Goal: Task Accomplishment & Management: Use online tool/utility

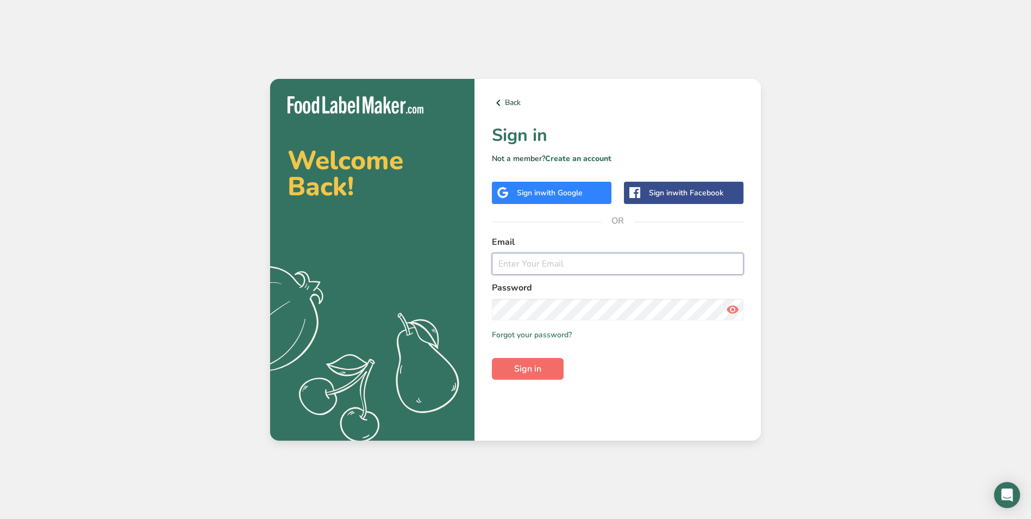
type input "paul@carestays.com.au"
click at [546, 368] on button "Sign in" at bounding box center [528, 369] width 72 height 22
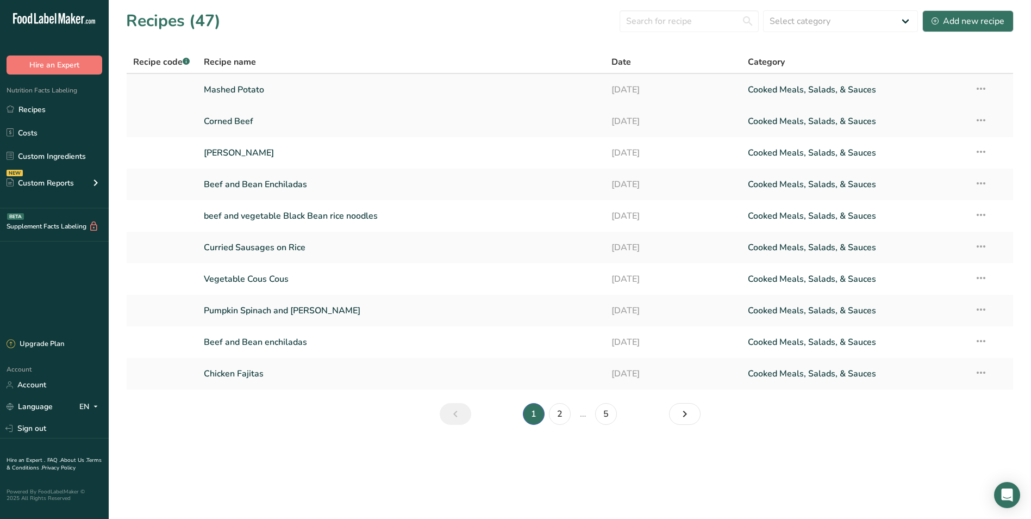
click at [238, 88] on link "Mashed Potato" at bounding box center [401, 89] width 395 height 23
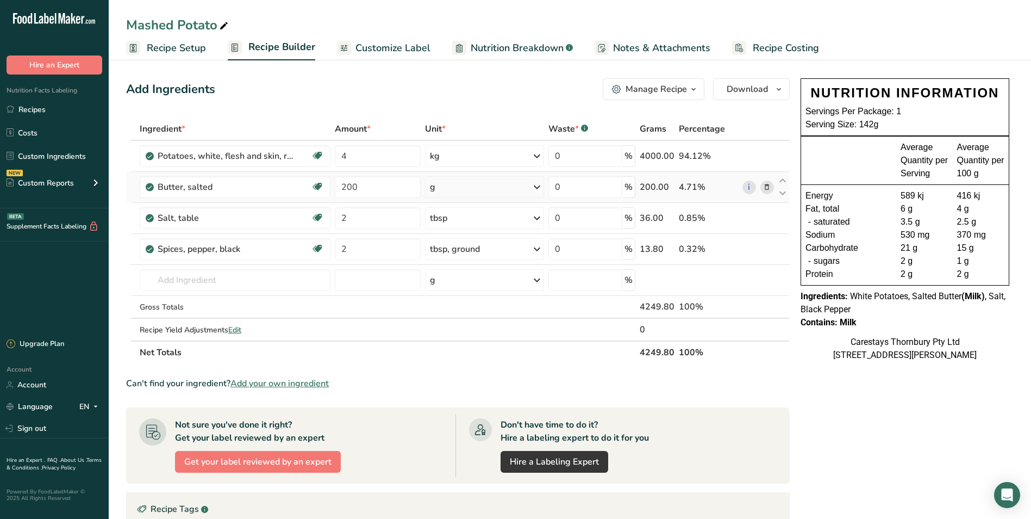
click at [767, 185] on icon at bounding box center [767, 187] width 8 height 11
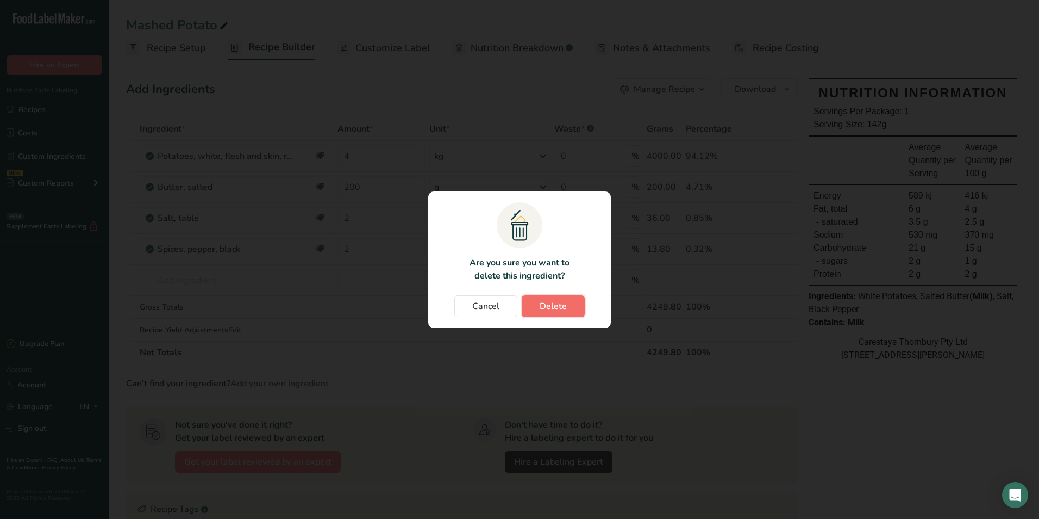
click at [561, 305] on span "Delete" at bounding box center [553, 306] width 27 height 13
type input "2"
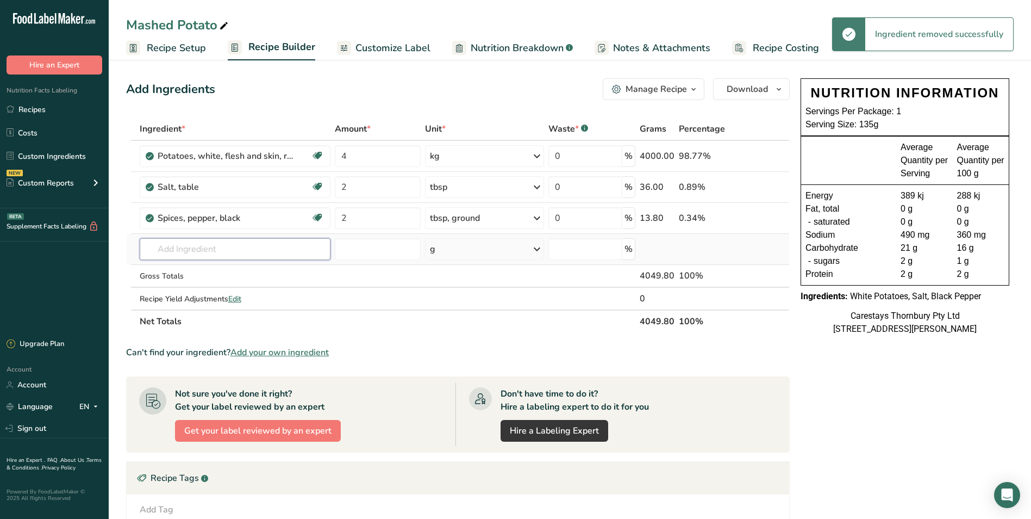
click at [172, 248] on input "text" at bounding box center [235, 249] width 191 height 22
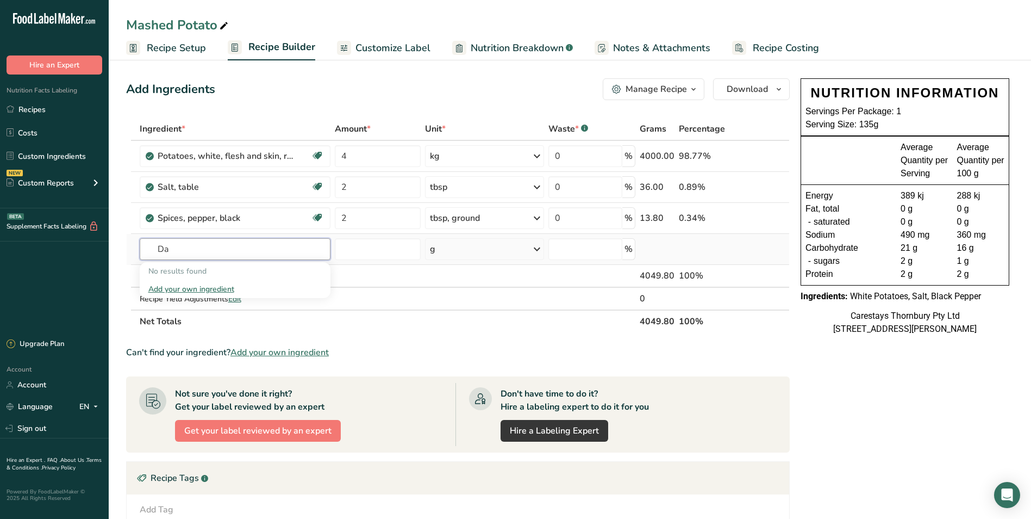
type input "D"
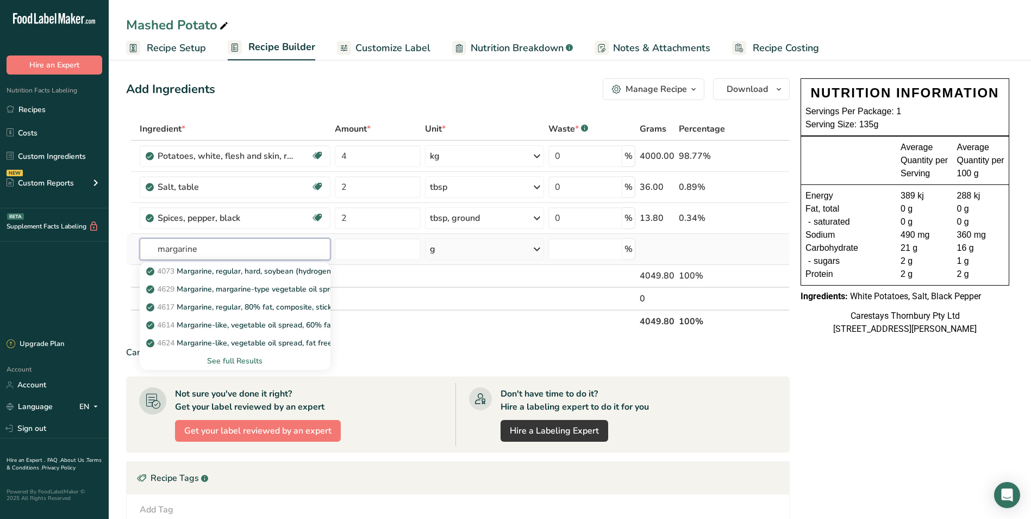
type input "margarine"
click at [246, 358] on div "See full Results" at bounding box center [235, 360] width 174 height 11
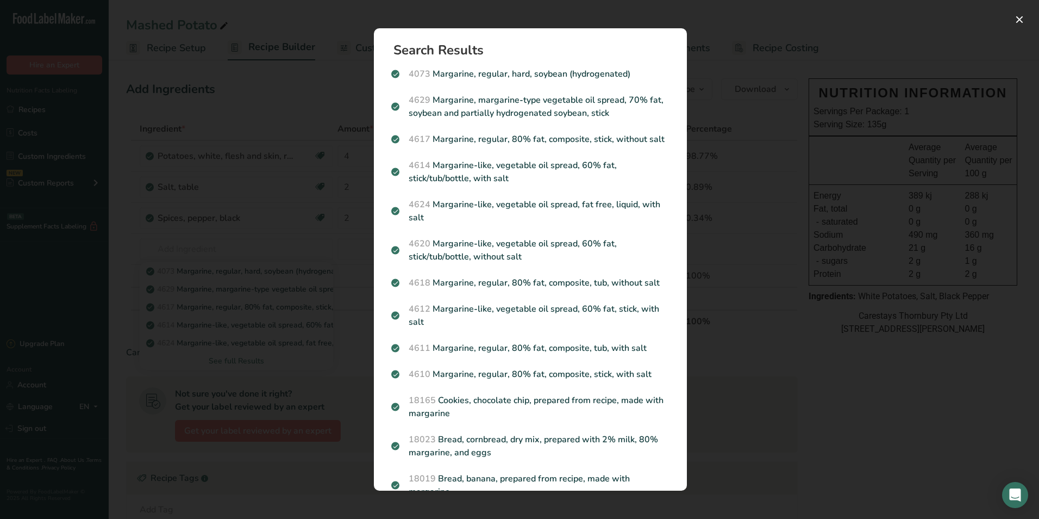
click at [296, 236] on div "Search results modal" at bounding box center [519, 259] width 1039 height 519
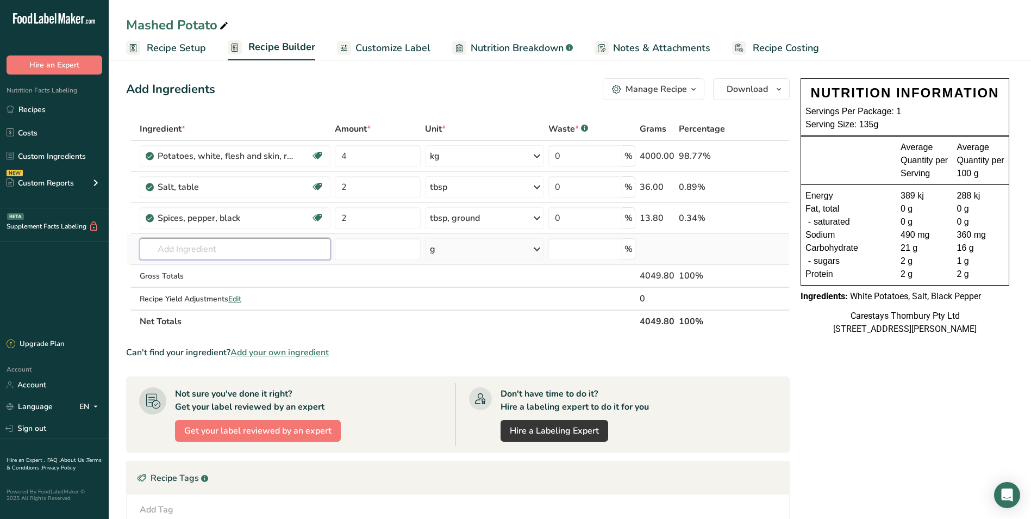
click at [217, 252] on input "text" at bounding box center [235, 249] width 191 height 22
click at [271, 248] on input "DAIRY FREE MARAGINE" at bounding box center [235, 249] width 191 height 22
type input "D"
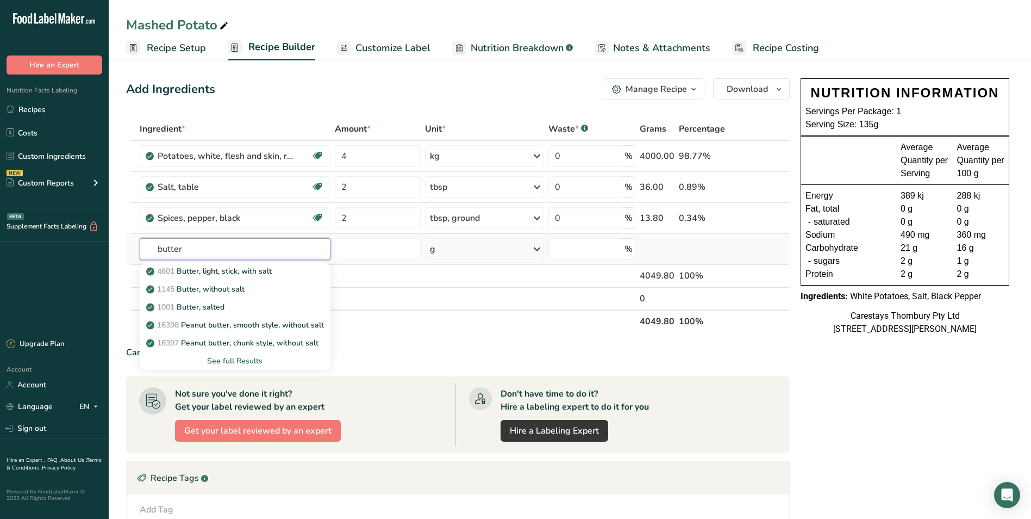
type input "butter"
click at [249, 359] on div "See full Results" at bounding box center [235, 360] width 174 height 11
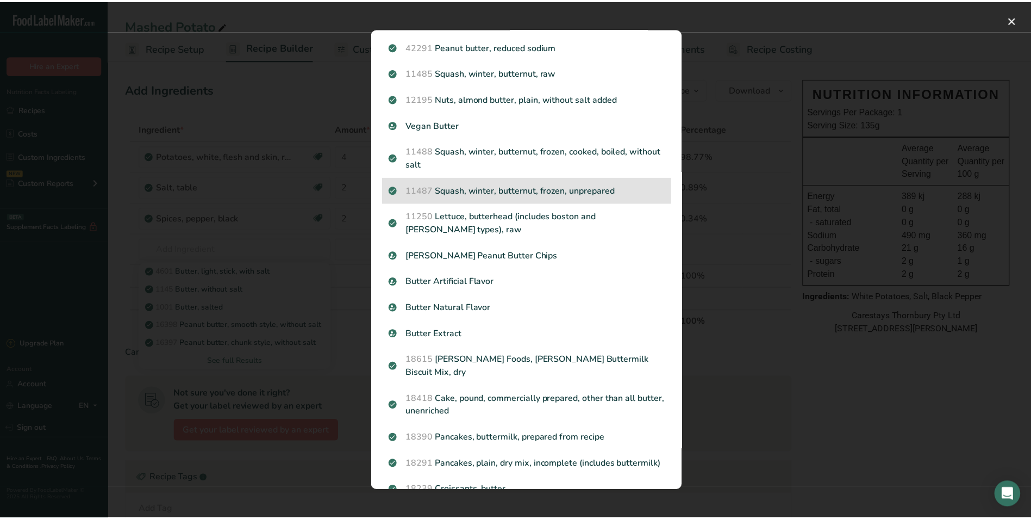
scroll to position [272, 0]
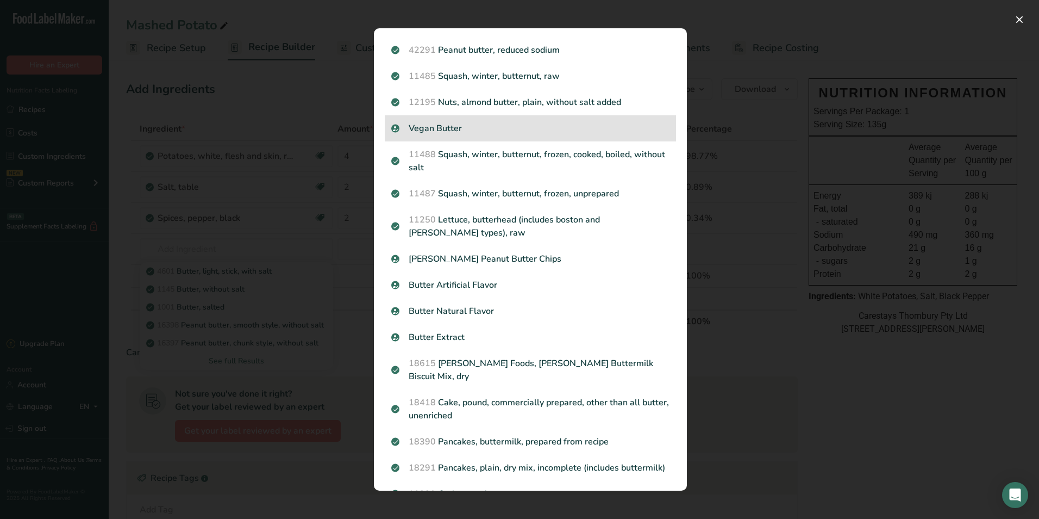
click at [457, 124] on p "Vegan Butter" at bounding box center [530, 128] width 278 height 13
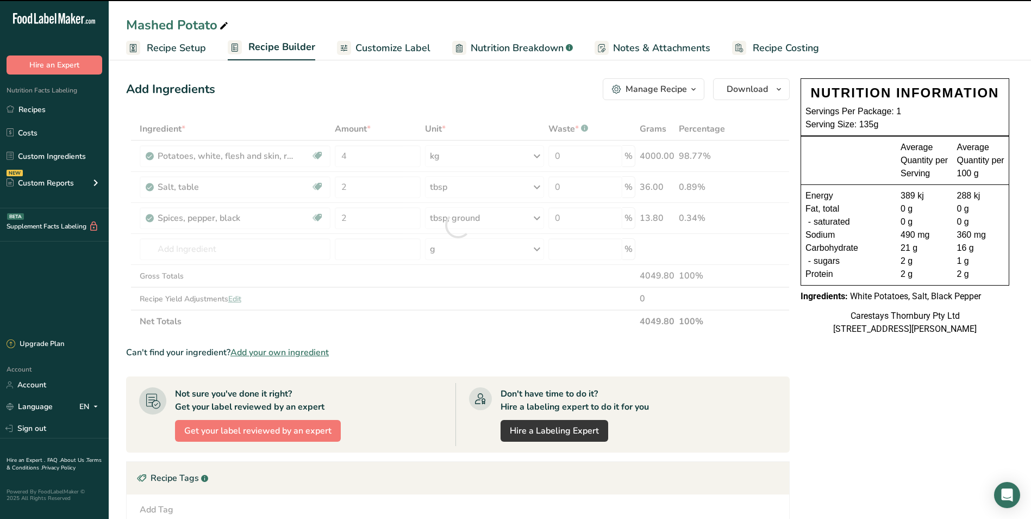
type input "0"
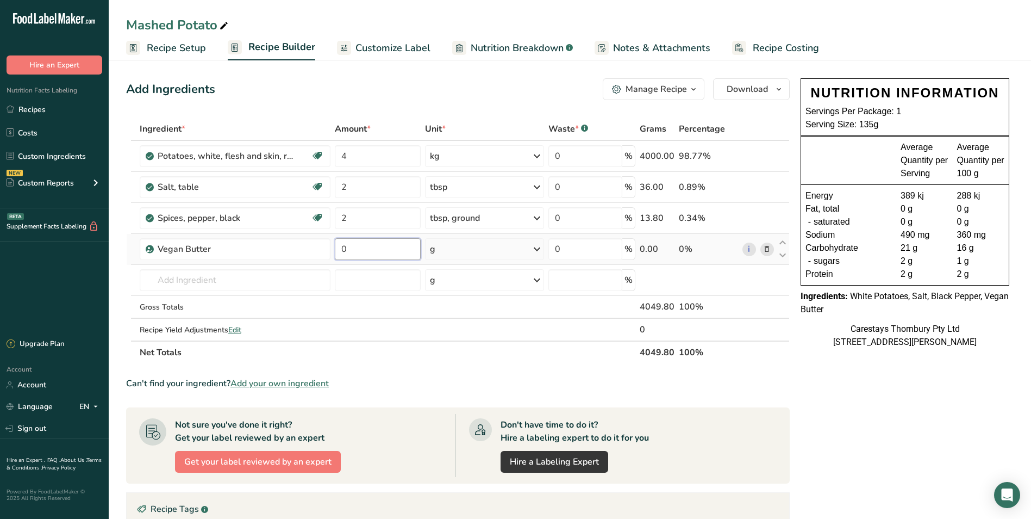
click at [358, 248] on input "0" at bounding box center [378, 249] width 86 height 22
type input "1"
click at [539, 245] on div "Ingredient * Amount * Unit * Waste * .a-a{fill:#347362;}.b-a{fill:#fff;} Grams …" at bounding box center [458, 240] width 664 height 246
click at [352, 247] on input "1" at bounding box center [378, 249] width 86 height 22
type input "250"
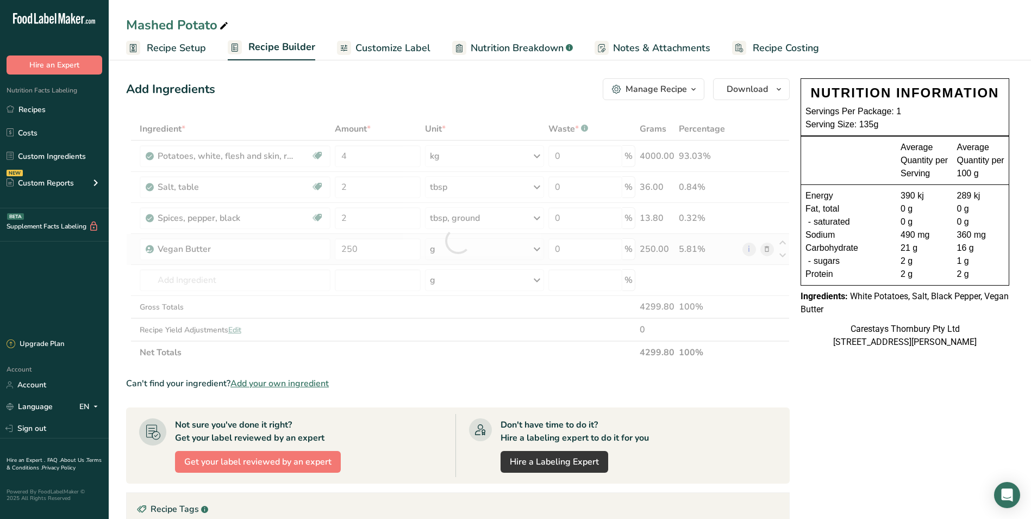
click at [540, 245] on div "Ingredient * Amount * Unit * Waste * .a-a{fill:#347362;}.b-a{fill:#fff;} Grams …" at bounding box center [458, 240] width 664 height 246
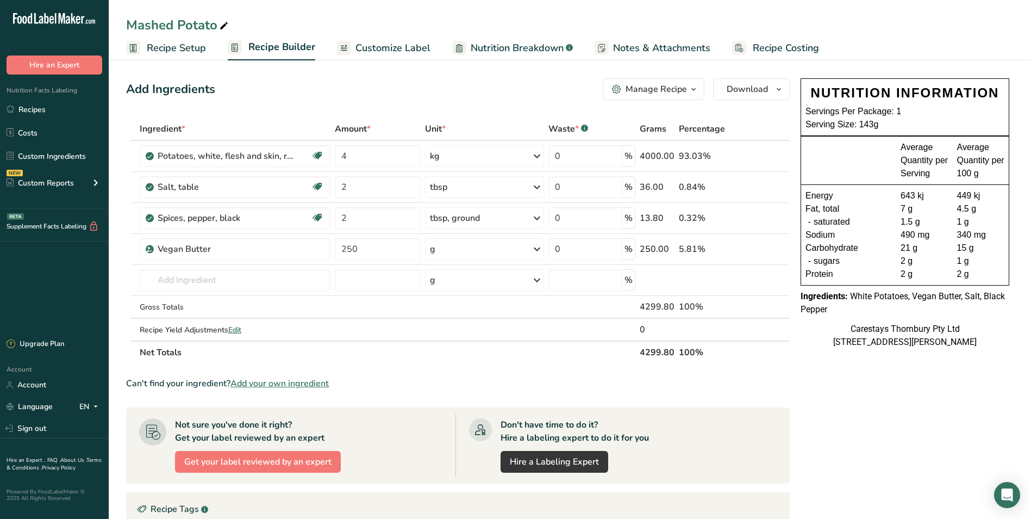
click at [756, 45] on span "Recipe Costing" at bounding box center [786, 48] width 66 height 15
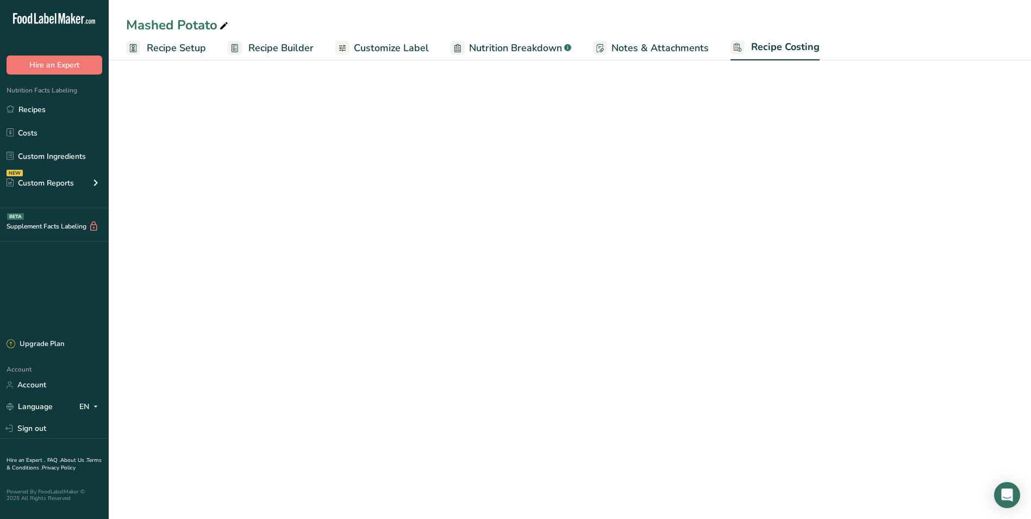
select select "1"
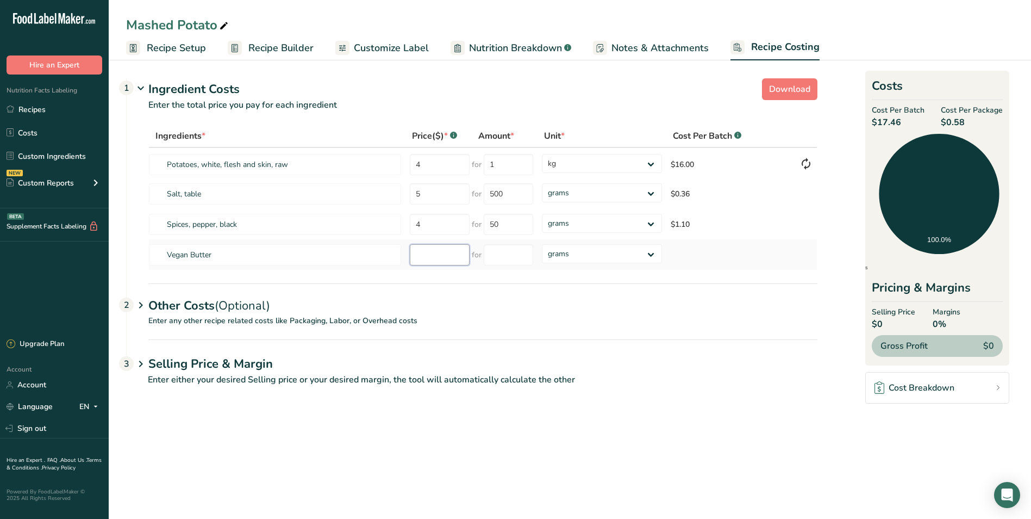
click at [421, 256] on input "number" at bounding box center [440, 254] width 60 height 21
type input "17.89"
click at [498, 255] on input "number" at bounding box center [508, 254] width 49 height 21
type input "2"
click at [650, 251] on div "Ingredients * Price($) * .a-a{fill:#347362;}.b-a{fill:#fff;} Amount * Unit * Co…" at bounding box center [482, 197] width 669 height 146
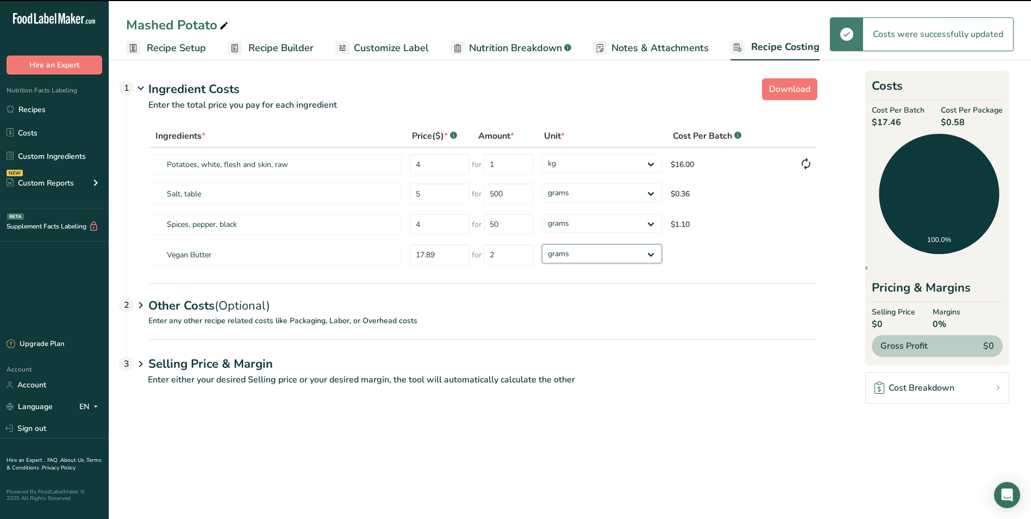
select select "1"
drag, startPoint x: 650, startPoint y: 251, endPoint x: 622, endPoint y: 265, distance: 30.9
click at [542, 244] on select "grams kg mg mcg lb oz" at bounding box center [602, 253] width 120 height 19
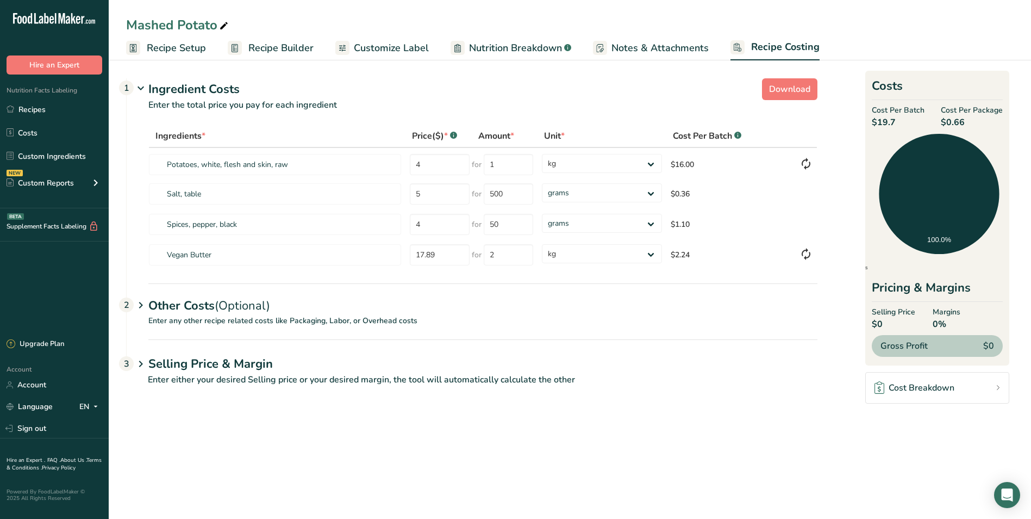
click at [388, 47] on span "Customize Label" at bounding box center [391, 48] width 75 height 15
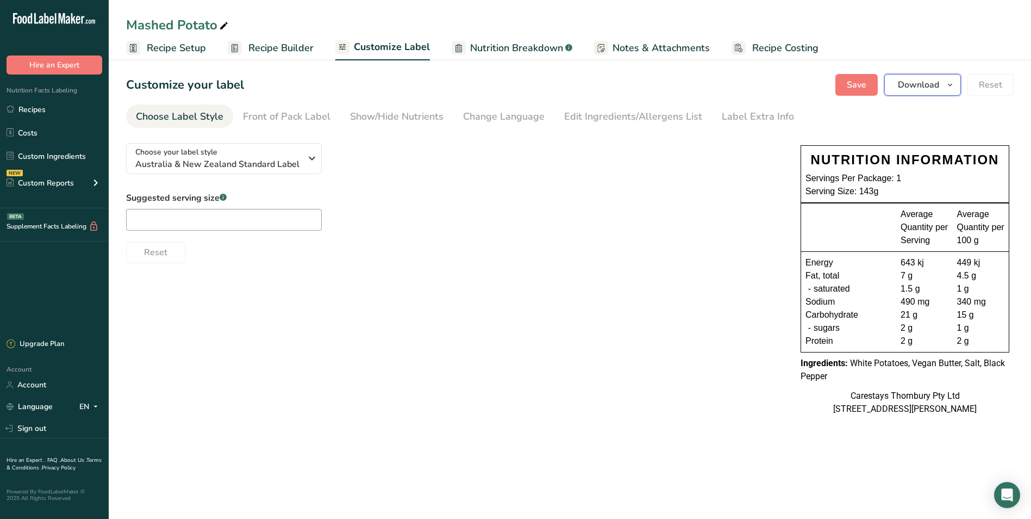
click at [937, 80] on span "Download" at bounding box center [918, 84] width 41 height 13
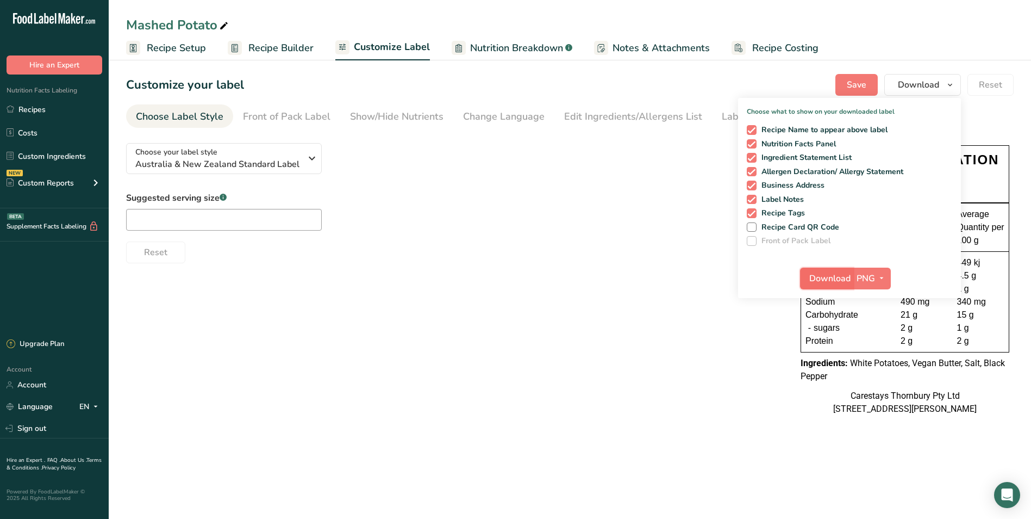
click at [841, 276] on span "Download" at bounding box center [830, 278] width 41 height 13
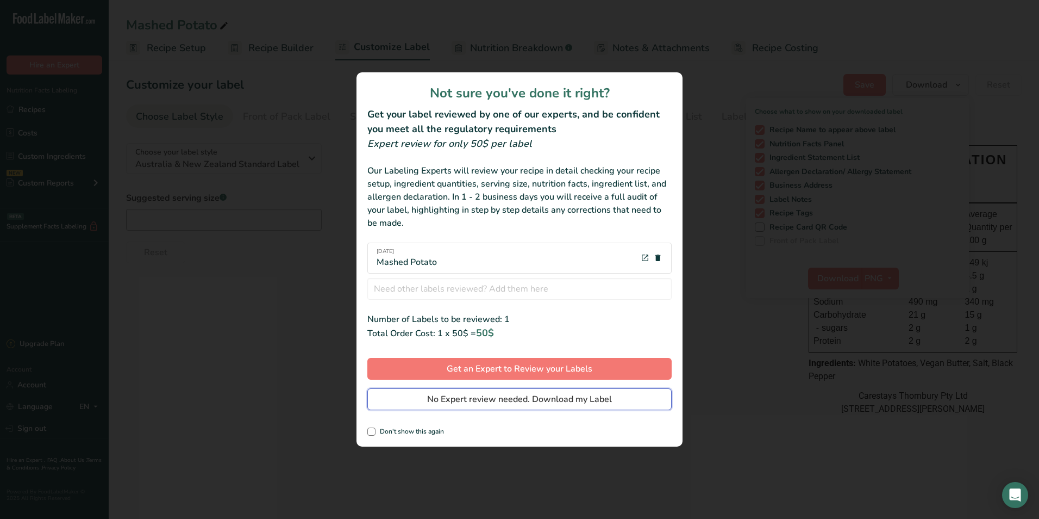
click at [561, 399] on span "No Expert review needed. Download my Label" at bounding box center [519, 399] width 185 height 13
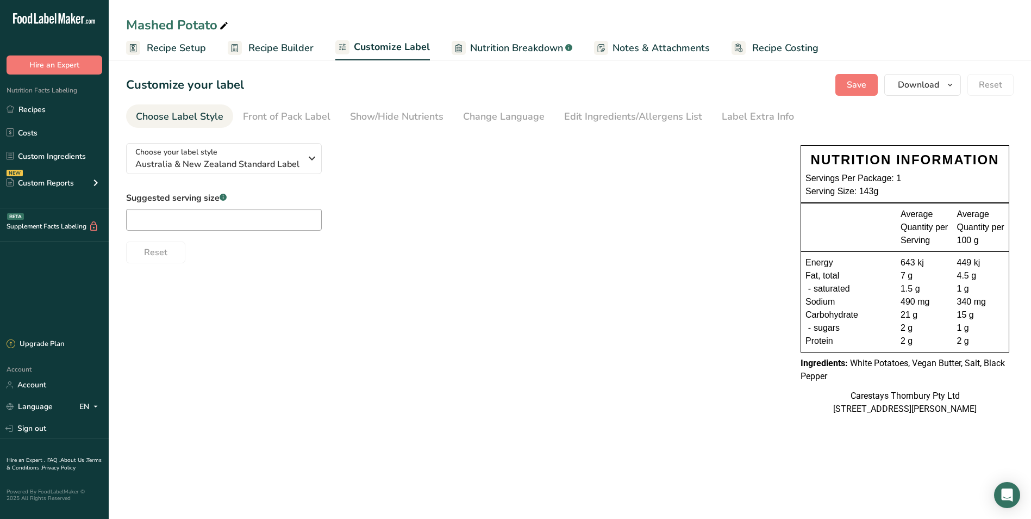
click at [201, 50] on span "Recipe Setup" at bounding box center [176, 48] width 59 height 15
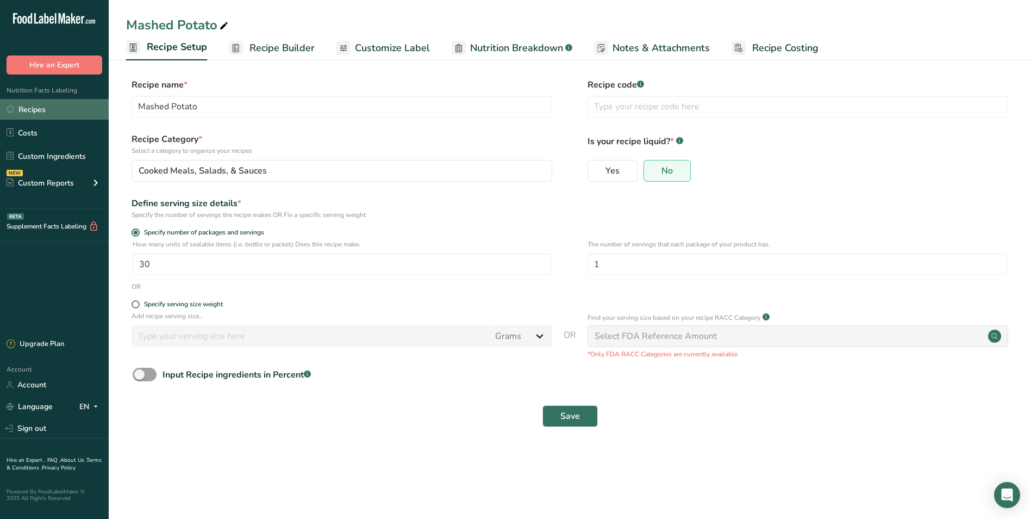
click at [31, 106] on link "Recipes" at bounding box center [54, 109] width 109 height 21
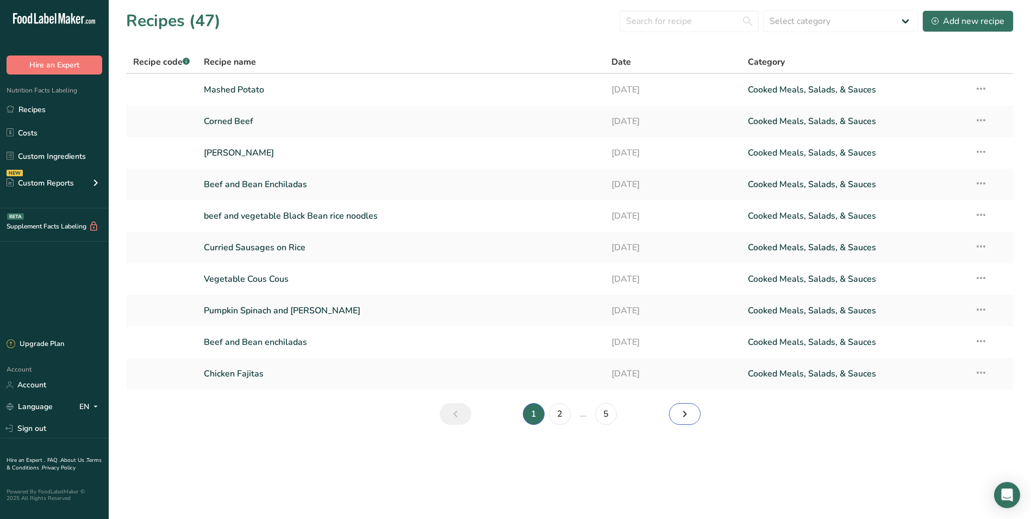
click at [681, 415] on icon "Next page" at bounding box center [684, 414] width 13 height 20
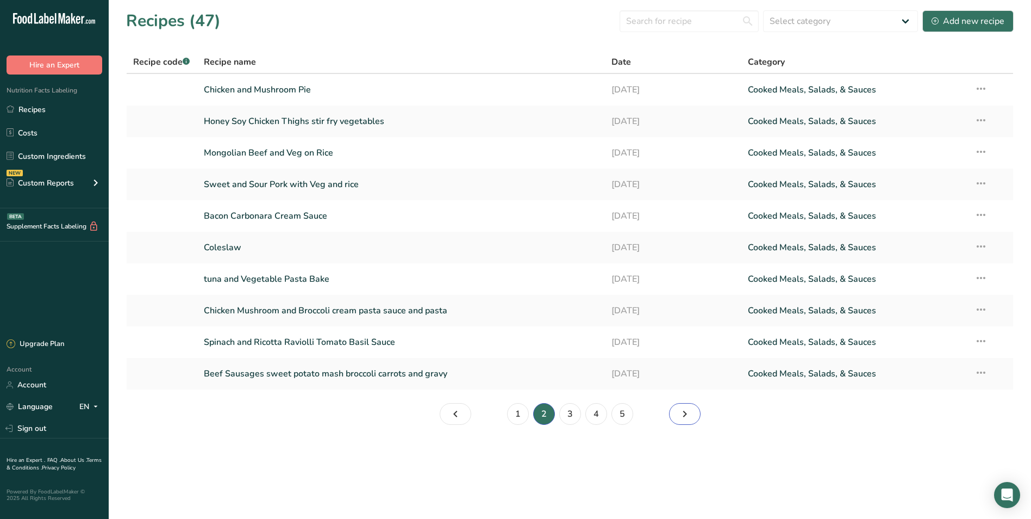
click at [681, 415] on icon "Page 3." at bounding box center [684, 414] width 13 height 20
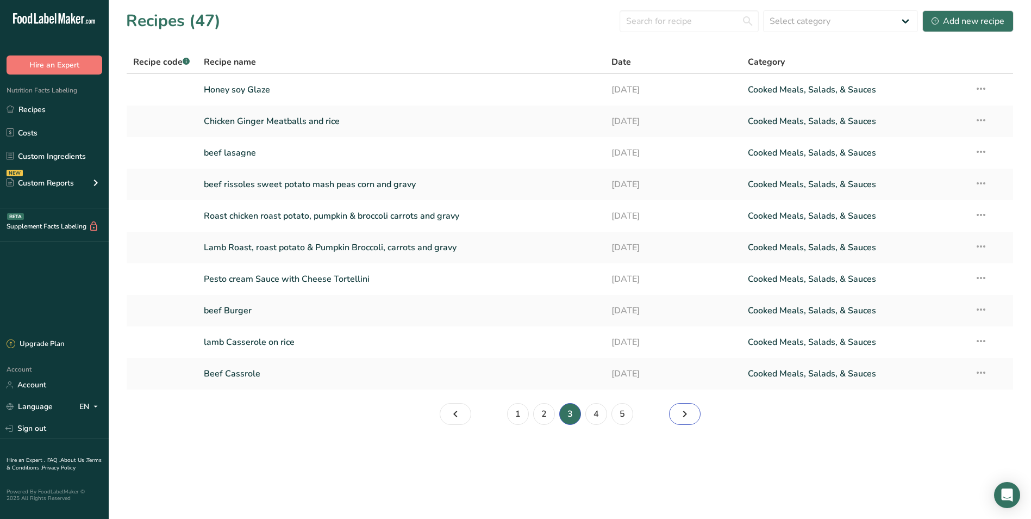
click at [681, 415] on icon "Page 4." at bounding box center [684, 414] width 13 height 20
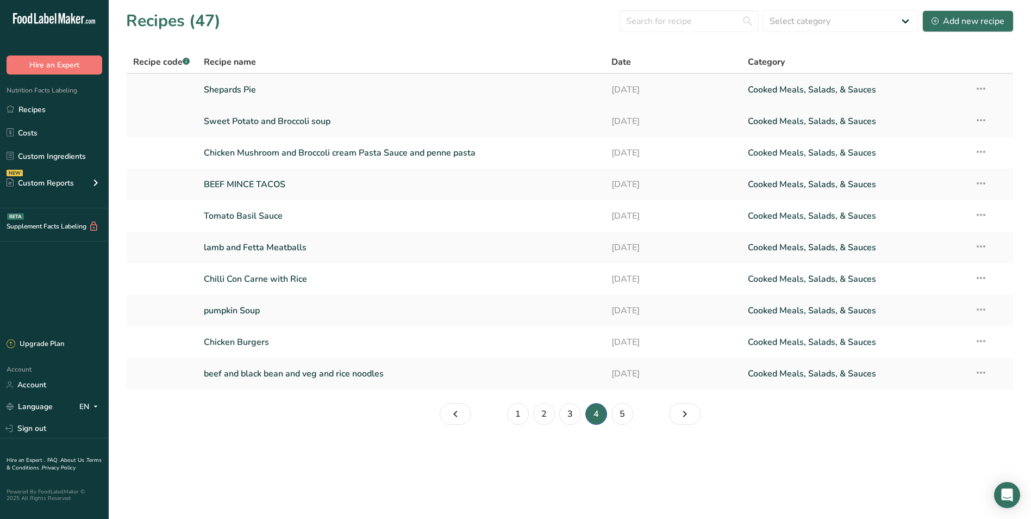
click at [216, 85] on link "Shepards Pie" at bounding box center [401, 89] width 395 height 23
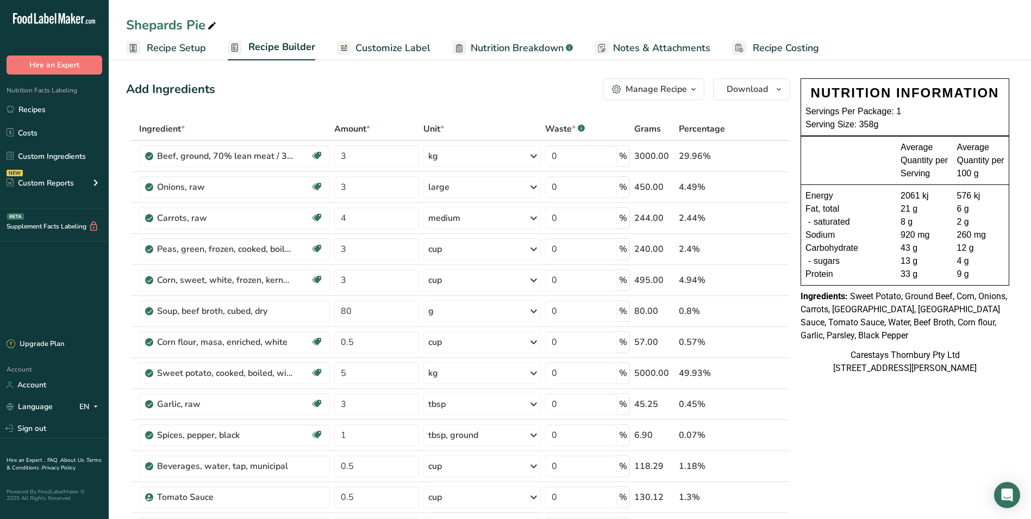
click at [793, 46] on span "Recipe Costing" at bounding box center [786, 48] width 66 height 15
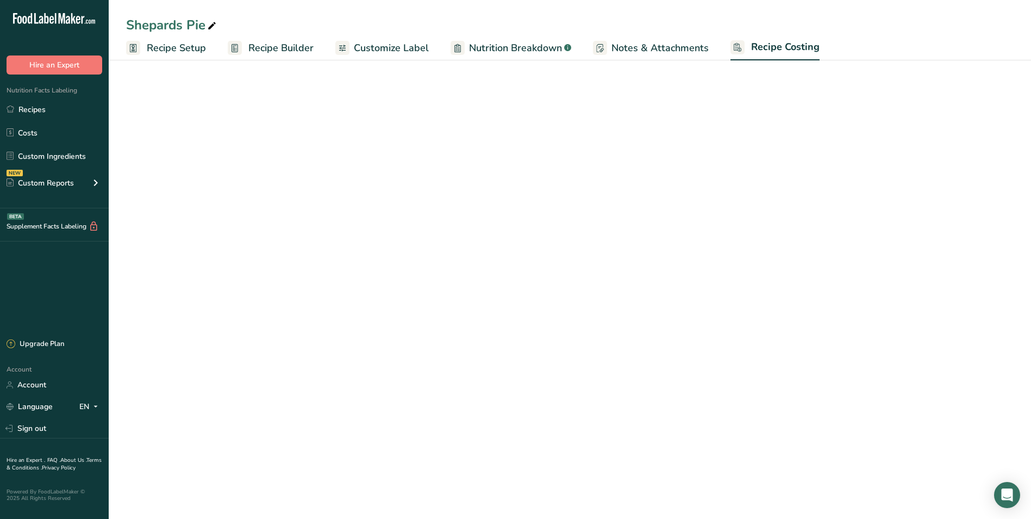
select select "1"
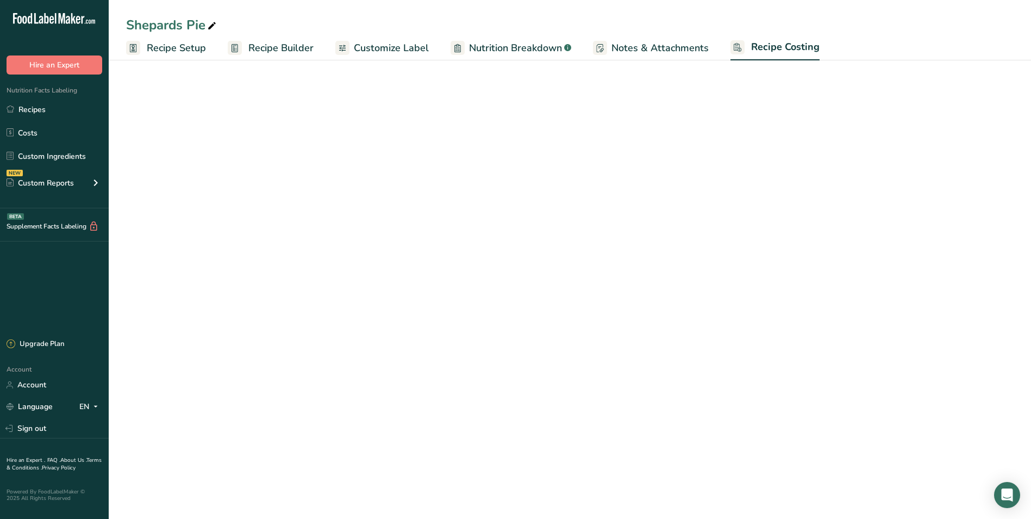
select select "1"
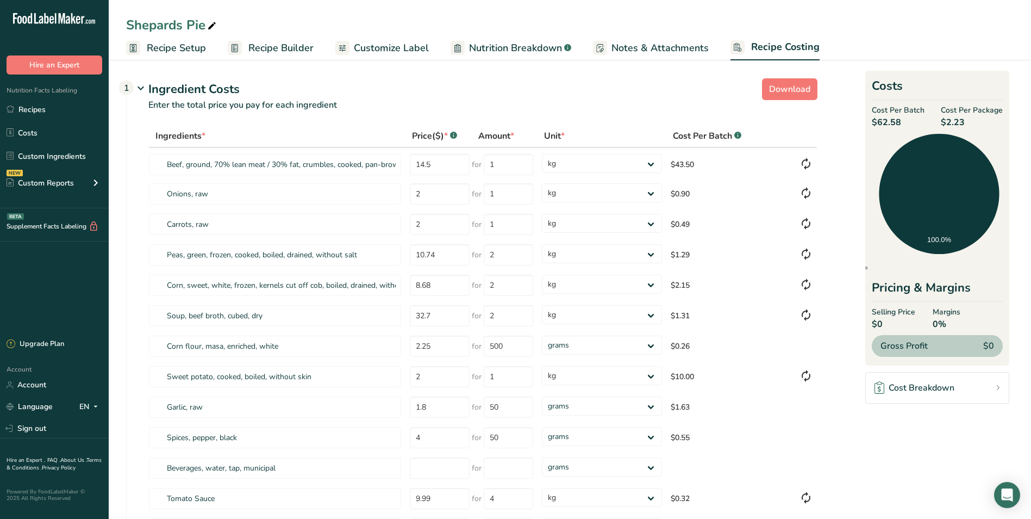
click at [186, 46] on span "Recipe Setup" at bounding box center [176, 48] width 59 height 15
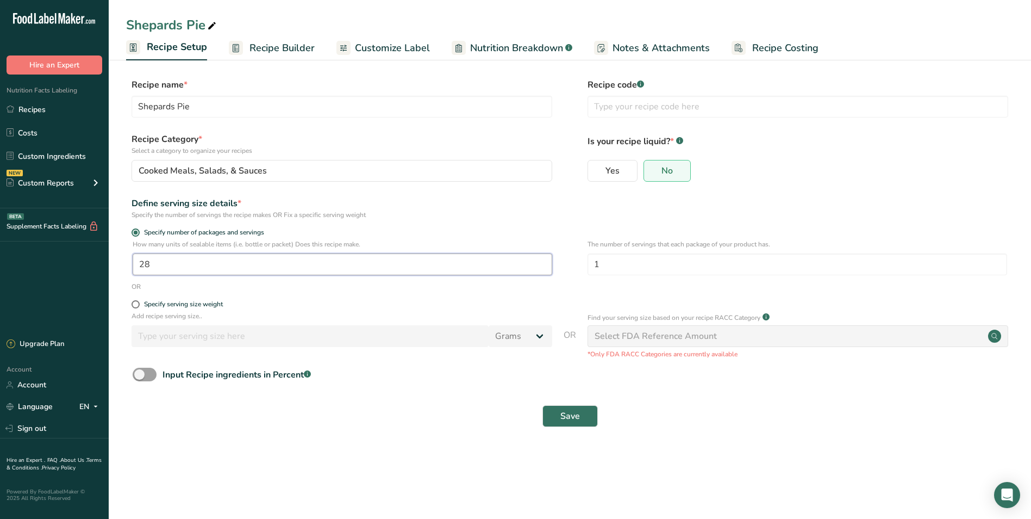
click at [170, 264] on input "28" at bounding box center [343, 264] width 420 height 22
type input "1"
type input "30"
click at [582, 414] on button "Save" at bounding box center [570, 416] width 55 height 22
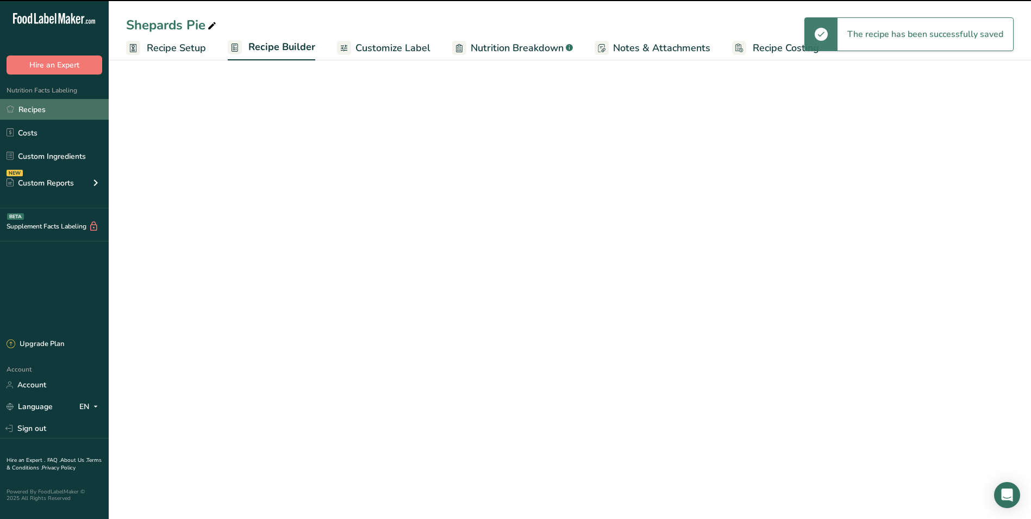
click at [58, 114] on link "Recipes" at bounding box center [54, 109] width 109 height 21
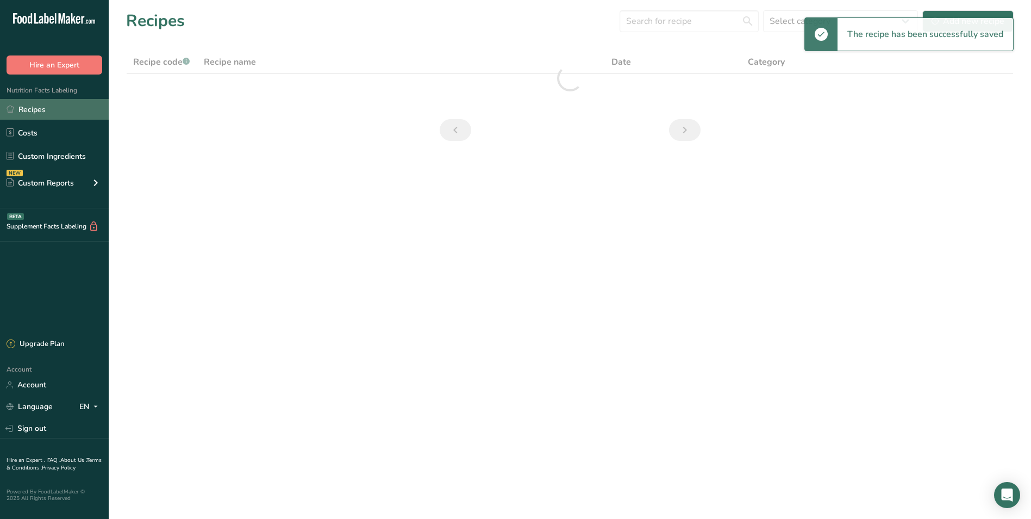
click at [58, 103] on link "Recipes" at bounding box center [54, 109] width 109 height 21
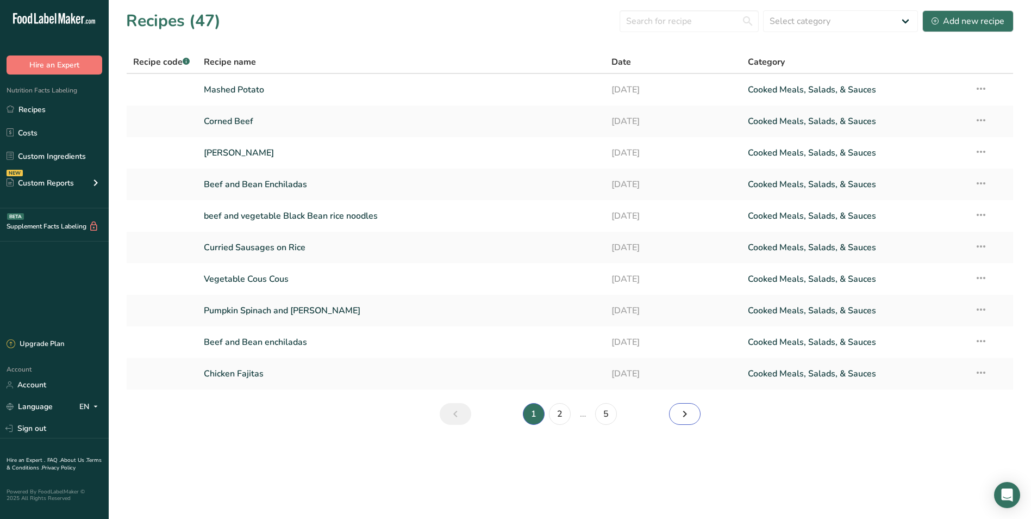
click at [682, 409] on icon "Next page" at bounding box center [684, 414] width 13 height 20
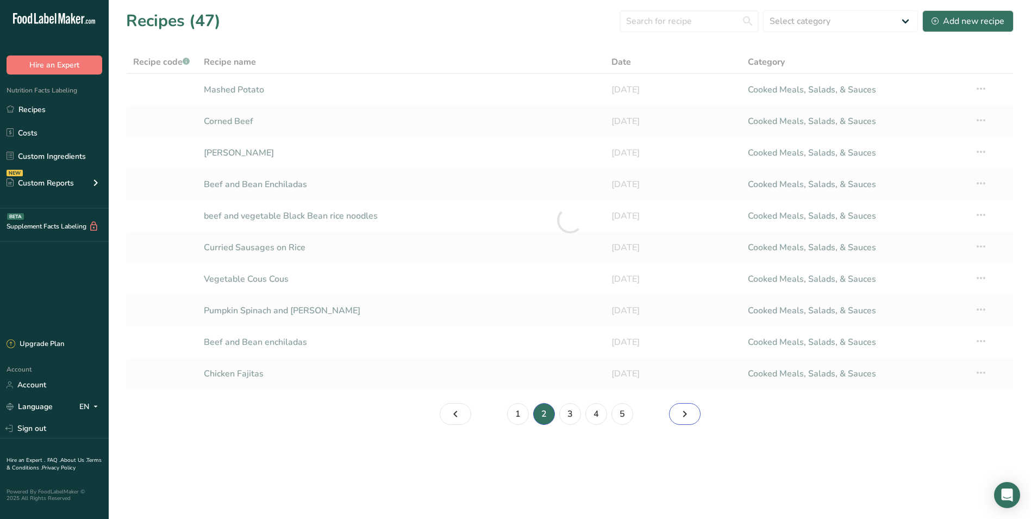
click at [682, 409] on icon "Page 3." at bounding box center [684, 414] width 13 height 20
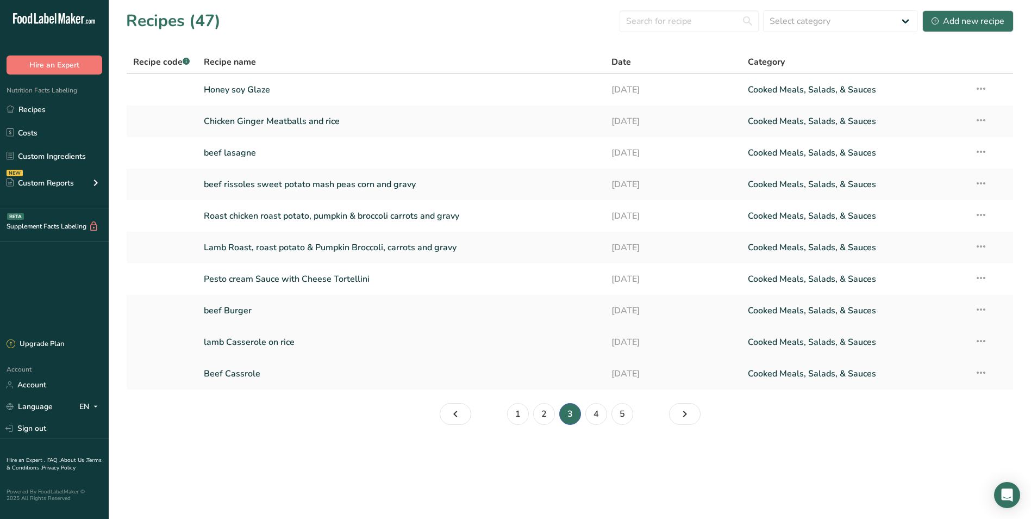
click at [260, 340] on link "lamb Casserole on rice" at bounding box center [401, 342] width 395 height 23
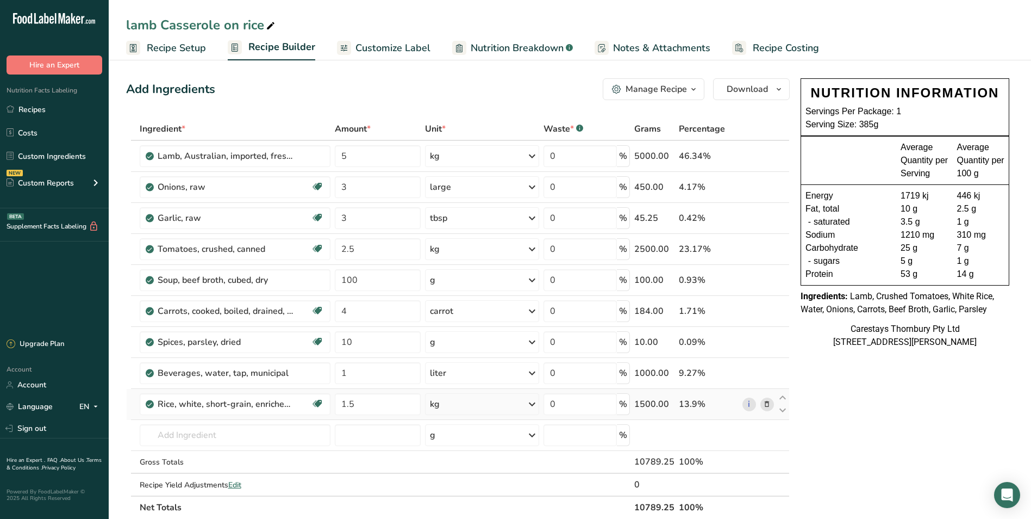
click at [769, 403] on icon at bounding box center [767, 404] width 8 height 11
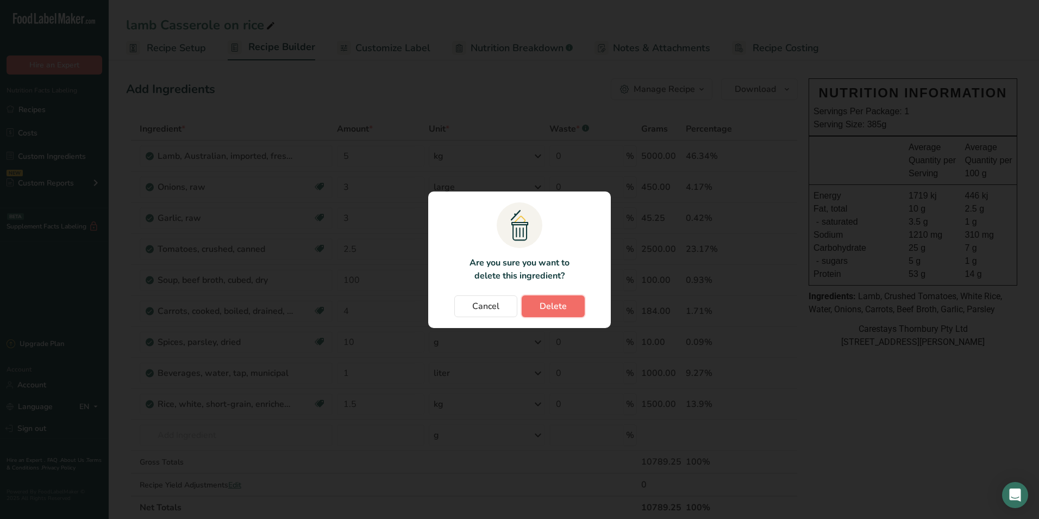
click at [547, 303] on span "Delete" at bounding box center [553, 306] width 27 height 13
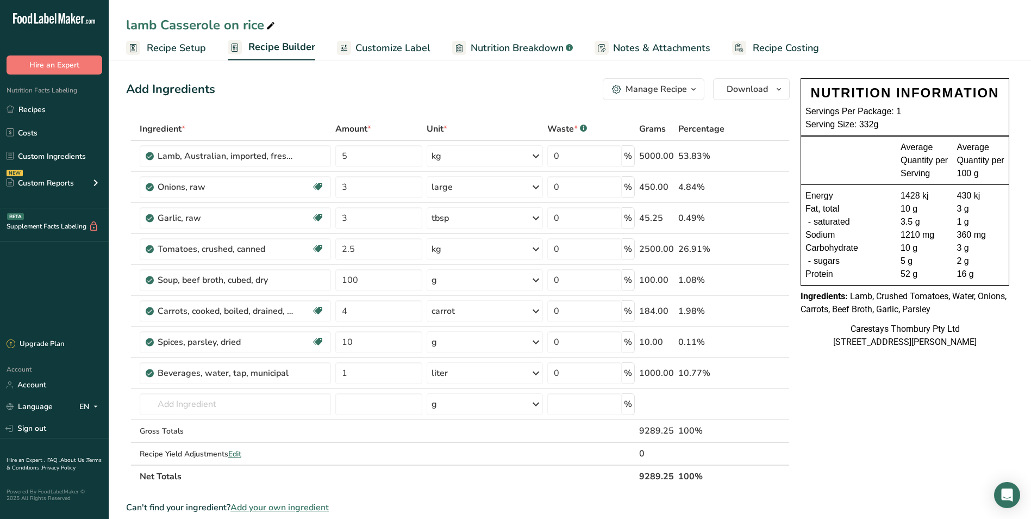
click at [263, 27] on div "lamb Casserole on rice" at bounding box center [201, 25] width 151 height 20
type input "lamb Casserole"
click at [767, 372] on icon at bounding box center [767, 373] width 8 height 11
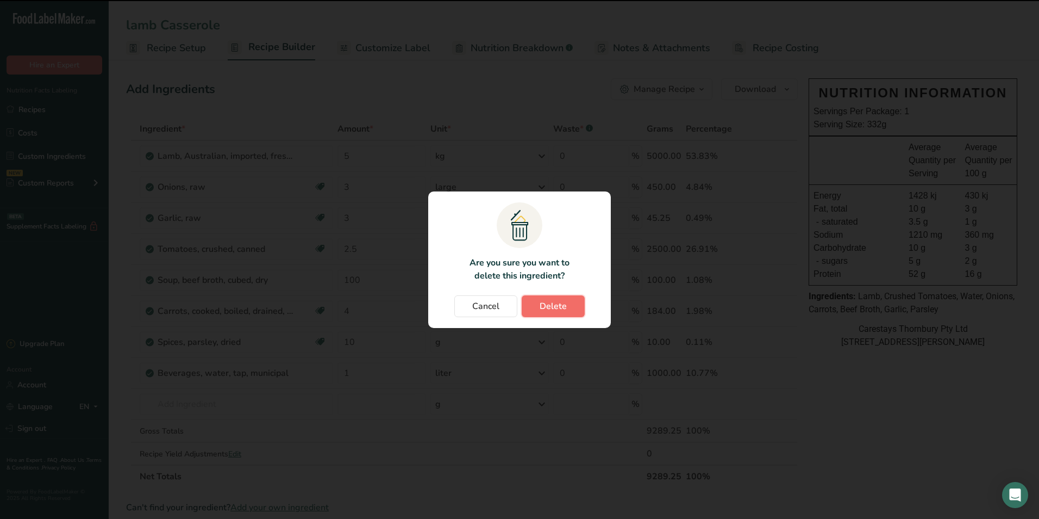
click at [556, 307] on span "Delete" at bounding box center [553, 306] width 27 height 13
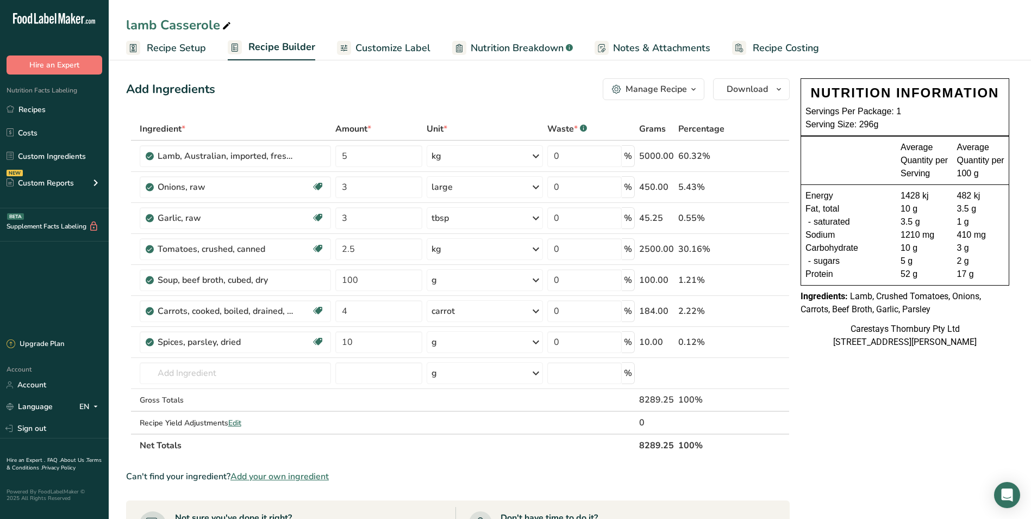
click at [794, 46] on span "Recipe Costing" at bounding box center [786, 48] width 66 height 15
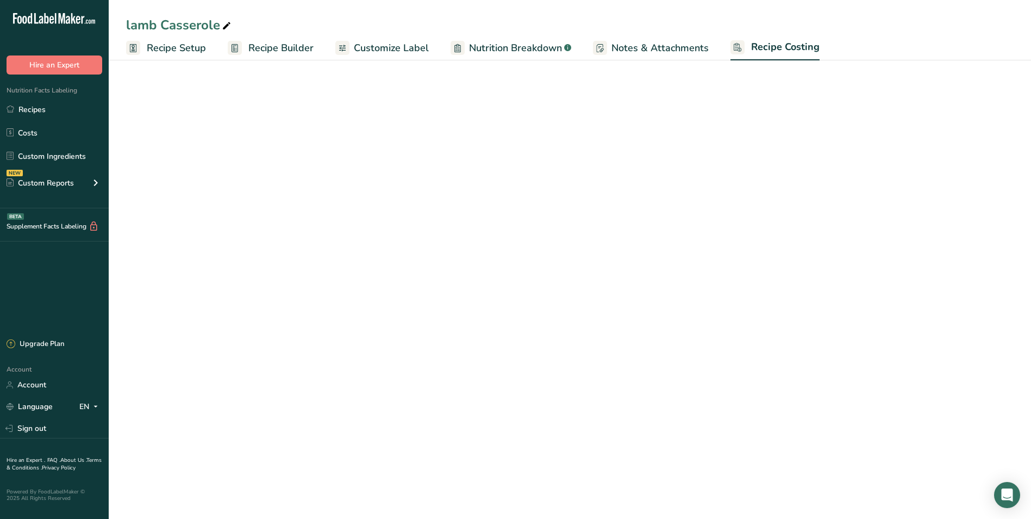
select select "1"
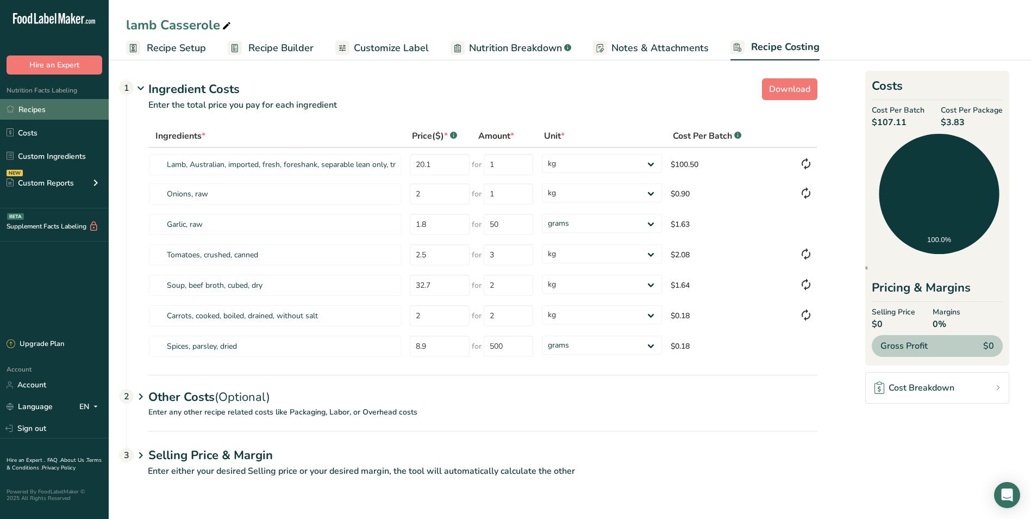
click at [43, 105] on link "Recipes" at bounding box center [54, 109] width 109 height 21
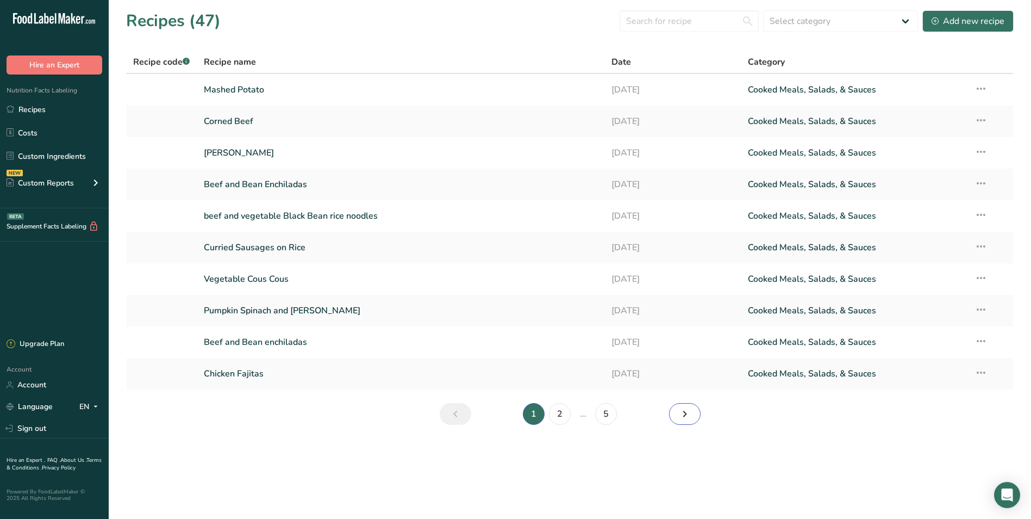
click at [684, 415] on icon "Next page" at bounding box center [684, 414] width 13 height 20
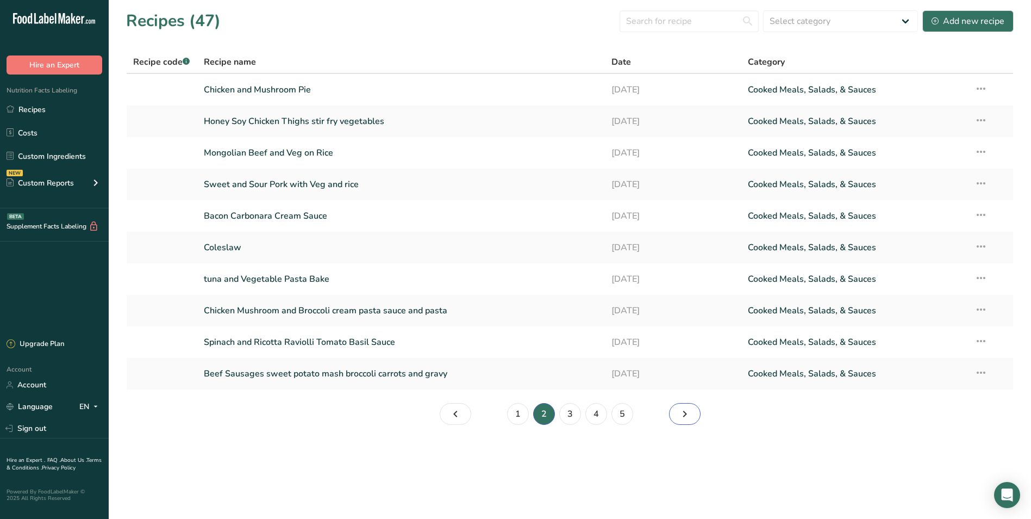
click at [684, 415] on icon "Page 3." at bounding box center [684, 414] width 13 height 20
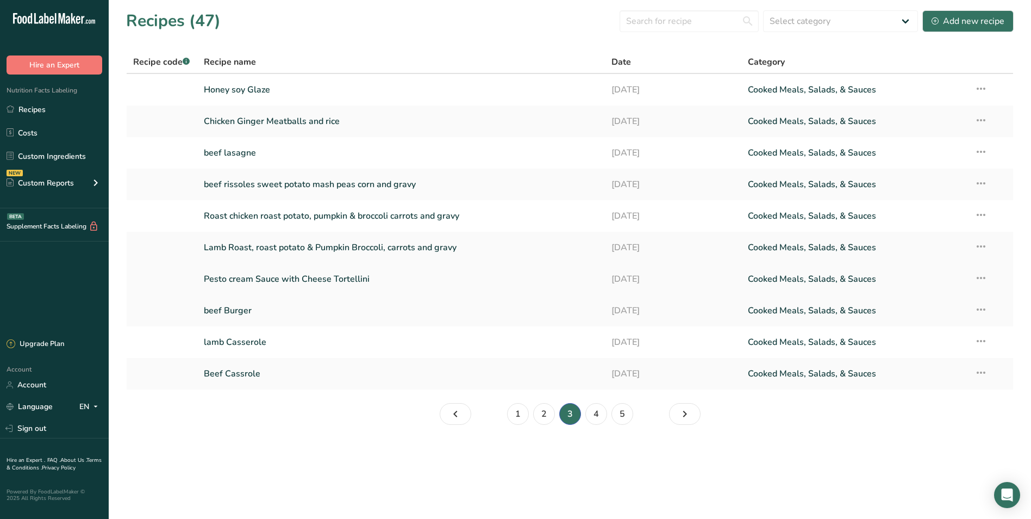
click at [346, 277] on link "Pesto cream Sauce with Cheese Tortellini" at bounding box center [401, 278] width 395 height 23
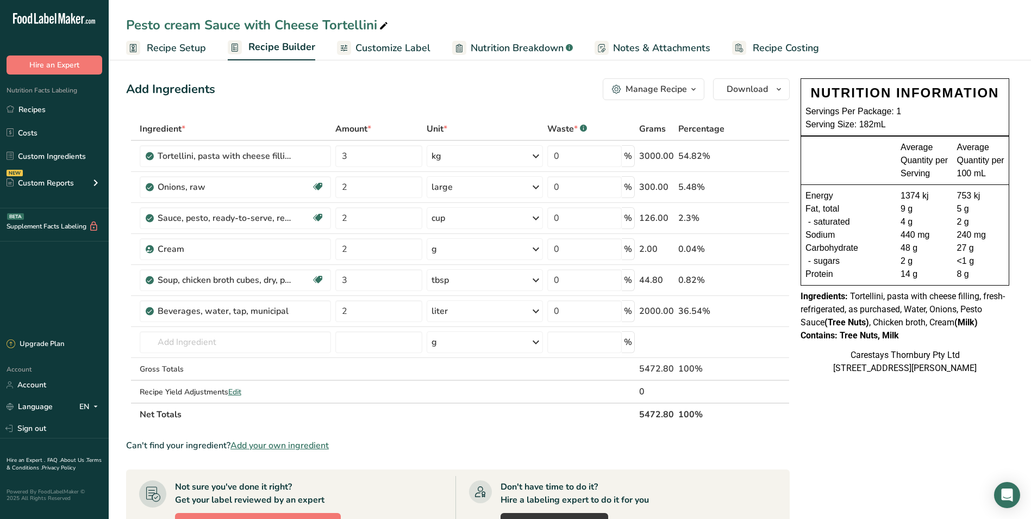
click at [781, 46] on span "Recipe Costing" at bounding box center [786, 48] width 66 height 15
select select "1"
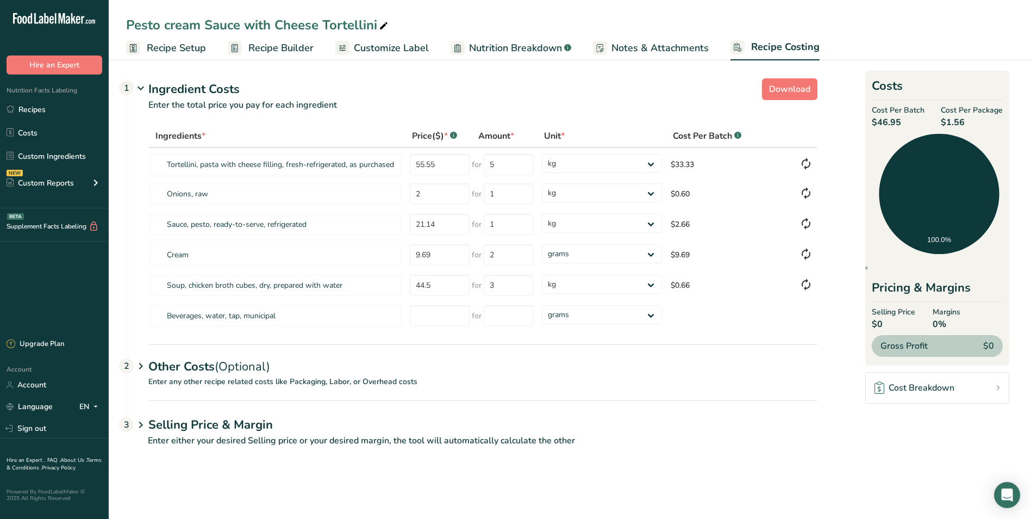
click at [176, 48] on span "Recipe Setup" at bounding box center [176, 48] width 59 height 15
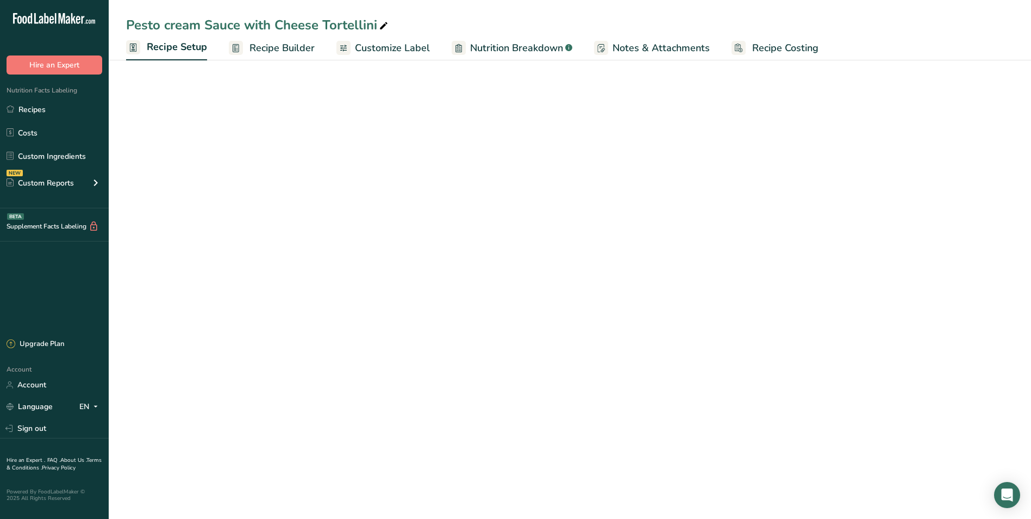
select select "22"
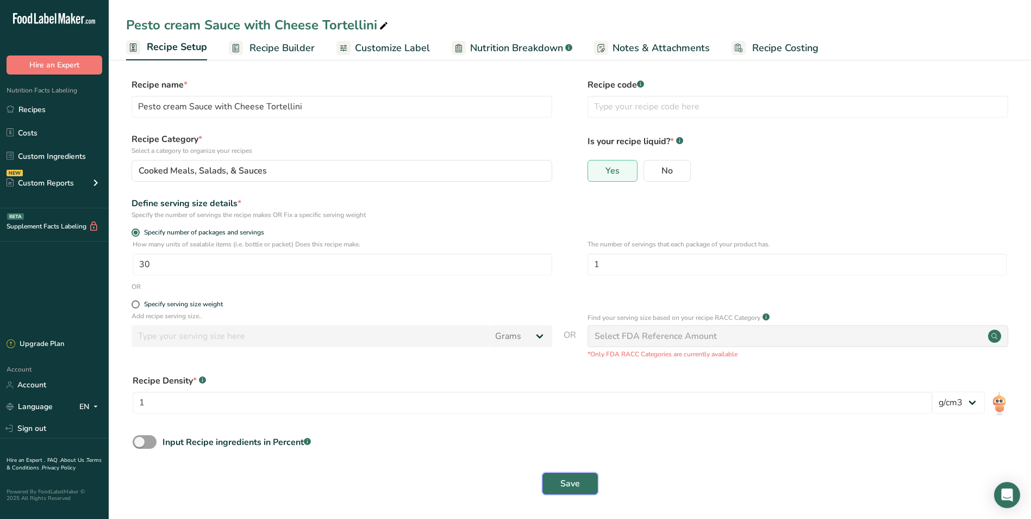
click at [578, 481] on span "Save" at bounding box center [571, 483] width 20 height 13
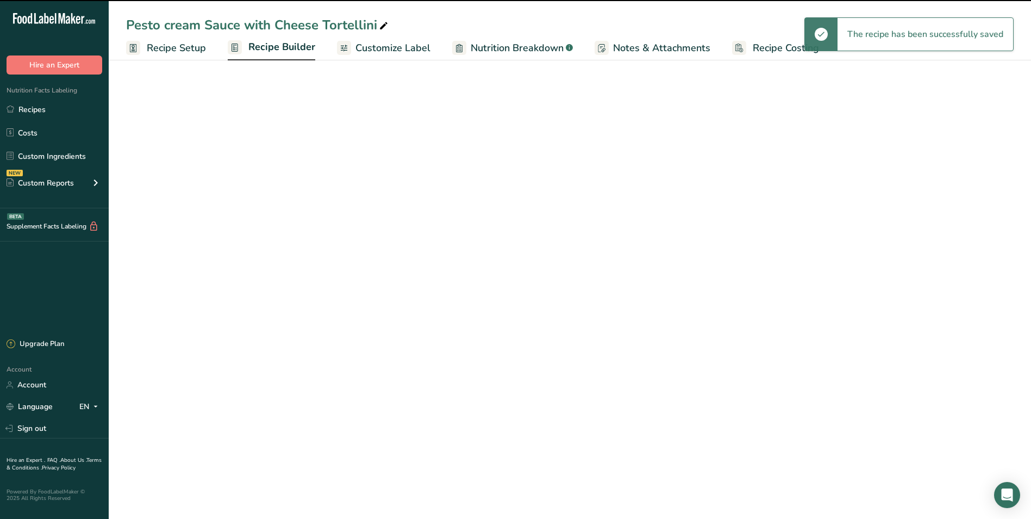
click at [262, 47] on span "Recipe Builder" at bounding box center [281, 47] width 67 height 15
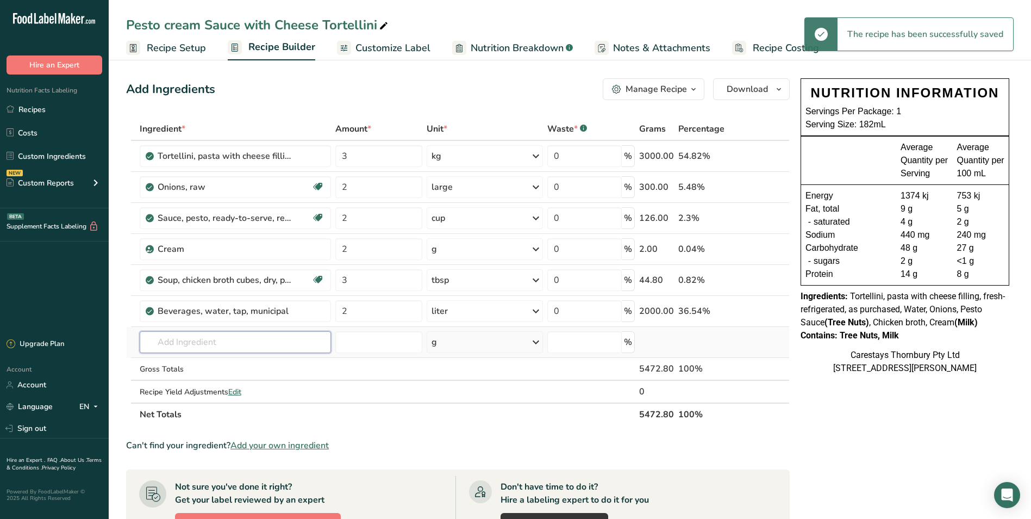
click at [183, 346] on input "text" at bounding box center [235, 342] width 191 height 22
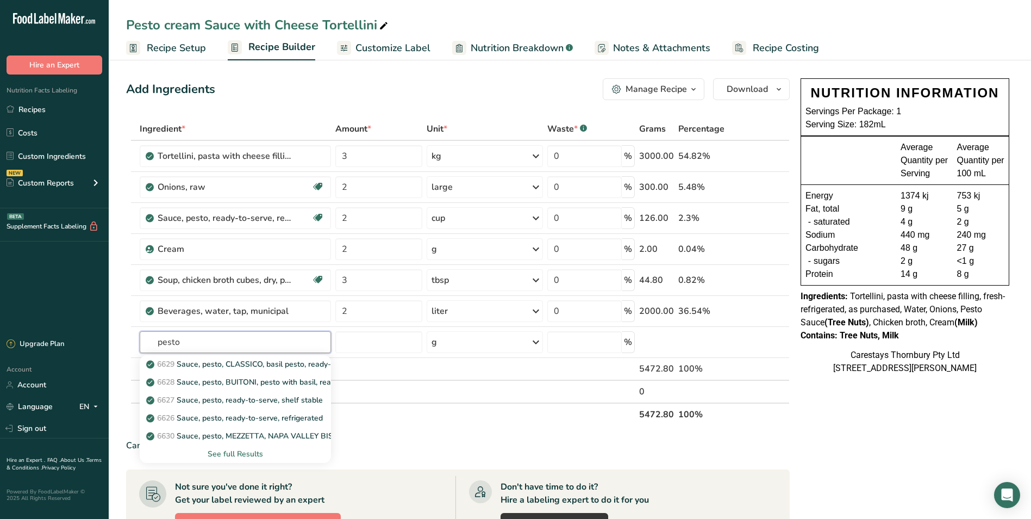
type input "pesto"
click at [239, 452] on div "See full Results" at bounding box center [235, 453] width 174 height 11
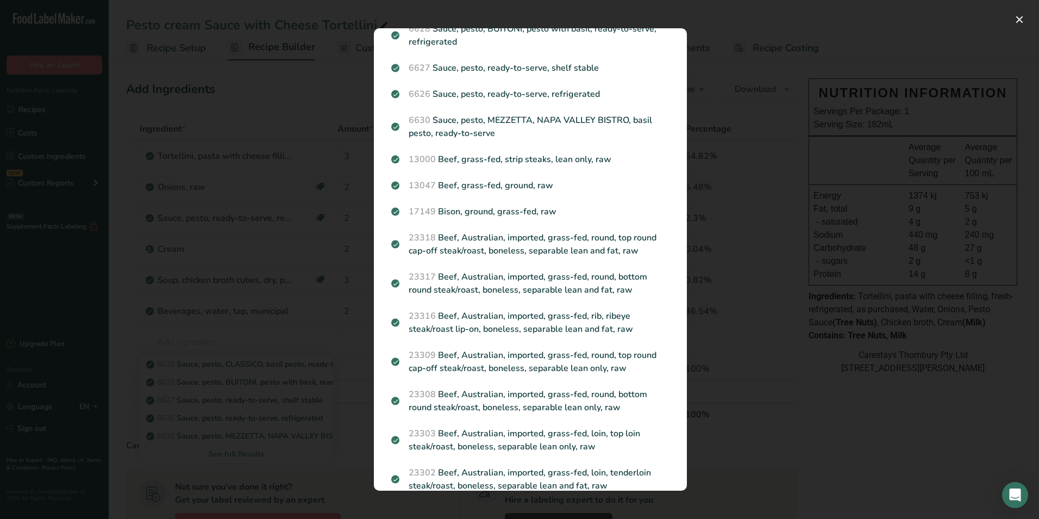
scroll to position [65, 0]
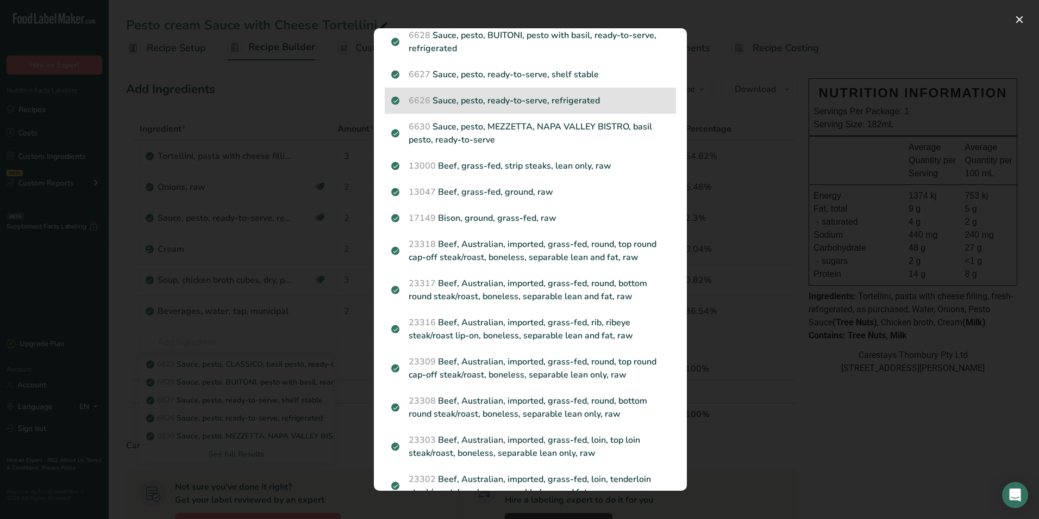
click at [564, 99] on p "6626 Sauce, pesto, ready-to-serve, refrigerated" at bounding box center [530, 100] width 278 height 13
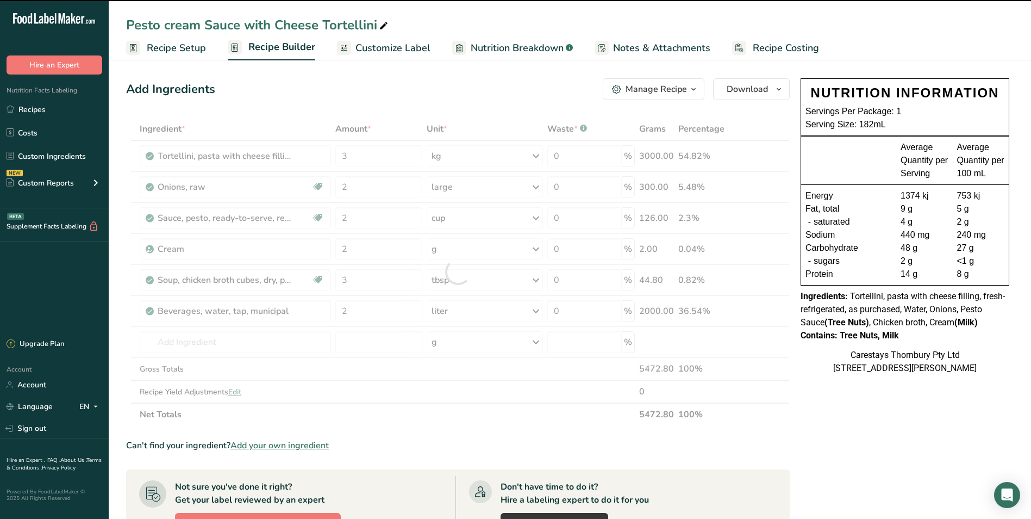
type input "0"
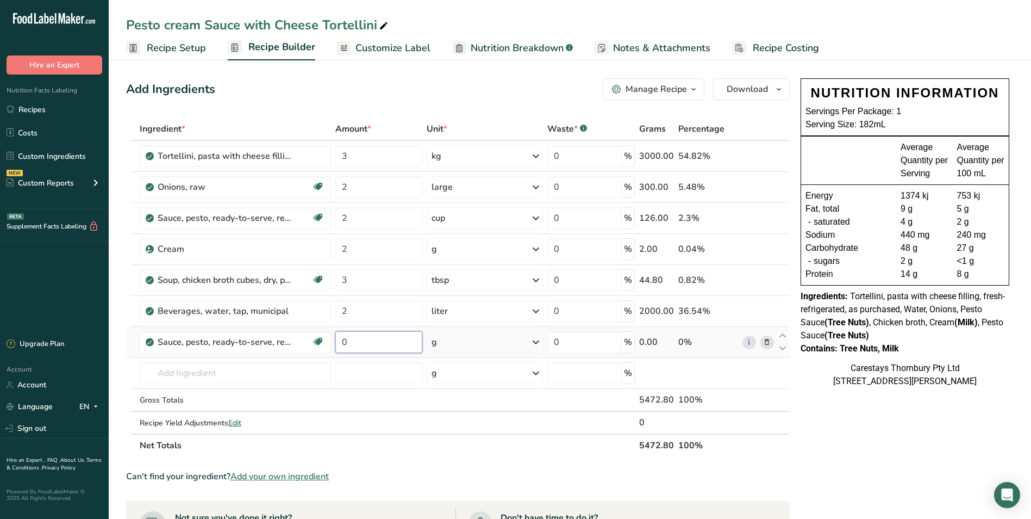
click at [357, 344] on input "0" at bounding box center [378, 342] width 87 height 22
type input "250"
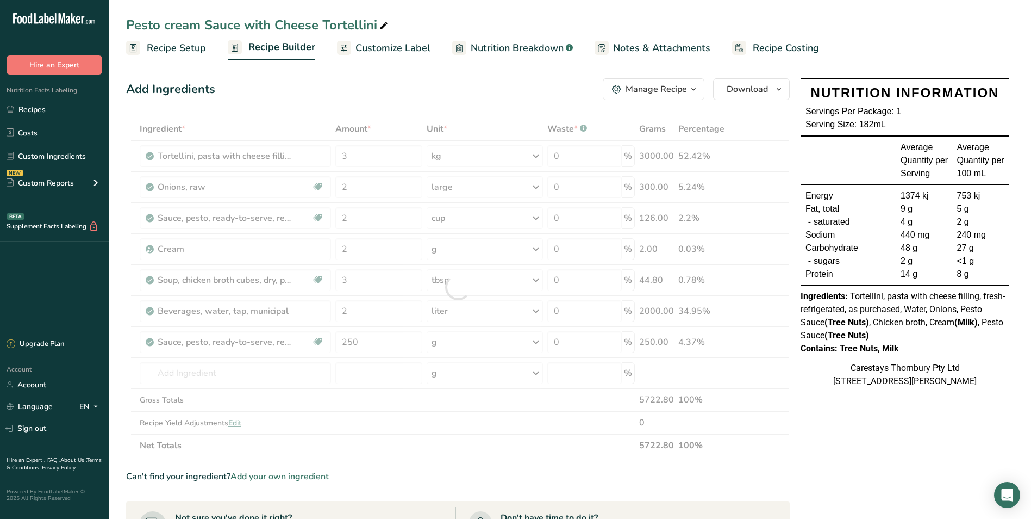
click at [762, 43] on span "Recipe Costing" at bounding box center [786, 48] width 66 height 15
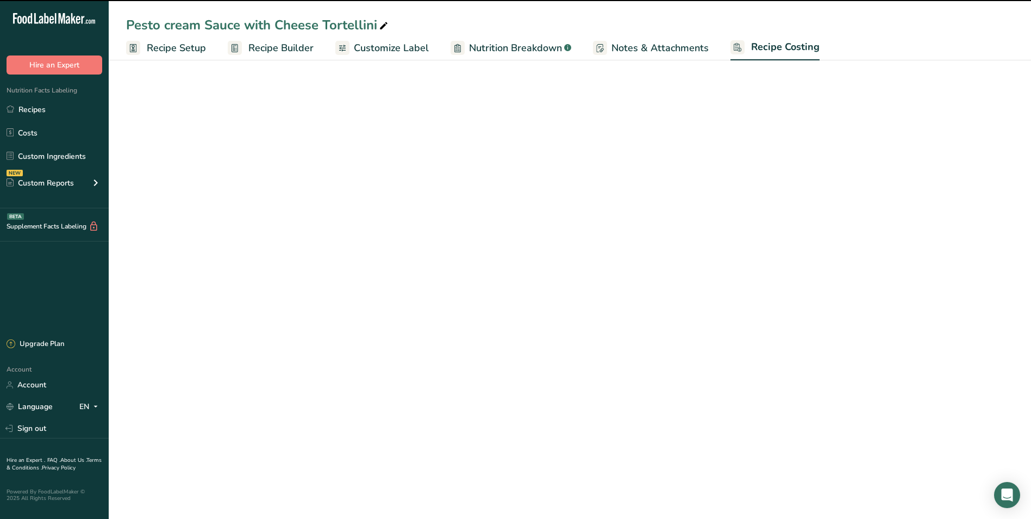
select select "1"
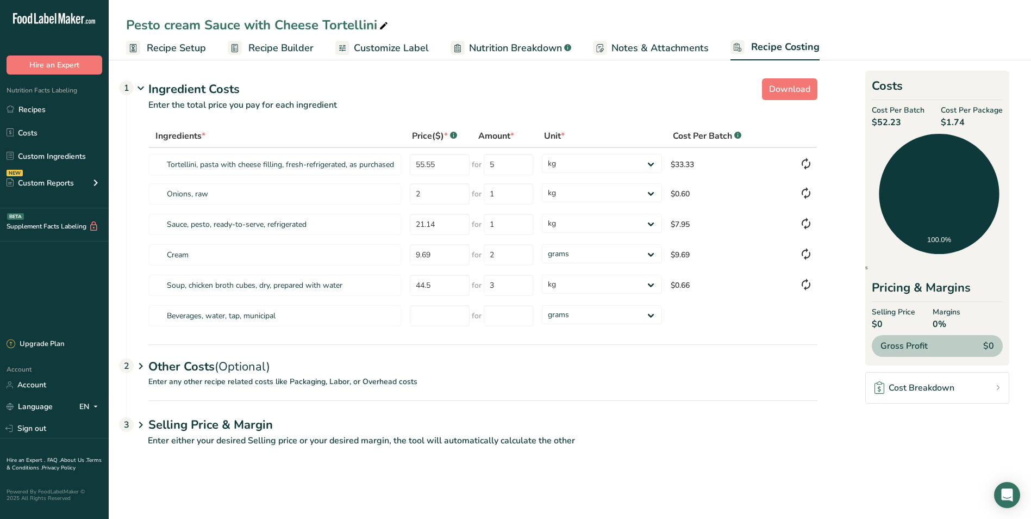
click at [173, 48] on span "Recipe Setup" at bounding box center [176, 48] width 59 height 15
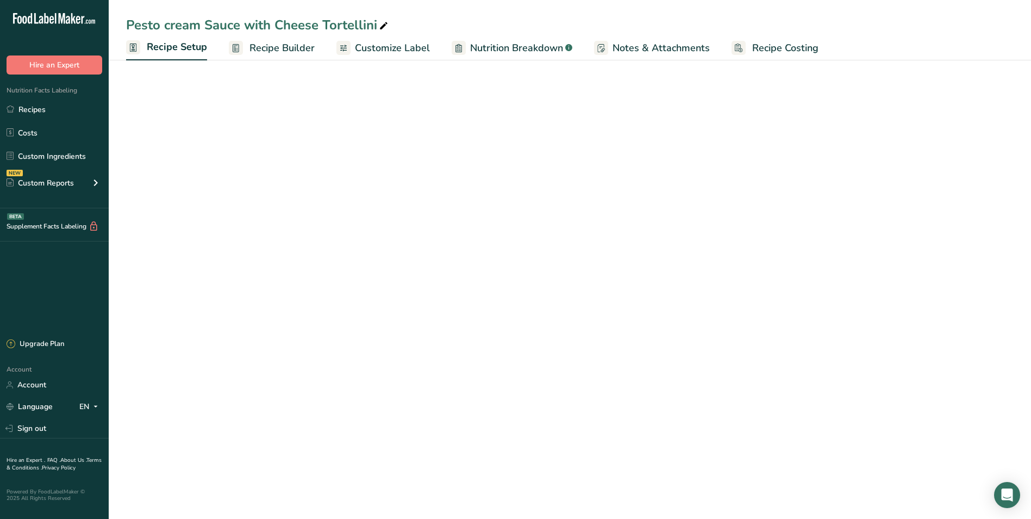
select select "22"
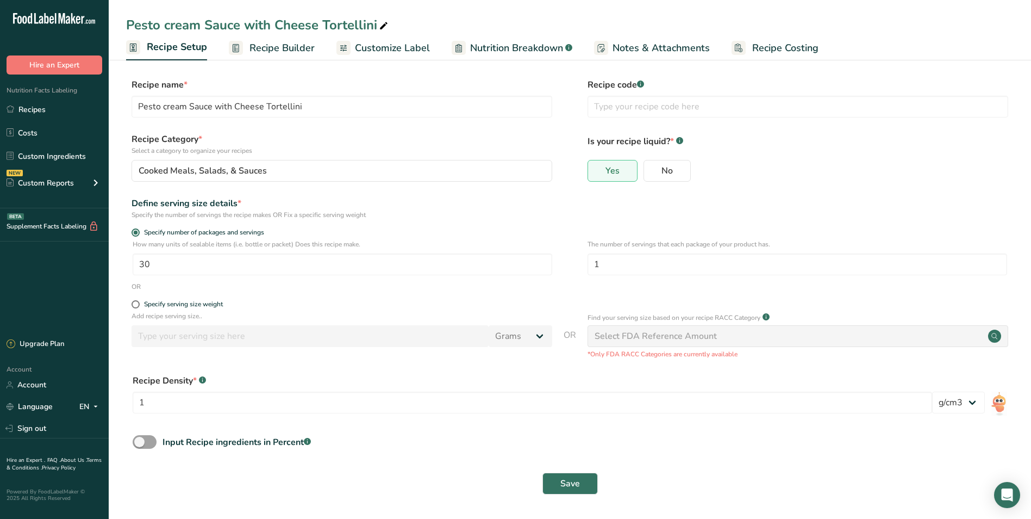
click at [273, 45] on span "Recipe Builder" at bounding box center [282, 48] width 65 height 15
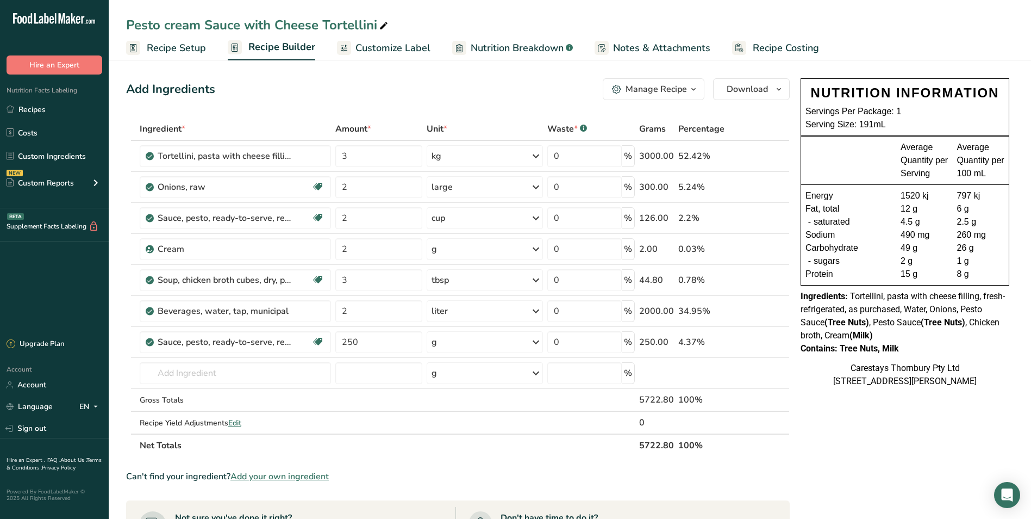
click at [768, 47] on span "Recipe Costing" at bounding box center [786, 48] width 66 height 15
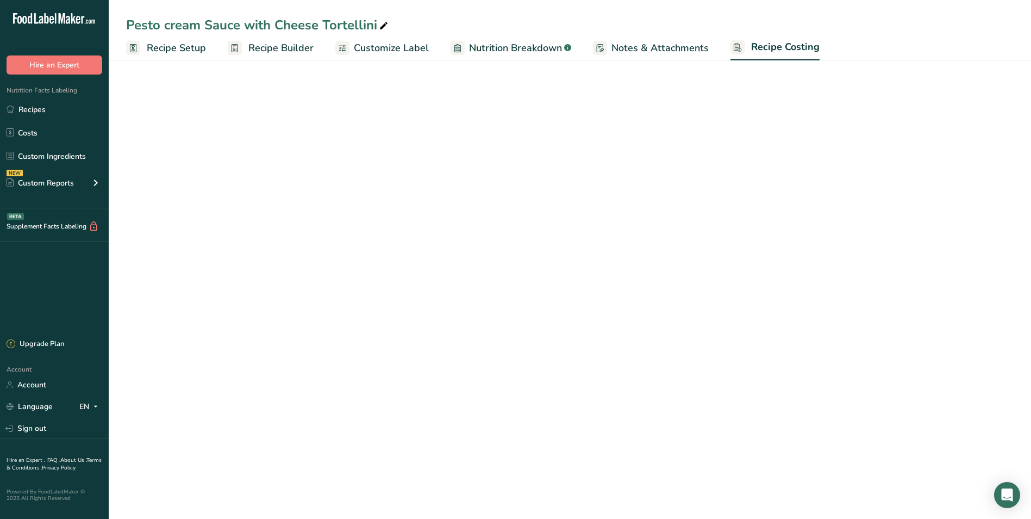
select select "1"
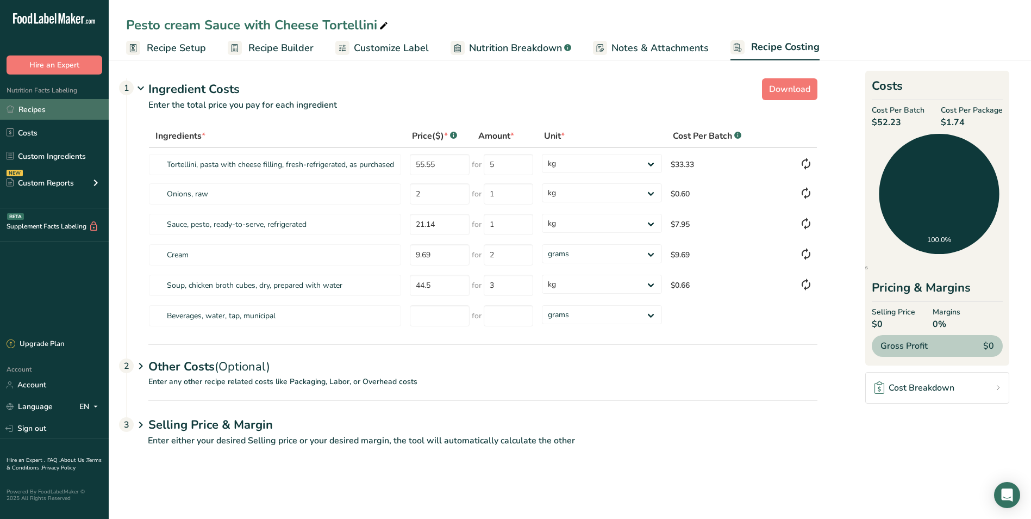
click at [50, 104] on link "Recipes" at bounding box center [54, 109] width 109 height 21
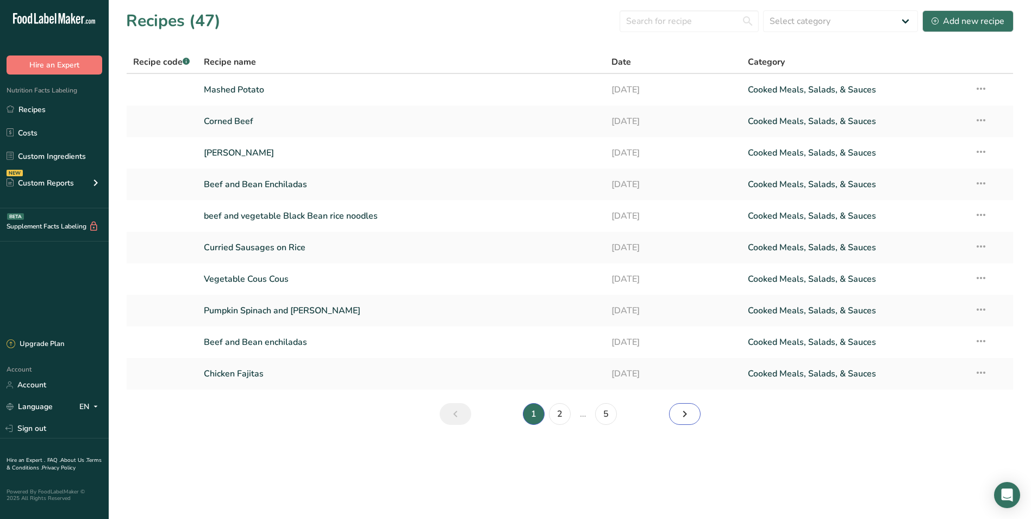
click at [686, 411] on icon "Next page" at bounding box center [684, 414] width 13 height 20
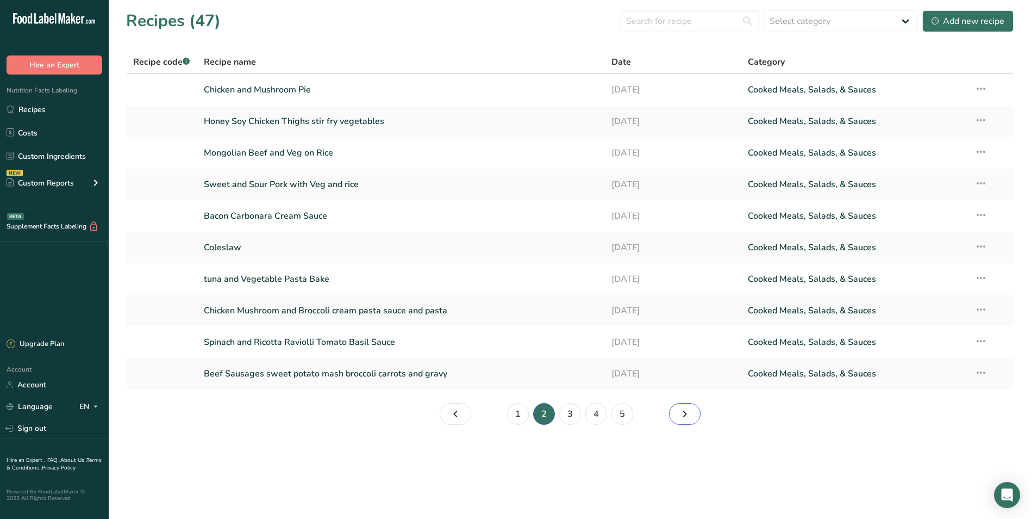
click at [686, 411] on icon "Page 3." at bounding box center [684, 414] width 13 height 20
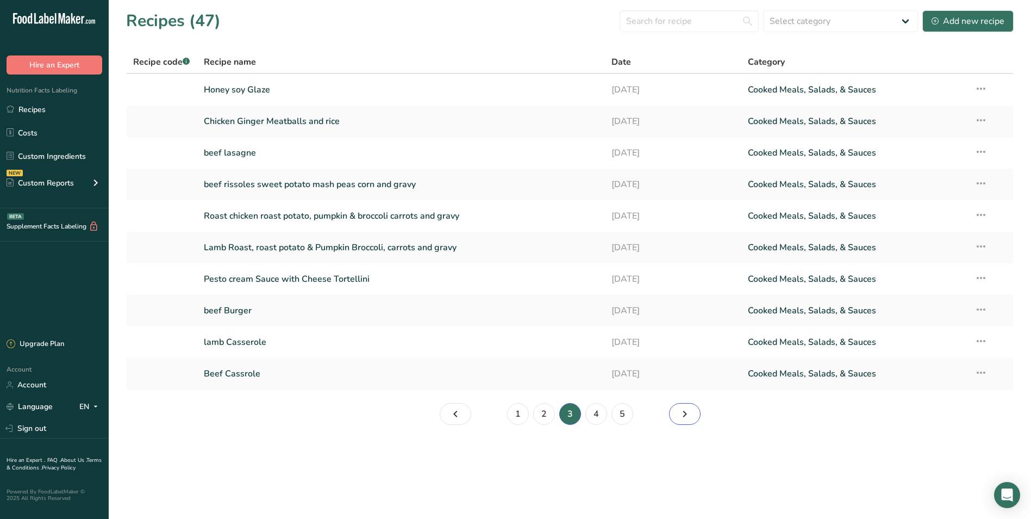
click at [686, 411] on icon "Page 4." at bounding box center [684, 414] width 13 height 20
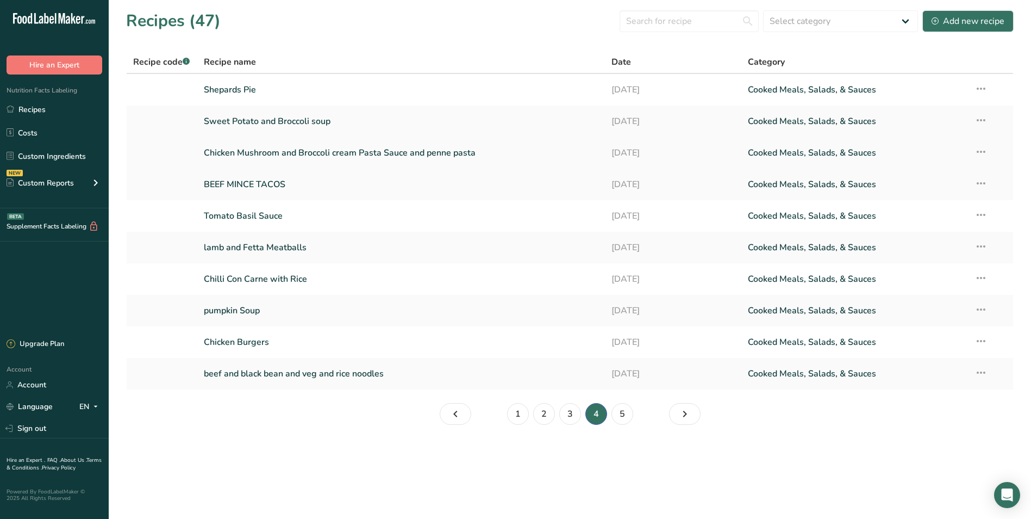
click at [257, 151] on link "Chicken Mushroom and Broccoli cream Pasta Sauce and penne pasta" at bounding box center [401, 152] width 395 height 23
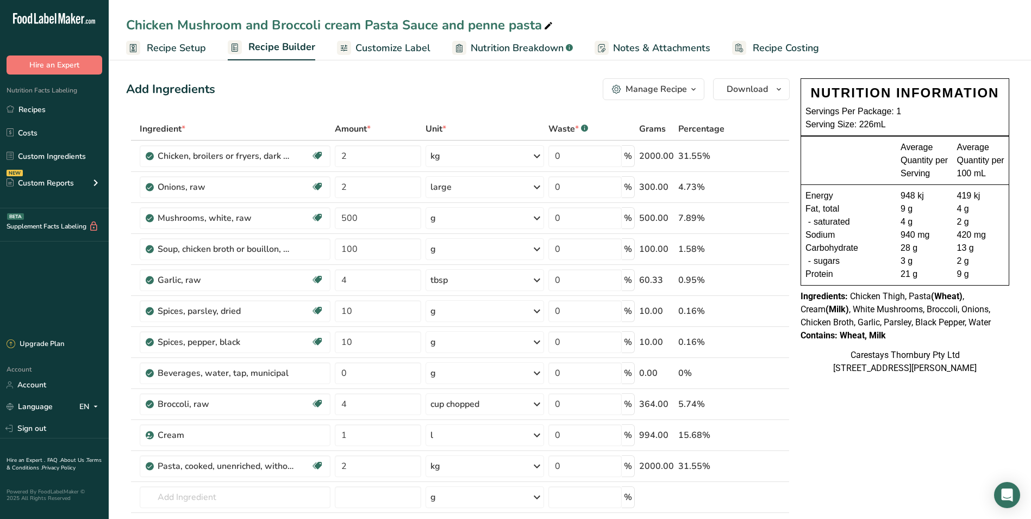
click at [546, 25] on icon at bounding box center [549, 25] width 10 height 15
type input "Chicken Mushroom and Broccoli cream Pasta Sauce"
click at [767, 465] on icon at bounding box center [767, 465] width 8 height 11
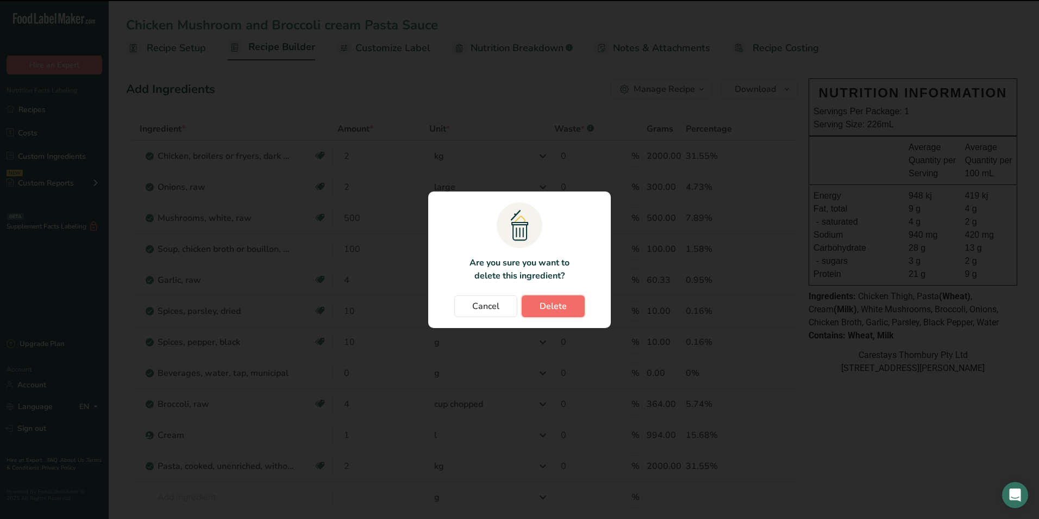
click at [556, 301] on span "Delete" at bounding box center [553, 306] width 27 height 13
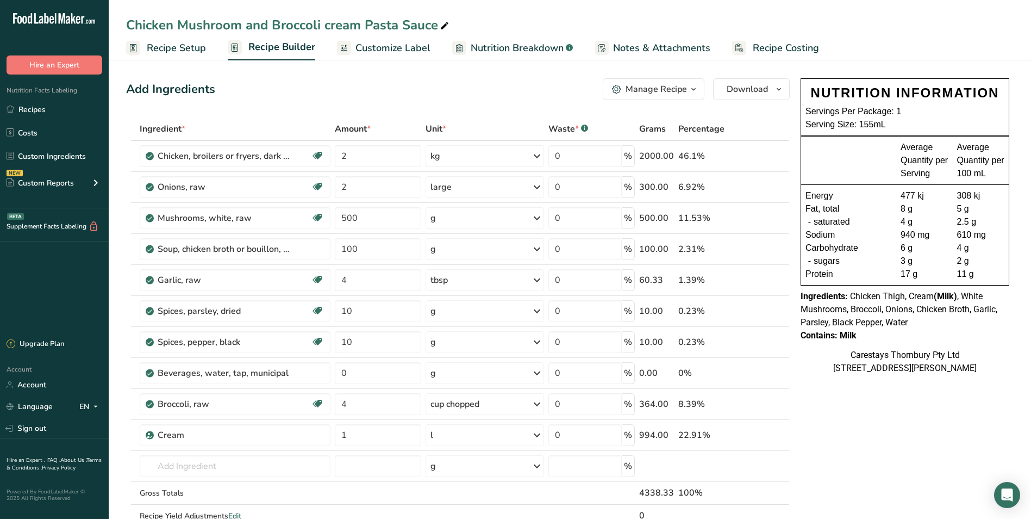
click at [755, 45] on span "Recipe Costing" at bounding box center [786, 48] width 66 height 15
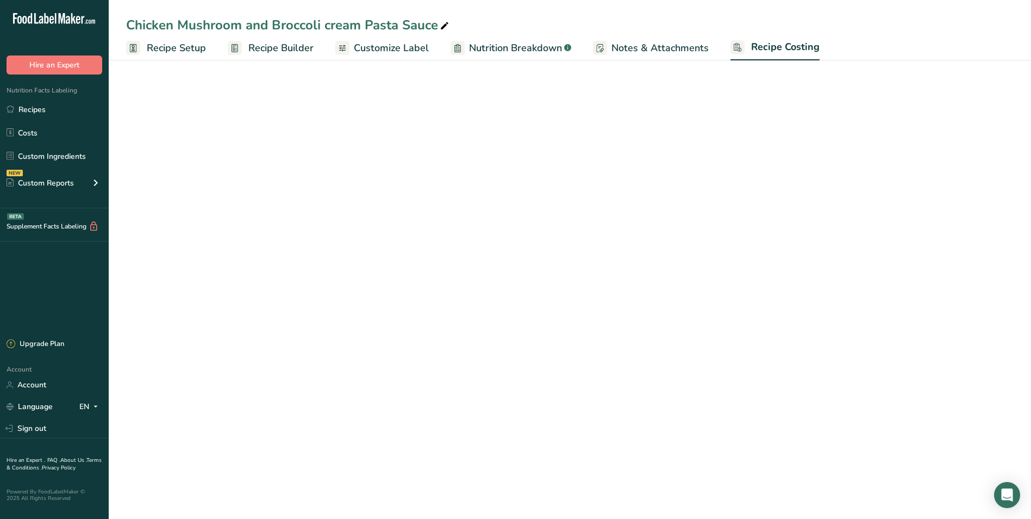
select select "1"
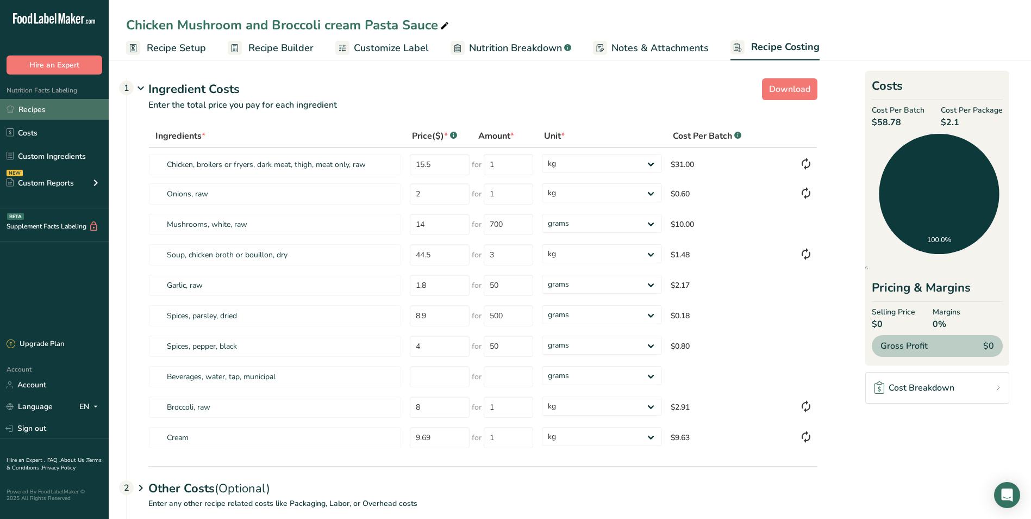
click at [46, 107] on link "Recipes" at bounding box center [54, 109] width 109 height 21
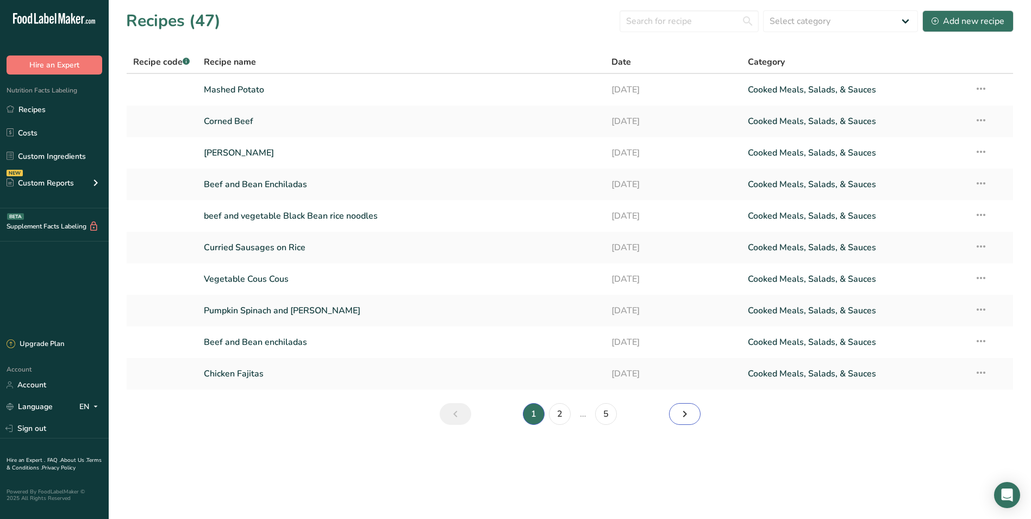
click at [681, 416] on icon "Next page" at bounding box center [684, 414] width 13 height 20
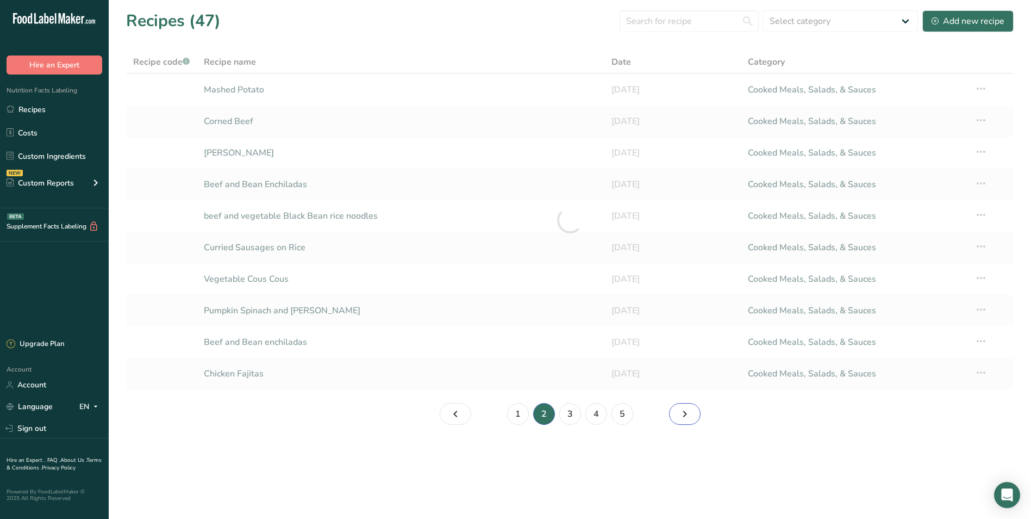
click at [681, 416] on icon "Page 3." at bounding box center [684, 414] width 13 height 20
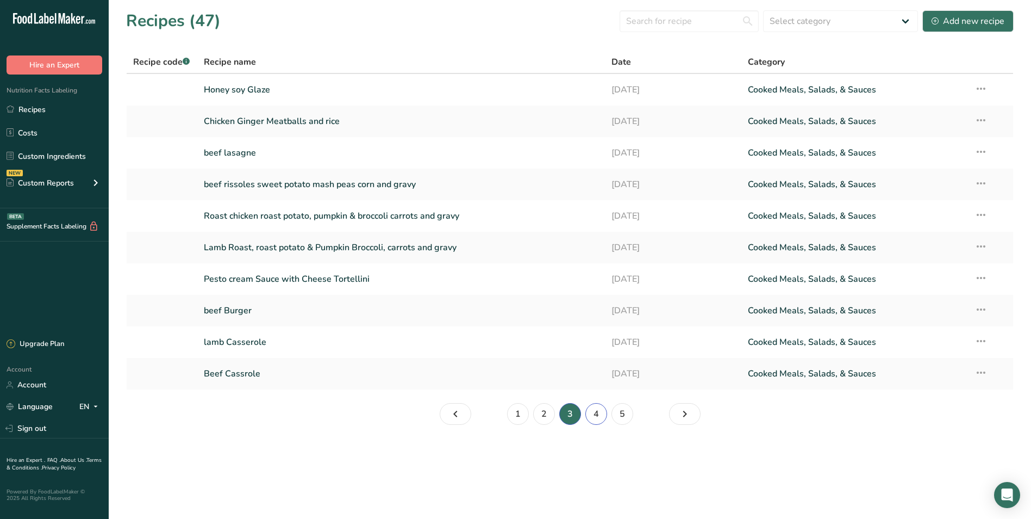
click at [595, 410] on link "4" at bounding box center [597, 414] width 22 height 22
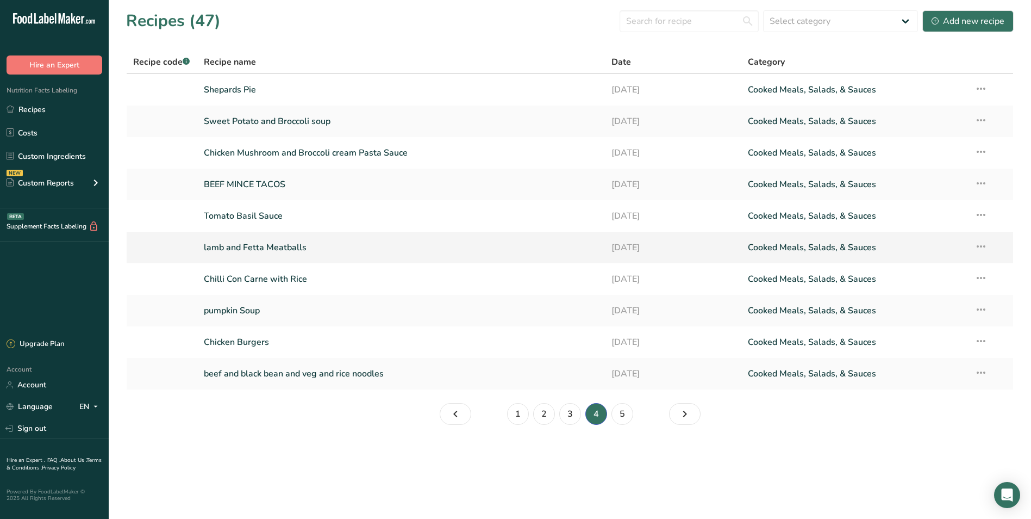
click at [343, 249] on link "lamb and Fetta Meatballs" at bounding box center [401, 247] width 395 height 23
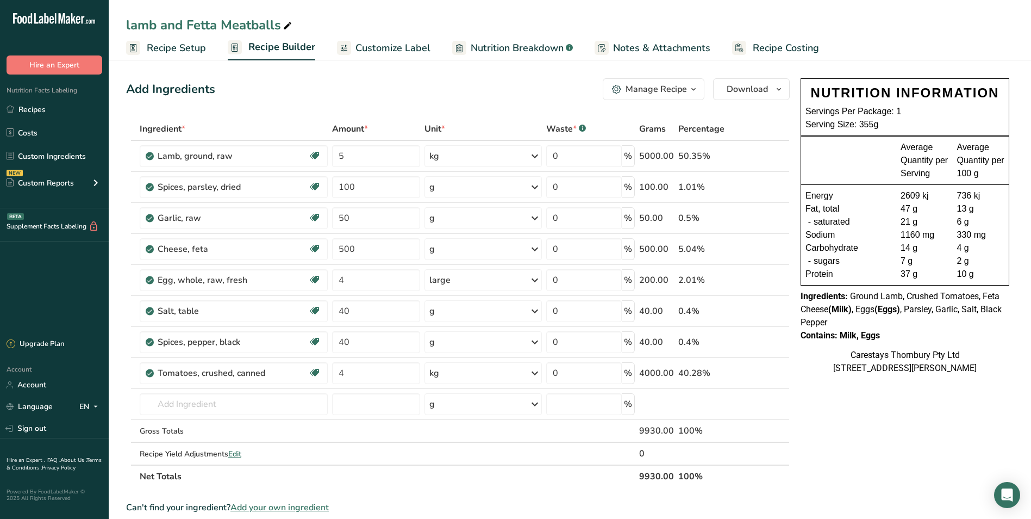
click at [782, 46] on span "Recipe Costing" at bounding box center [786, 48] width 66 height 15
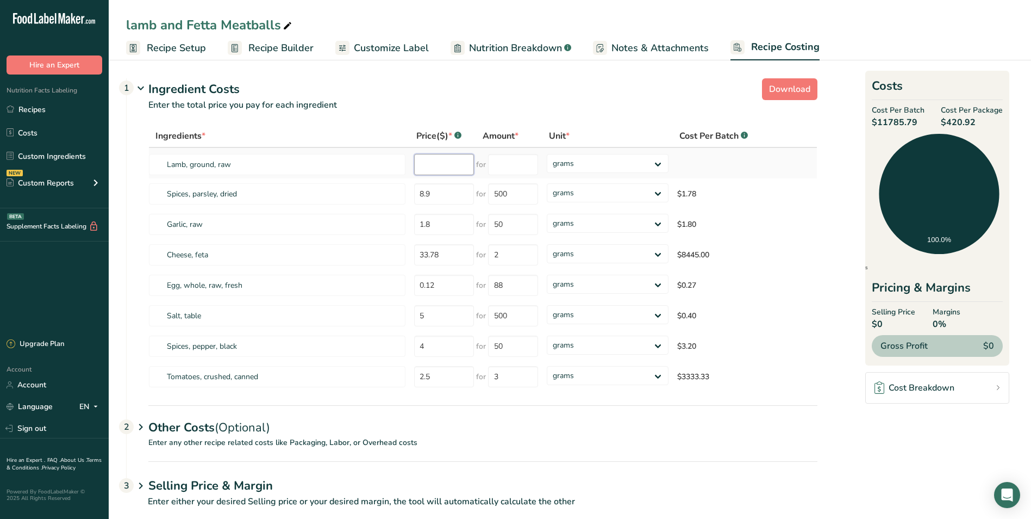
click at [431, 167] on input "number" at bounding box center [444, 164] width 60 height 21
type input "14.50"
click at [507, 164] on input "number" at bounding box center [513, 164] width 50 height 21
type input "1"
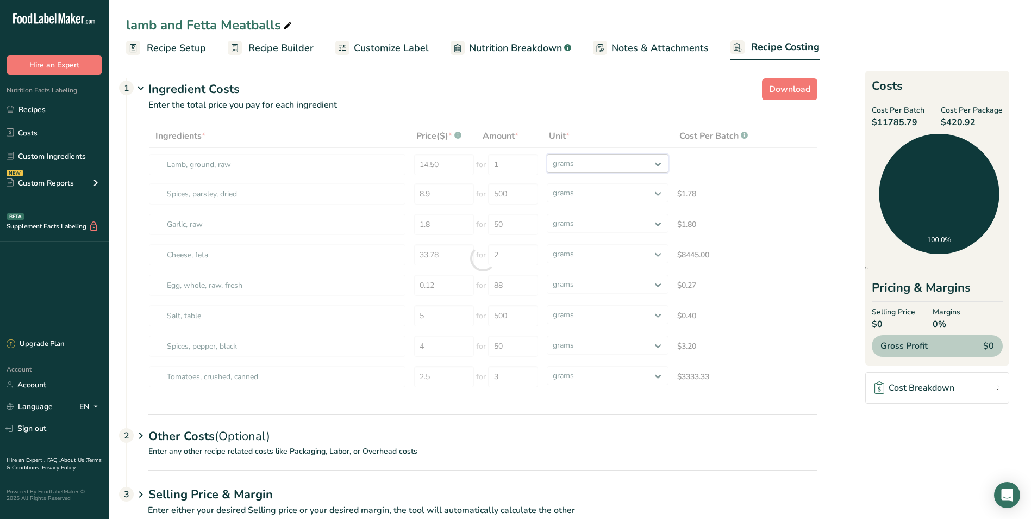
click at [656, 161] on div "Ingredients * Price($) * .a-a{fill:#347362;}.b-a{fill:#fff;} Amount * Unit * Co…" at bounding box center [482, 257] width 669 height 267
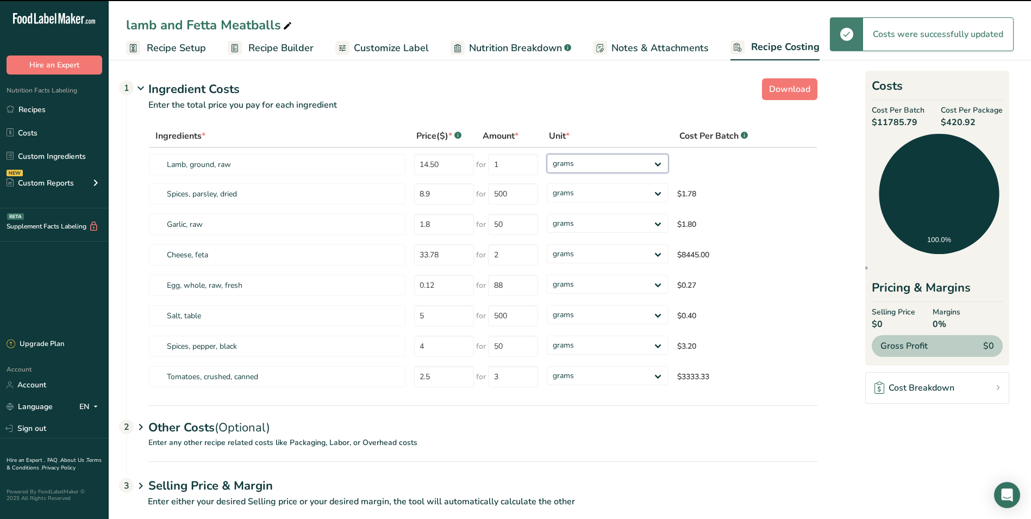
select select "1"
click at [547, 154] on select "grams kg mg mcg lb oz" at bounding box center [608, 163] width 122 height 19
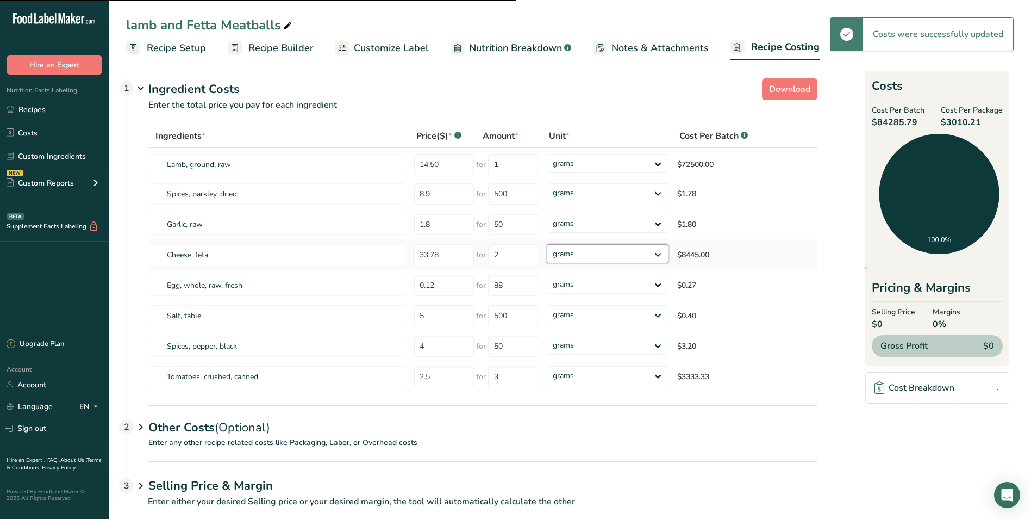
click at [658, 252] on select "grams kg mg mcg lb oz" at bounding box center [608, 253] width 122 height 19
select select "1"
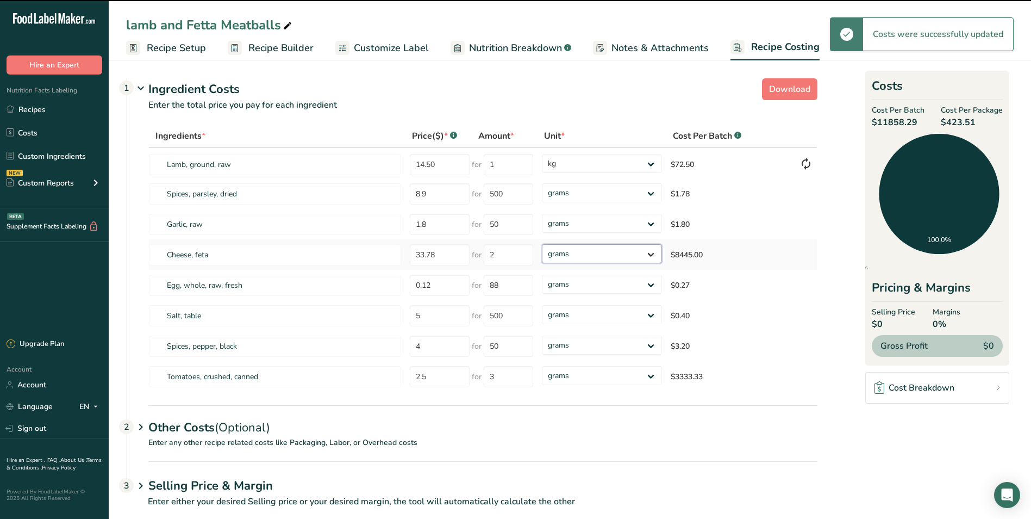
select select "1"
click at [542, 244] on select "grams kg mg mcg lb oz" at bounding box center [602, 253] width 120 height 19
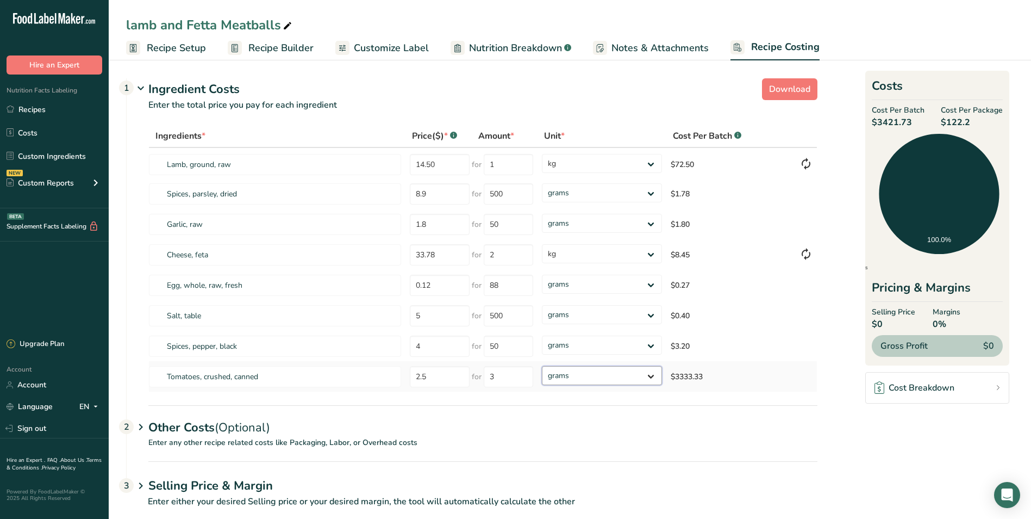
click at [651, 373] on select "grams kg mg mcg lb oz" at bounding box center [602, 375] width 120 height 19
click at [749, 381] on td "$3333.33" at bounding box center [731, 376] width 129 height 30
click at [178, 47] on span "Recipe Setup" at bounding box center [176, 48] width 59 height 15
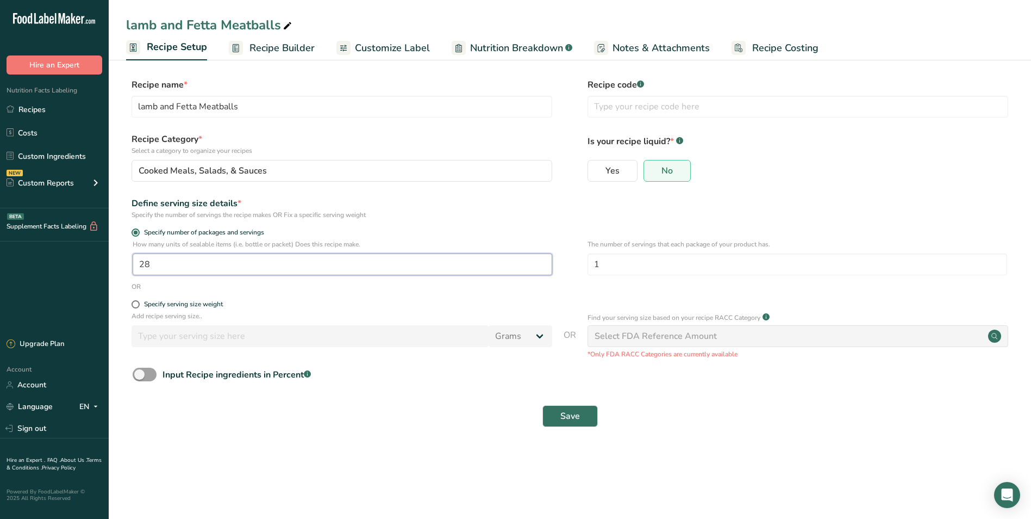
click at [166, 269] on input "28" at bounding box center [343, 264] width 420 height 22
type input "1"
type input "30"
click at [558, 411] on button "Save" at bounding box center [570, 416] width 55 height 22
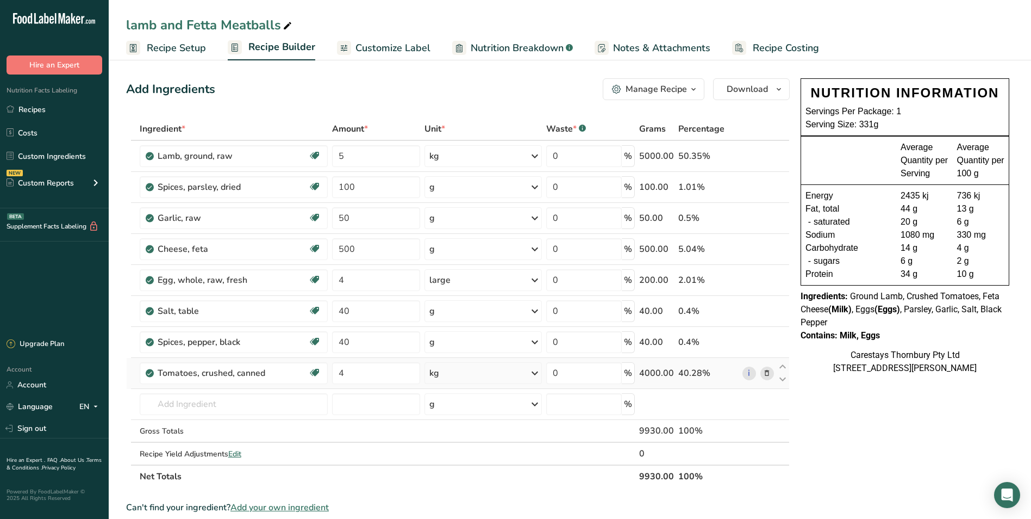
click at [767, 371] on icon at bounding box center [767, 373] width 8 height 11
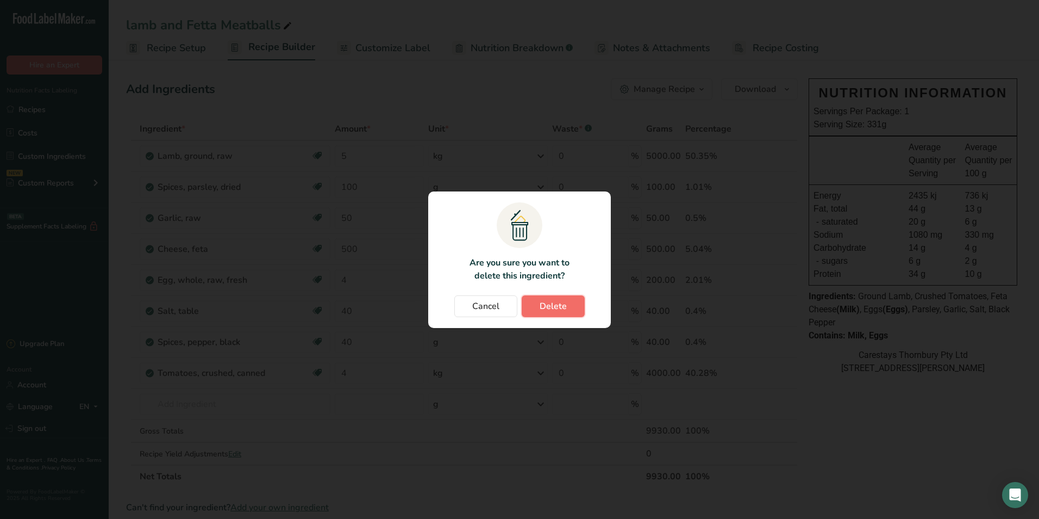
click at [556, 300] on span "Delete" at bounding box center [553, 306] width 27 height 13
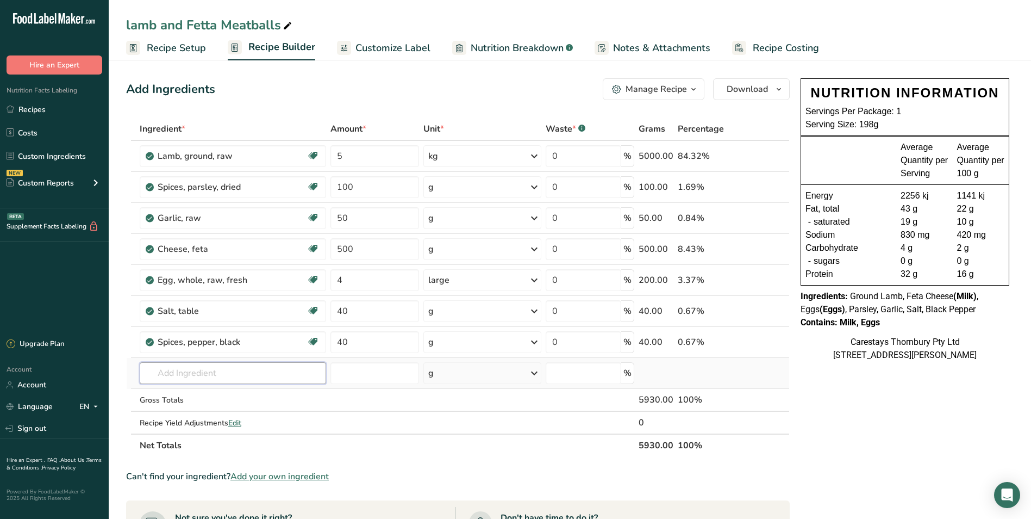
click at [209, 375] on input "text" at bounding box center [233, 373] width 187 height 22
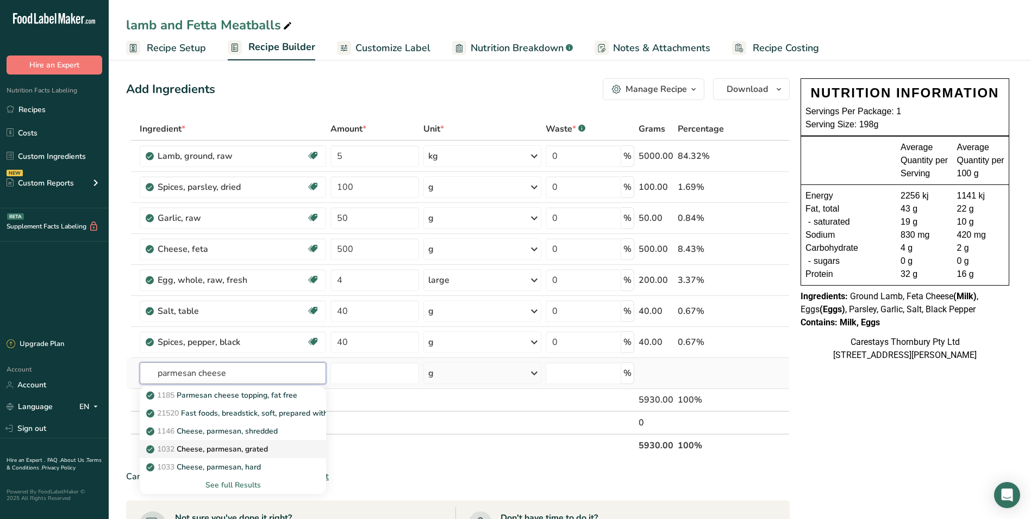
type input "parmesan cheese"
click at [214, 444] on p "1032 Cheese, parmesan, grated" at bounding box center [208, 448] width 120 height 11
type input "Cheese, parmesan, grated"
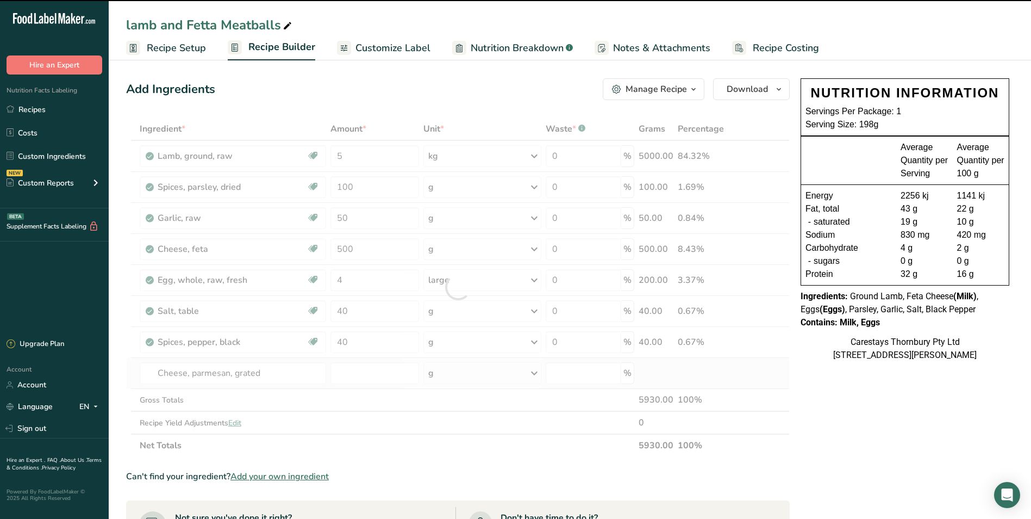
type input "0"
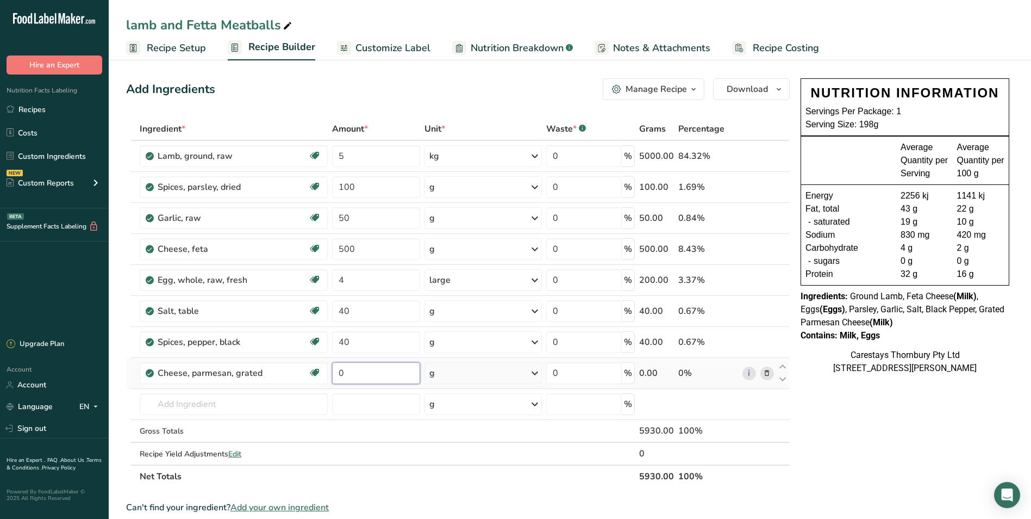
click at [355, 373] on input "0" at bounding box center [376, 373] width 88 height 22
type input "250"
click at [795, 45] on span "Recipe Costing" at bounding box center [786, 48] width 66 height 15
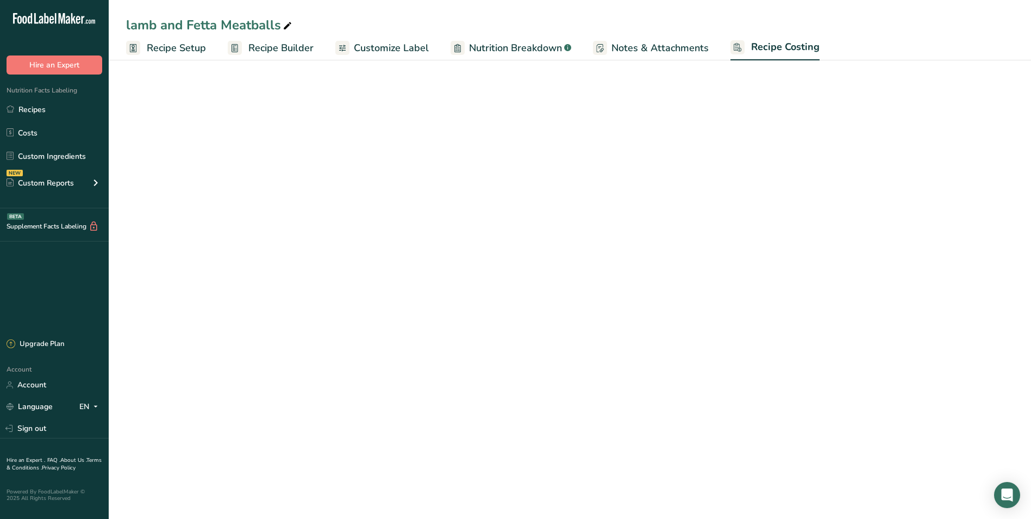
select select "1"
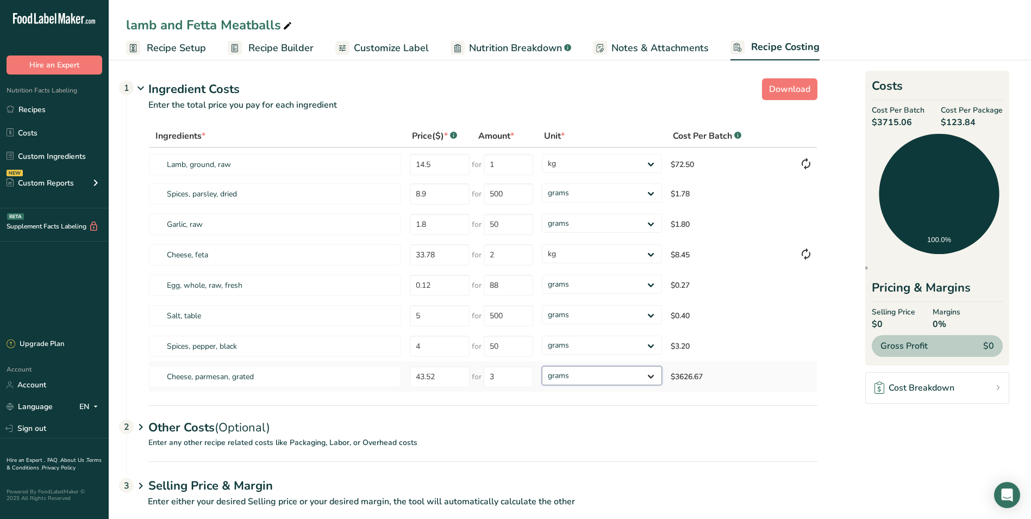
click at [652, 377] on select "grams kg mg mcg lb oz" at bounding box center [602, 375] width 120 height 19
select select "1"
click at [542, 366] on select "grams kg mg mcg lb oz" at bounding box center [602, 375] width 120 height 19
click at [65, 108] on link "Recipes" at bounding box center [54, 109] width 109 height 21
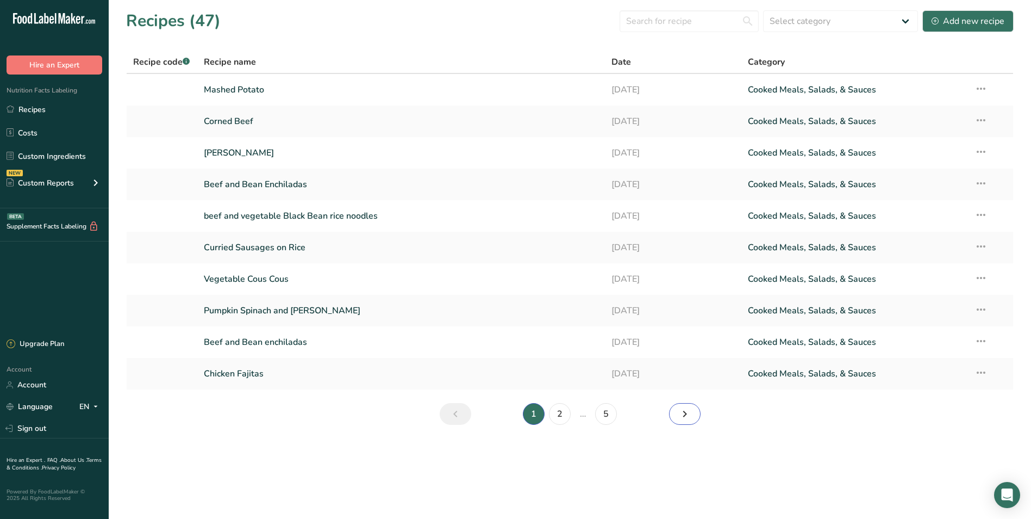
click at [687, 413] on icon "Next page" at bounding box center [684, 414] width 13 height 20
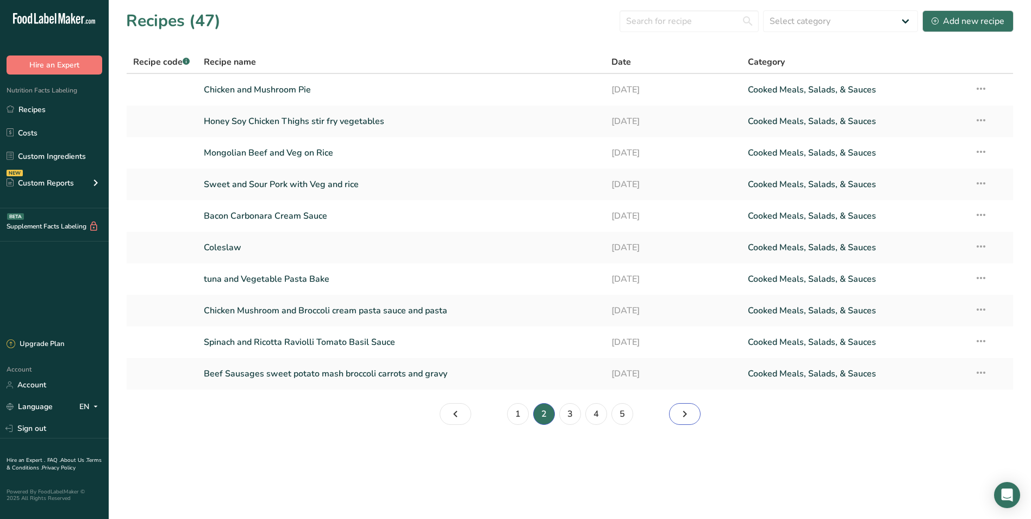
click at [687, 413] on icon "Page 3." at bounding box center [684, 414] width 13 height 20
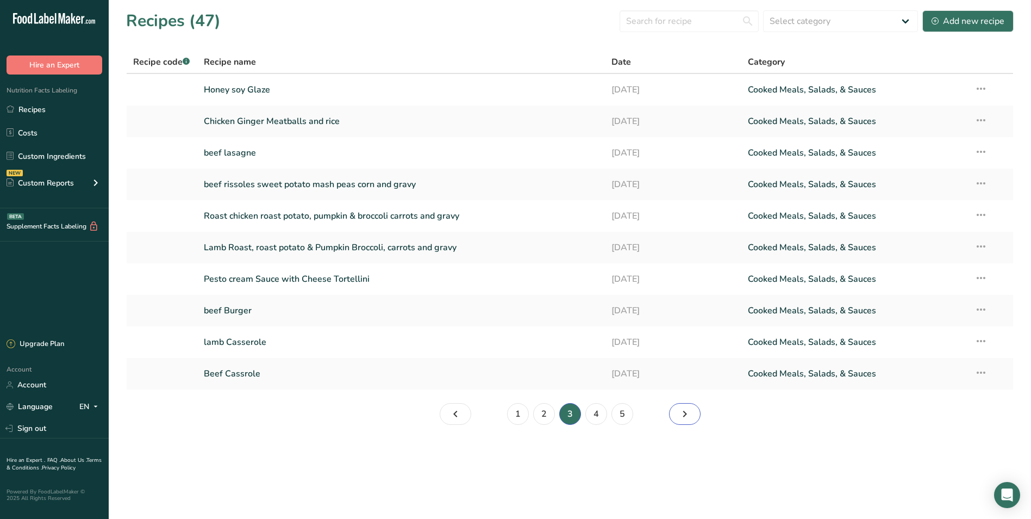
click at [687, 413] on icon "Page 4." at bounding box center [684, 414] width 13 height 20
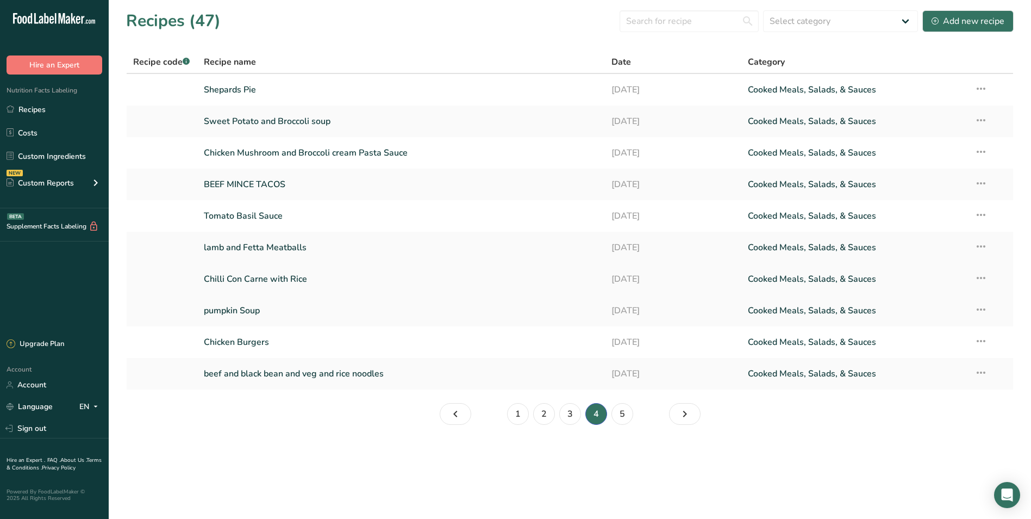
click at [265, 277] on link "Chilli Con Carne with Rice" at bounding box center [401, 278] width 395 height 23
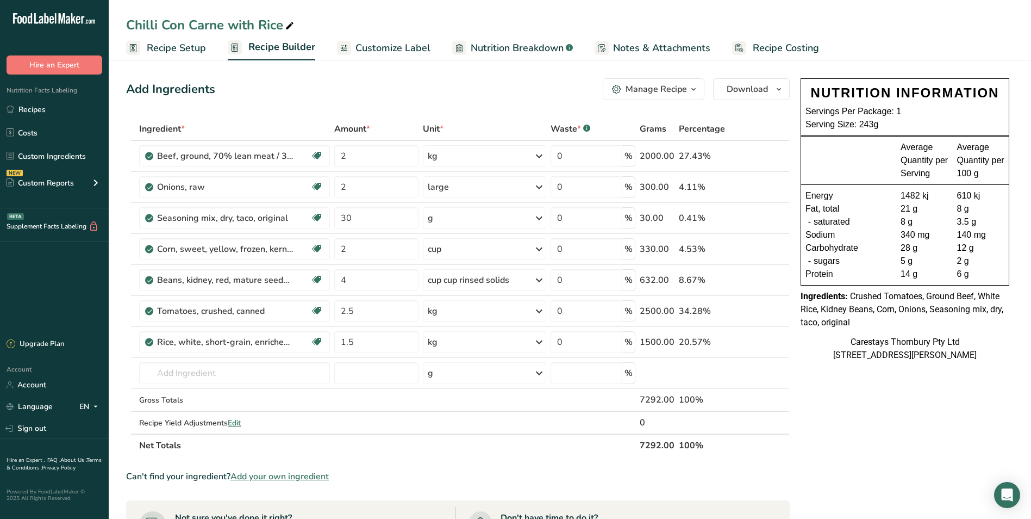
click at [290, 23] on icon at bounding box center [290, 25] width 10 height 15
type input "Chilli Con Carne"
click at [766, 341] on icon at bounding box center [767, 342] width 8 height 11
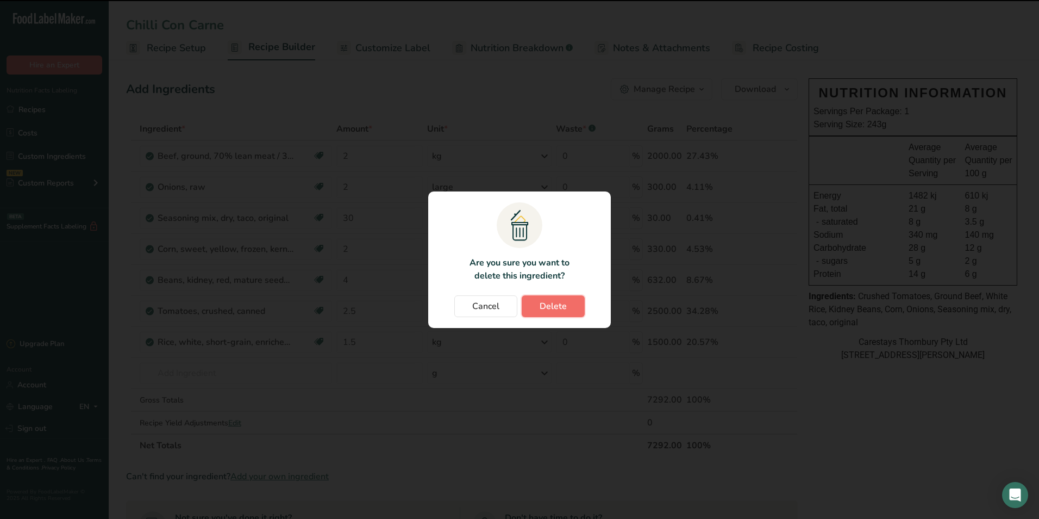
click at [569, 303] on button "Delete" at bounding box center [553, 306] width 63 height 22
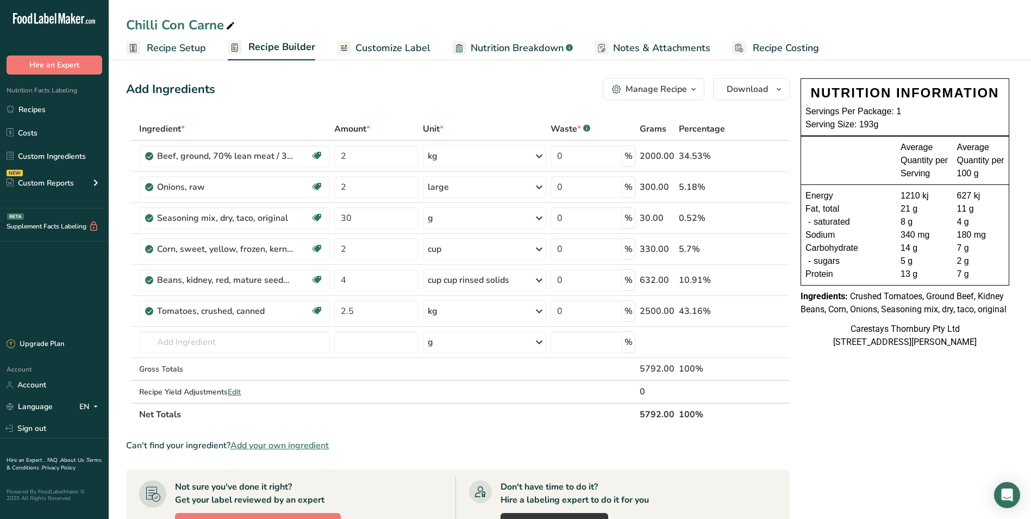
click at [786, 45] on span "Recipe Costing" at bounding box center [786, 48] width 66 height 15
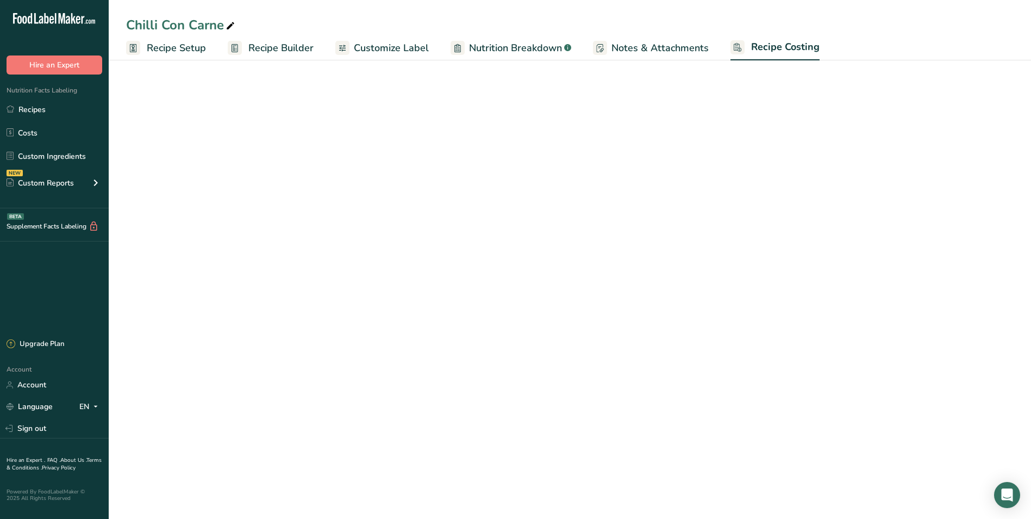
select select "1"
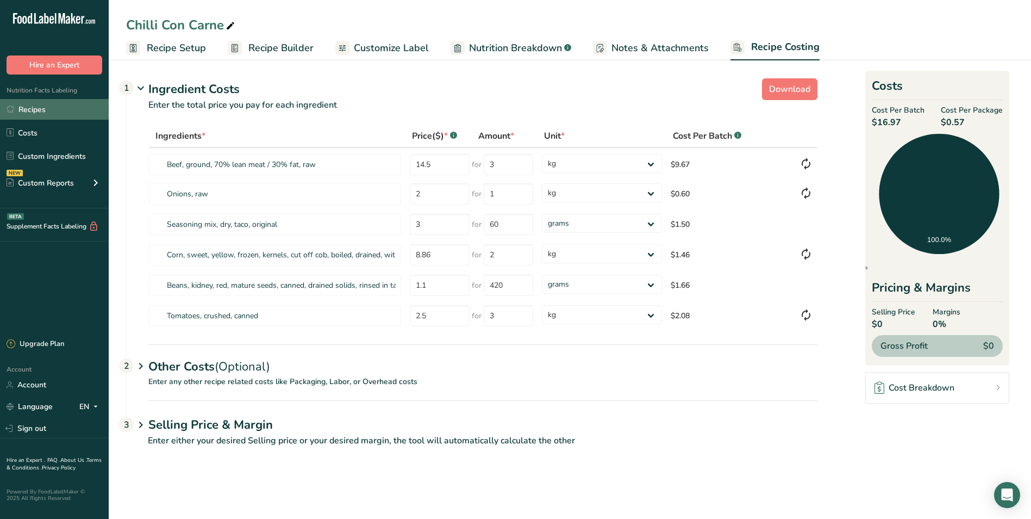
click at [34, 107] on link "Recipes" at bounding box center [54, 109] width 109 height 21
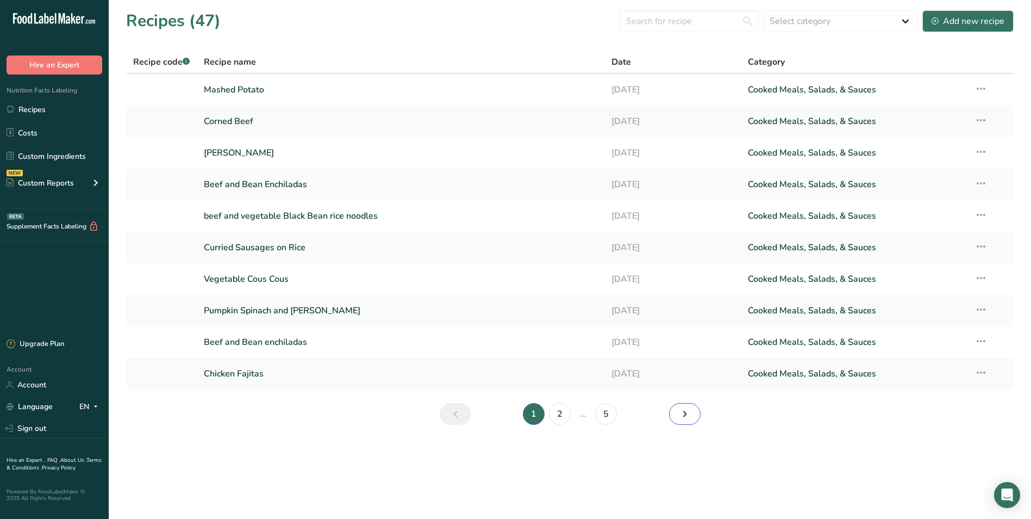
click at [684, 416] on icon "Next page" at bounding box center [684, 414] width 13 height 20
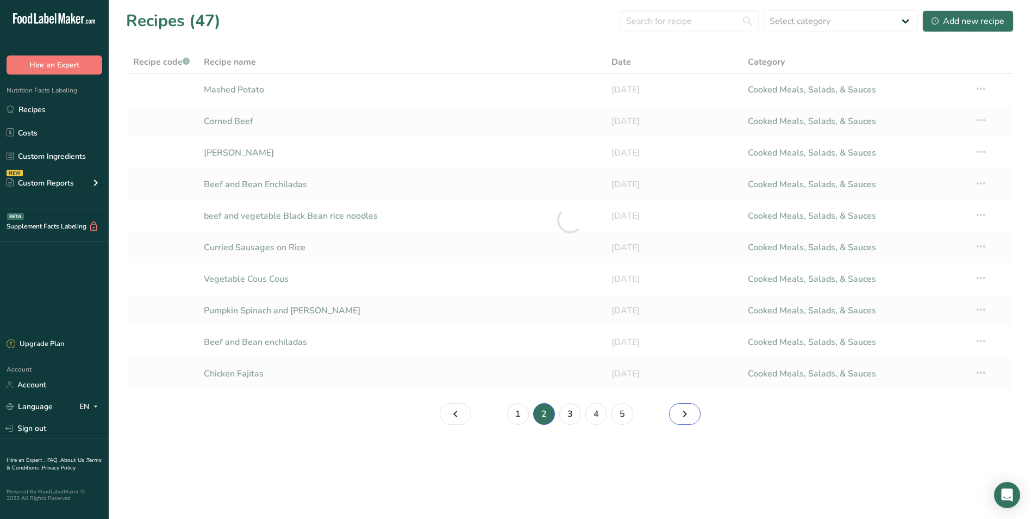
click at [684, 416] on icon "Page 3." at bounding box center [684, 414] width 13 height 20
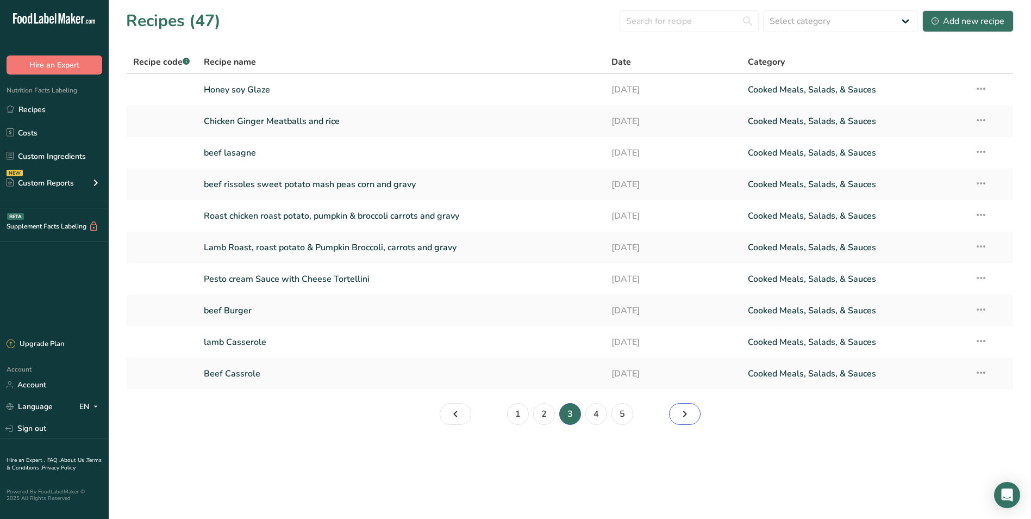
click at [684, 416] on icon "Page 4." at bounding box center [684, 414] width 13 height 20
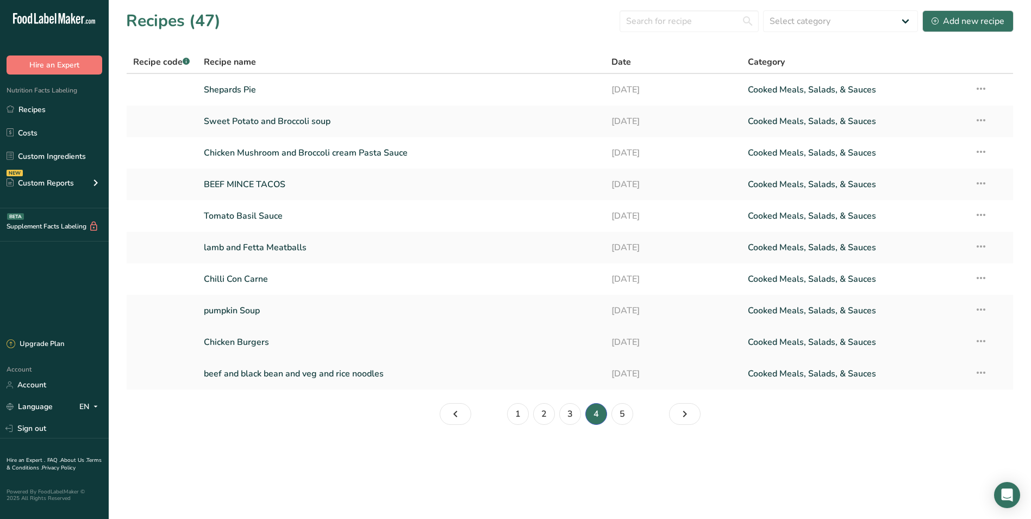
click at [272, 340] on link "Chicken Burgers" at bounding box center [401, 342] width 395 height 23
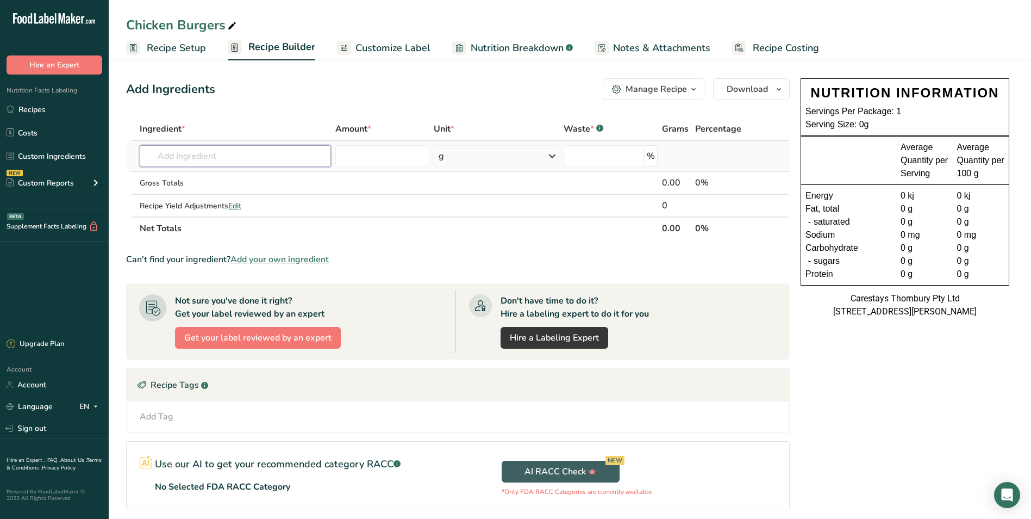
click at [176, 158] on input "text" at bounding box center [235, 156] width 191 height 22
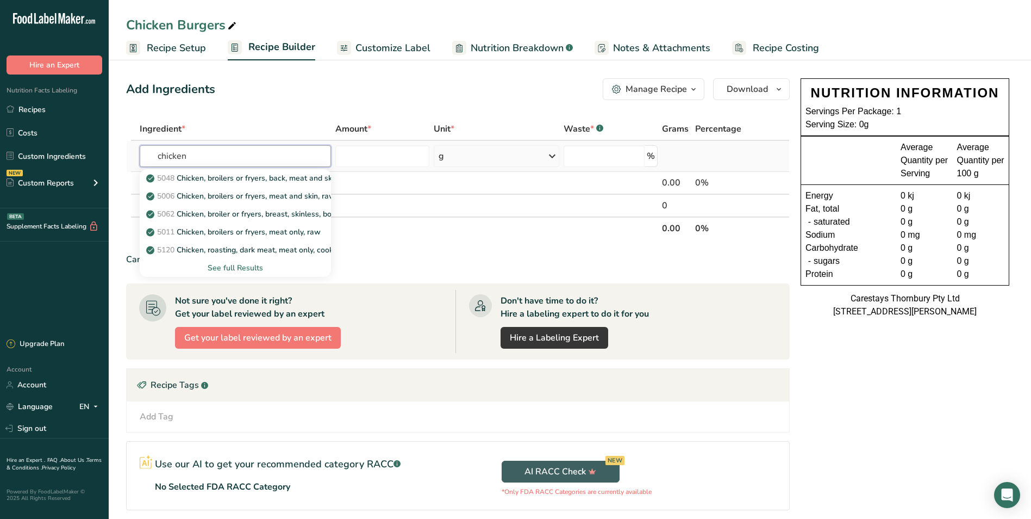
type input "chicken"
click at [231, 266] on div "See full Results" at bounding box center [235, 267] width 174 height 11
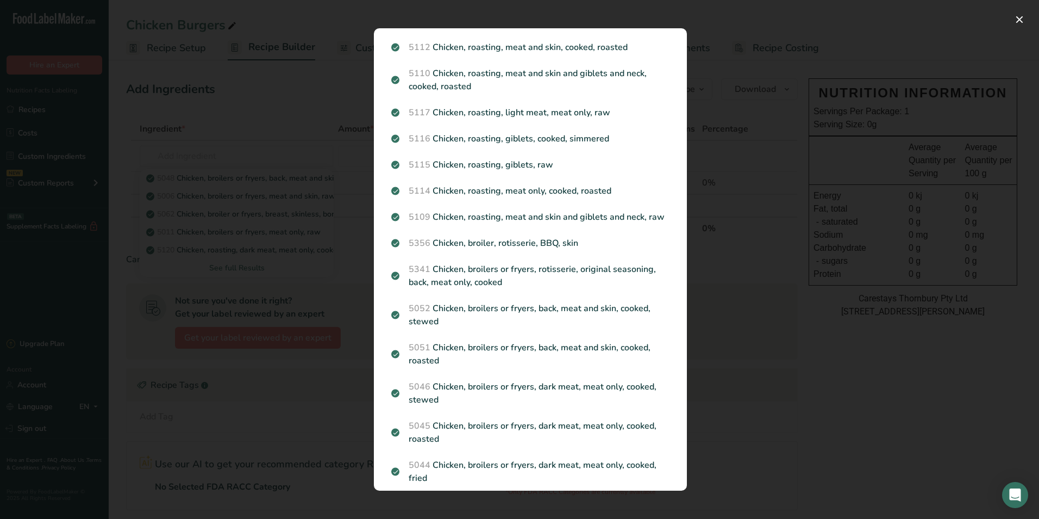
scroll to position [272, 0]
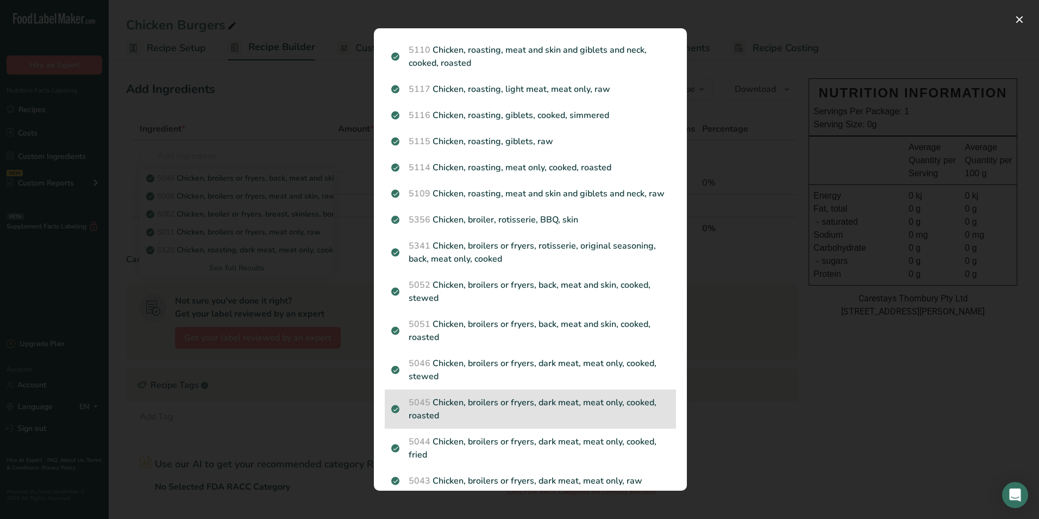
click at [541, 408] on div "5045 Chicken, broilers or fryers, dark meat, meat only, cooked, roasted" at bounding box center [530, 408] width 291 height 39
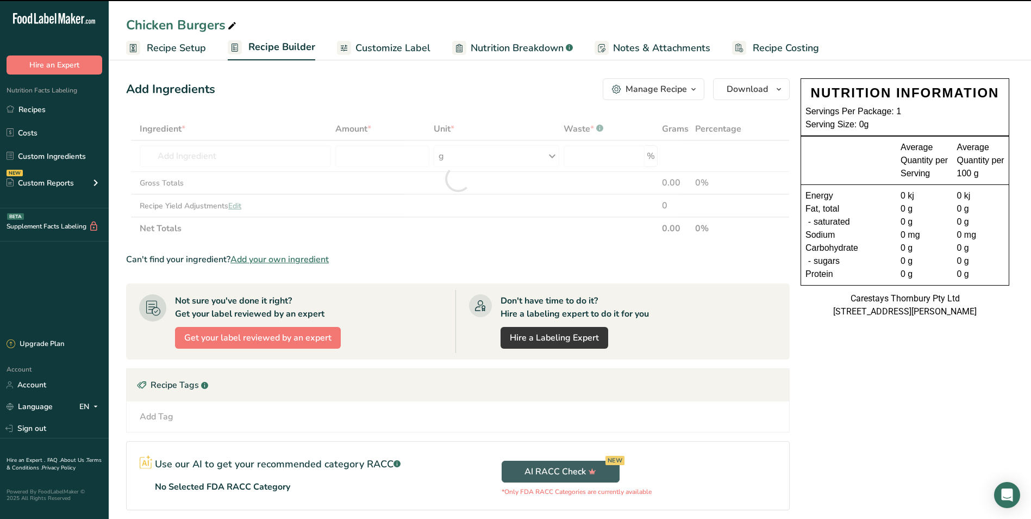
type input "0"
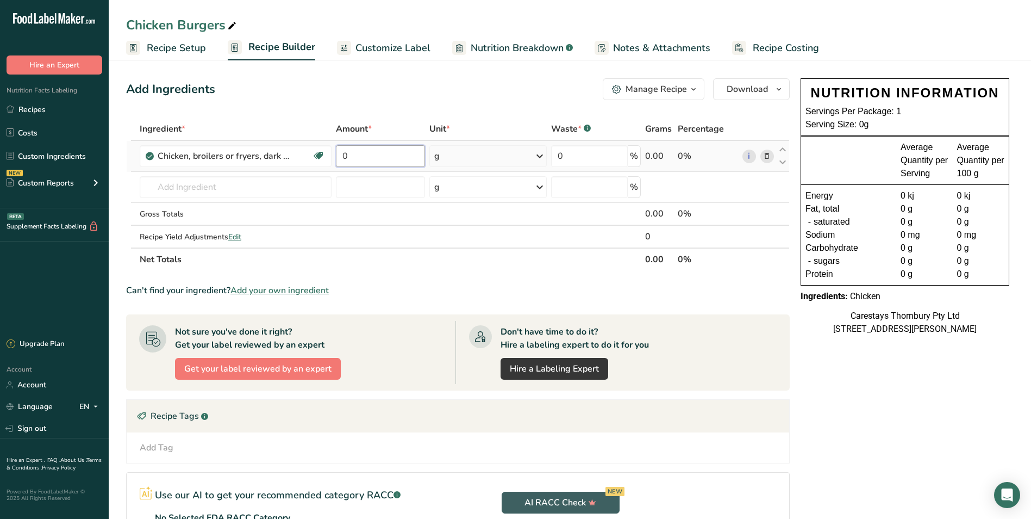
click at [352, 157] on input "0" at bounding box center [380, 156] width 89 height 22
type input "30"
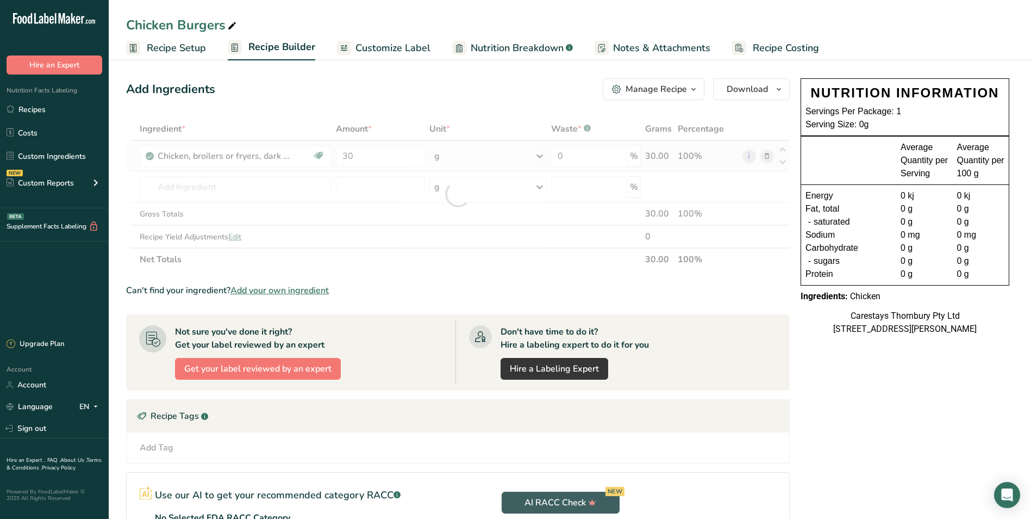
click at [543, 153] on div "Ingredient * Amount * Unit * Waste * .a-a{fill:#347362;}.b-a{fill:#fff;} Grams …" at bounding box center [458, 193] width 664 height 153
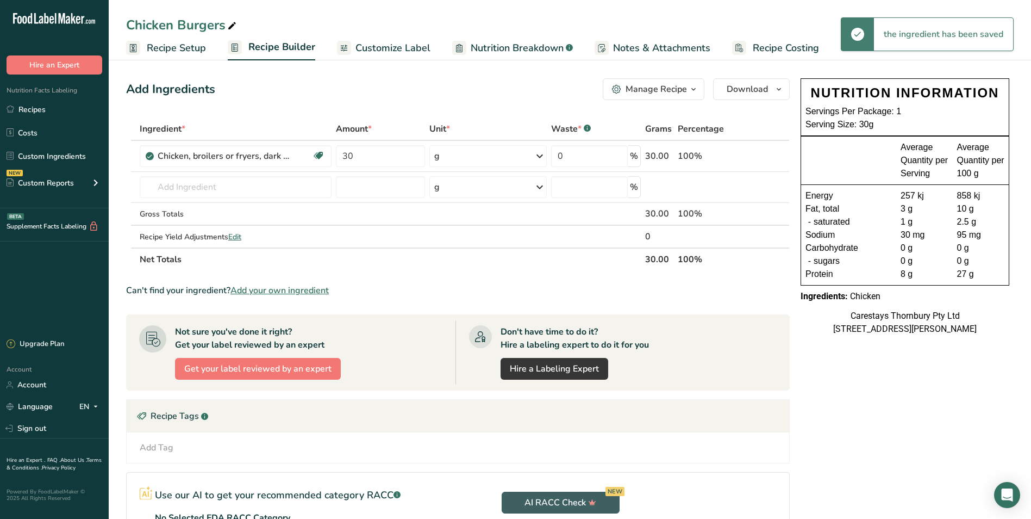
click at [542, 153] on icon at bounding box center [539, 156] width 13 height 20
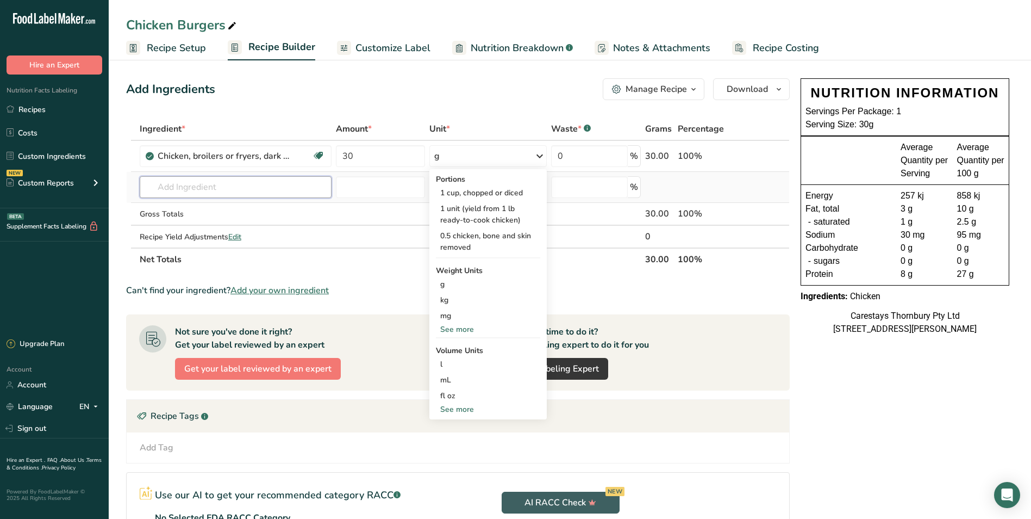
click at [180, 185] on input "text" at bounding box center [236, 187] width 192 height 22
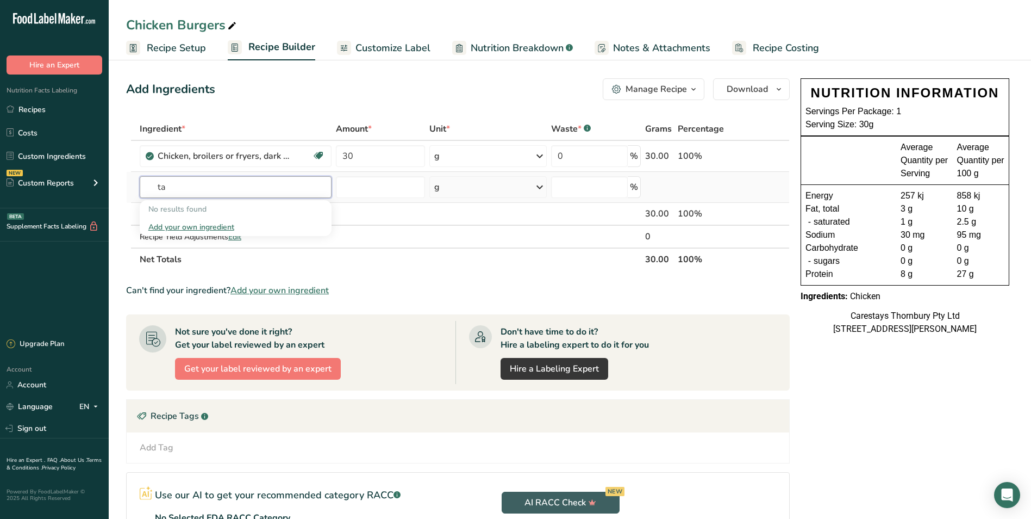
type input "t"
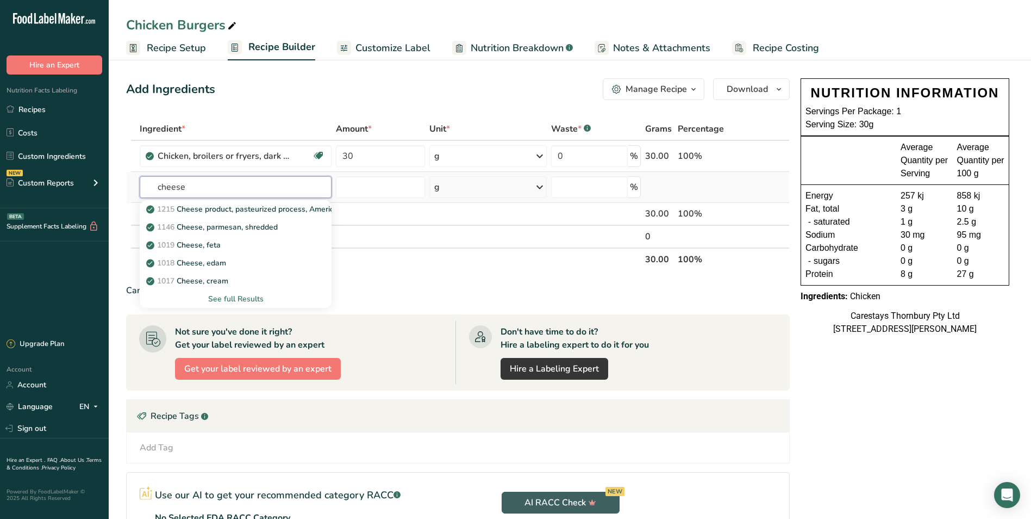
type input "cheese"
click at [251, 296] on div "See full Results" at bounding box center [235, 298] width 175 height 11
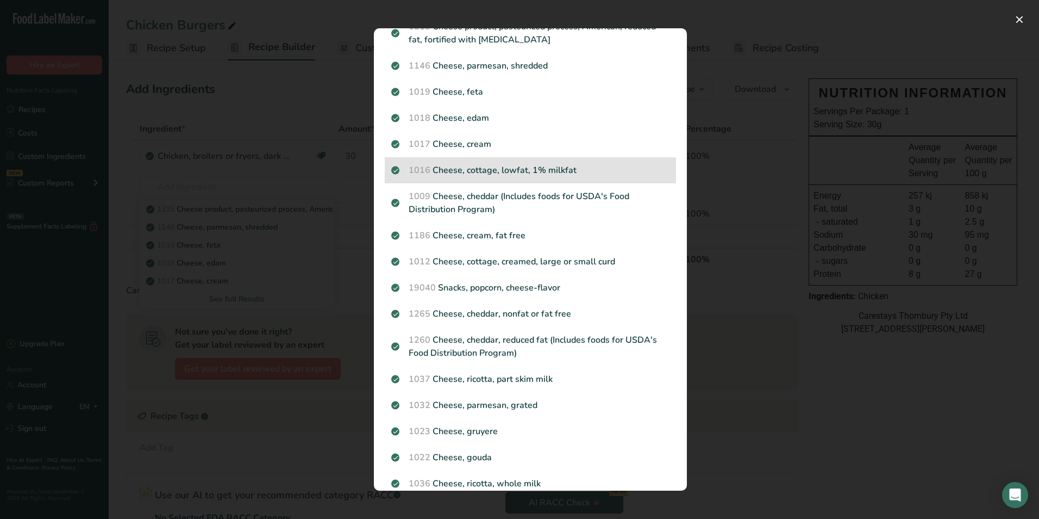
scroll to position [0, 0]
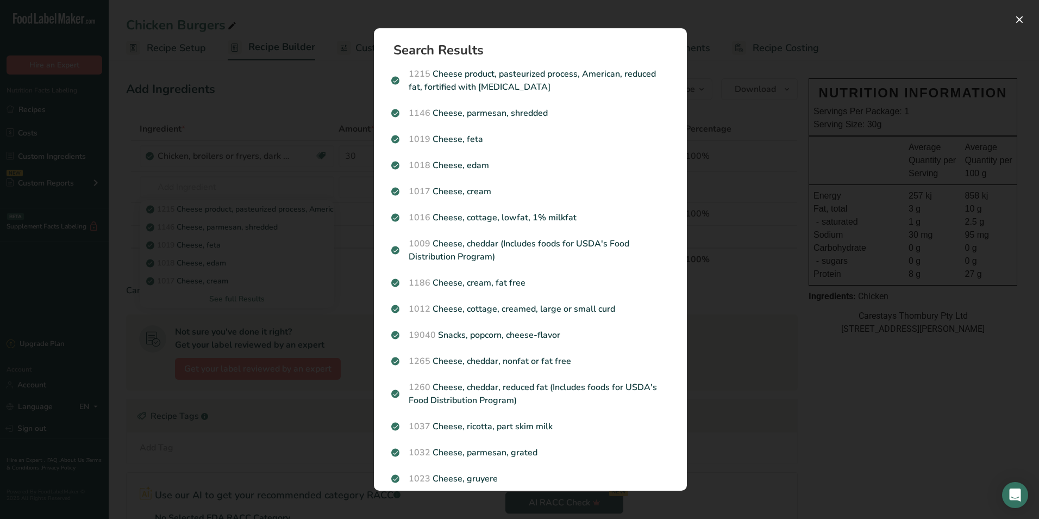
click at [323, 283] on div "Search results modal" at bounding box center [519, 259] width 1039 height 519
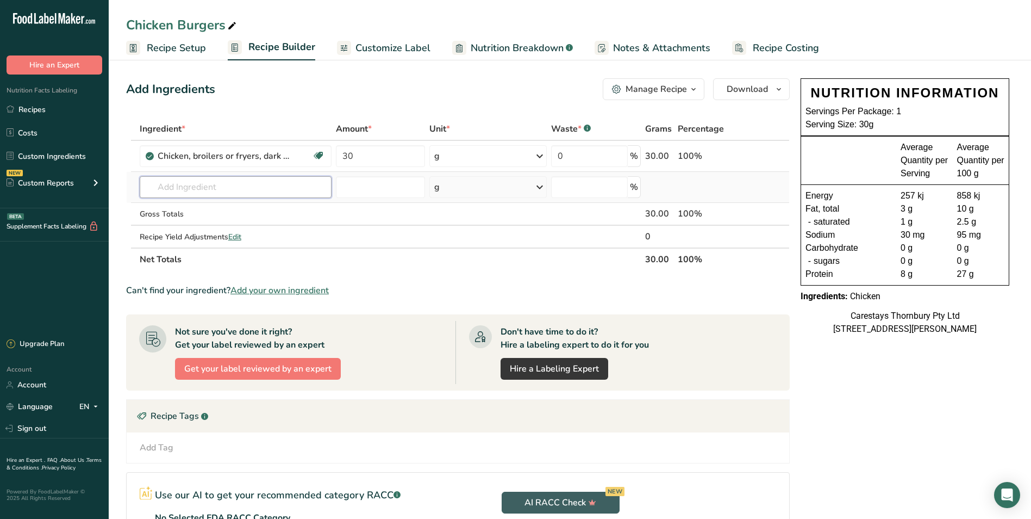
click at [162, 184] on input "text" at bounding box center [236, 187] width 192 height 22
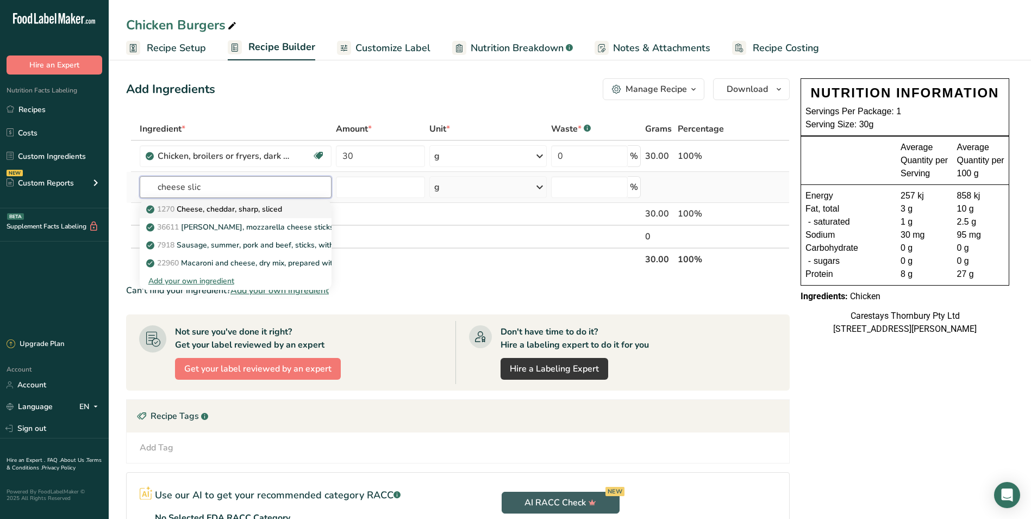
type input "cheese slic"
click at [227, 205] on p "1270 Cheese, cheddar, sharp, sliced" at bounding box center [215, 208] width 134 height 11
type input "Cheese, cheddar, sharp, sliced"
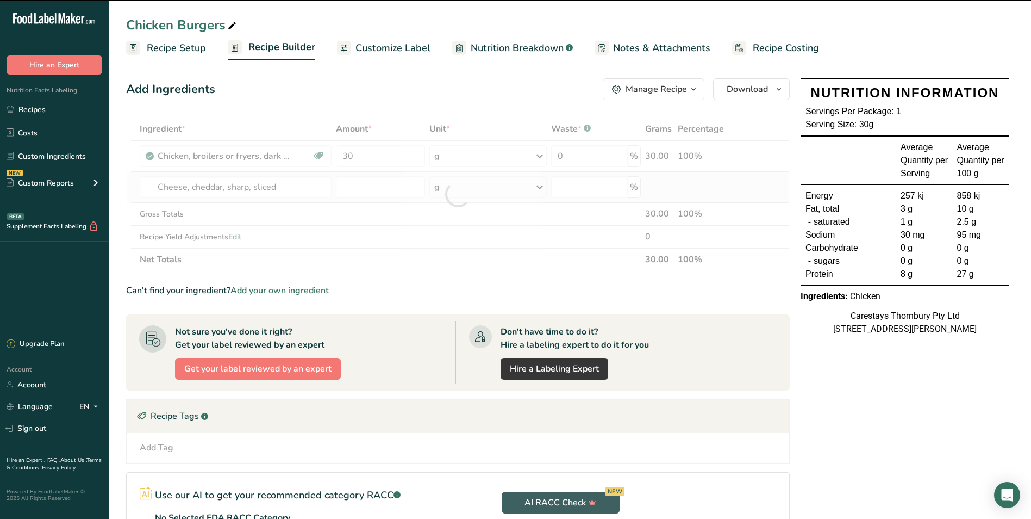
type input "0"
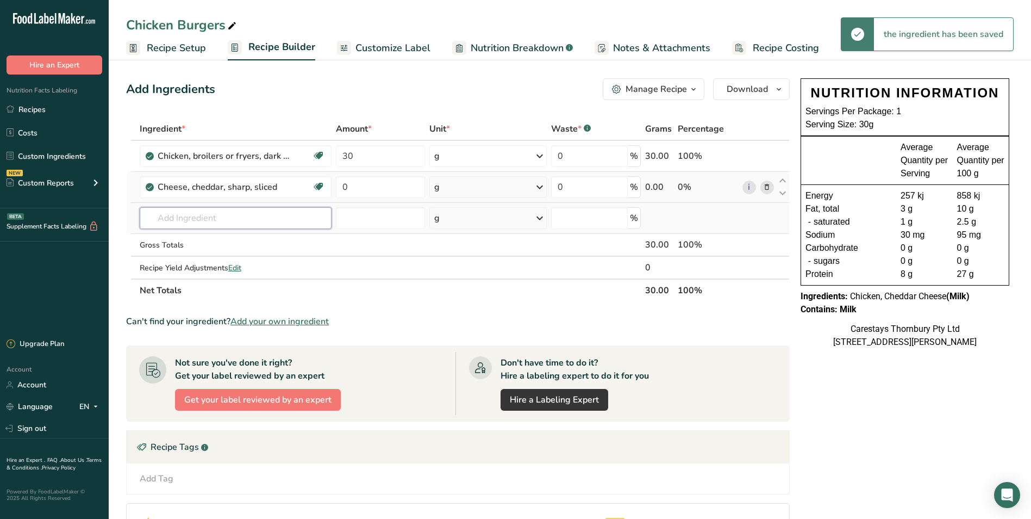
click at [166, 221] on input "text" at bounding box center [236, 218] width 192 height 22
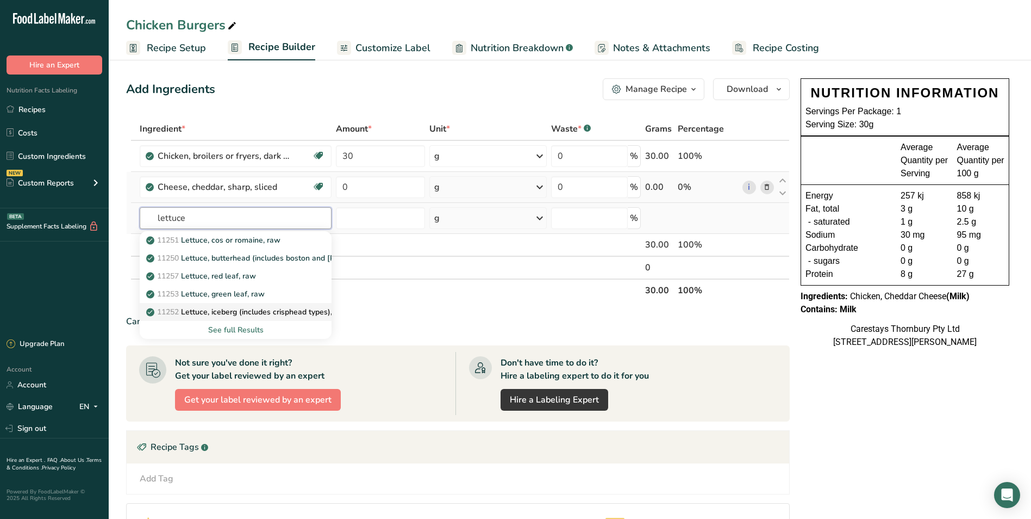
type input "lettuce"
click at [204, 308] on p "11252 Lettuce, iceberg (includes crisphead types), raw" at bounding box center [248, 311] width 200 height 11
type input "Lettuce, iceberg (includes crisphead types), raw"
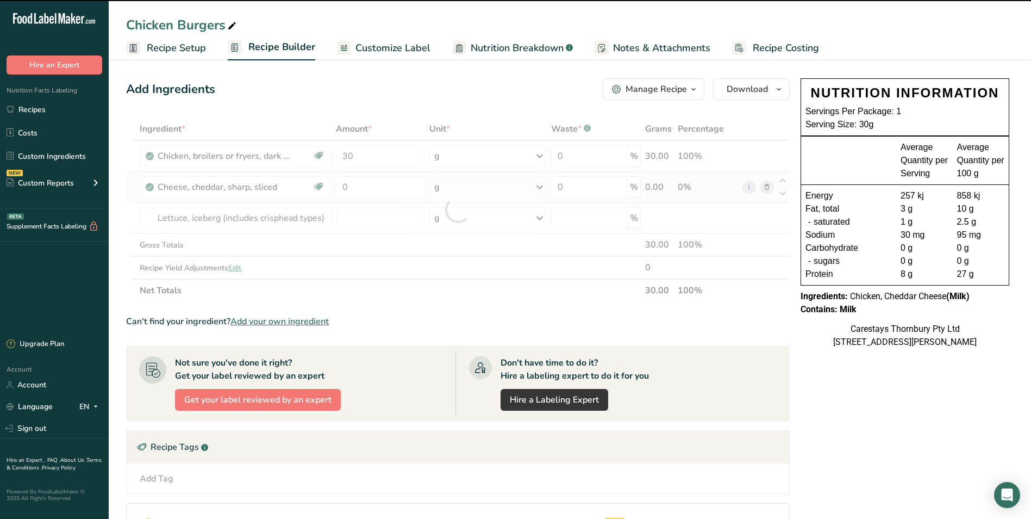
type input "0"
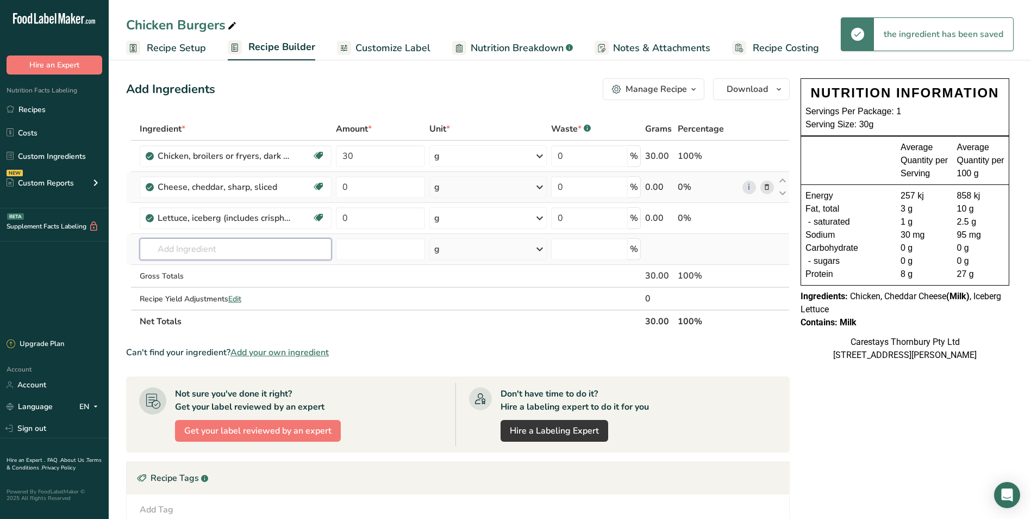
click at [176, 247] on input "text" at bounding box center [236, 249] width 192 height 22
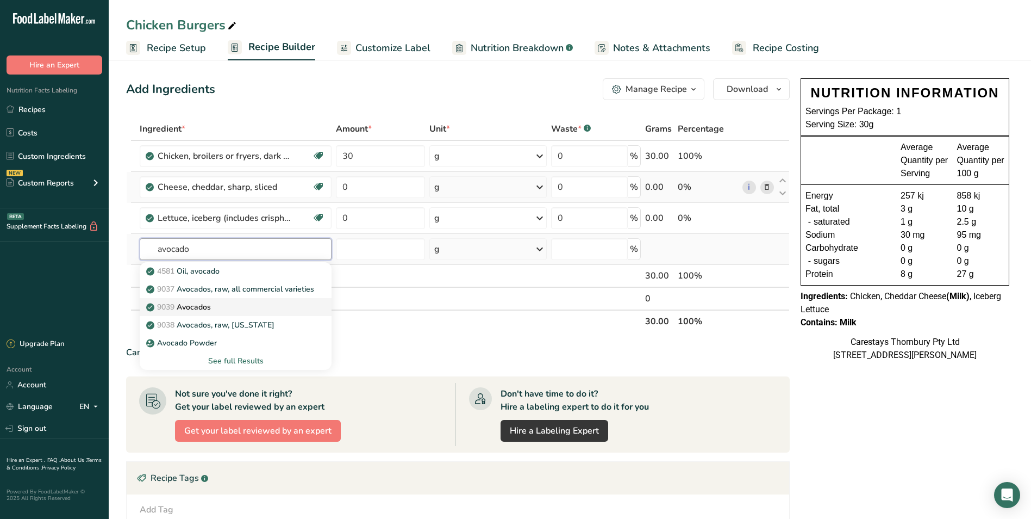
type input "avocado"
click at [192, 307] on p "9039 Avocados" at bounding box center [179, 306] width 63 height 11
type input "Avocados"
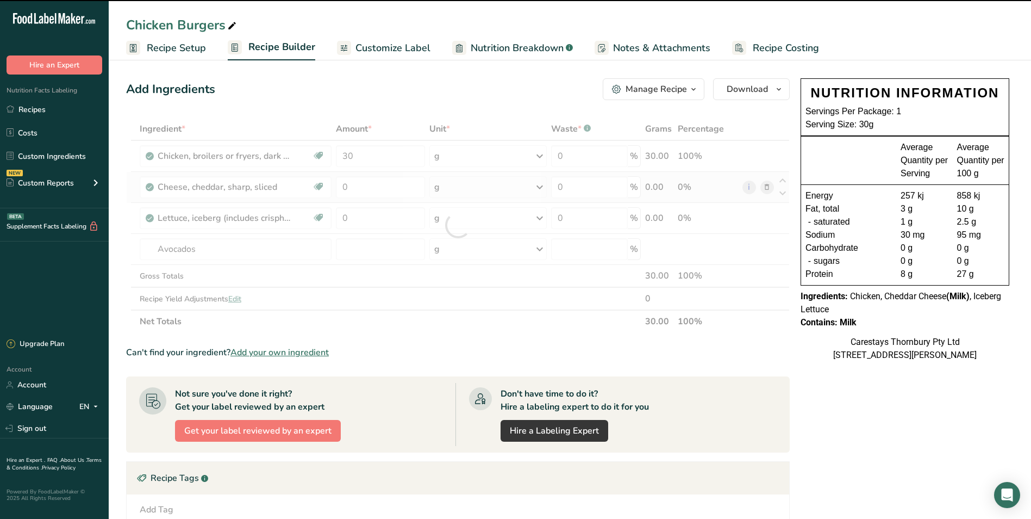
type input "0"
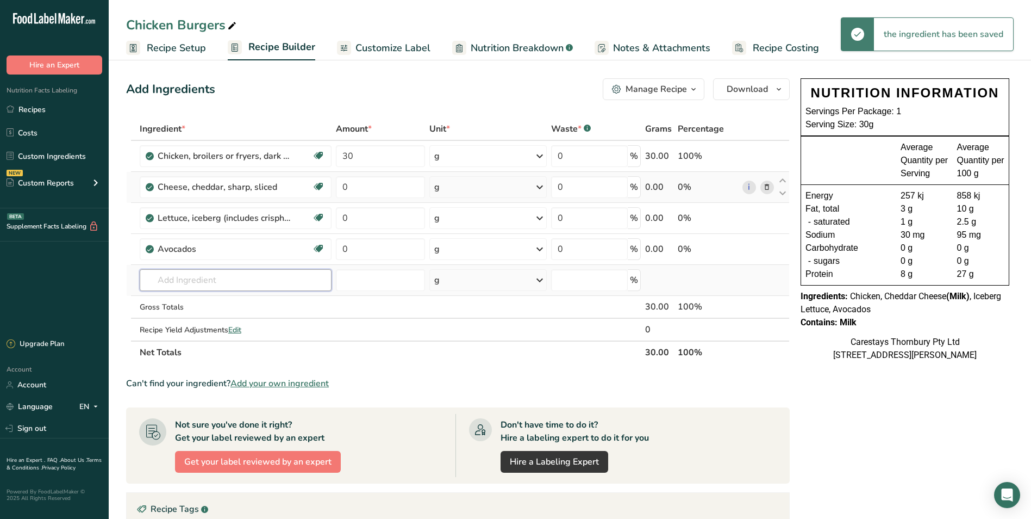
click at [177, 282] on input "text" at bounding box center [236, 280] width 192 height 22
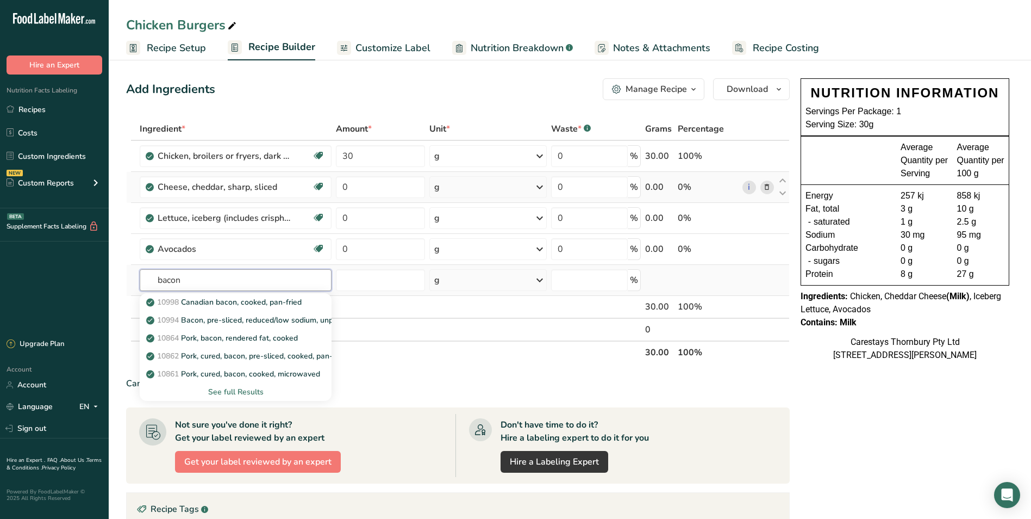
type input "bacon"
click at [245, 389] on div "See full Results" at bounding box center [235, 391] width 175 height 11
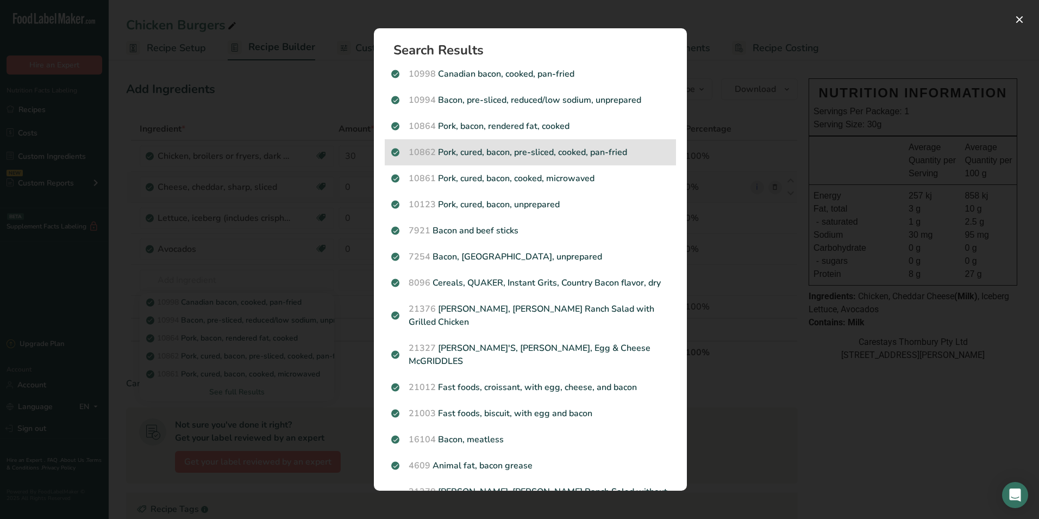
click at [565, 148] on p "10862 Pork, cured, bacon, pre-sliced, cooked, pan-fried" at bounding box center [530, 152] width 278 height 13
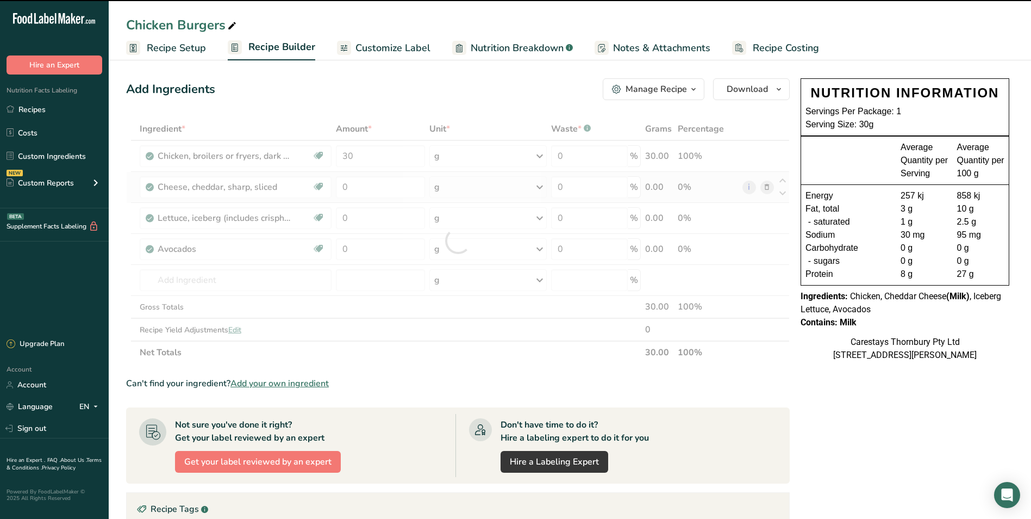
type input "0"
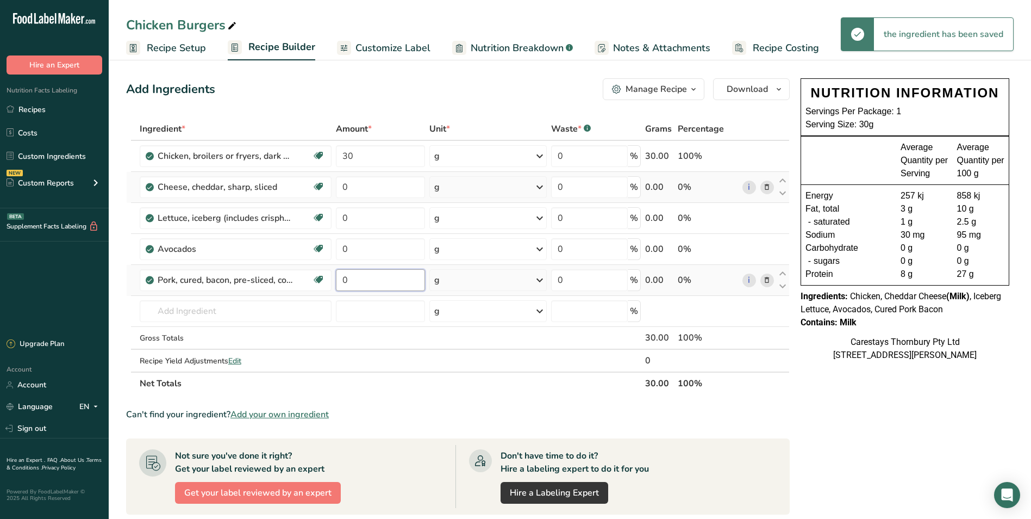
click at [369, 279] on input "0" at bounding box center [380, 280] width 89 height 22
type input "1"
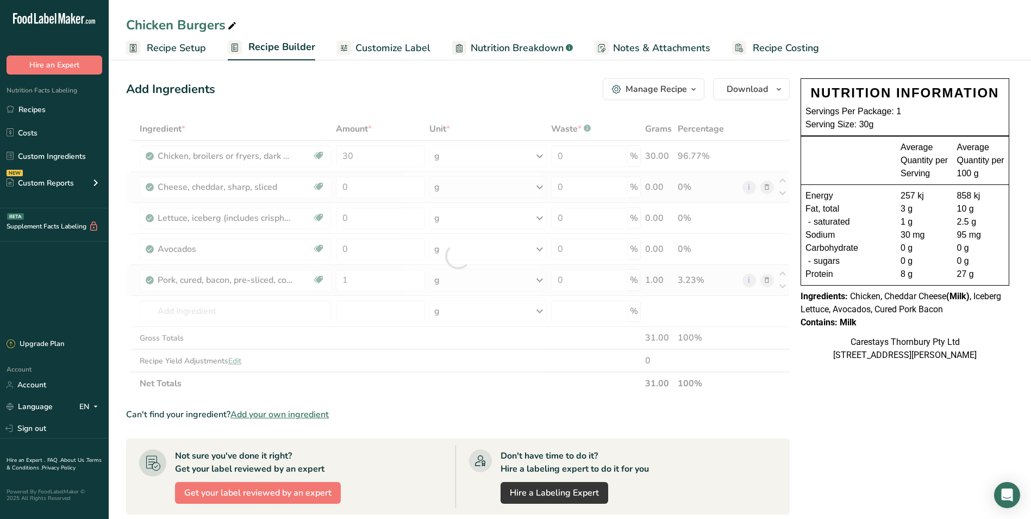
click at [539, 277] on div "Ingredient * Amount * Unit * Waste * .a-a{fill:#347362;}.b-a{fill:#fff;} Grams …" at bounding box center [458, 255] width 664 height 277
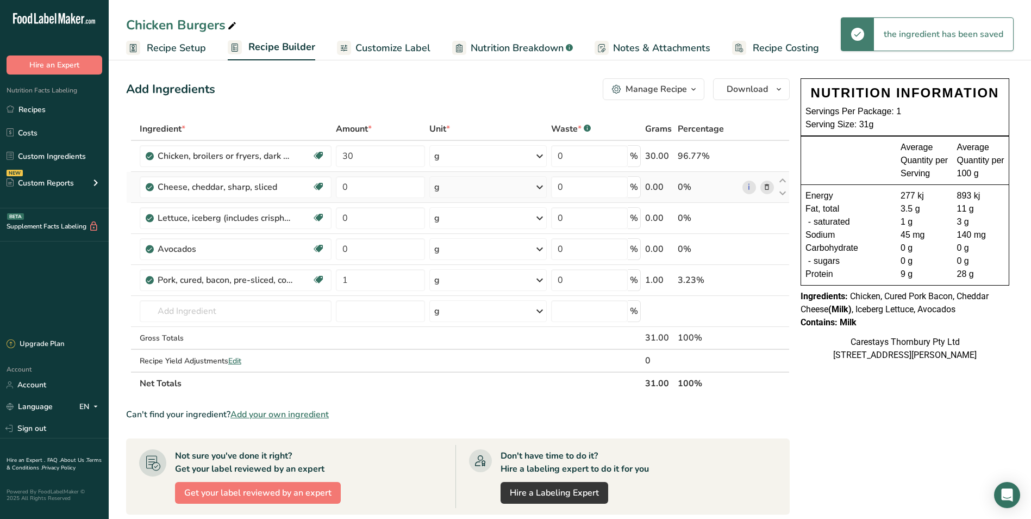
click at [540, 279] on icon at bounding box center [539, 280] width 13 height 20
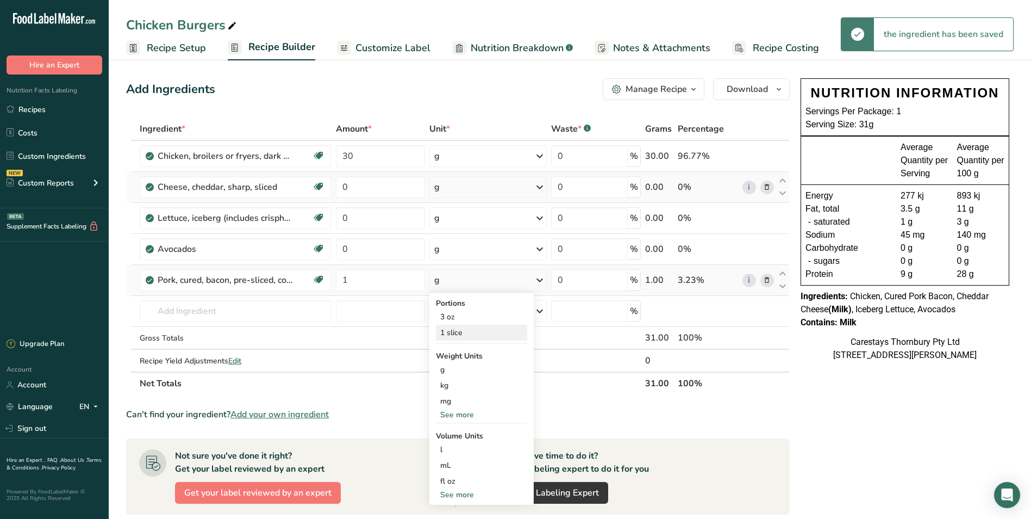
click at [476, 331] on div "1 slice" at bounding box center [481, 333] width 91 height 16
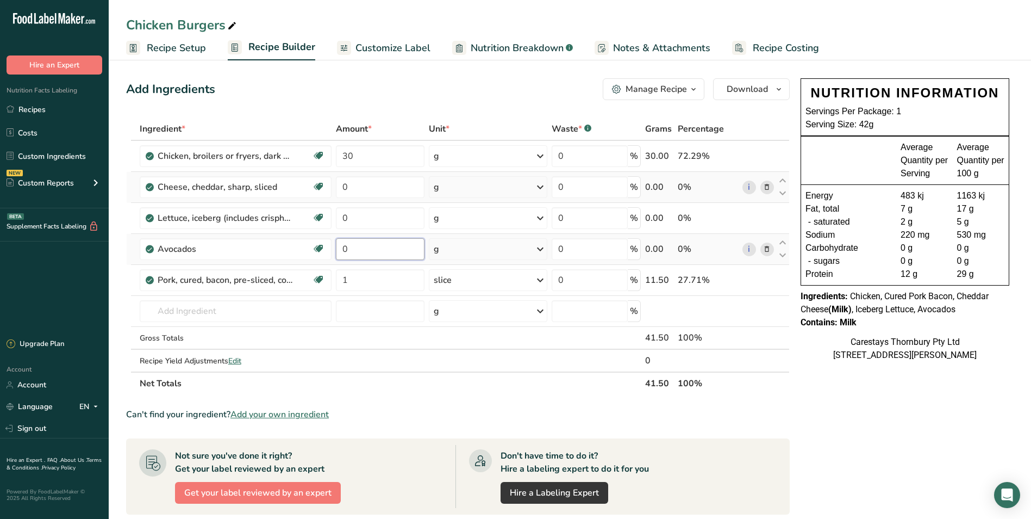
click at [370, 249] on input "0" at bounding box center [380, 249] width 89 height 22
type input "1"
click at [538, 247] on div "Ingredient * Amount * Unit * Waste * .a-a{fill:#347362;}.b-a{fill:#fff;} Grams …" at bounding box center [458, 255] width 664 height 277
click at [353, 220] on input "0" at bounding box center [380, 218] width 89 height 22
type input "1"
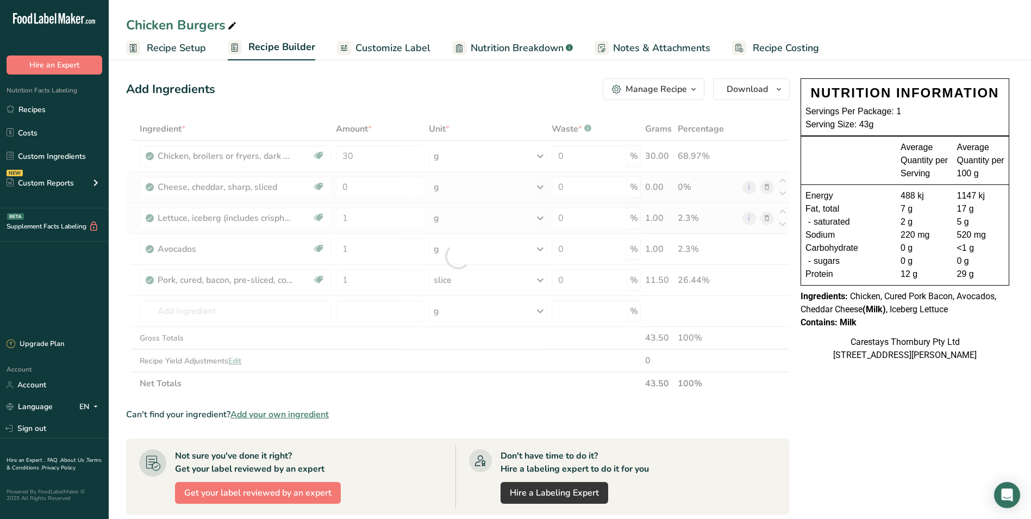
click at [541, 215] on div "Ingredient * Amount * Unit * Waste * .a-a{fill:#347362;}.b-a{fill:#fff;} Grams …" at bounding box center [458, 255] width 664 height 277
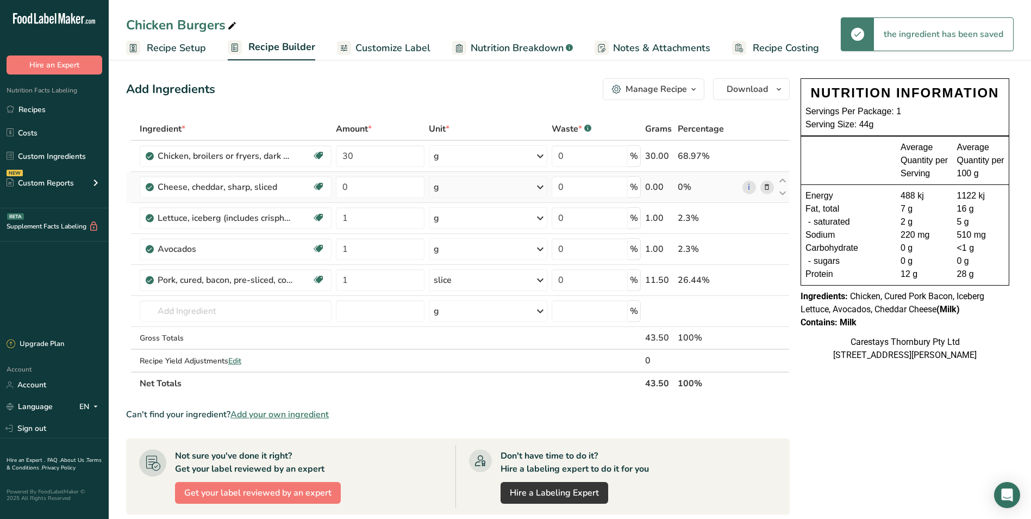
click at [539, 217] on icon at bounding box center [540, 218] width 13 height 20
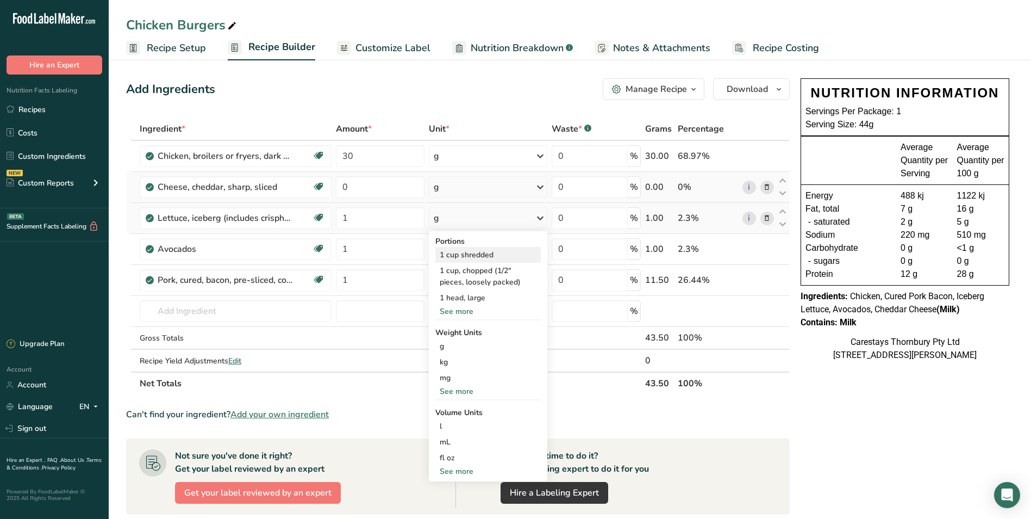
click at [496, 252] on div "1 cup shredded" at bounding box center [487, 255] width 105 height 16
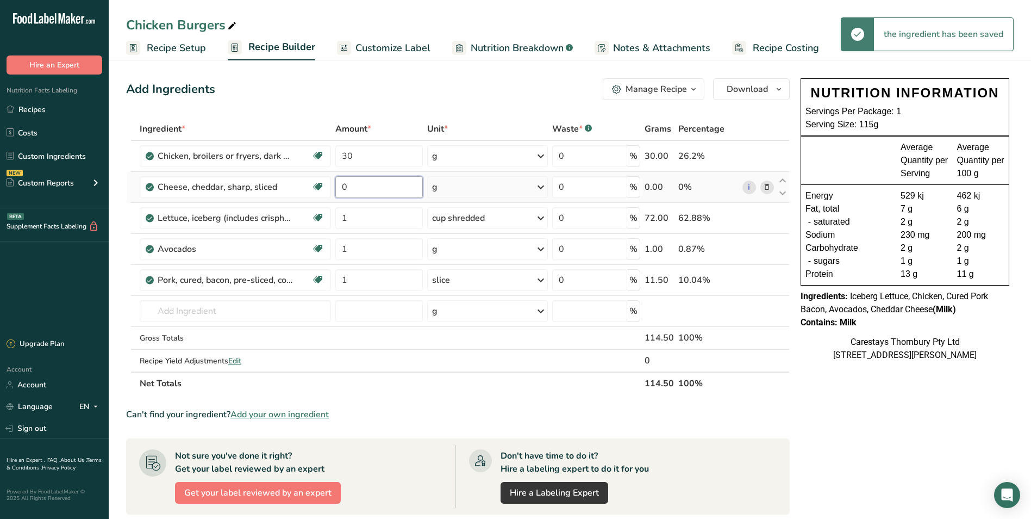
click at [363, 185] on input "0" at bounding box center [379, 187] width 88 height 22
type input "1"
click at [543, 184] on div "Ingredient * Amount * Unit * Waste * .a-a{fill:#347362;}.b-a{fill:#fff;} Grams …" at bounding box center [458, 255] width 664 height 277
click at [541, 185] on icon at bounding box center [540, 187] width 13 height 20
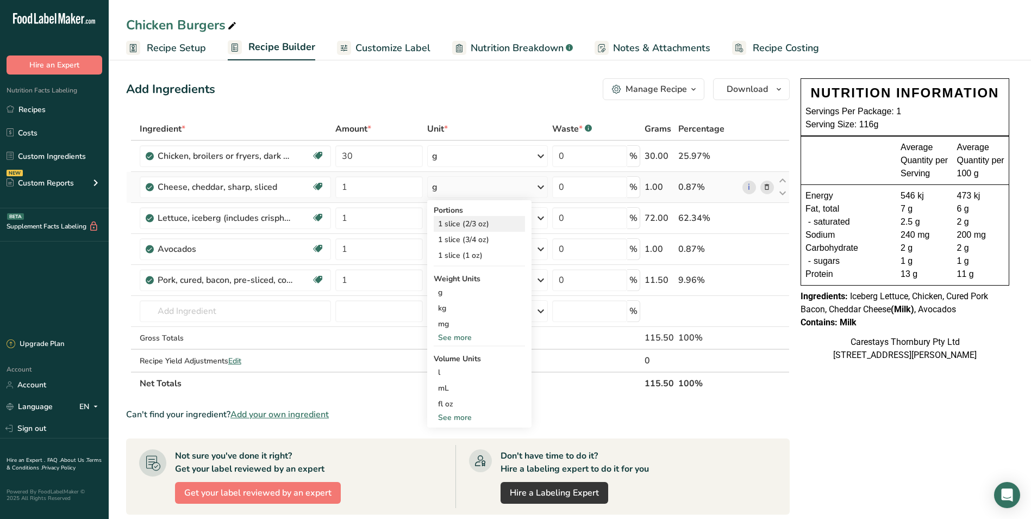
click at [494, 222] on div "1 slice (2/3 oz)" at bounding box center [479, 224] width 91 height 16
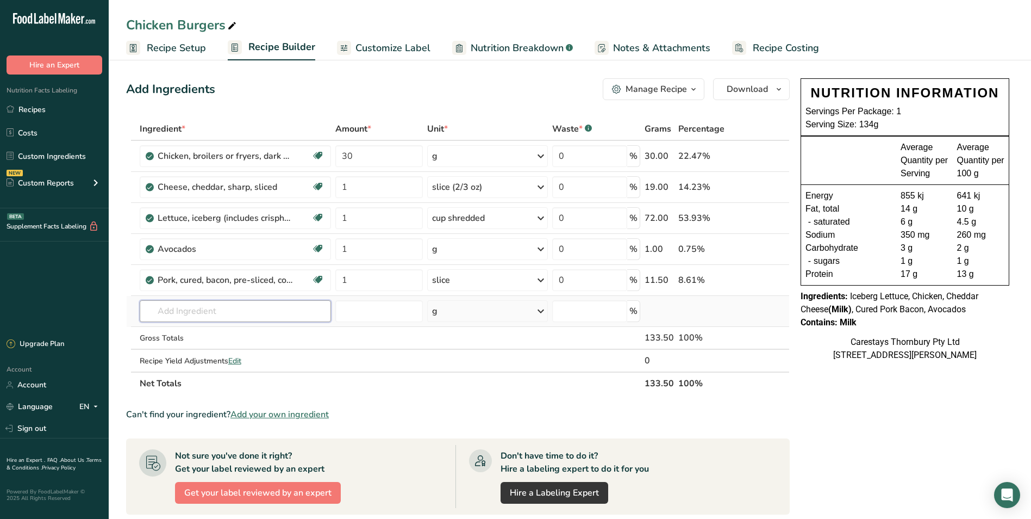
click at [164, 310] on input "text" at bounding box center [236, 311] width 192 height 22
type input "b"
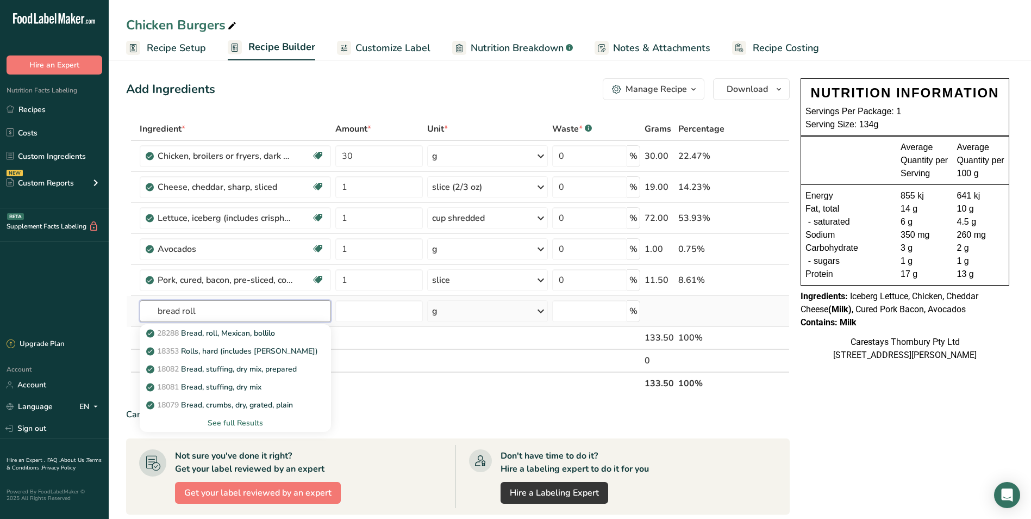
type input "bread roll"
click at [257, 420] on div "See full Results" at bounding box center [235, 422] width 175 height 11
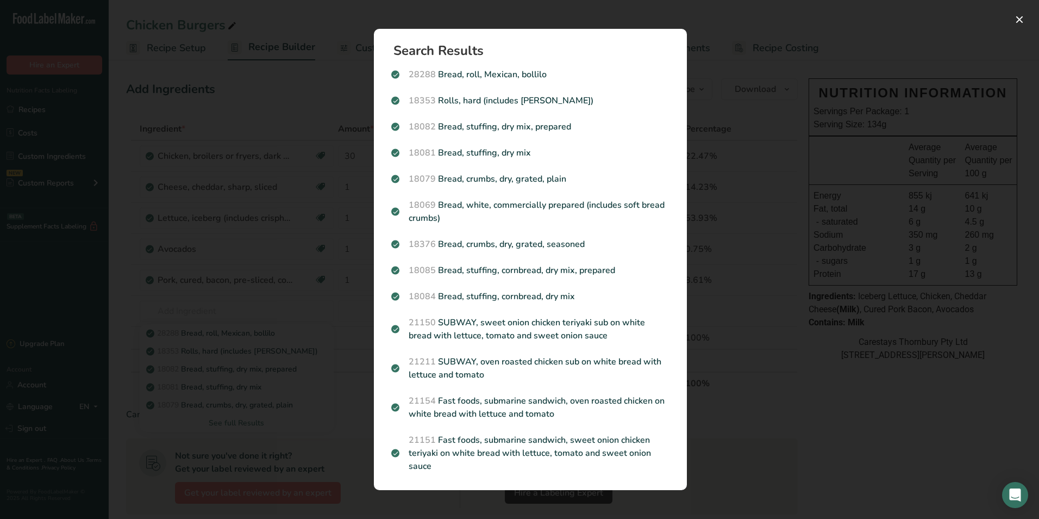
click at [914, 15] on div "Search results modal" at bounding box center [519, 259] width 1039 height 519
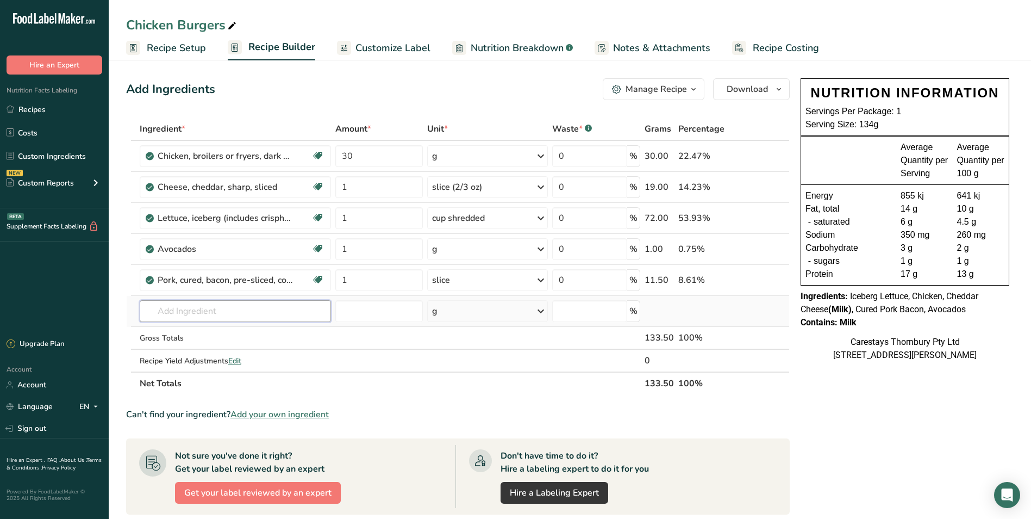
click at [167, 314] on input "text" at bounding box center [236, 311] width 192 height 22
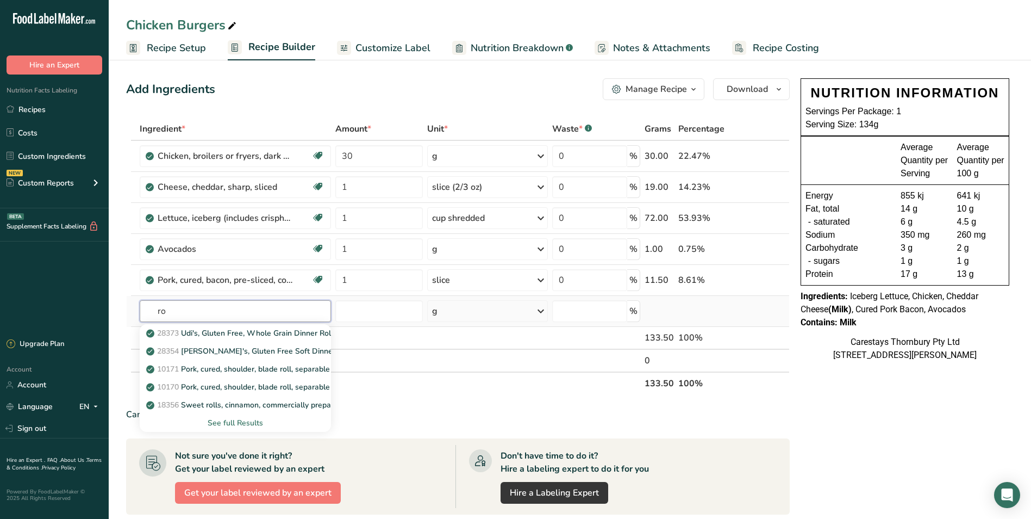
type input "r"
type input "bread"
click at [253, 420] on div "See full Results" at bounding box center [235, 422] width 175 height 11
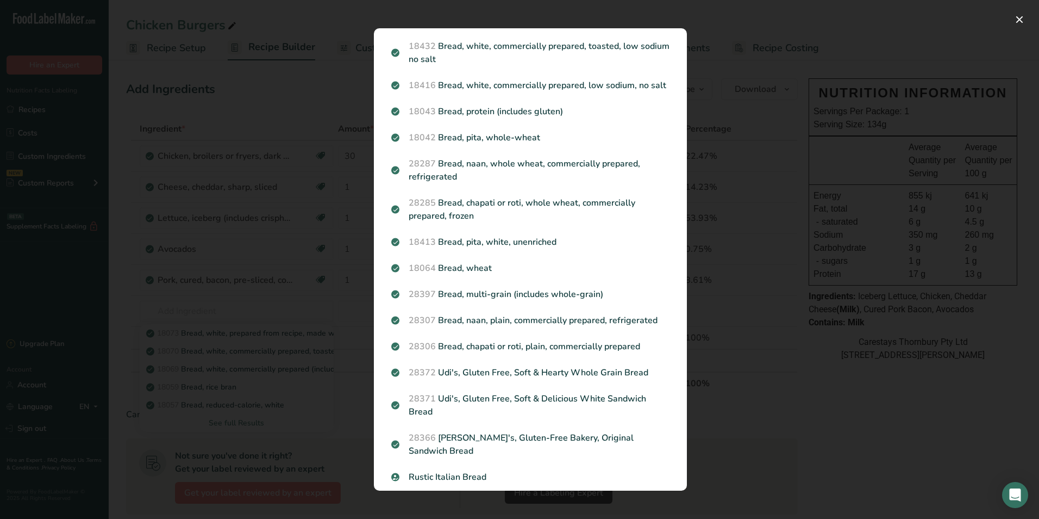
scroll to position [272, 0]
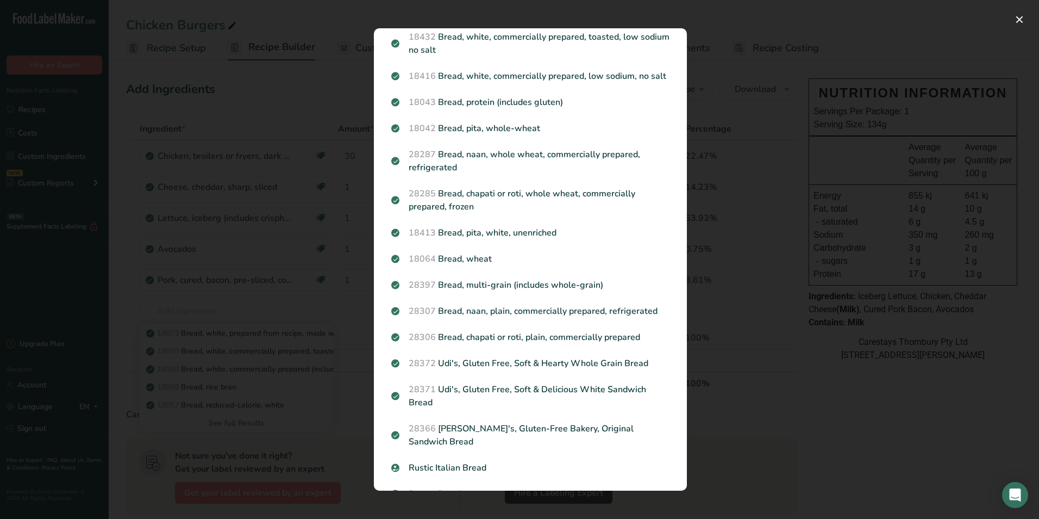
click at [296, 307] on div "Search results modal" at bounding box center [519, 259] width 1039 height 519
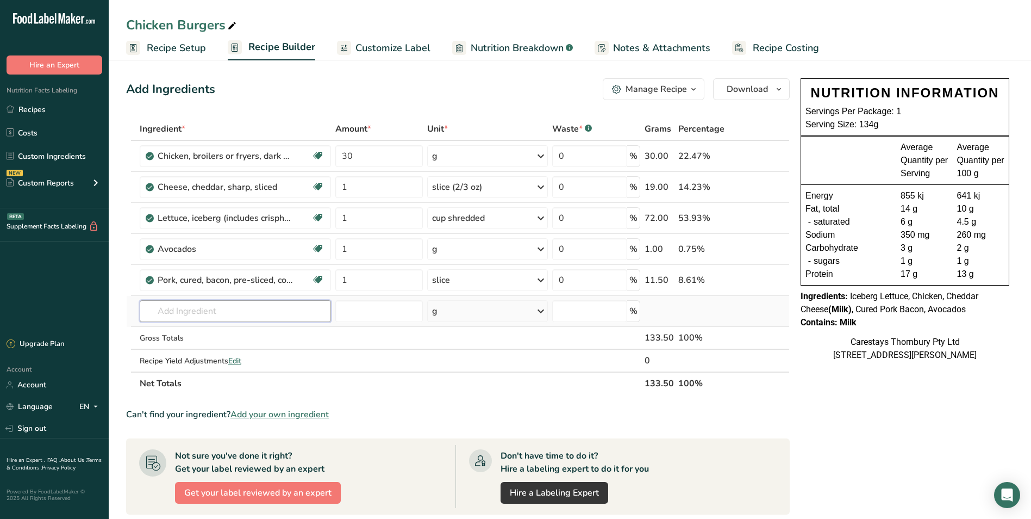
click at [186, 313] on input "text" at bounding box center [236, 311] width 192 height 22
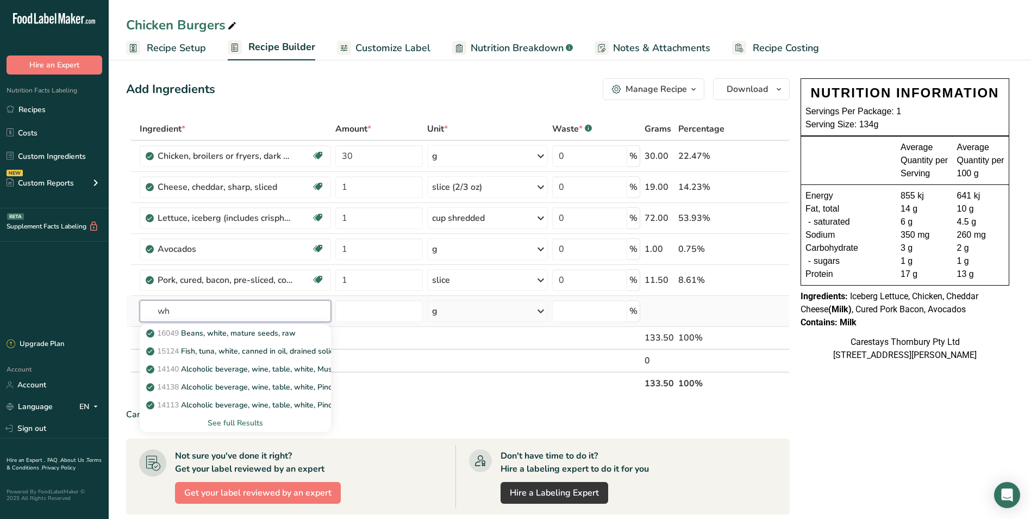
type input "w"
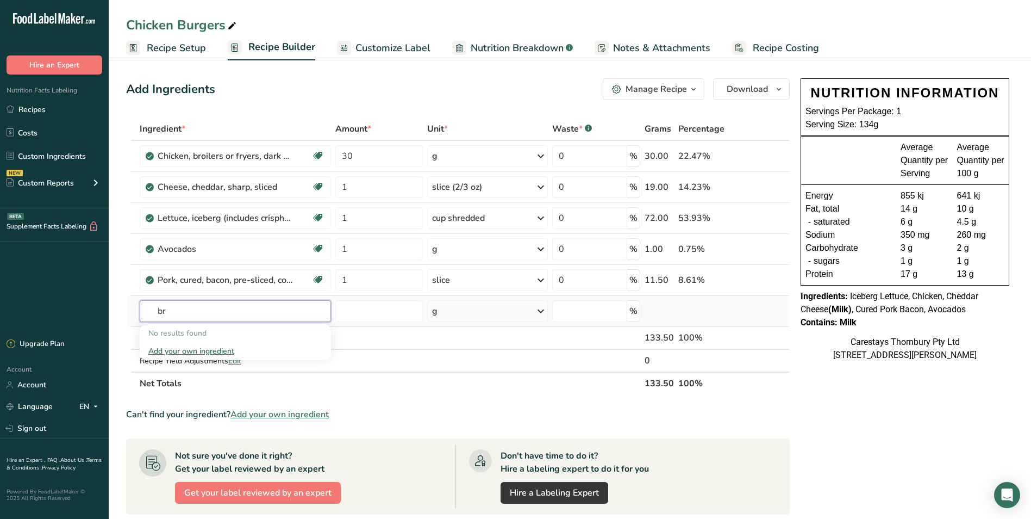
type input "b"
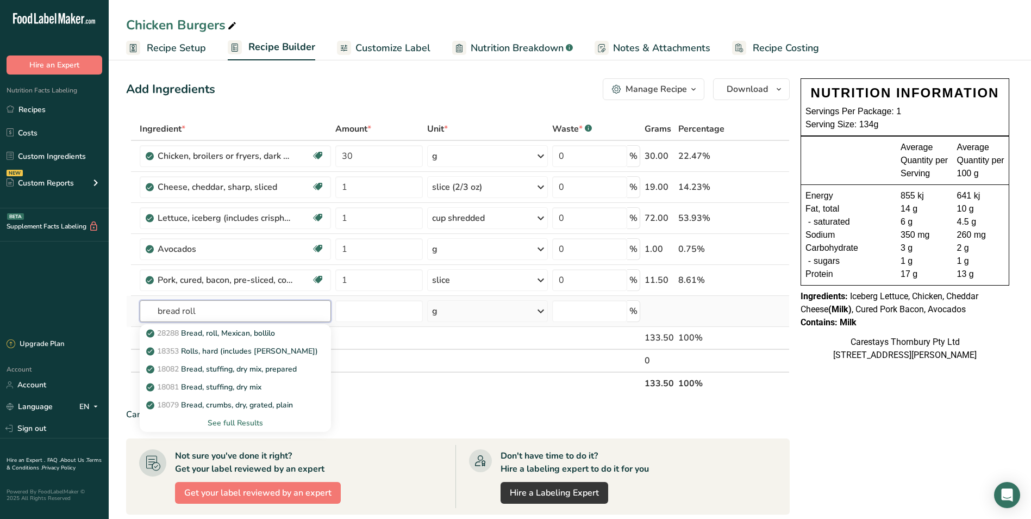
type input "bread roll"
click at [254, 420] on div "See full Results" at bounding box center [235, 422] width 175 height 11
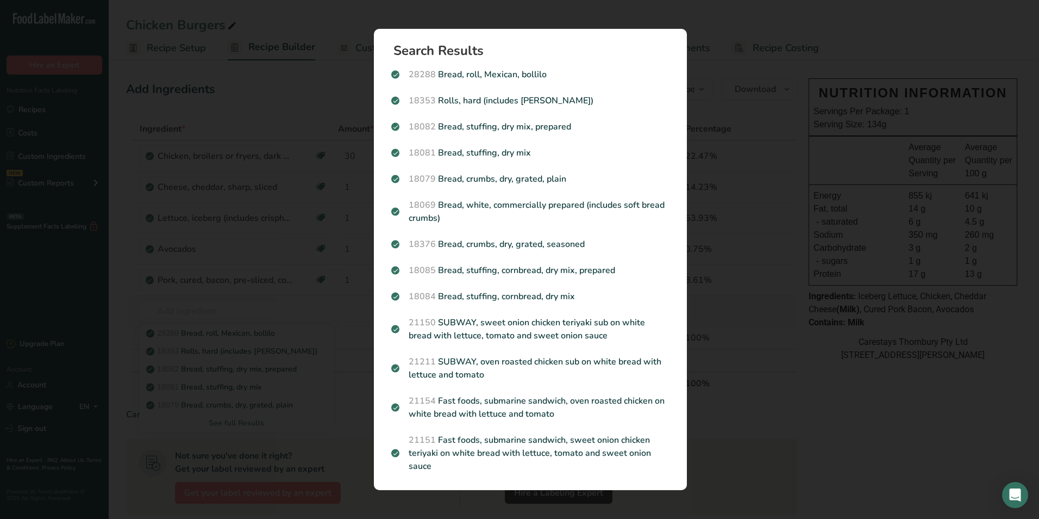
scroll to position [0, 0]
click at [581, 72] on p "28288 Bread, roll, Mexican, bollilo" at bounding box center [530, 74] width 278 height 13
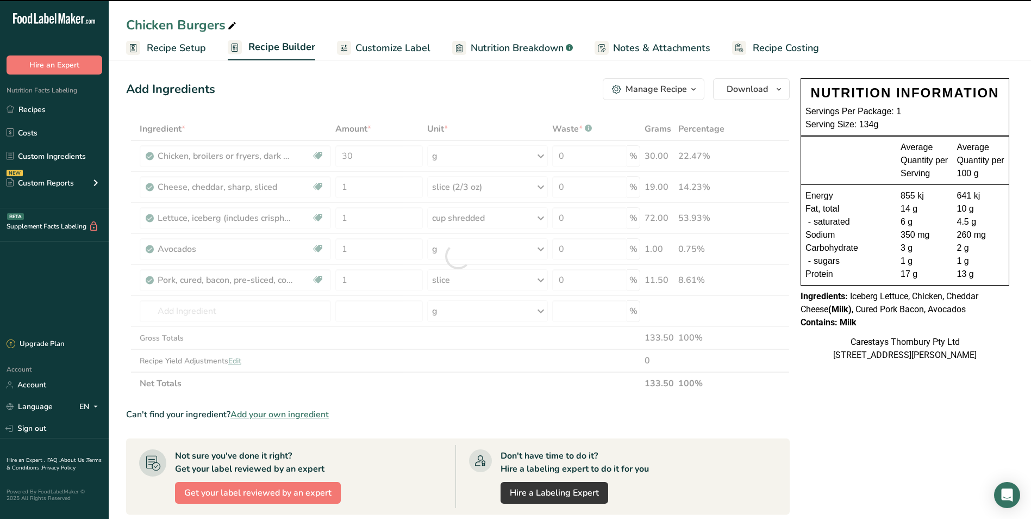
type input "0"
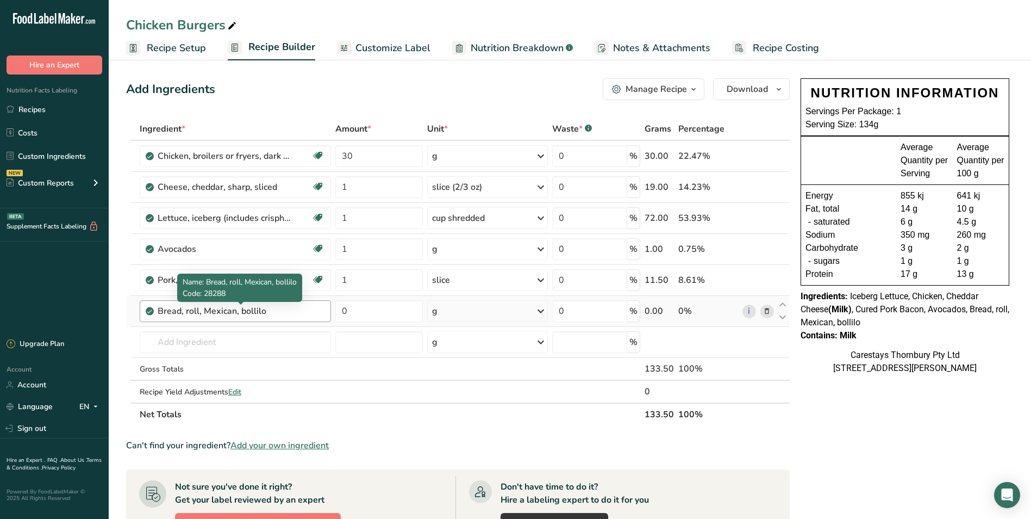
click at [291, 312] on div "Bread, roll, Mexican, bollilo" at bounding box center [226, 310] width 136 height 13
click at [768, 310] on icon at bounding box center [767, 311] width 8 height 11
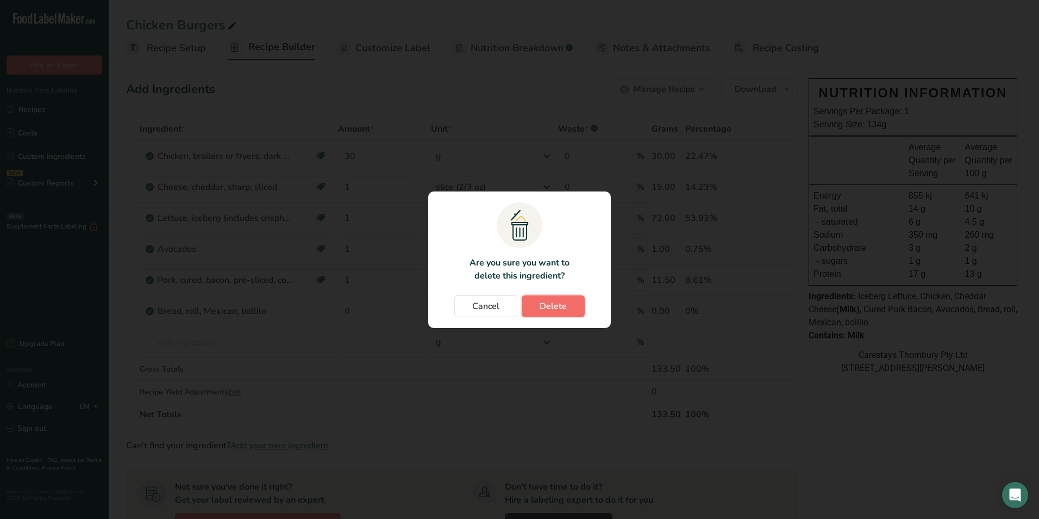
click at [557, 304] on span "Delete" at bounding box center [553, 306] width 27 height 13
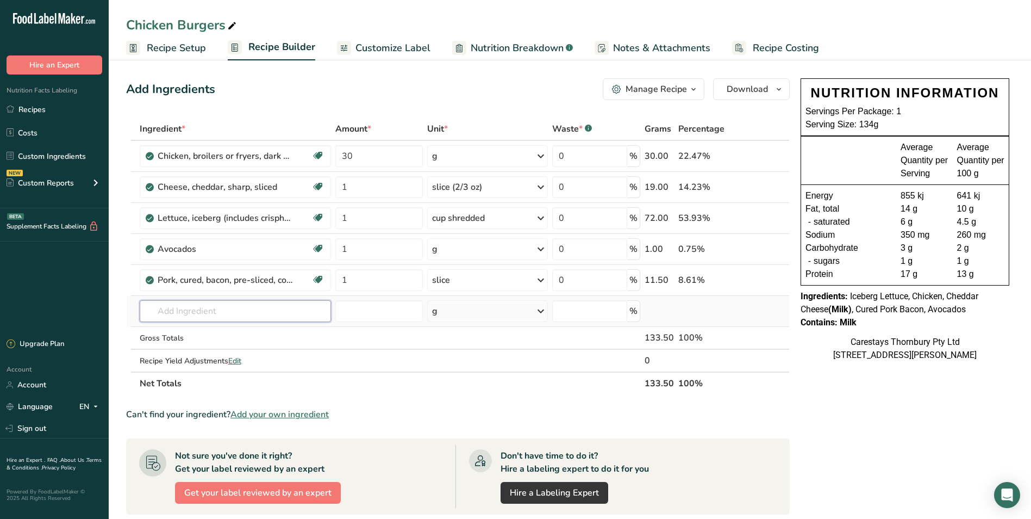
click at [190, 311] on input "text" at bounding box center [236, 311] width 192 height 22
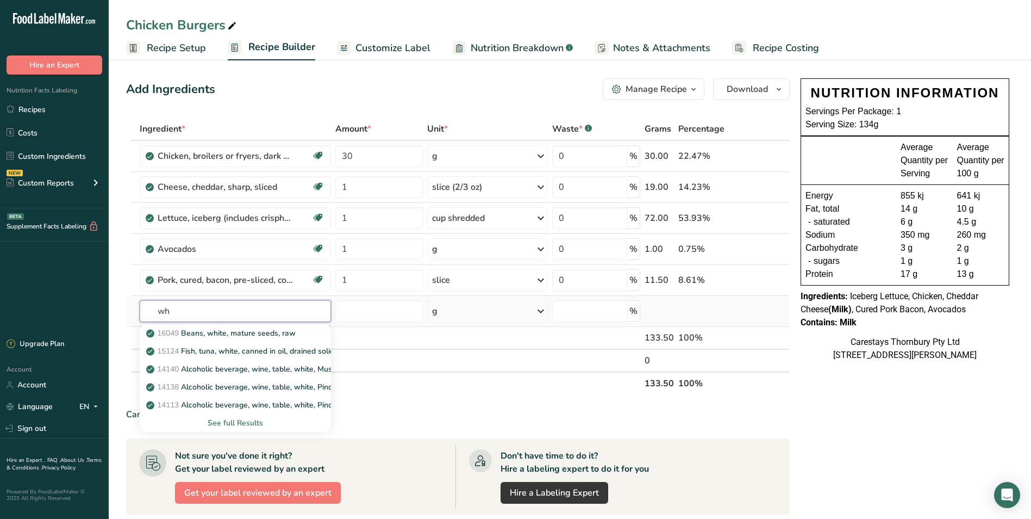
type input "w"
type input "breaf"
click at [239, 420] on div "See full Results" at bounding box center [235, 422] width 175 height 11
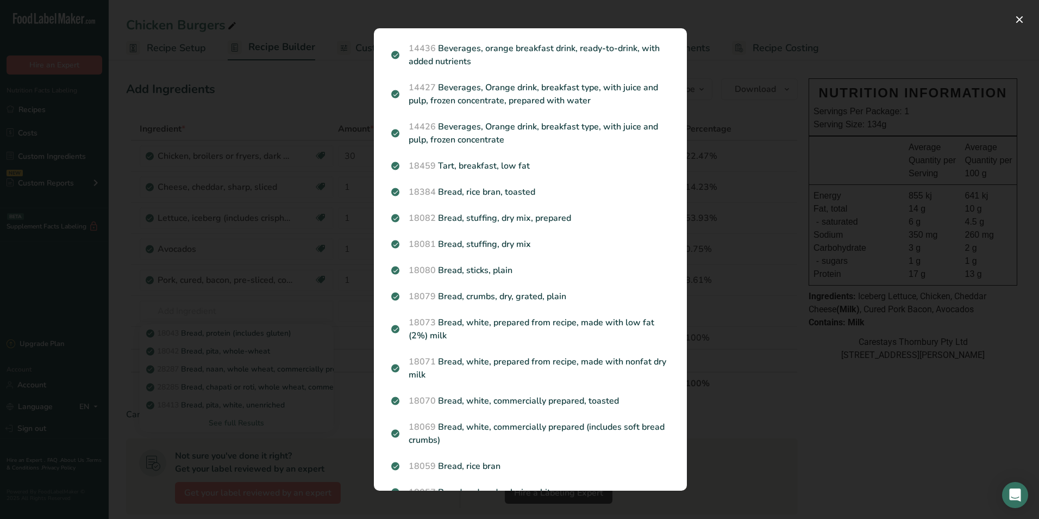
scroll to position [714, 0]
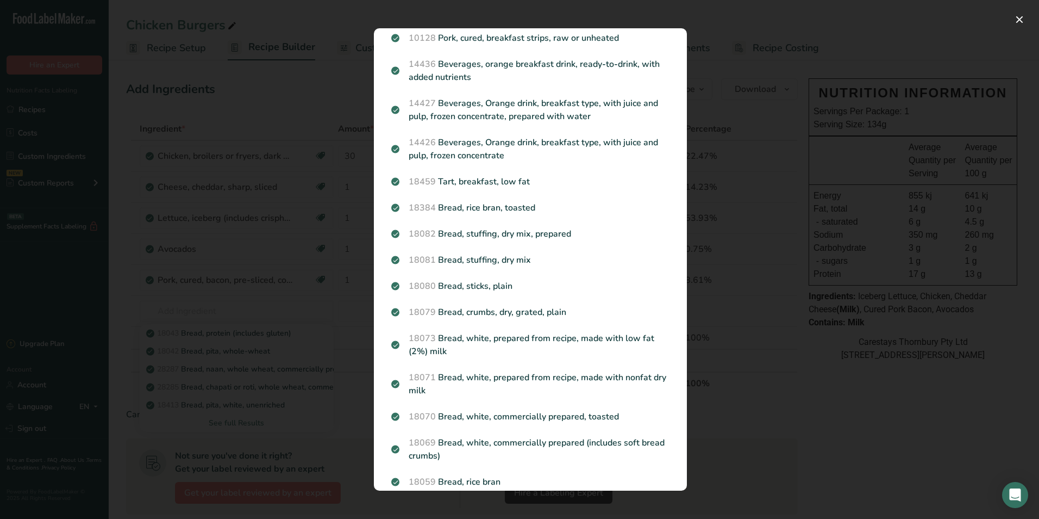
click at [173, 306] on div "Search results modal" at bounding box center [519, 259] width 1039 height 519
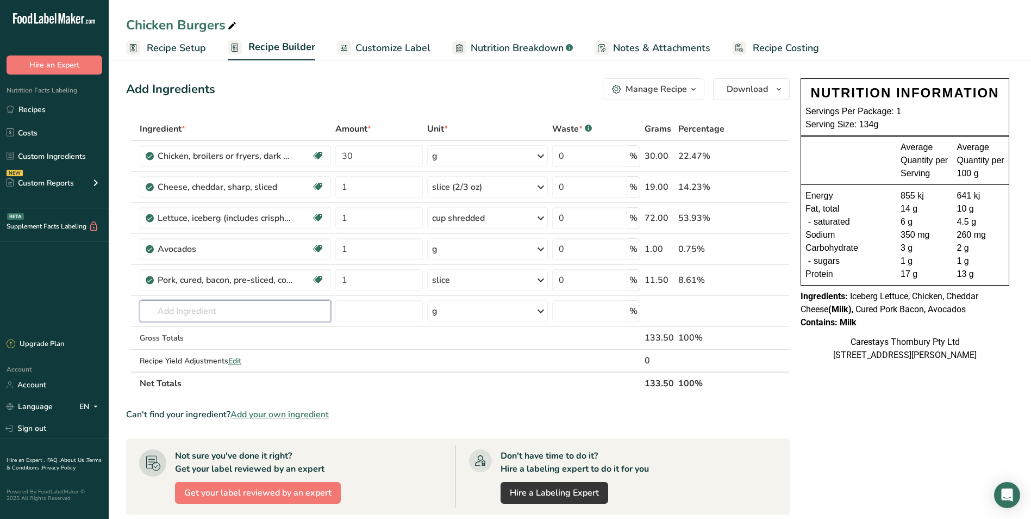
click at [173, 306] on input "text" at bounding box center [236, 311] width 192 height 22
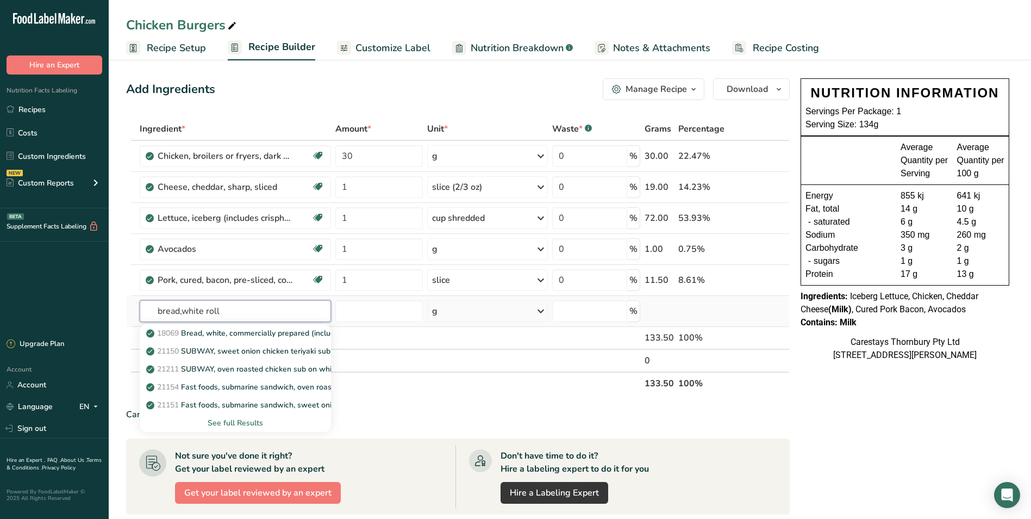
type input "bread,white roll"
click at [231, 422] on div "See full Results" at bounding box center [235, 422] width 175 height 11
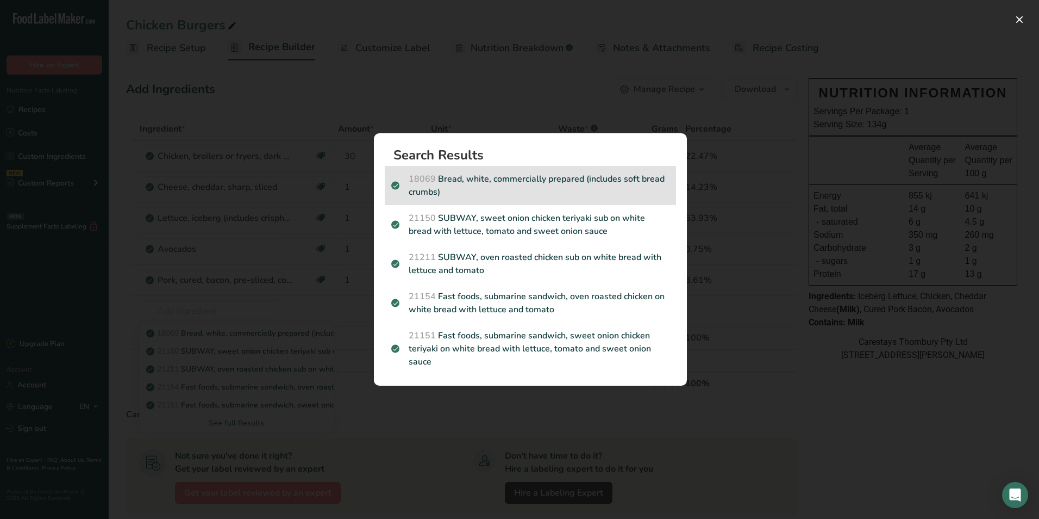
click at [546, 186] on p "18069 Bread, white, commercially prepared (includes soft bread crumbs)" at bounding box center [530, 185] width 278 height 26
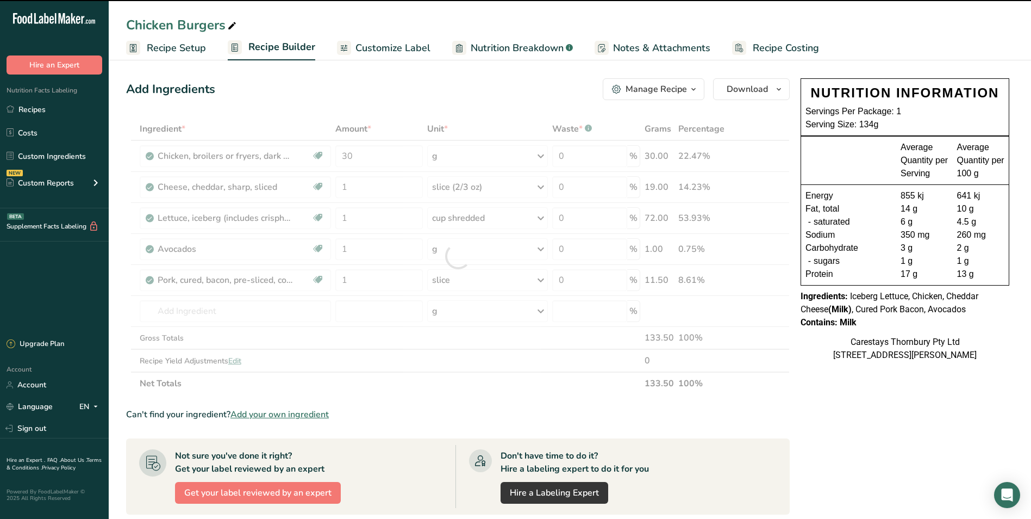
type input "0"
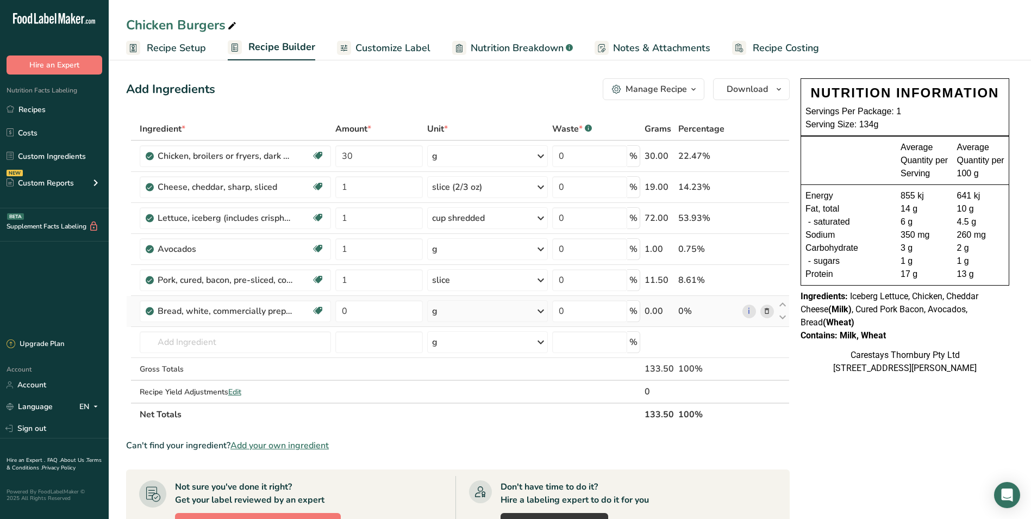
click at [768, 310] on icon at bounding box center [767, 311] width 8 height 11
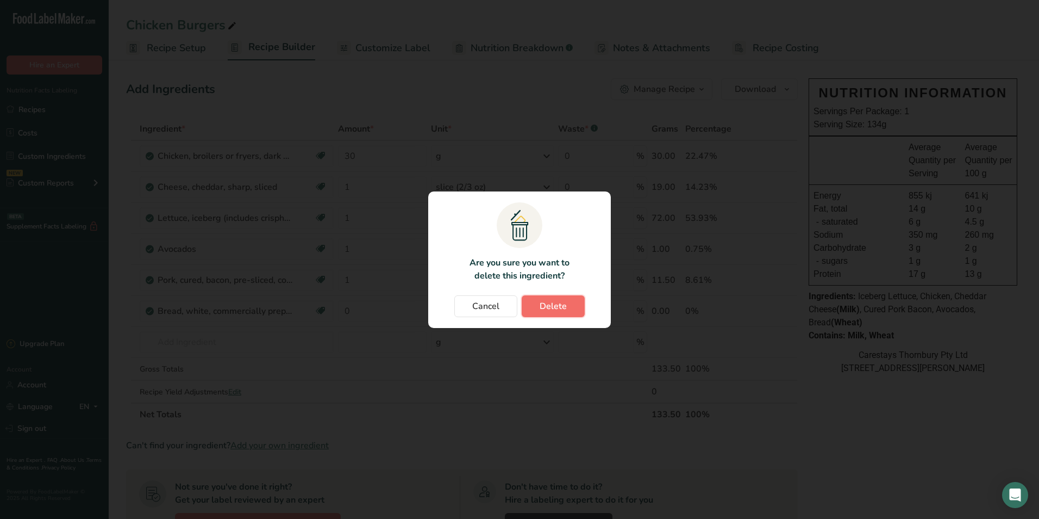
click at [555, 300] on span "Delete" at bounding box center [553, 306] width 27 height 13
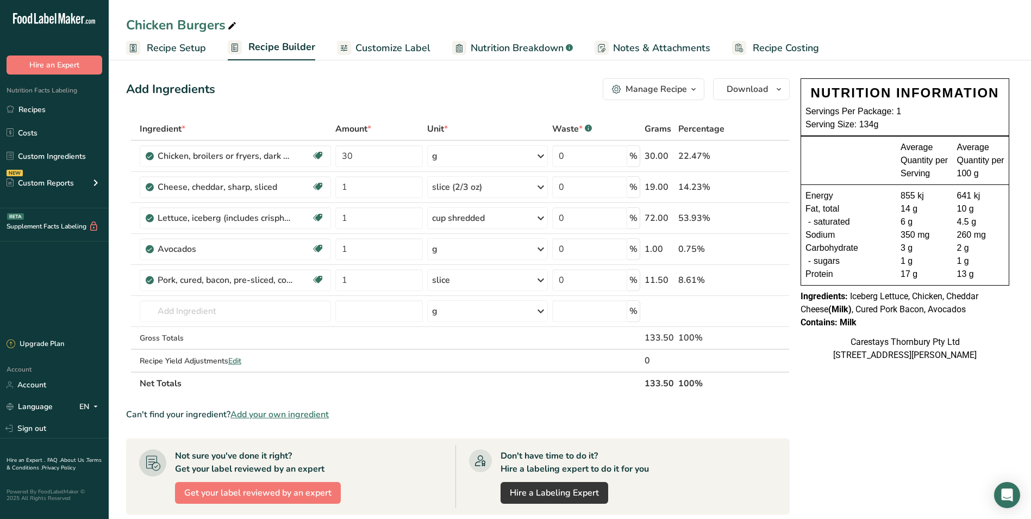
click at [757, 46] on span "Recipe Costing" at bounding box center [786, 48] width 66 height 15
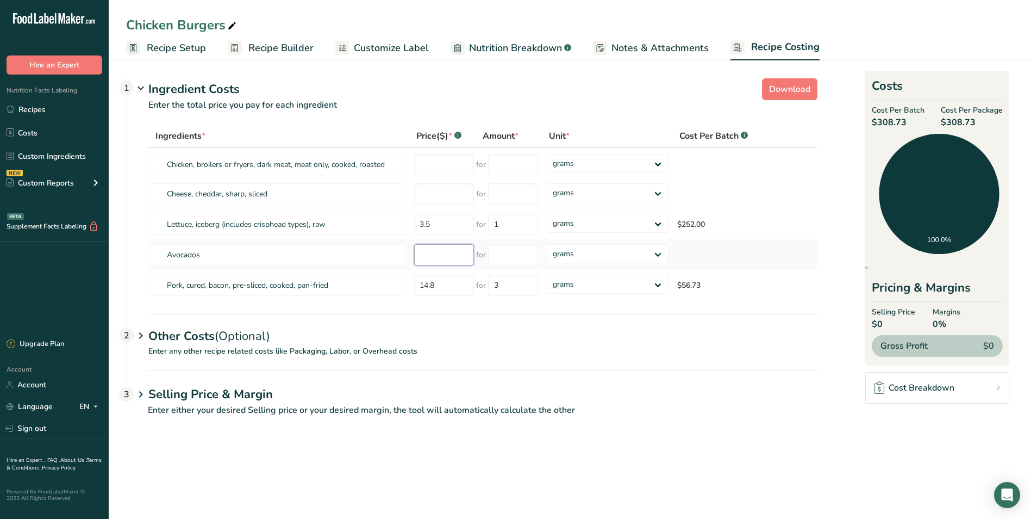
click at [439, 253] on input "number" at bounding box center [444, 254] width 60 height 21
type input "2.00"
click at [500, 256] on input "number" at bounding box center [513, 254] width 50 height 21
type input "1"
click at [441, 198] on div "Ingredients * Price($) * .a-a{fill:#347362;}.b-a{fill:#fff;} Amount * Unit * Co…" at bounding box center [482, 212] width 669 height 176
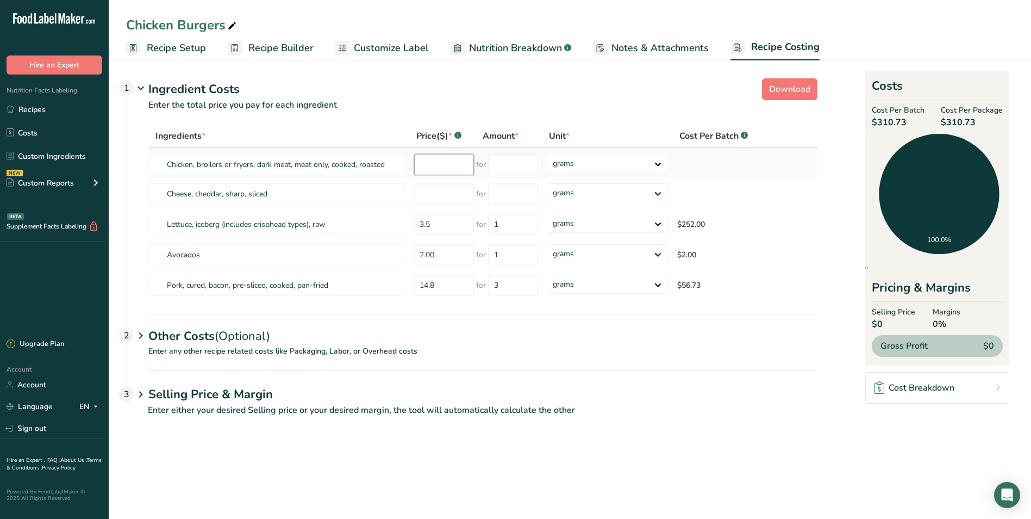
click at [430, 166] on input "number" at bounding box center [444, 164] width 60 height 21
type input "25.55"
click at [505, 166] on input "number" at bounding box center [513, 164] width 50 height 21
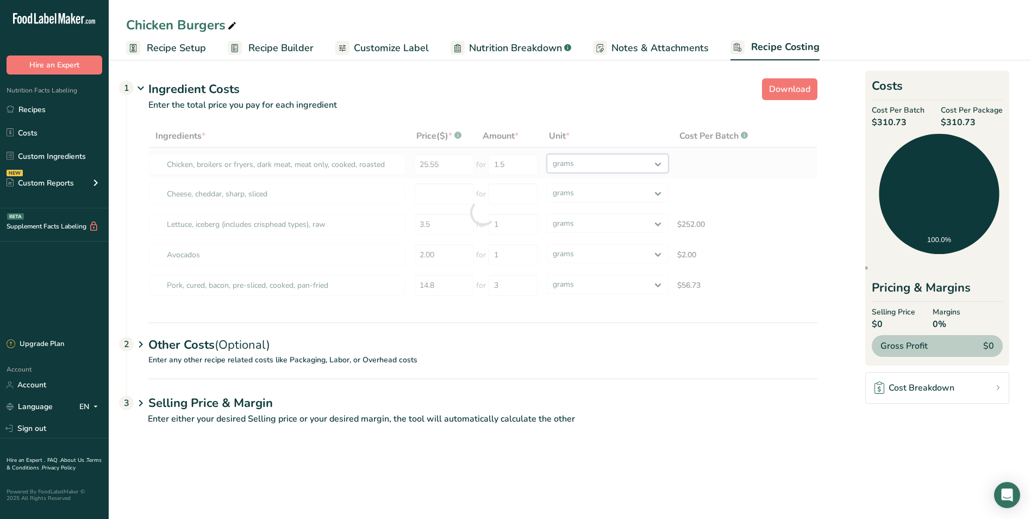
click at [665, 163] on div "Ingredients * Price($) * .a-a{fill:#347362;}.b-a{fill:#fff;} Amount * Unit * Co…" at bounding box center [482, 212] width 669 height 176
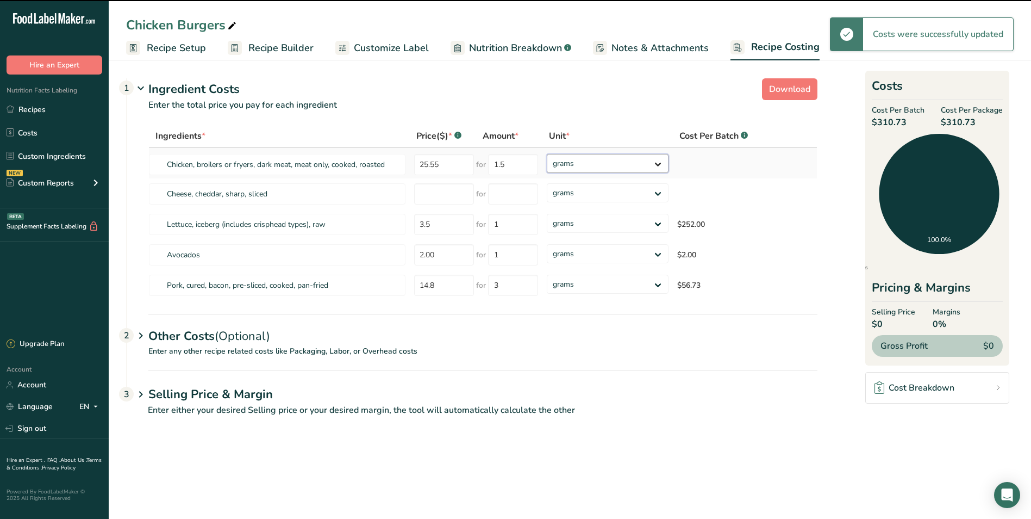
click at [657, 163] on select "grams kg mg mcg lb oz" at bounding box center [608, 163] width 122 height 19
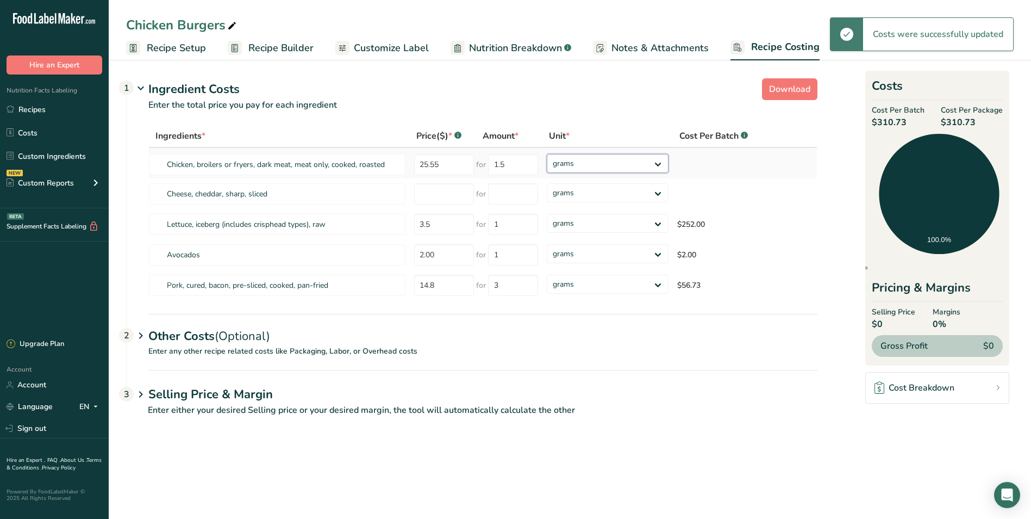
click at [657, 163] on select "grams kg mg mcg lb oz" at bounding box center [608, 163] width 122 height 19
type input "2"
select select "1"
click at [547, 154] on select "grams kg mg mcg lb oz" at bounding box center [608, 163] width 122 height 19
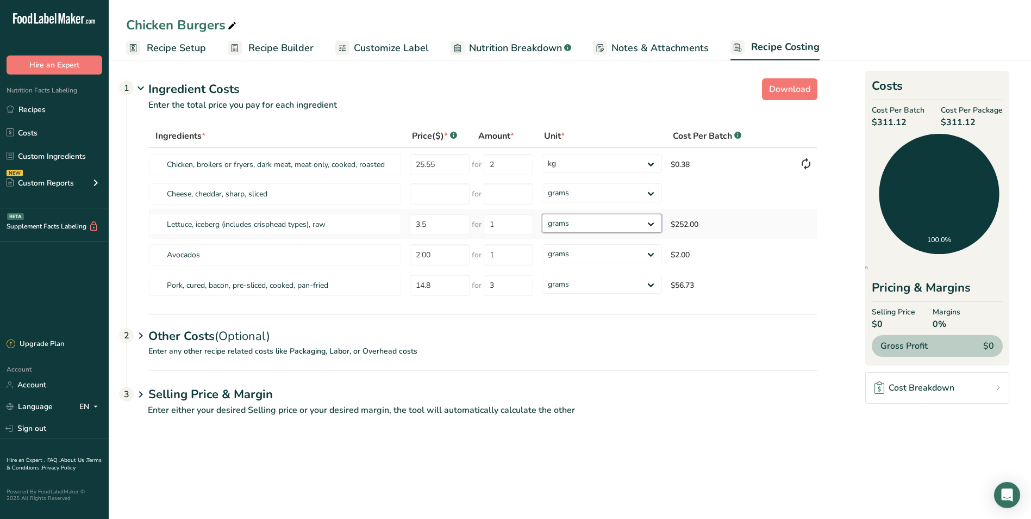
click at [653, 221] on select "grams kg mg mcg lb oz" at bounding box center [602, 223] width 120 height 19
select select "1"
click at [542, 214] on select "grams kg mg mcg lb oz" at bounding box center [602, 223] width 120 height 19
click at [652, 283] on select "grams kg mg mcg lb oz" at bounding box center [602, 284] width 120 height 19
select select "1"
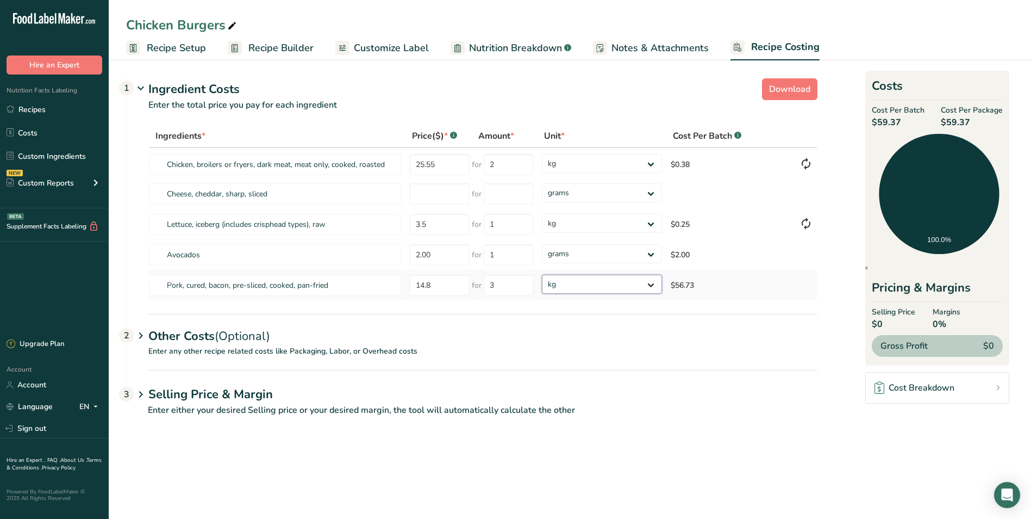
click at [542, 275] on select "grams kg mg mcg lb oz" at bounding box center [602, 284] width 120 height 19
click at [438, 163] on input "25.55" at bounding box center [440, 164] width 60 height 21
type input "2"
click at [415, 195] on input "number" at bounding box center [440, 193] width 60 height 21
type input "25.55"
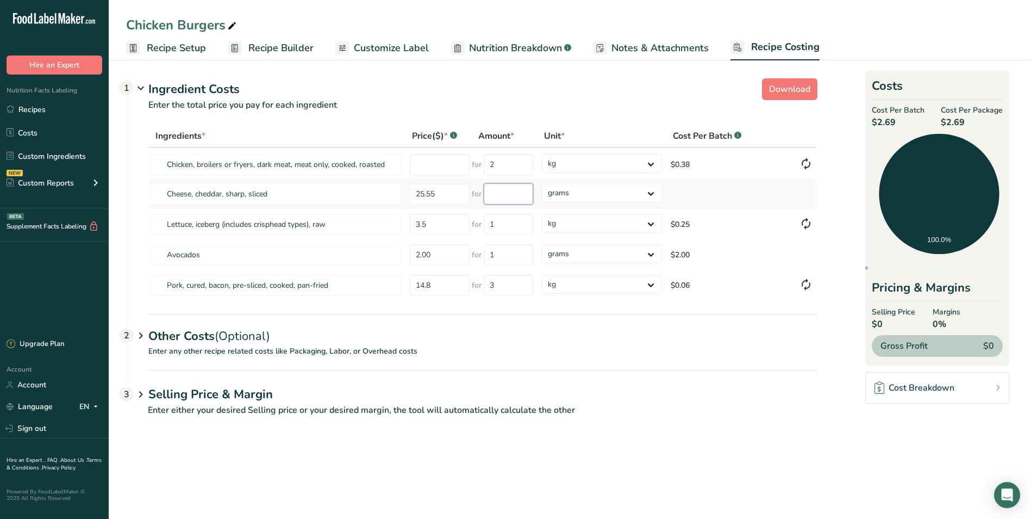
click at [499, 192] on input "number" at bounding box center [508, 193] width 49 height 21
type input "1.5"
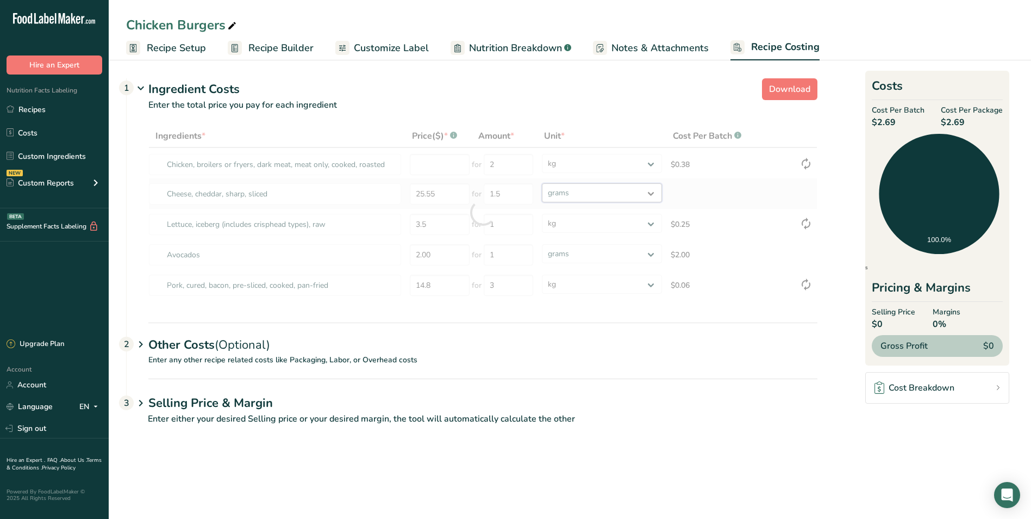
click at [651, 192] on div "Ingredients * Price($) * .a-a{fill:#347362;}.b-a{fill:#fff;} Amount * Unit * Co…" at bounding box center [482, 212] width 669 height 176
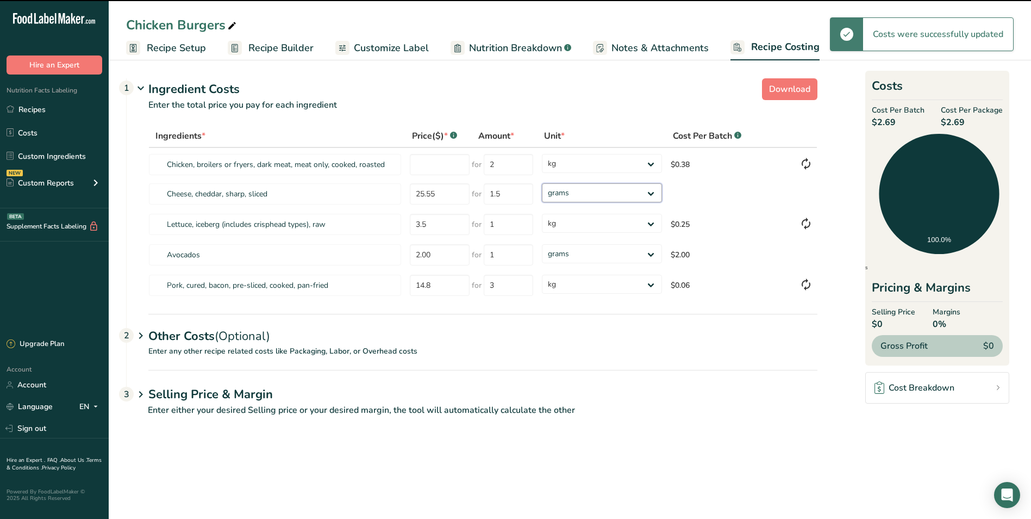
select select "1"
click at [542, 183] on select "grams kg mg mcg lb oz" at bounding box center [602, 192] width 120 height 19
type input "25.55"
type input "2"
select select "1"
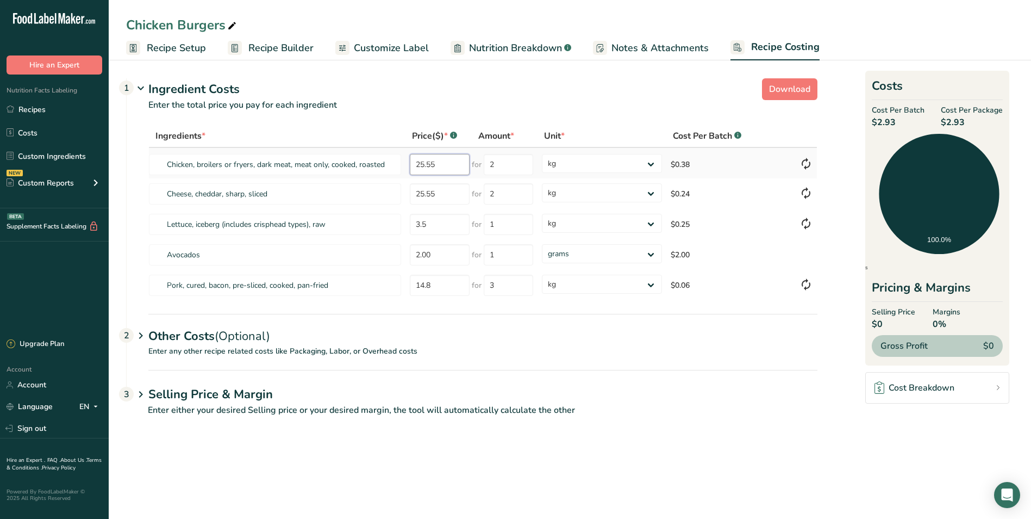
drag, startPoint x: 429, startPoint y: 166, endPoint x: 445, endPoint y: 166, distance: 15.8
click at [442, 166] on input "25.55" at bounding box center [440, 164] width 60 height 21
click at [446, 166] on input "25.55" at bounding box center [440, 164] width 60 height 21
type input "2"
type input "15.50"
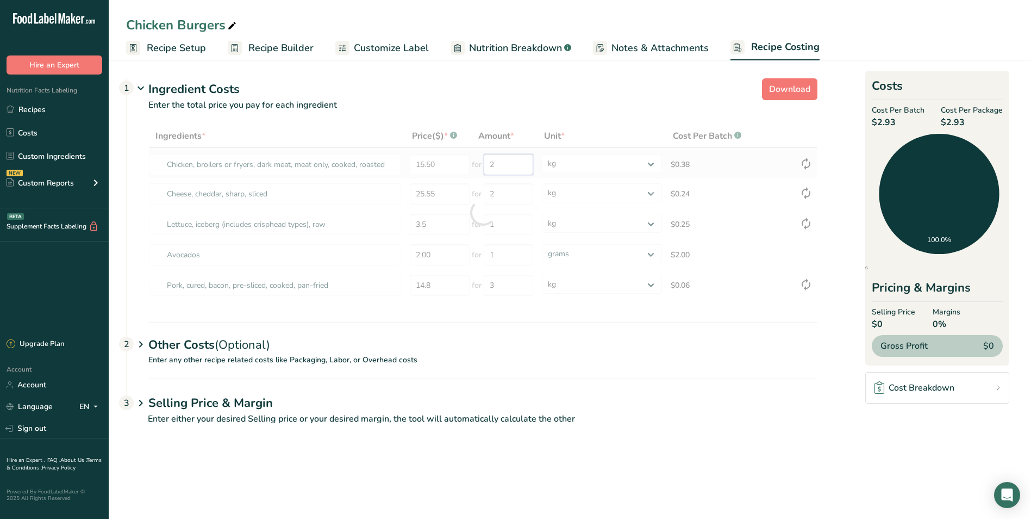
click at [509, 164] on div "Ingredients * Price($) * .a-a{fill:#347362;}.b-a{fill:#fff;} Amount * Unit * Co…" at bounding box center [482, 212] width 669 height 176
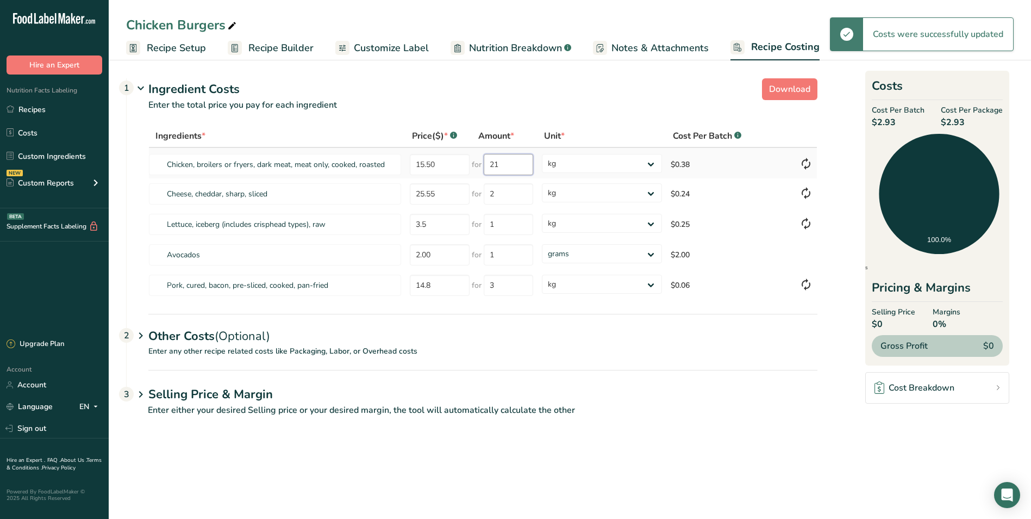
type input "2"
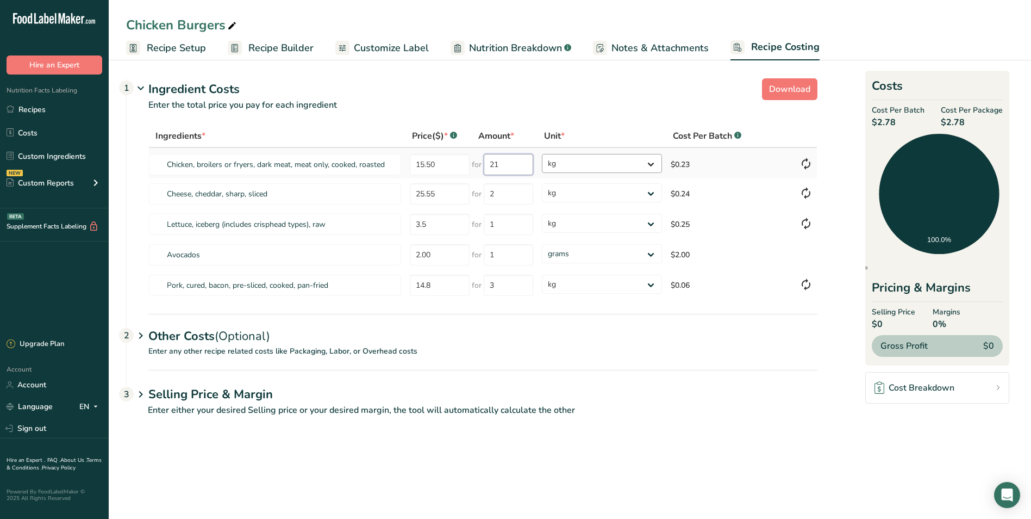
type input "2"
type input "1"
click at [643, 354] on p "Enter any other recipe related costs like Packaging, Labor, or Overhead costs" at bounding box center [472, 357] width 691 height 24
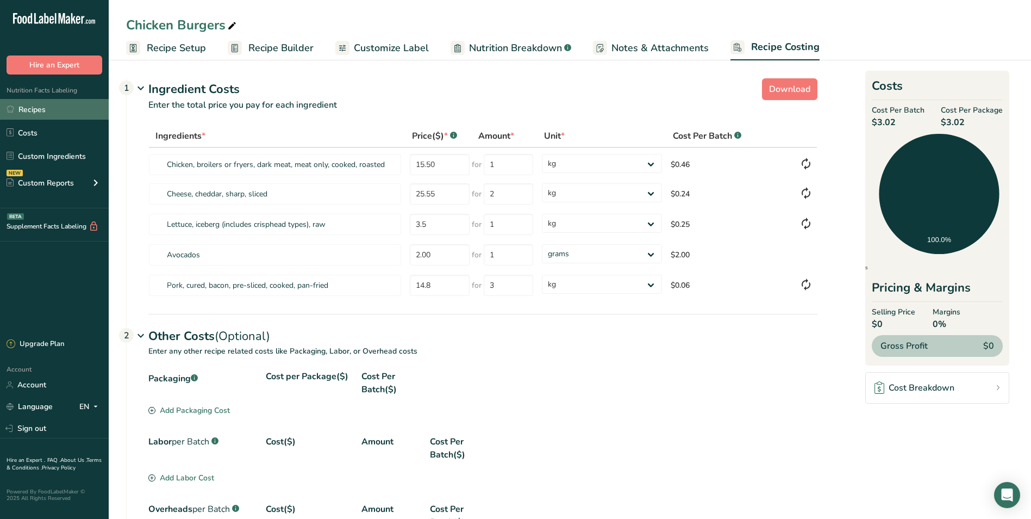
click at [71, 107] on link "Recipes" at bounding box center [54, 109] width 109 height 21
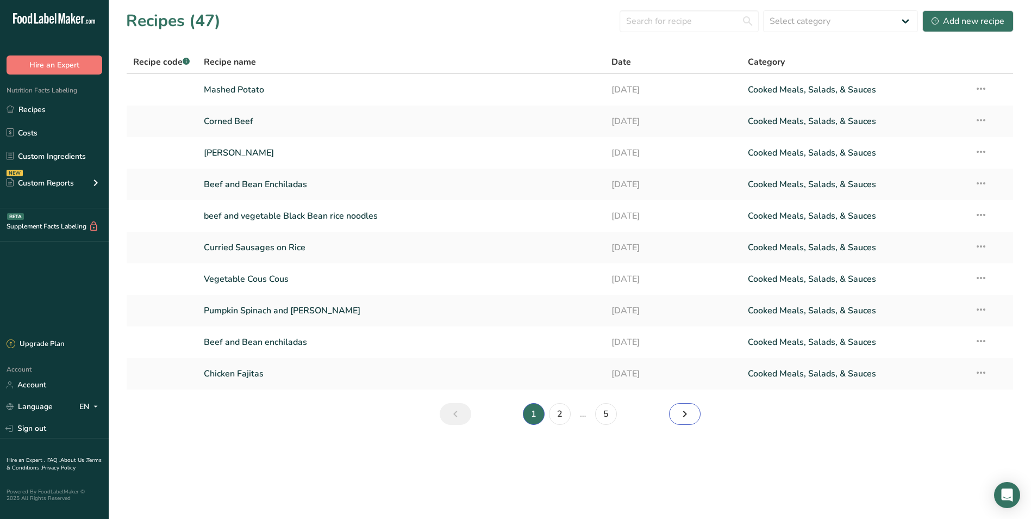
click at [689, 413] on icon "Next page" at bounding box center [684, 414] width 13 height 20
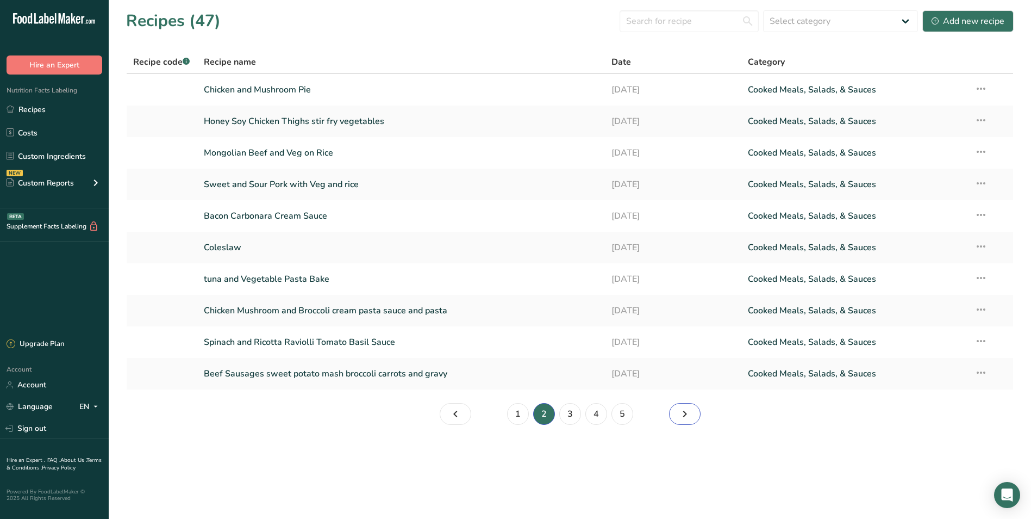
click at [689, 413] on icon "Page 3." at bounding box center [684, 414] width 13 height 20
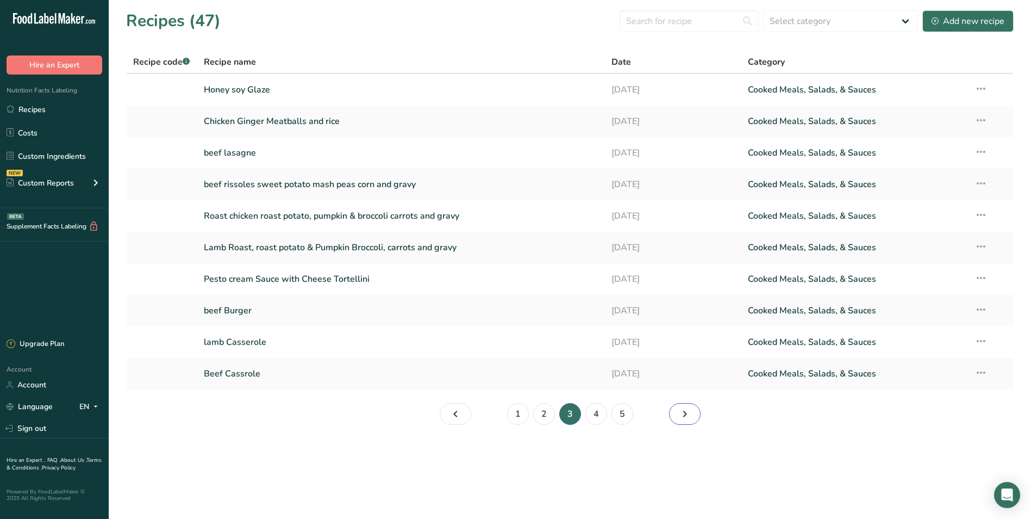
click at [689, 413] on icon "Page 4." at bounding box center [684, 414] width 13 height 20
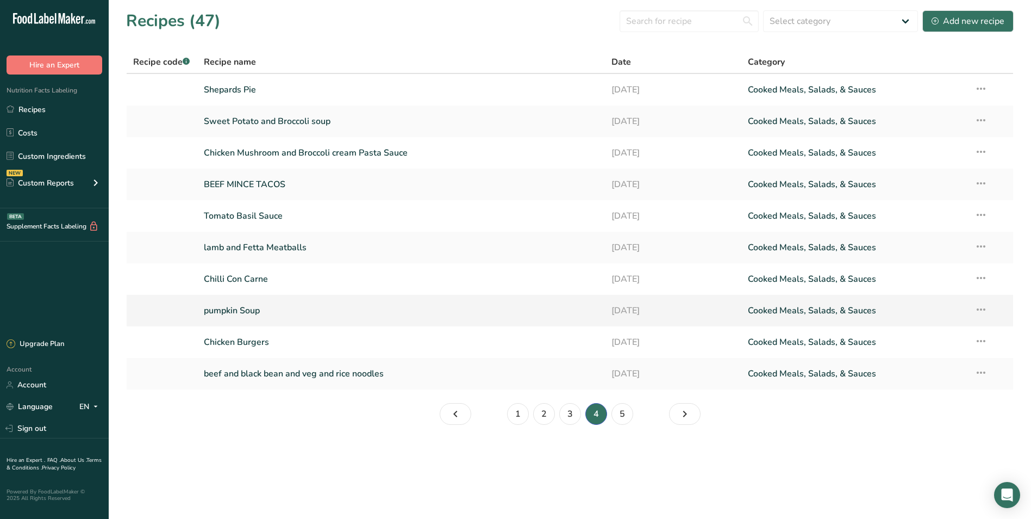
click at [267, 310] on link "pumpkin Soup" at bounding box center [401, 310] width 395 height 23
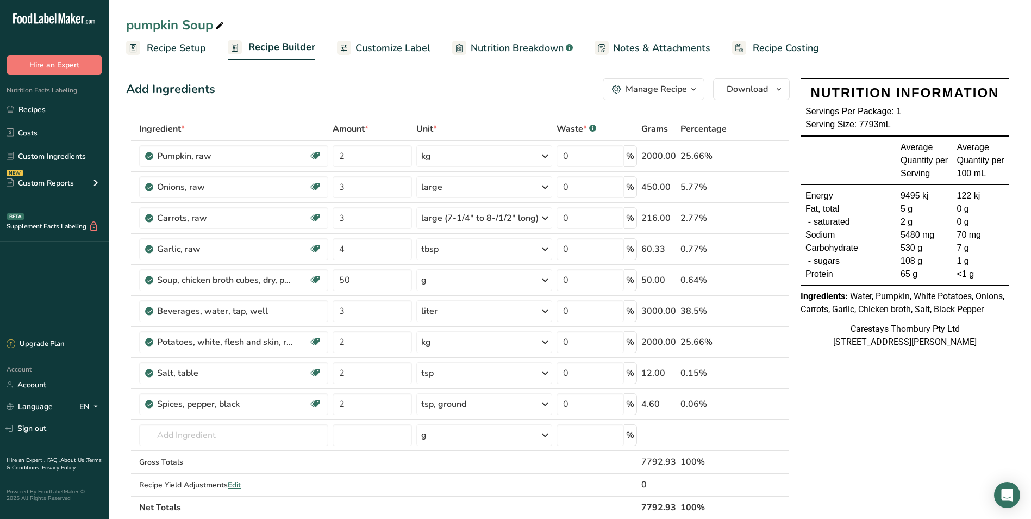
click at [773, 46] on span "Recipe Costing" at bounding box center [786, 48] width 66 height 15
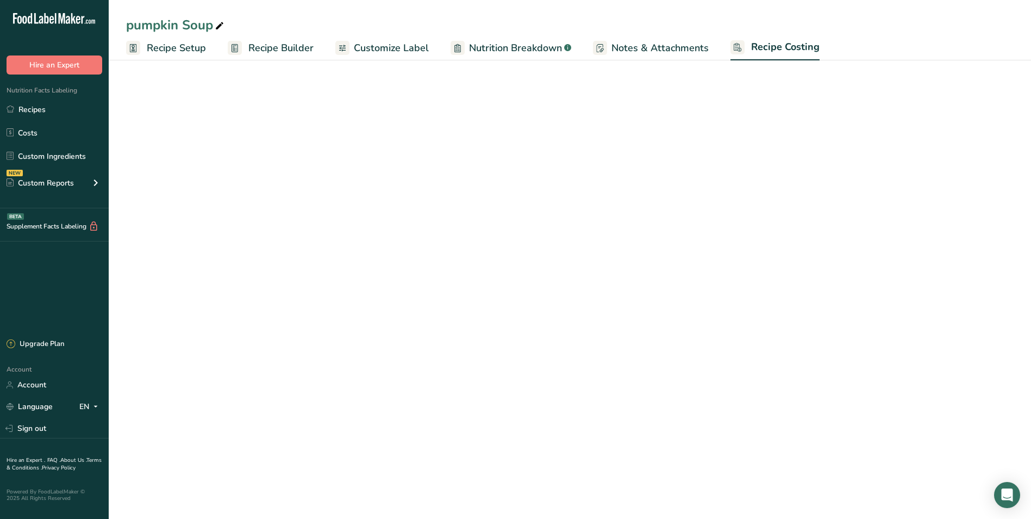
select select "1"
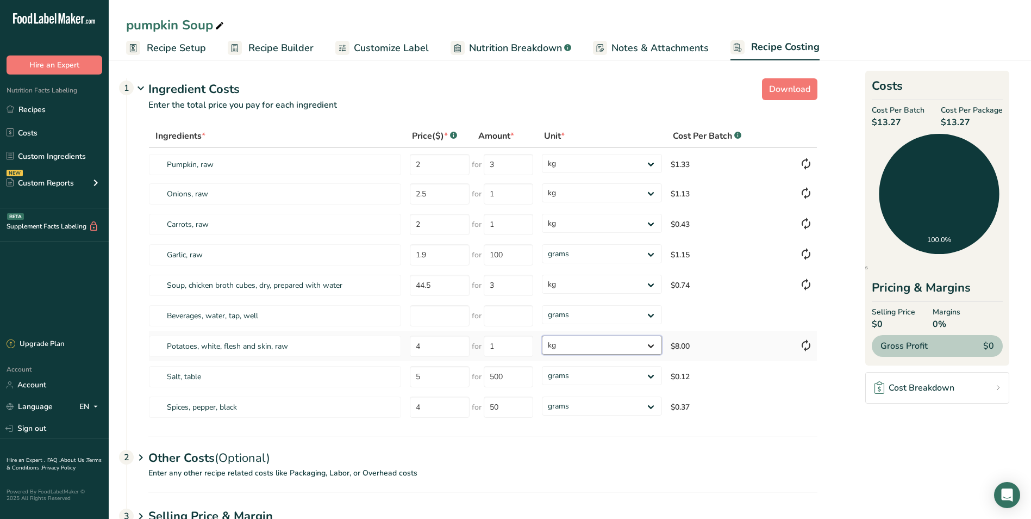
click at [653, 343] on select "grams kg mg mcg lb oz" at bounding box center [602, 344] width 120 height 19
click at [542, 335] on select "grams kg mg mcg lb oz" at bounding box center [602, 344] width 120 height 19
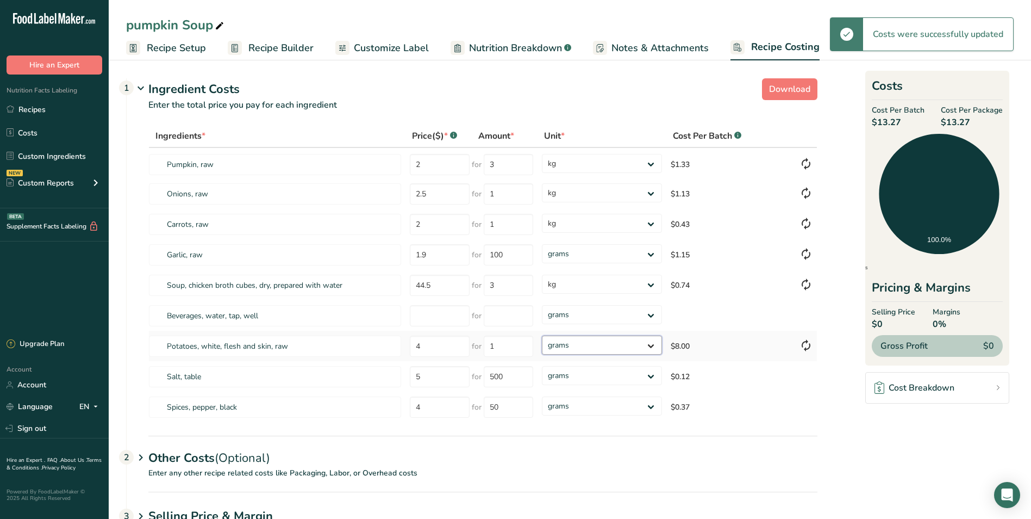
select select "1"
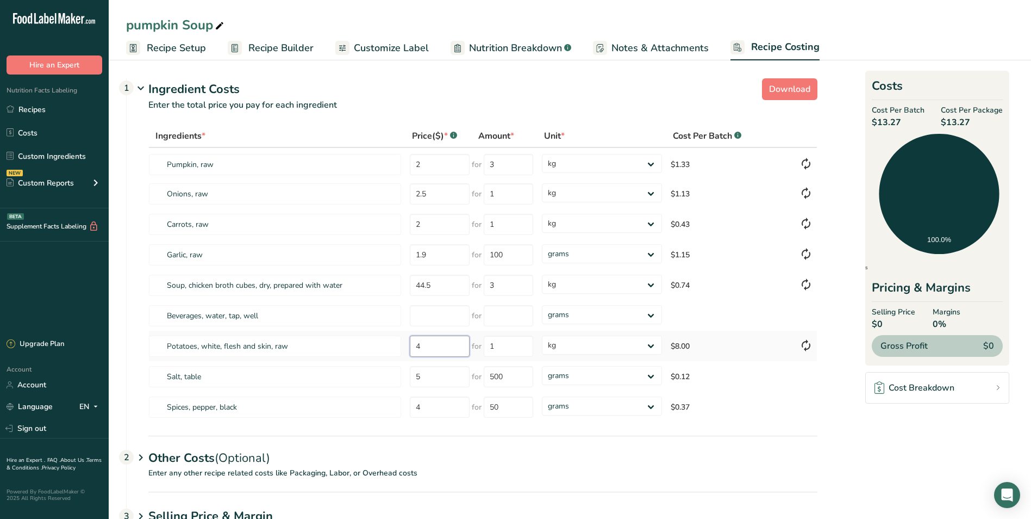
click at [437, 346] on input "4" at bounding box center [440, 345] width 60 height 21
type input "2"
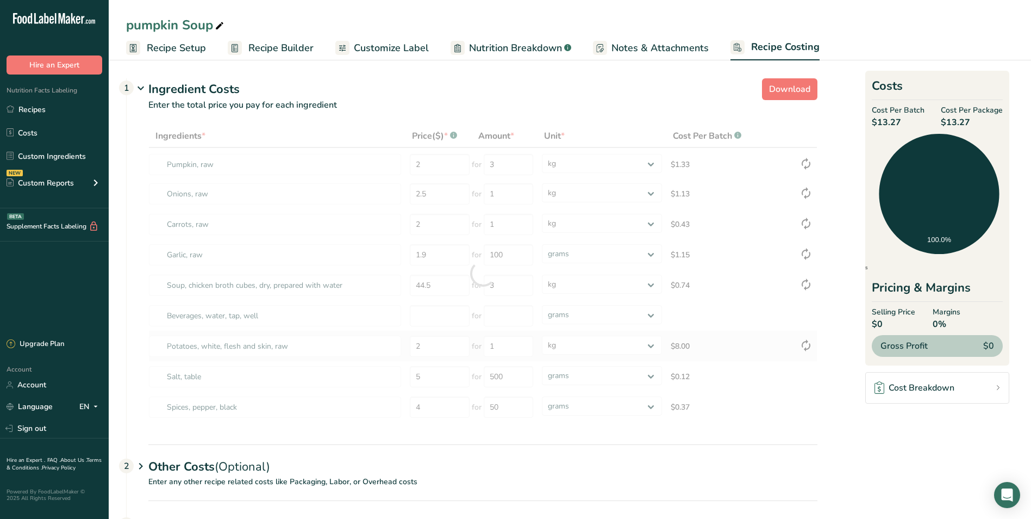
click at [759, 352] on div "Ingredients * Price($) * .a-a{fill:#347362;}.b-a{fill:#fff;} Amount * Unit * Co…" at bounding box center [482, 273] width 669 height 298
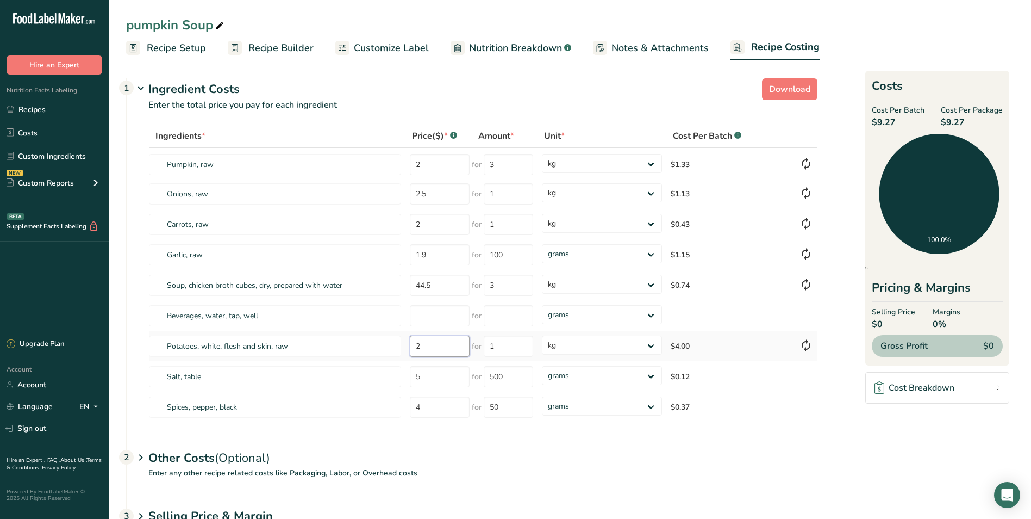
click at [429, 347] on input "2" at bounding box center [440, 345] width 60 height 21
type input "4.00"
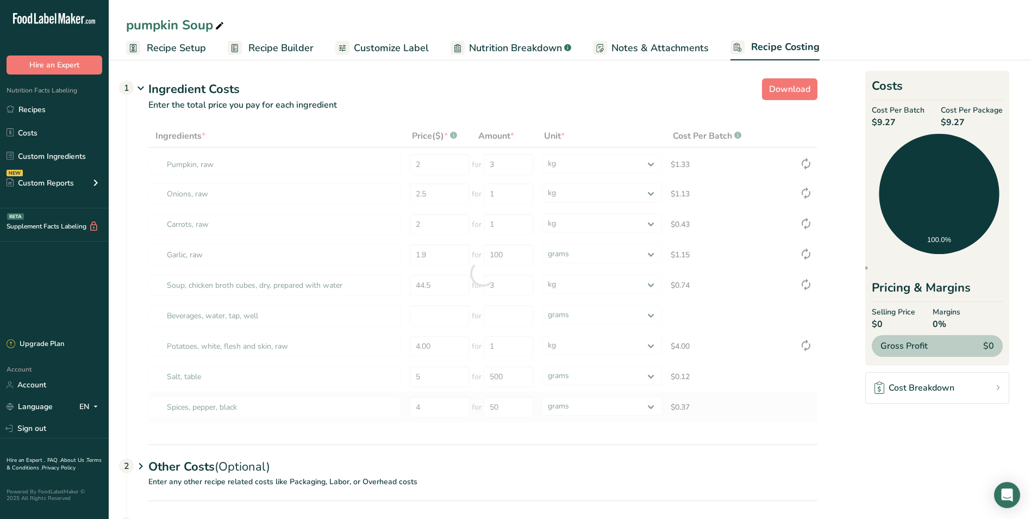
click at [766, 420] on div "Ingredients * Price($) * .a-a{fill:#347362;}.b-a{fill:#fff;} Amount * Unit * Co…" at bounding box center [482, 273] width 669 height 298
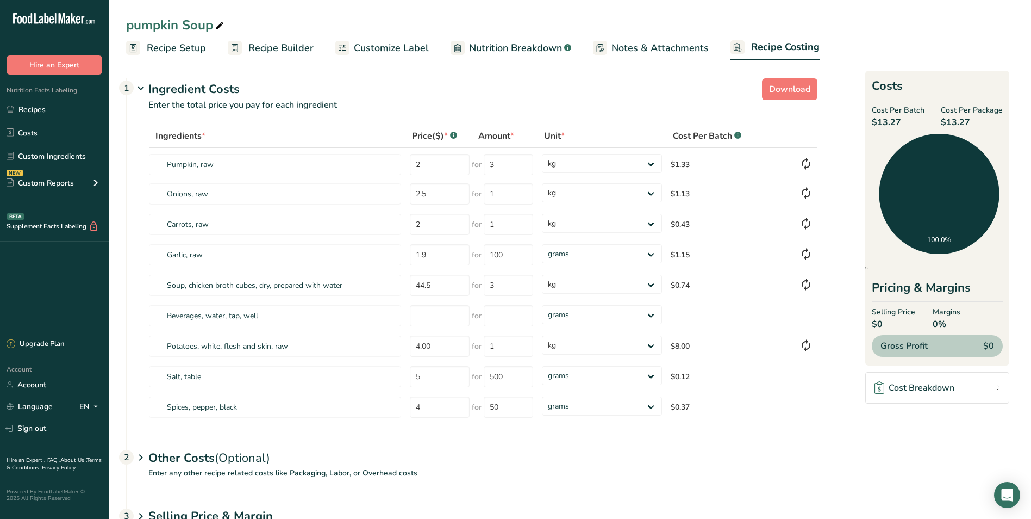
click at [275, 46] on span "Recipe Builder" at bounding box center [280, 48] width 65 height 15
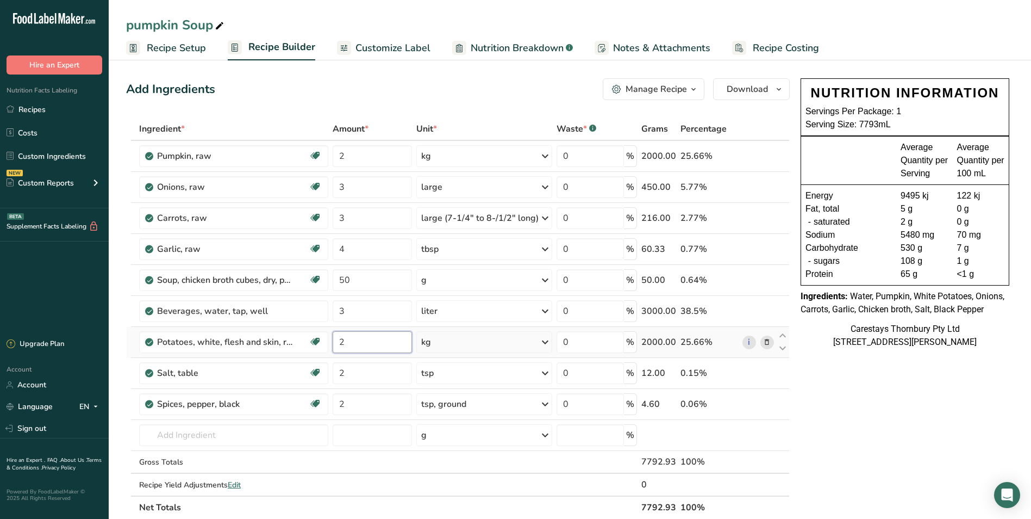
click at [364, 343] on input "2" at bounding box center [372, 342] width 79 height 22
type input "1"
click at [786, 46] on span "Recipe Costing" at bounding box center [786, 48] width 66 height 15
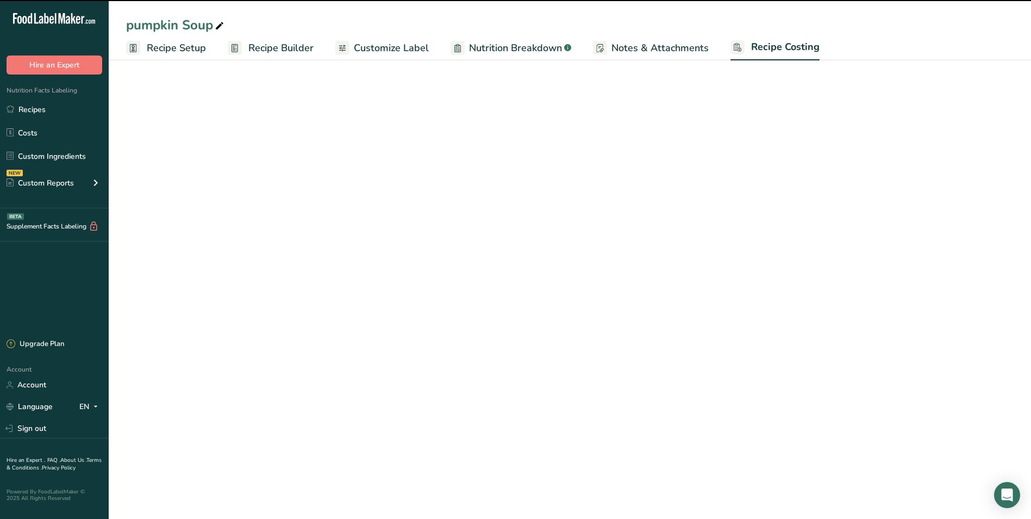
select select "1"
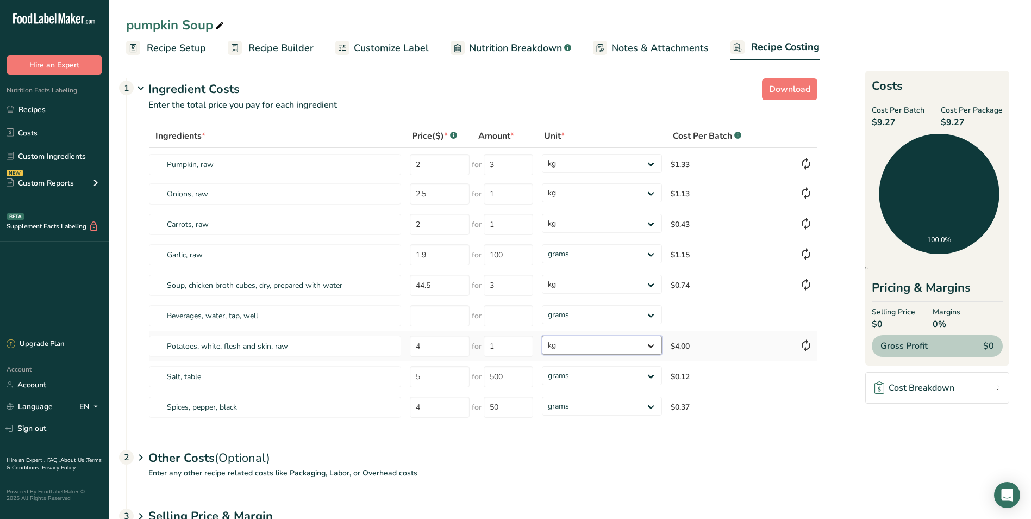
click at [651, 343] on select "grams kg mg mcg lb oz" at bounding box center [602, 344] width 120 height 19
click at [542, 335] on select "grams kg mg mcg lb oz" at bounding box center [602, 344] width 120 height 19
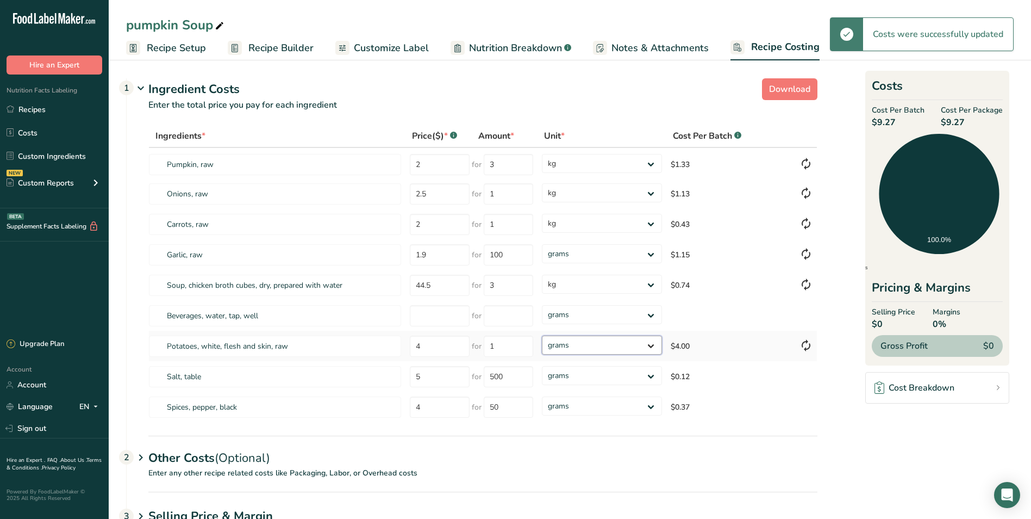
select select "1"
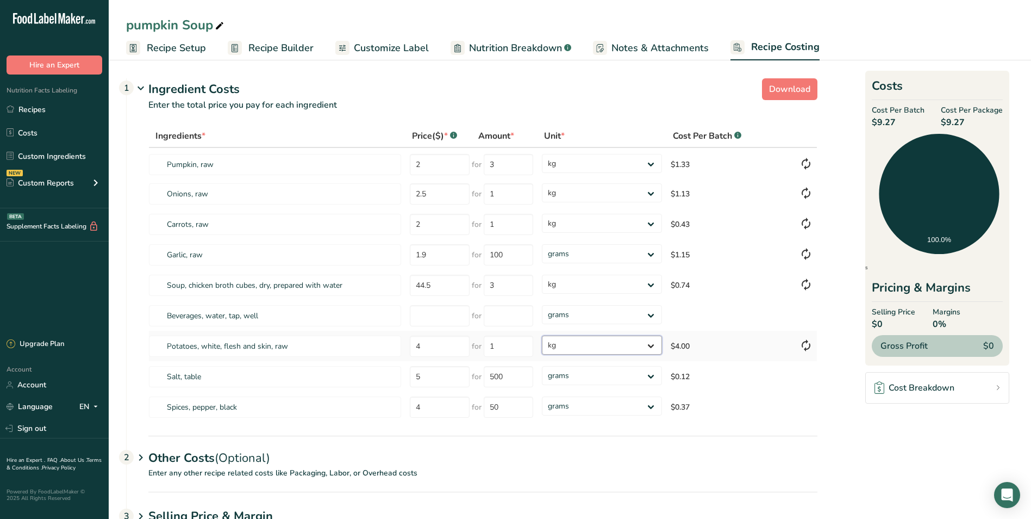
click at [651, 341] on select "grams kg mg mcg lb oz" at bounding box center [602, 344] width 120 height 19
click at [34, 104] on link "Recipes" at bounding box center [54, 109] width 109 height 21
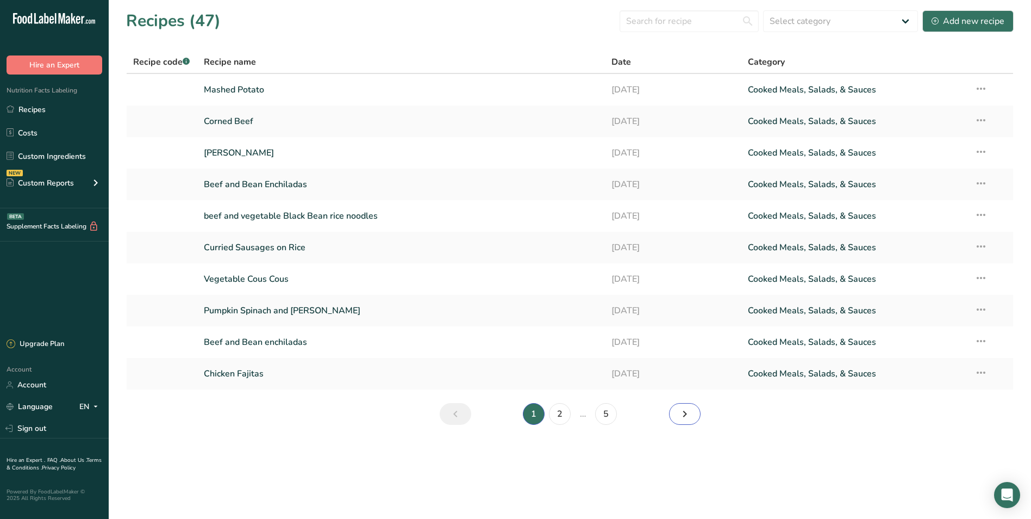
click at [687, 416] on icon "Next page" at bounding box center [684, 414] width 13 height 20
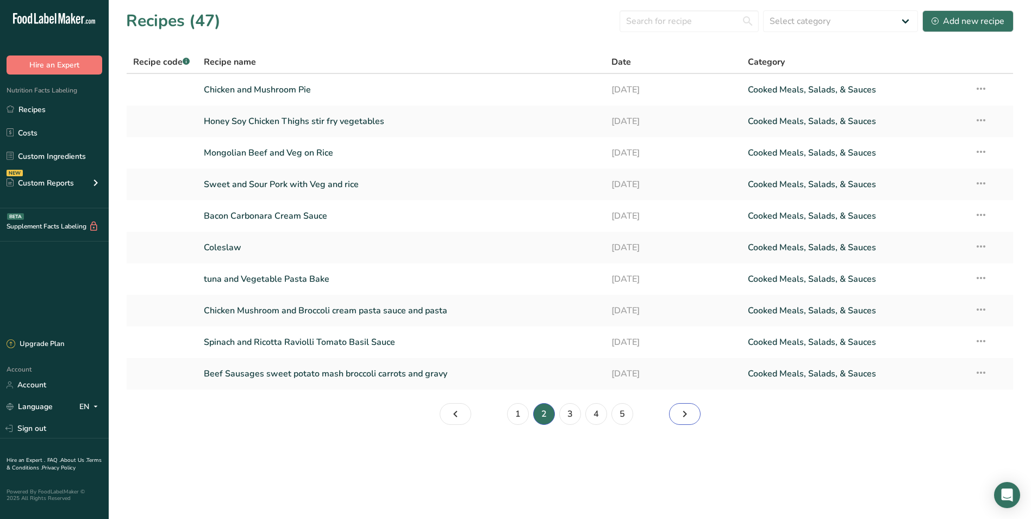
click at [687, 416] on icon "Page 3." at bounding box center [684, 414] width 13 height 20
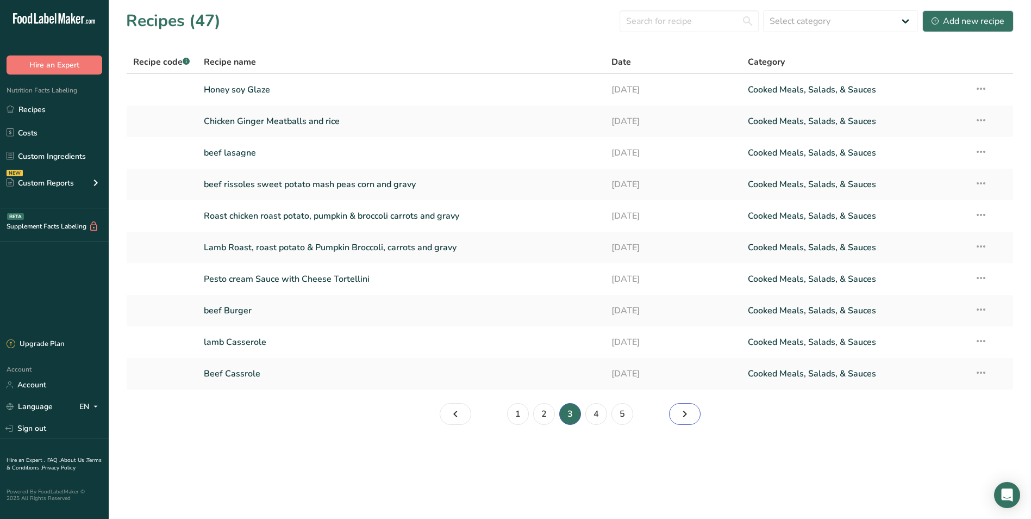
click at [687, 416] on icon "Page 4." at bounding box center [684, 414] width 13 height 20
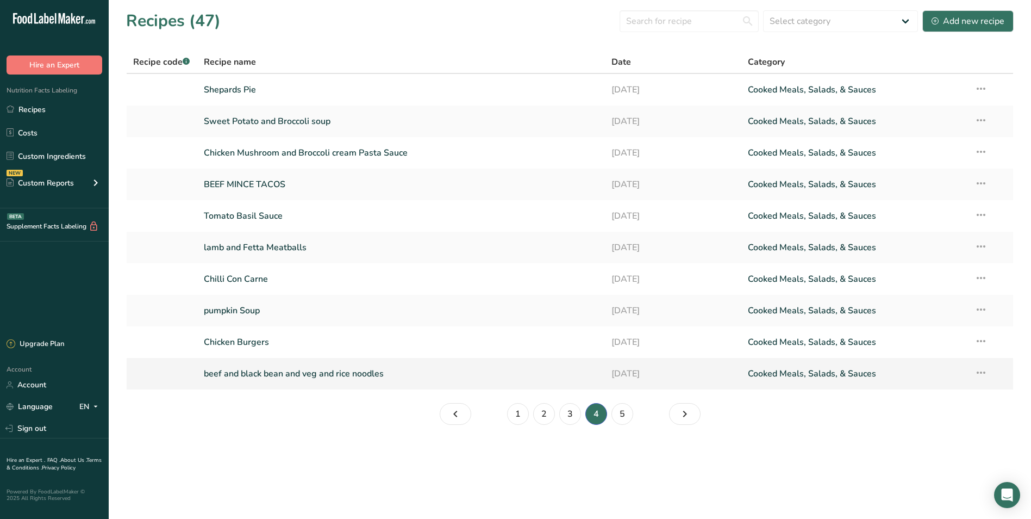
click at [357, 371] on link "beef and black bean and veg and rice noodles" at bounding box center [401, 373] width 395 height 23
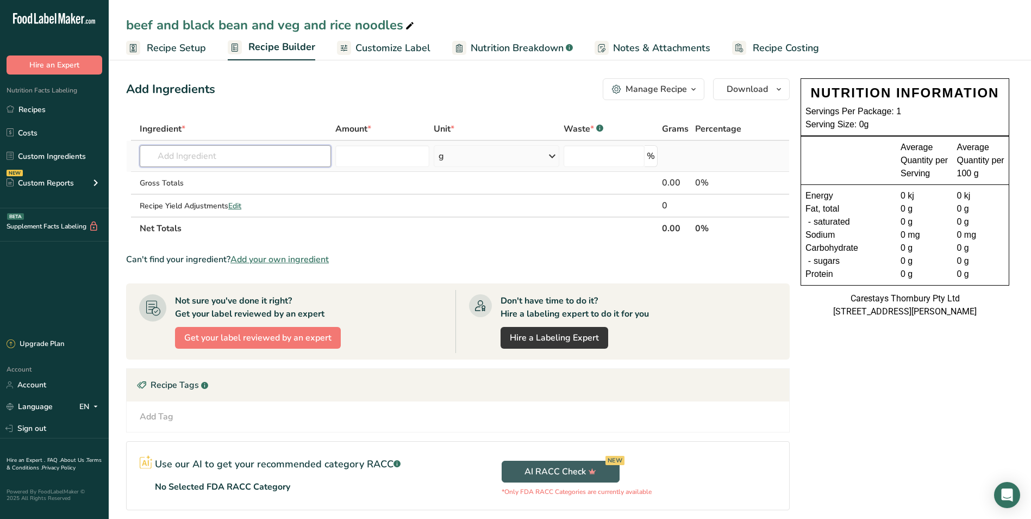
click at [177, 155] on input "text" at bounding box center [235, 156] width 191 height 22
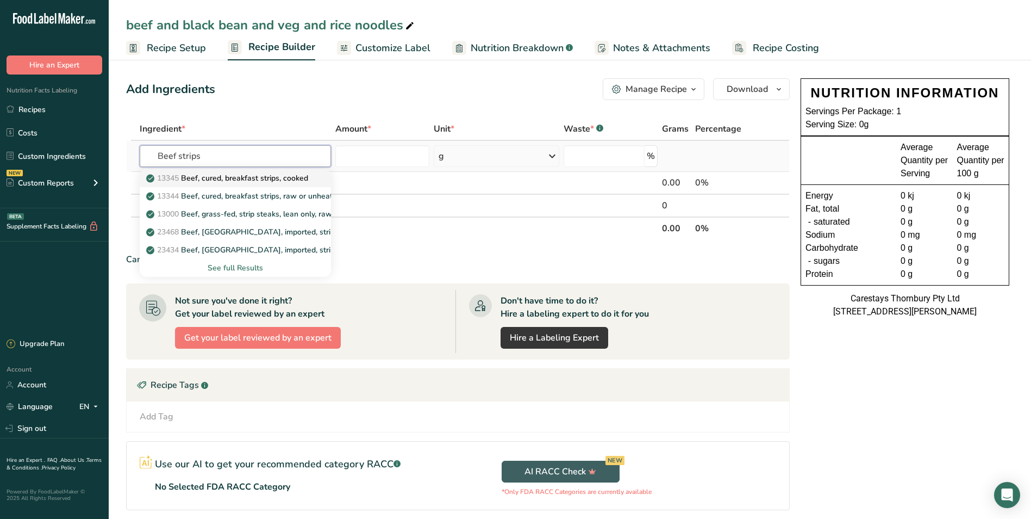
type input "Beef strips"
click at [197, 177] on p "13345 Beef, cured, breakfast strips, cooked" at bounding box center [228, 177] width 160 height 11
type input "Beef, cured, breakfast strips, cooked"
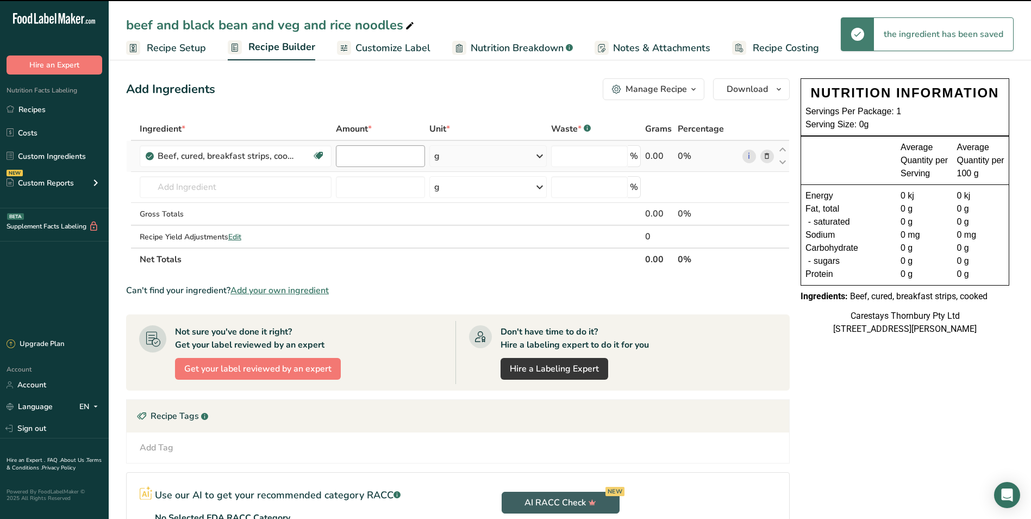
type input "0"
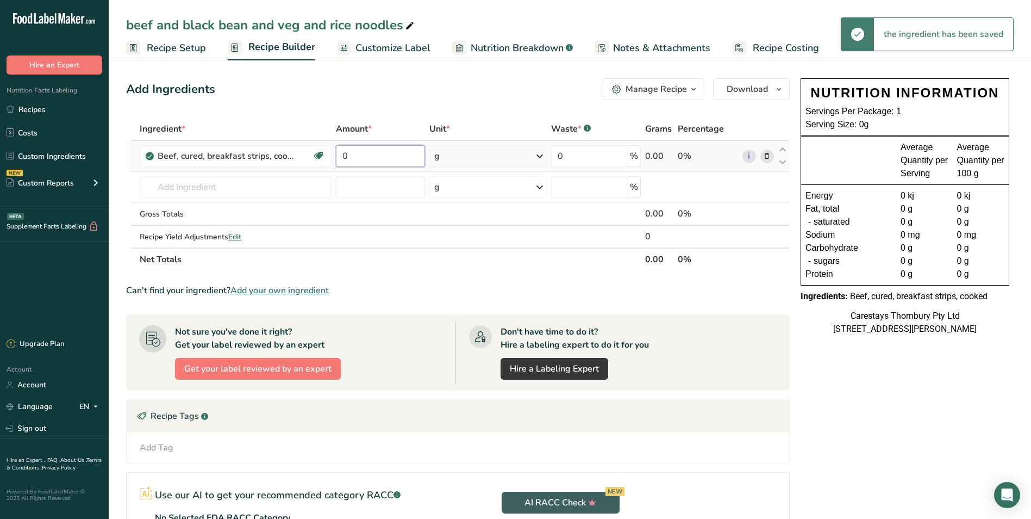
click at [362, 157] on input "0" at bounding box center [380, 156] width 89 height 22
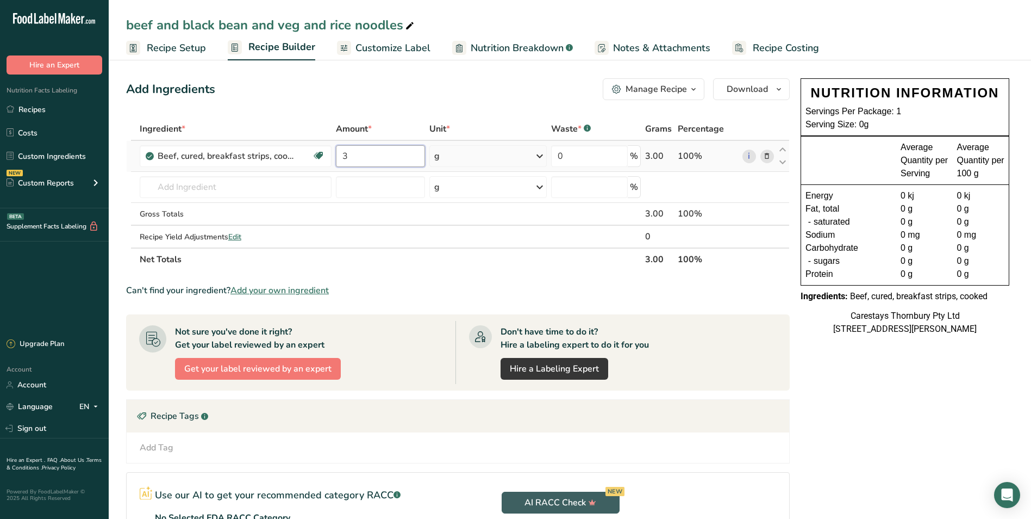
type input "3"
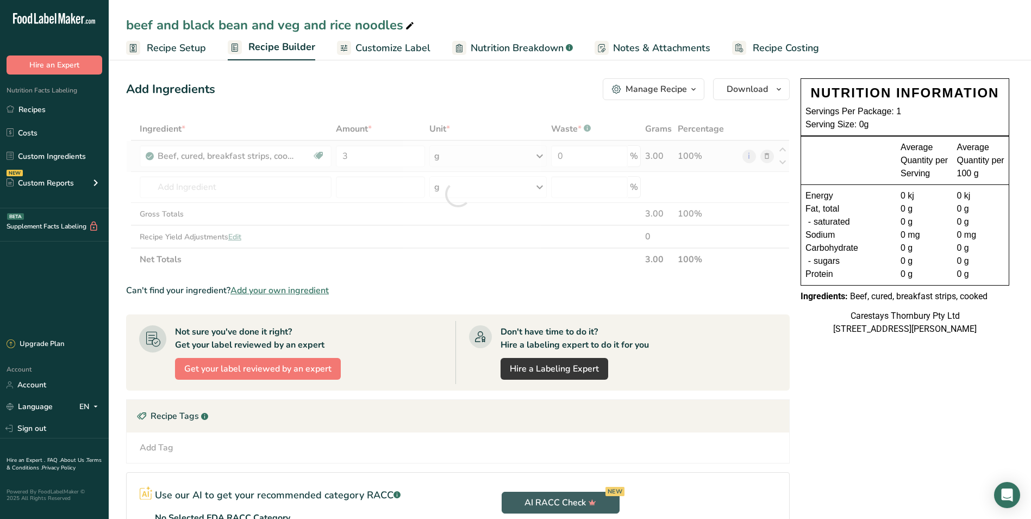
click at [543, 154] on div "Ingredient * Amount * Unit * Waste * .a-a{fill:#347362;}.b-a{fill:#fff;} Grams …" at bounding box center [458, 193] width 664 height 153
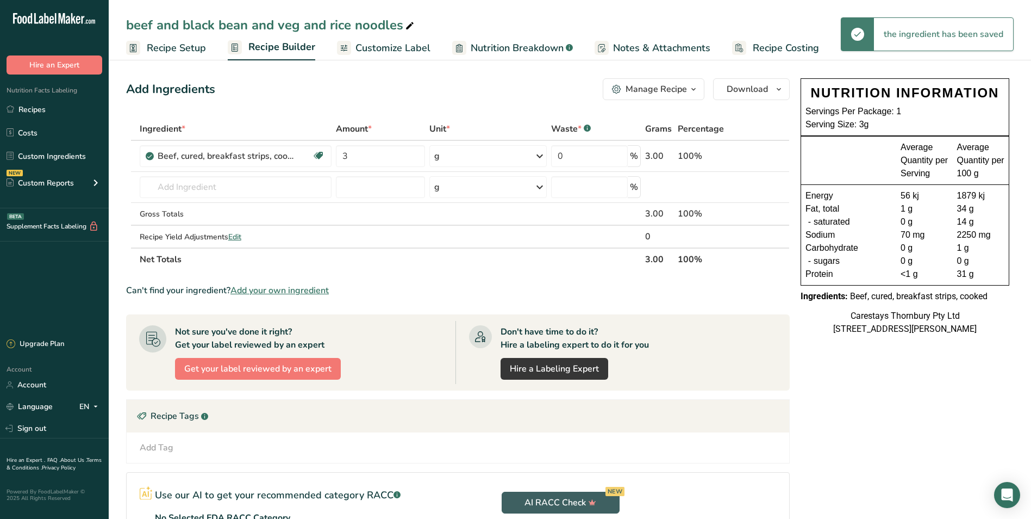
click at [540, 154] on icon at bounding box center [539, 156] width 13 height 20
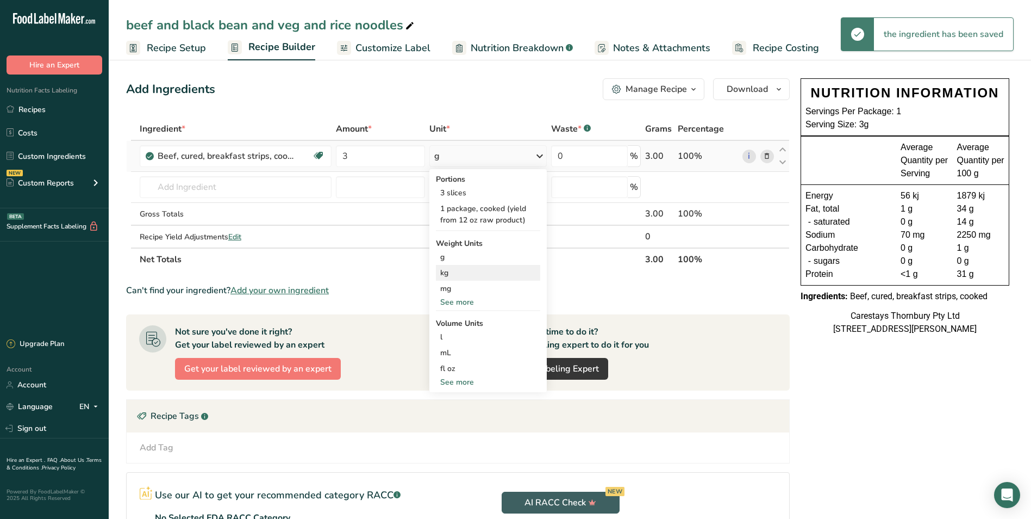
click at [460, 270] on div "kg" at bounding box center [488, 273] width 104 height 16
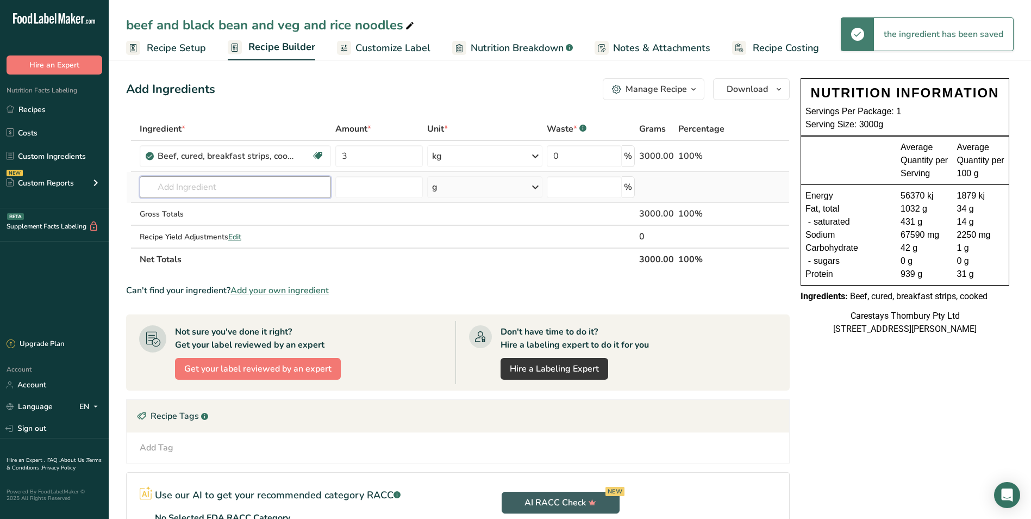
click at [186, 188] on input "text" at bounding box center [236, 187] width 192 height 22
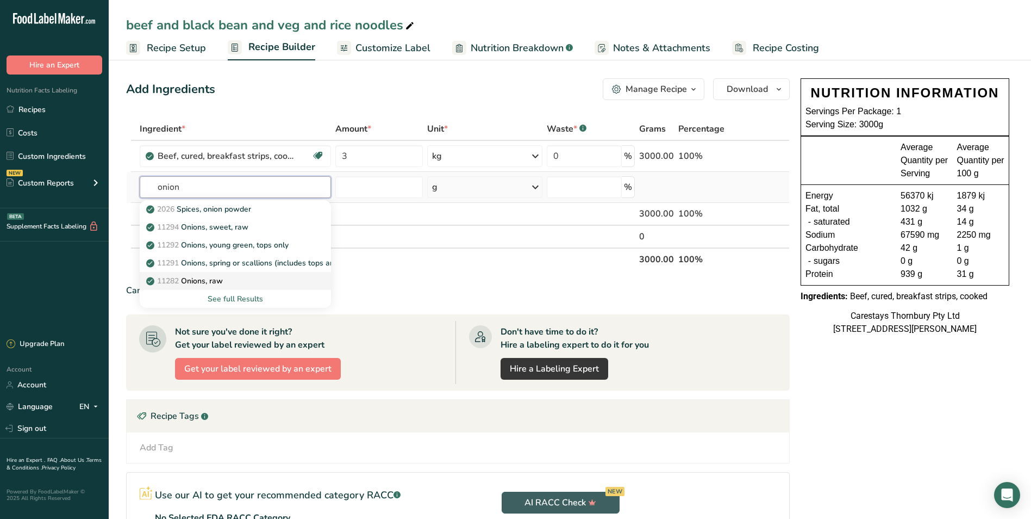
type input "onion"
click at [200, 279] on p "11282 Onions, raw" at bounding box center [185, 280] width 74 height 11
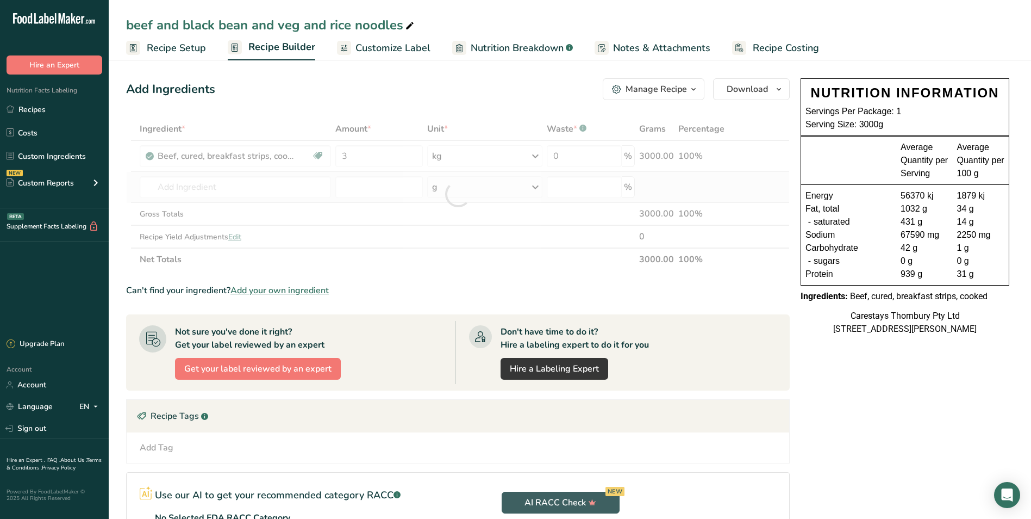
type input "Onions, raw"
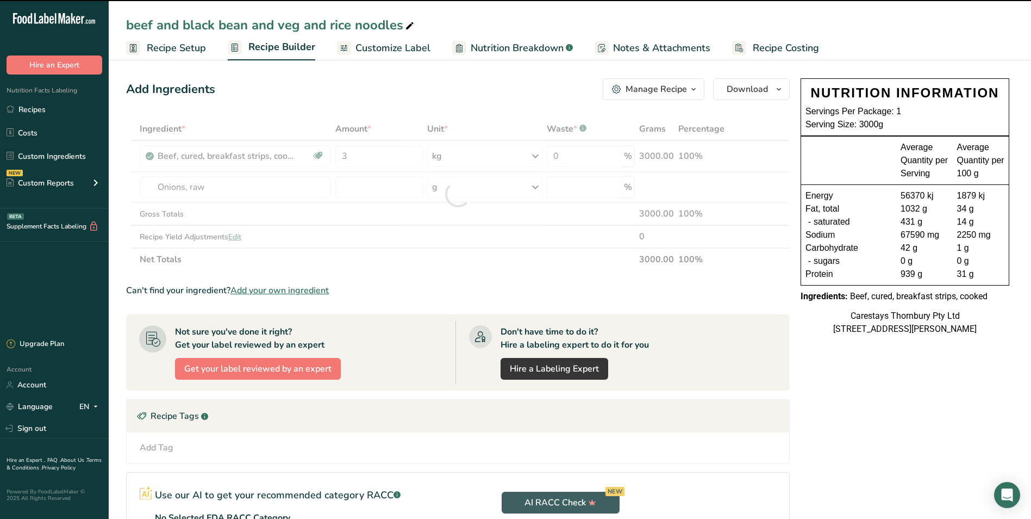
type input "0"
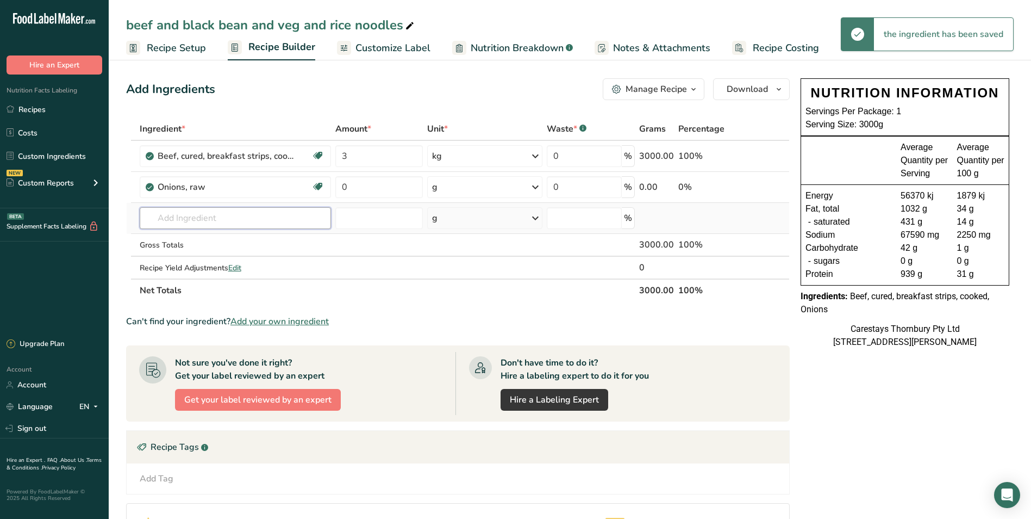
click at [172, 222] on input "text" at bounding box center [236, 218] width 192 height 22
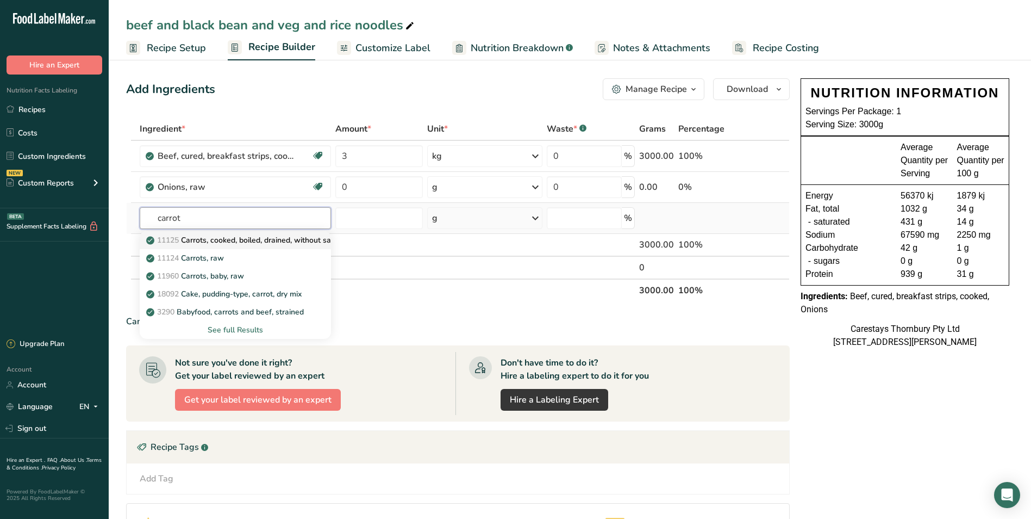
type input "carrot"
click at [206, 236] on p "11125 Carrots, cooked, boiled, drained, without salt" at bounding box center [242, 239] width 188 height 11
type input "Carrots, cooked, boiled, drained, without salt"
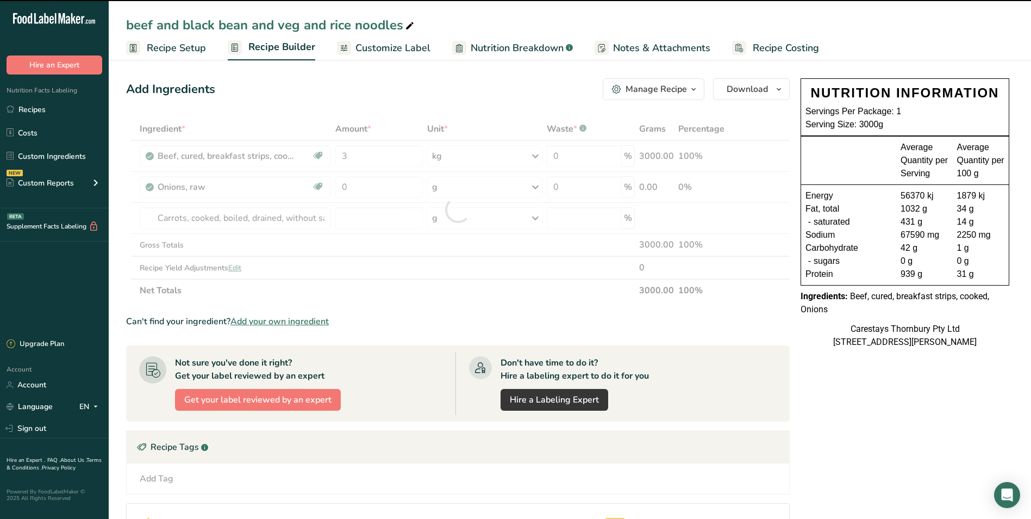
type input "0"
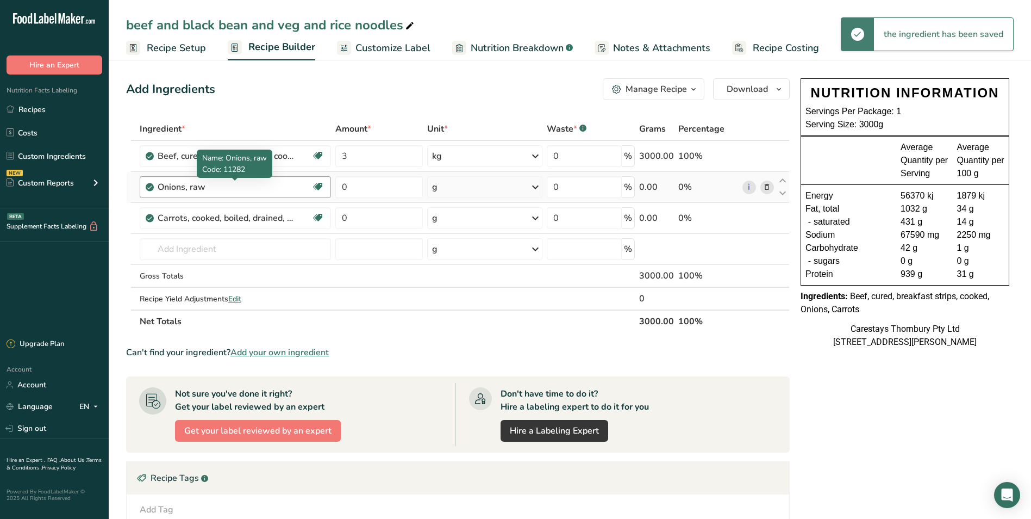
click at [291, 185] on div "Onions, raw" at bounding box center [226, 186] width 136 height 13
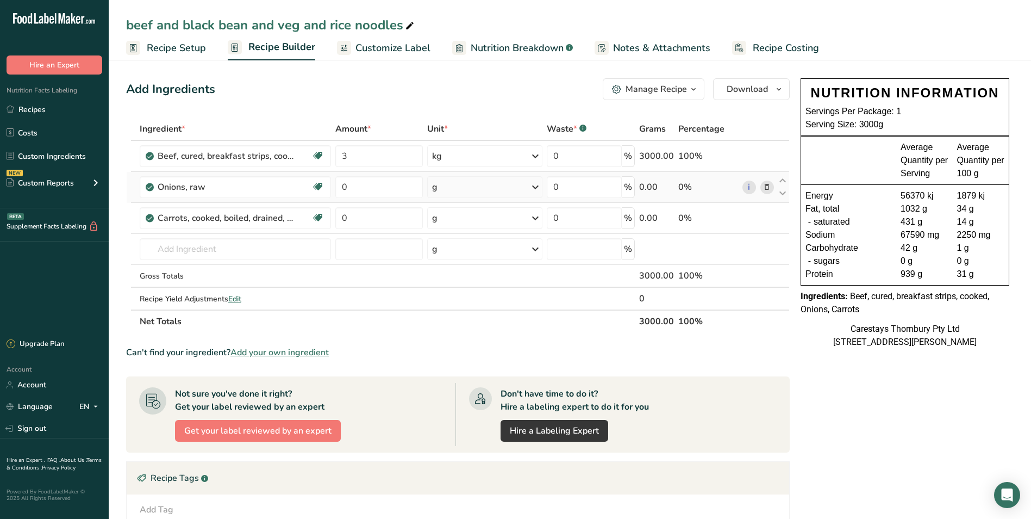
click at [769, 186] on icon at bounding box center [767, 187] width 8 height 11
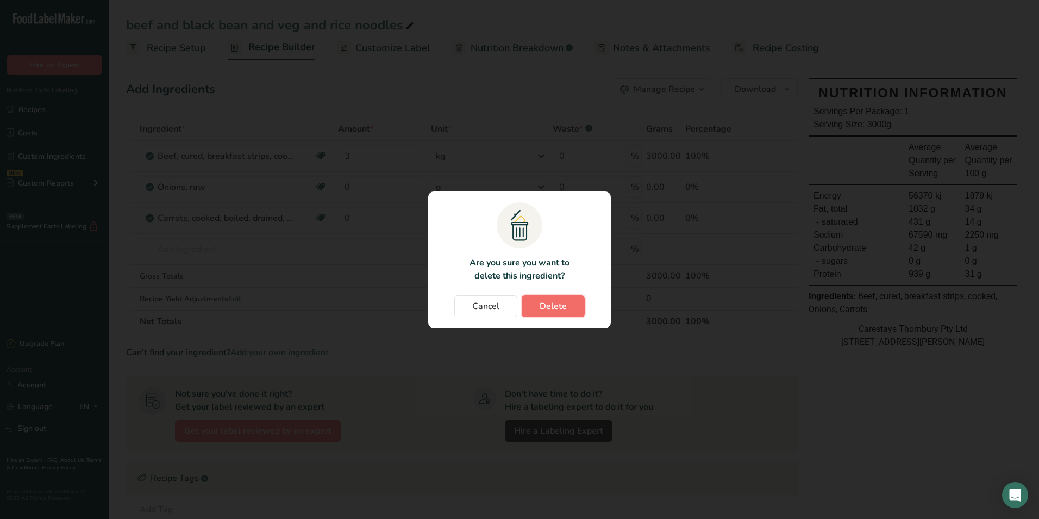
click at [554, 303] on span "Delete" at bounding box center [553, 306] width 27 height 13
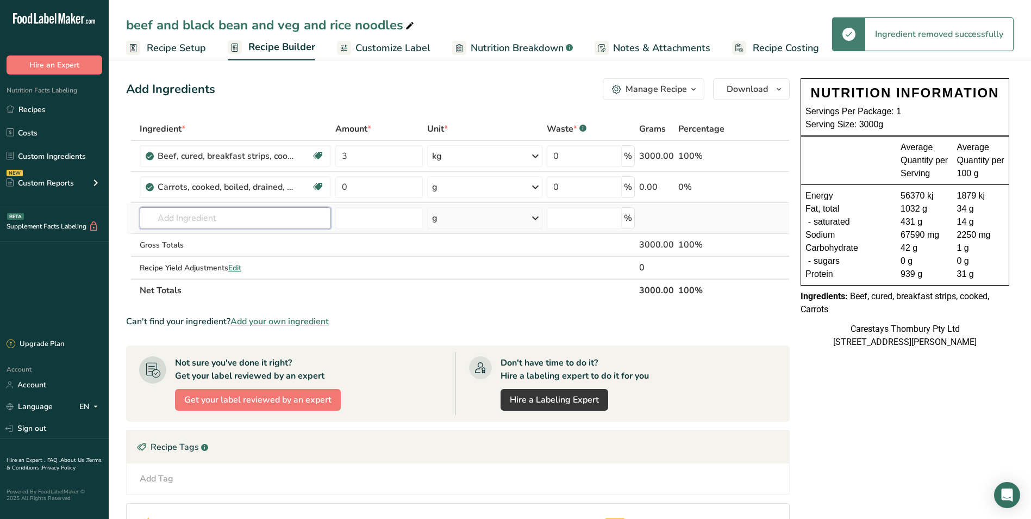
click at [216, 219] on input "text" at bounding box center [236, 218] width 192 height 22
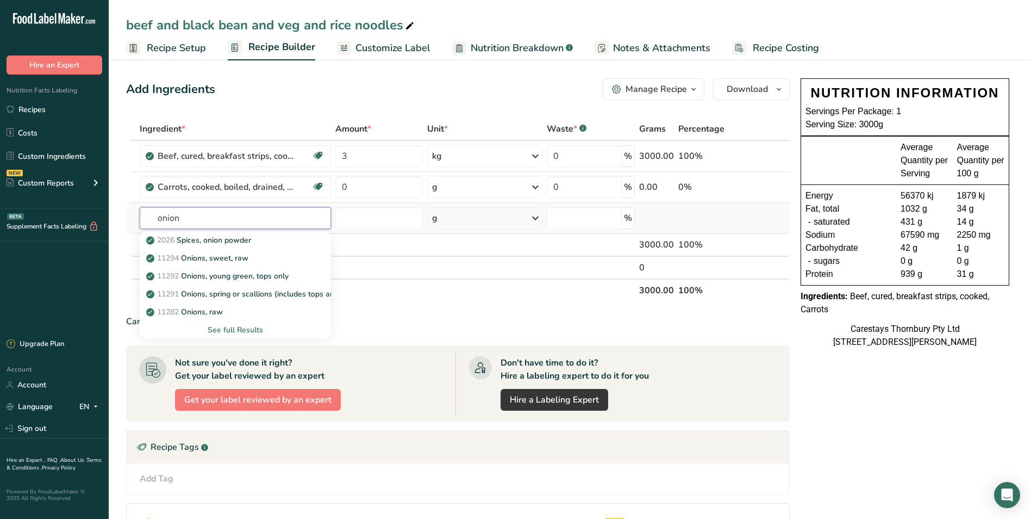
type input "onion"
click at [221, 327] on div "See full Results" at bounding box center [235, 329] width 175 height 11
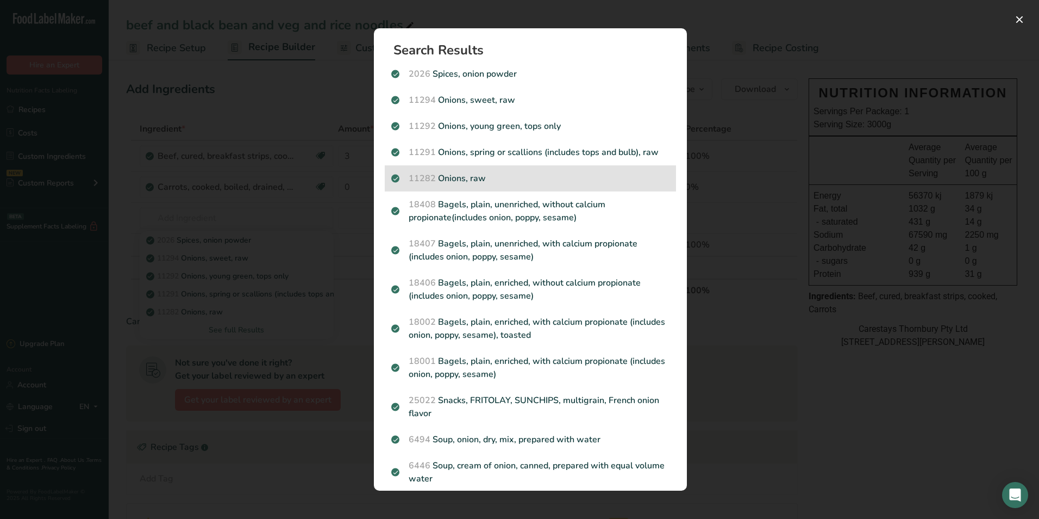
click at [437, 176] on p "11282 Onions, raw" at bounding box center [530, 178] width 278 height 13
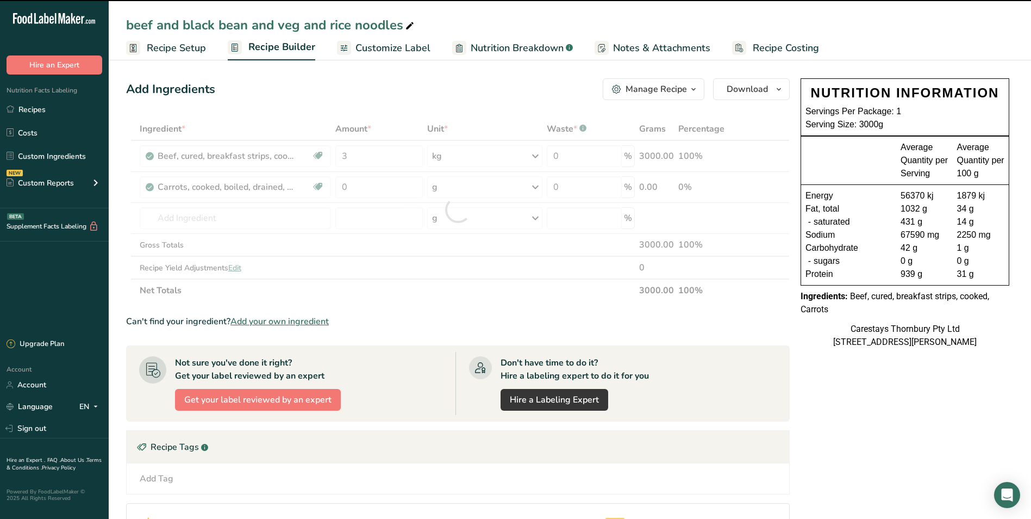
type input "0"
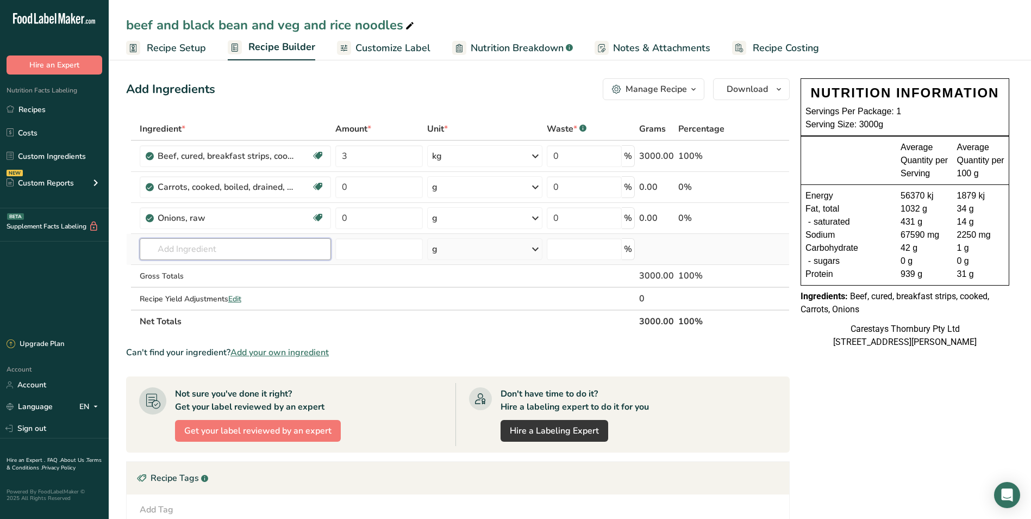
click at [184, 251] on input "text" at bounding box center [236, 249] width 192 height 22
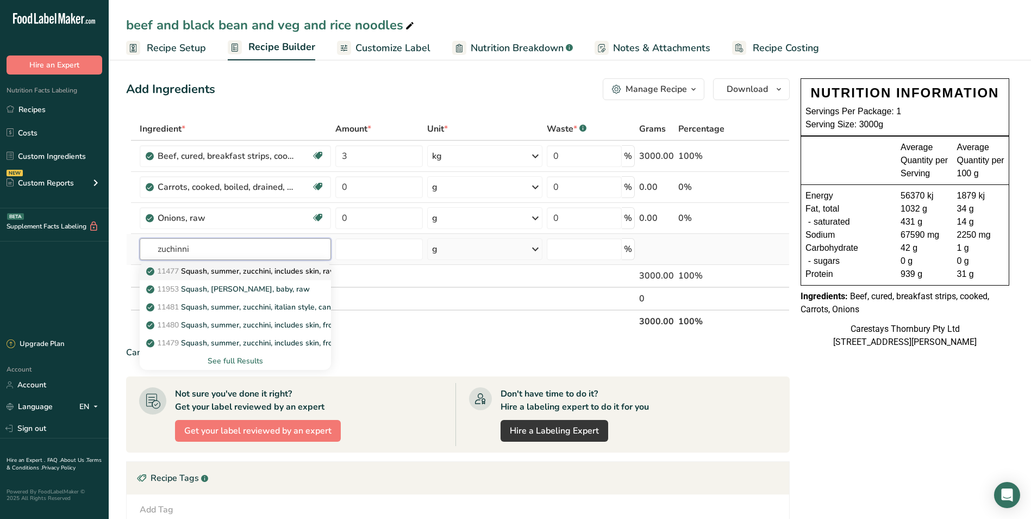
type input "zuchinni"
click at [211, 268] on p "11477 Squash, summer, zucchini, includes skin, raw" at bounding box center [242, 270] width 188 height 11
type input "Squash, summer, zucchini, includes skin, raw"
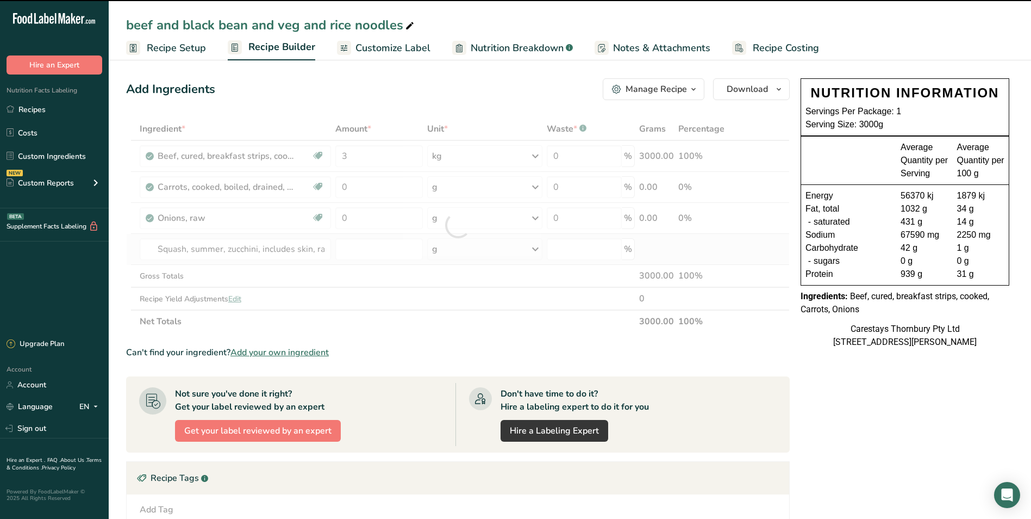
type input "0"
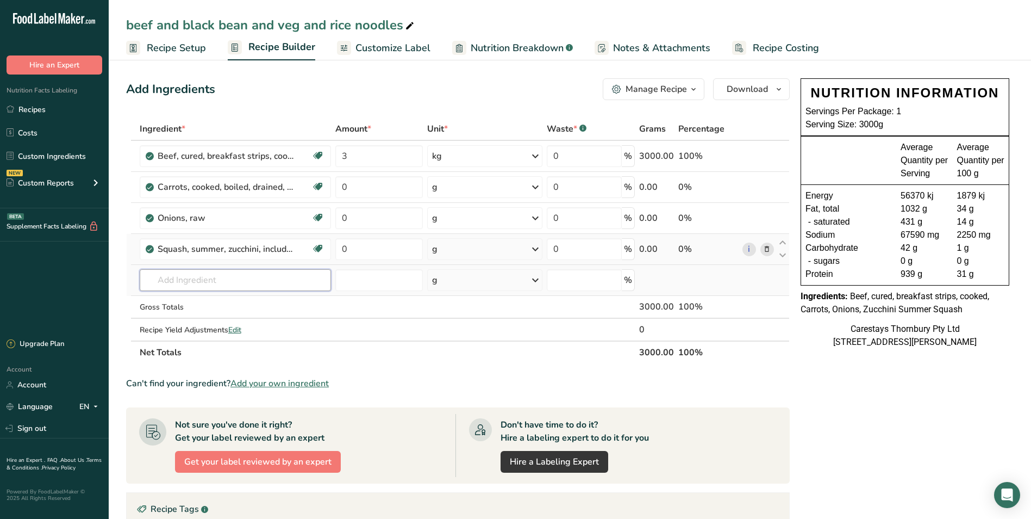
click at [196, 282] on input "text" at bounding box center [236, 280] width 192 height 22
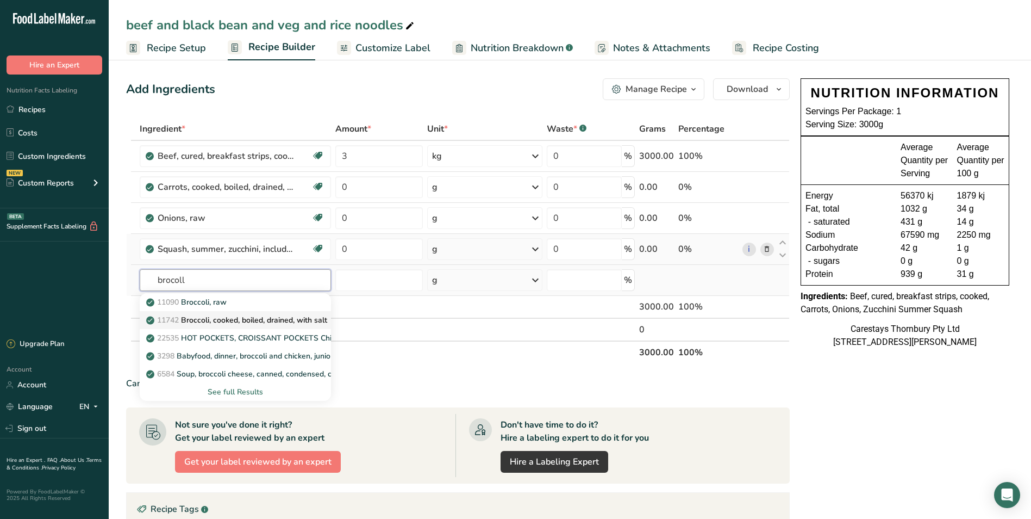
type input "brocoll"
click at [211, 319] on p "11742 Broccoli, cooked, boiled, drained, with salt" at bounding box center [237, 319] width 179 height 11
type input "Broccoli, cooked, boiled, drained, with salt"
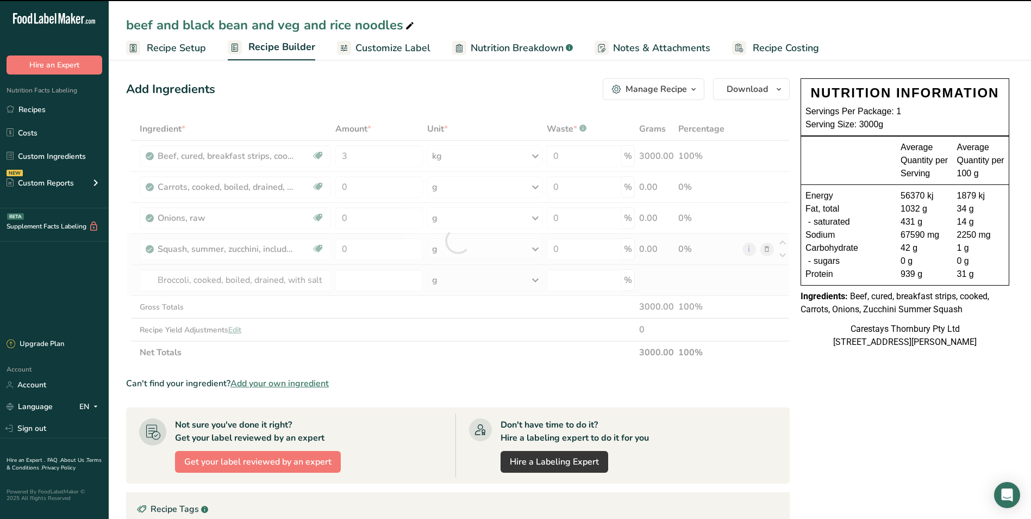
type input "0"
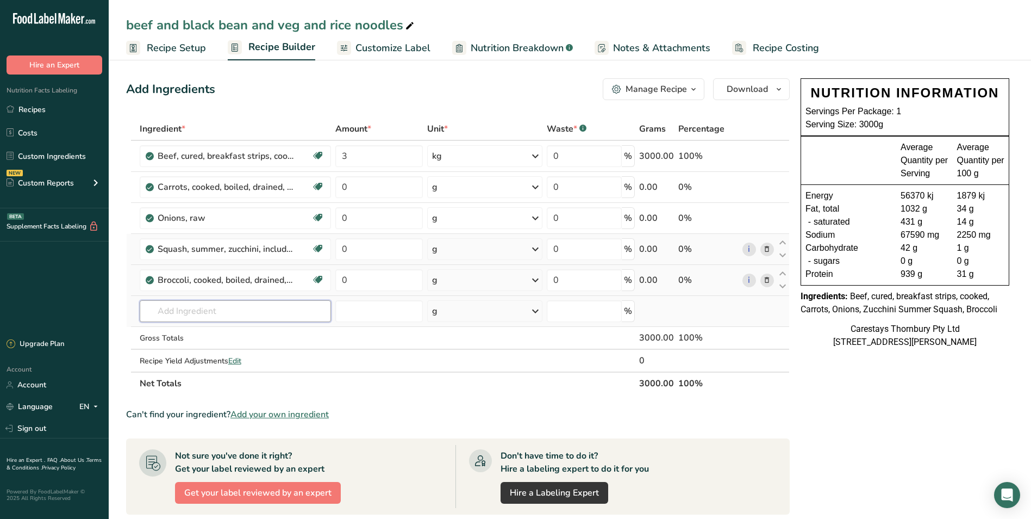
click at [177, 312] on input "text" at bounding box center [236, 311] width 192 height 22
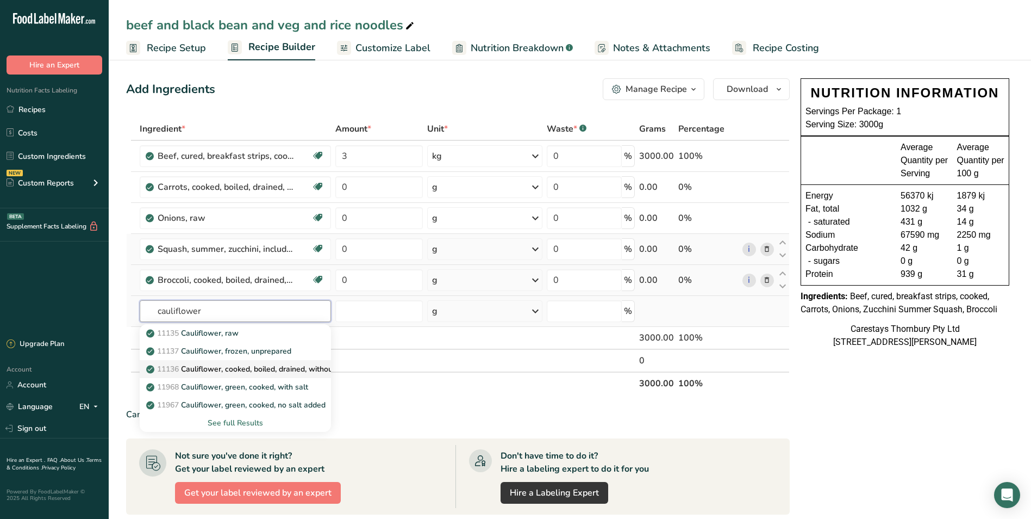
type input "cauliflower"
click at [213, 368] on p "11136 Cauliflower, cooked, boiled, drained, without salt" at bounding box center [249, 368] width 202 height 11
type input "Cauliflower, cooked, boiled, drained, without salt"
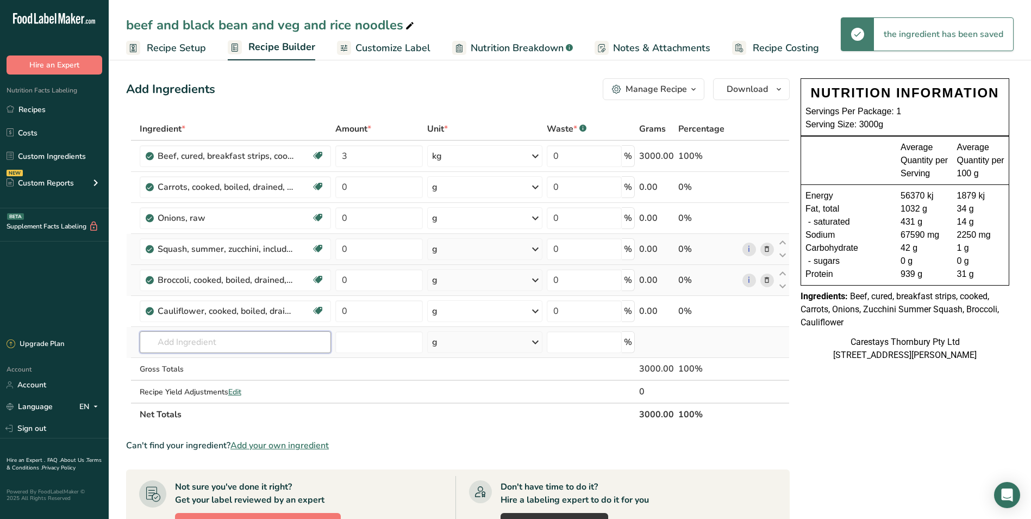
click at [183, 341] on input "text" at bounding box center [236, 342] width 192 height 22
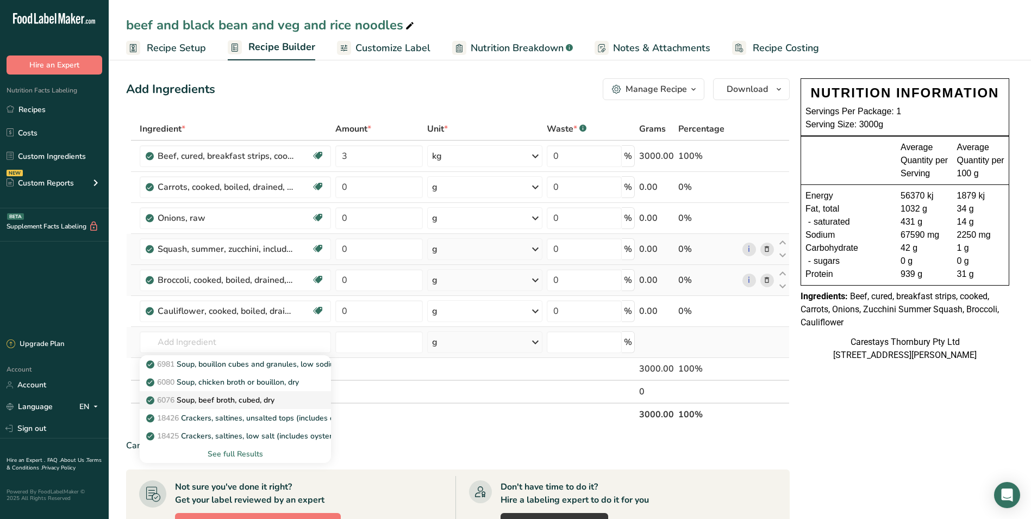
click at [239, 395] on p "6076 Soup, beef broth, cubed, dry" at bounding box center [211, 399] width 126 height 11
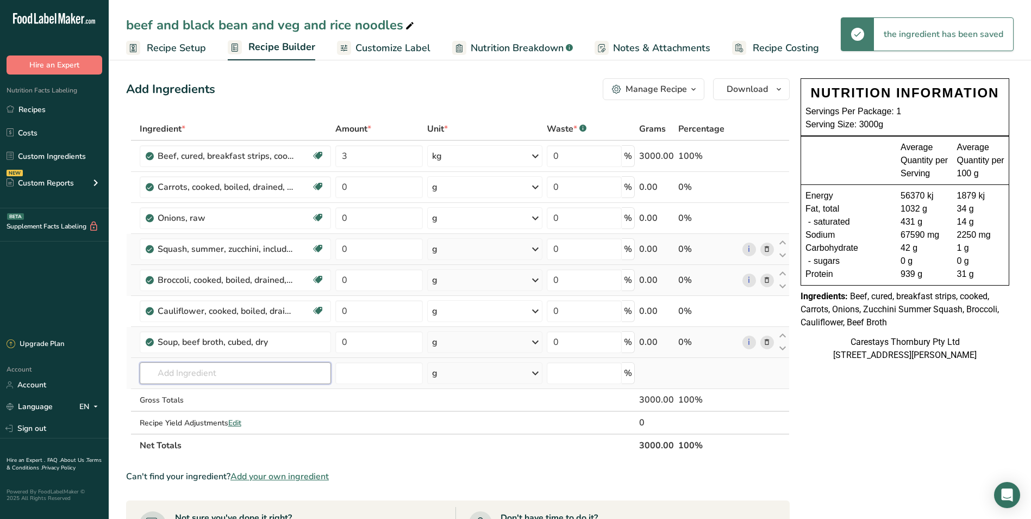
click at [280, 373] on input "text" at bounding box center [236, 373] width 192 height 22
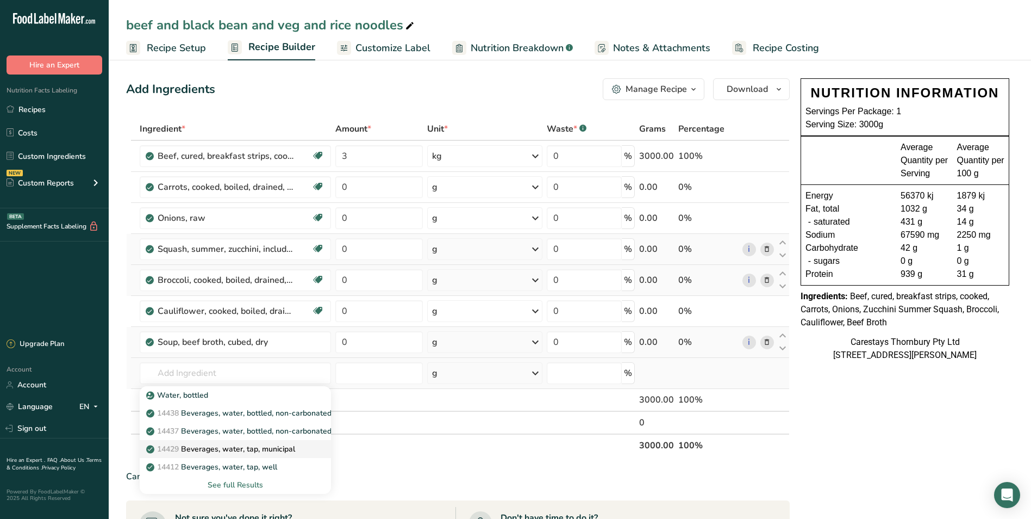
click at [285, 445] on p "14429 Beverages, water, tap, municipal" at bounding box center [221, 448] width 147 height 11
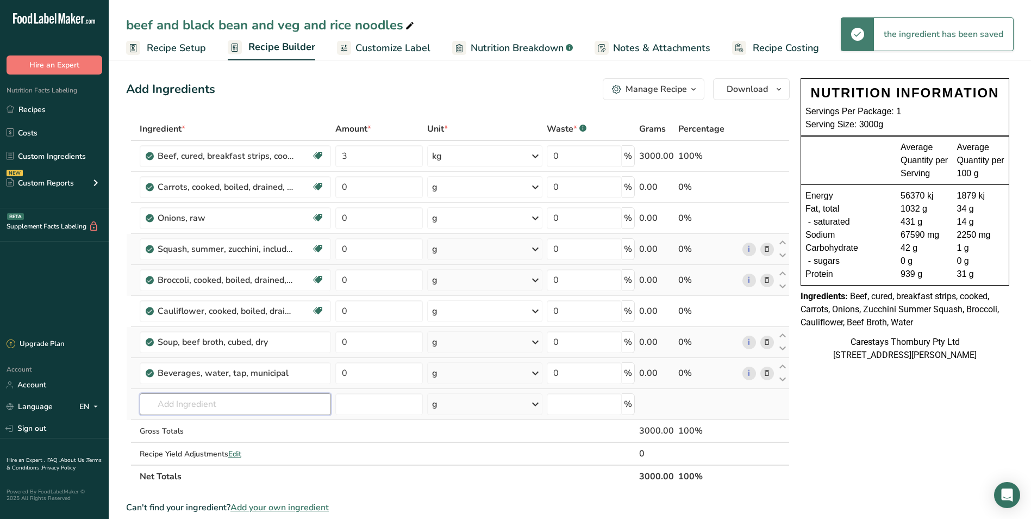
click at [260, 402] on input "text" at bounding box center [236, 404] width 192 height 22
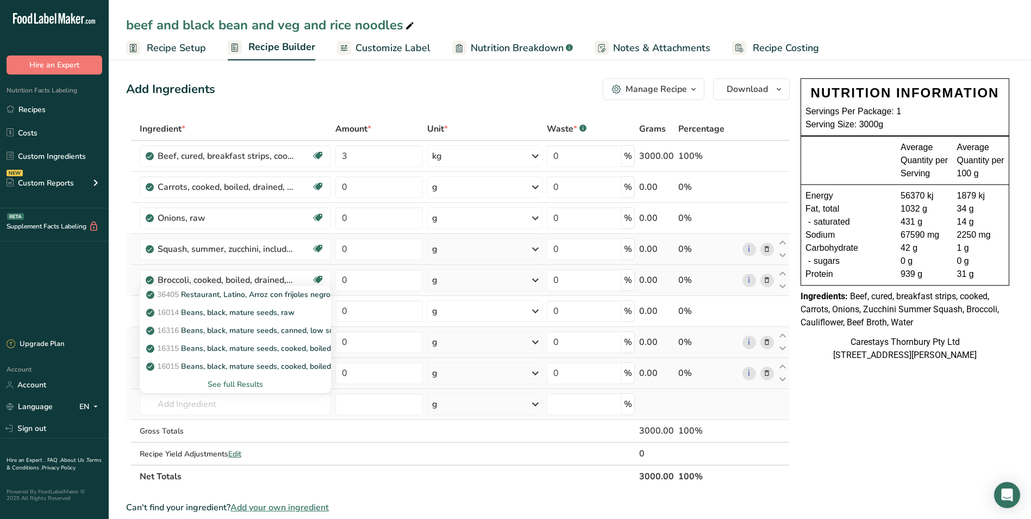
click at [256, 381] on div "See full Results" at bounding box center [235, 383] width 175 height 11
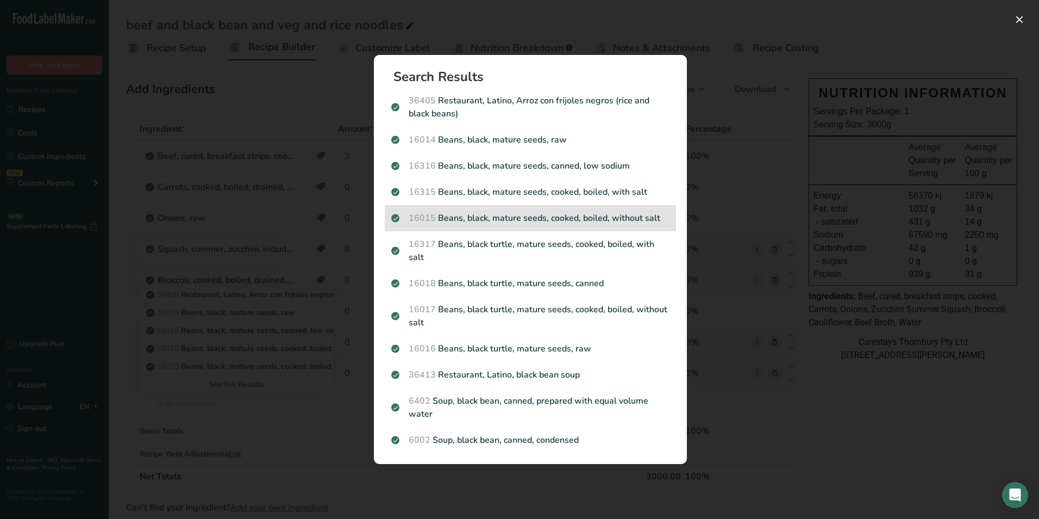
click at [489, 214] on p "16015 Beans, black, mature seeds, cooked, boiled, without salt" at bounding box center [530, 217] width 278 height 13
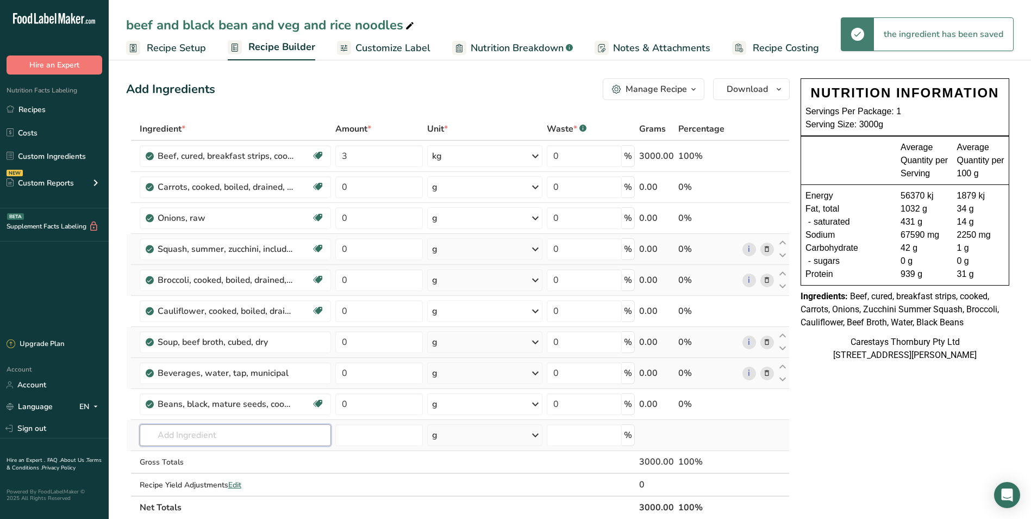
click at [177, 435] on input "text" at bounding box center [236, 435] width 192 height 22
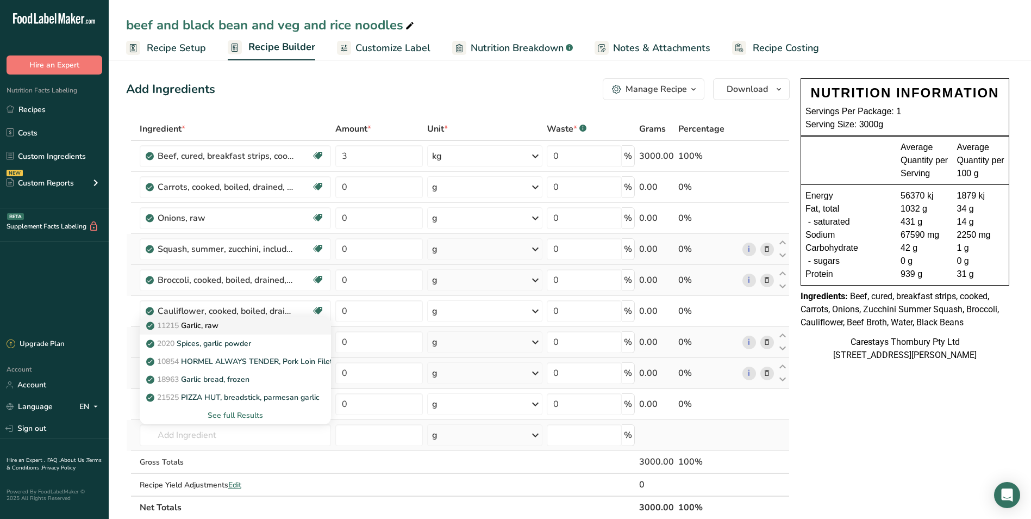
click at [214, 323] on p "11215 Garlic, raw" at bounding box center [183, 325] width 70 height 11
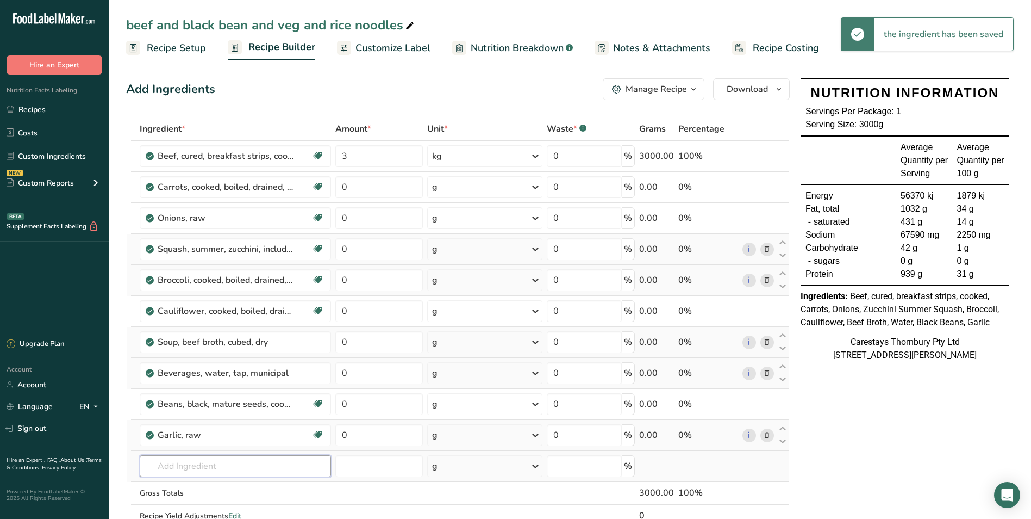
click at [190, 469] on input "text" at bounding box center [236, 466] width 192 height 22
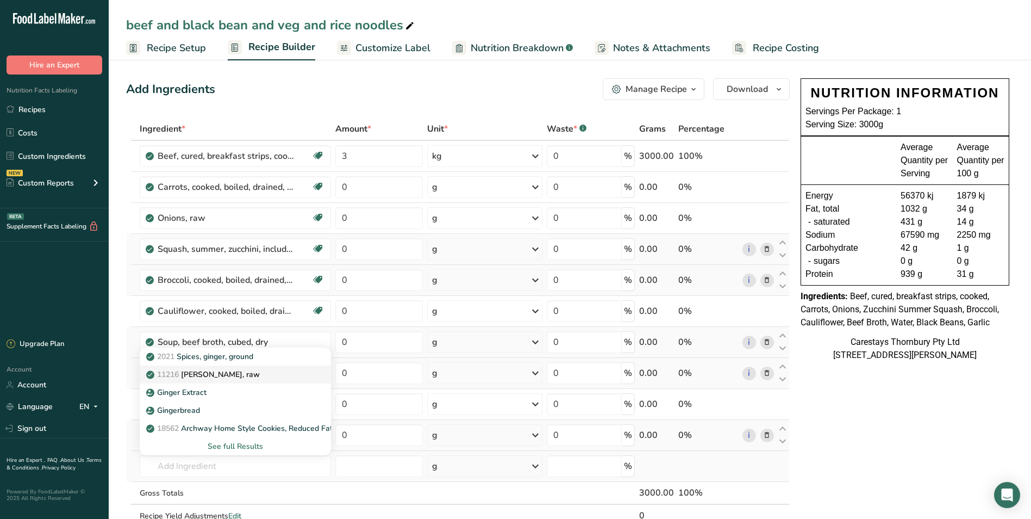
click at [211, 371] on p "11216 Ginger root, raw" at bounding box center [203, 374] width 111 height 11
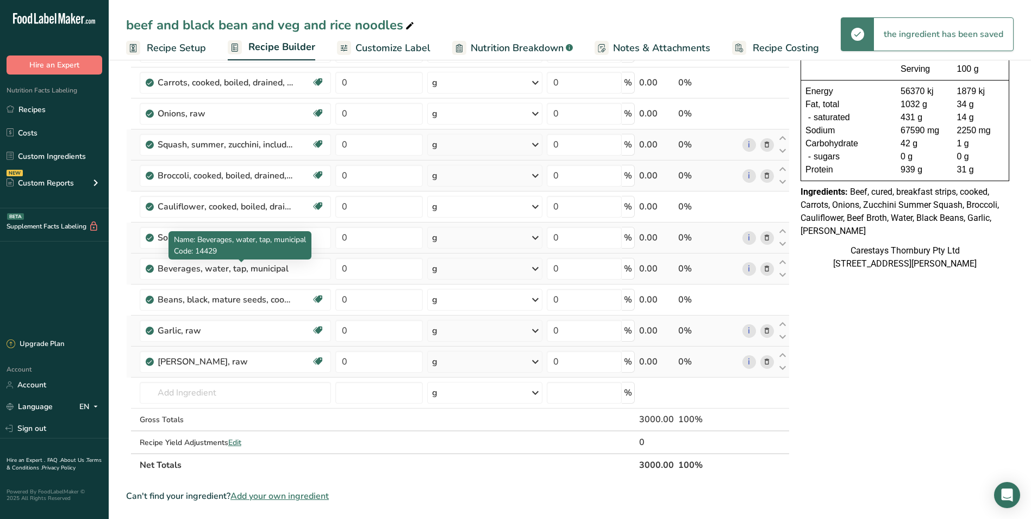
scroll to position [109, 0]
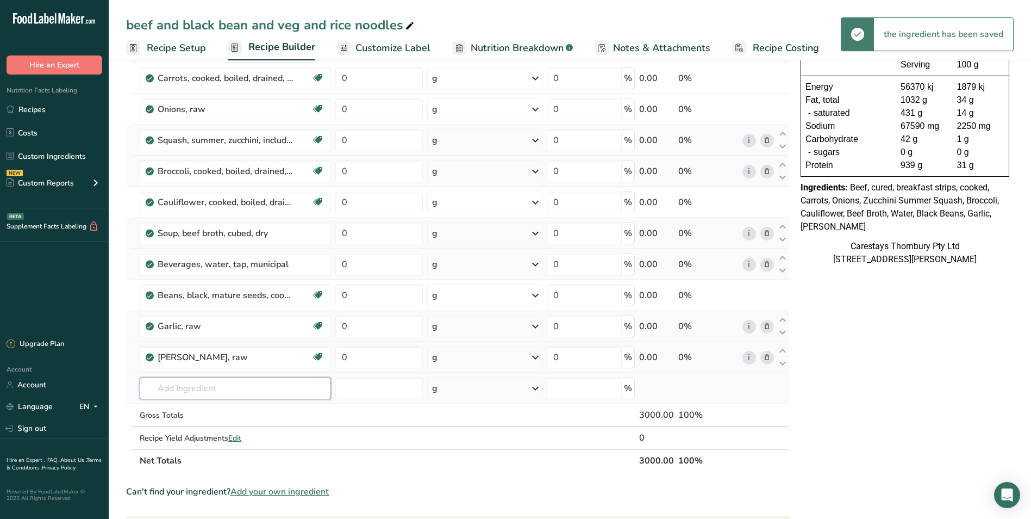
click at [178, 387] on input "text" at bounding box center [236, 388] width 192 height 22
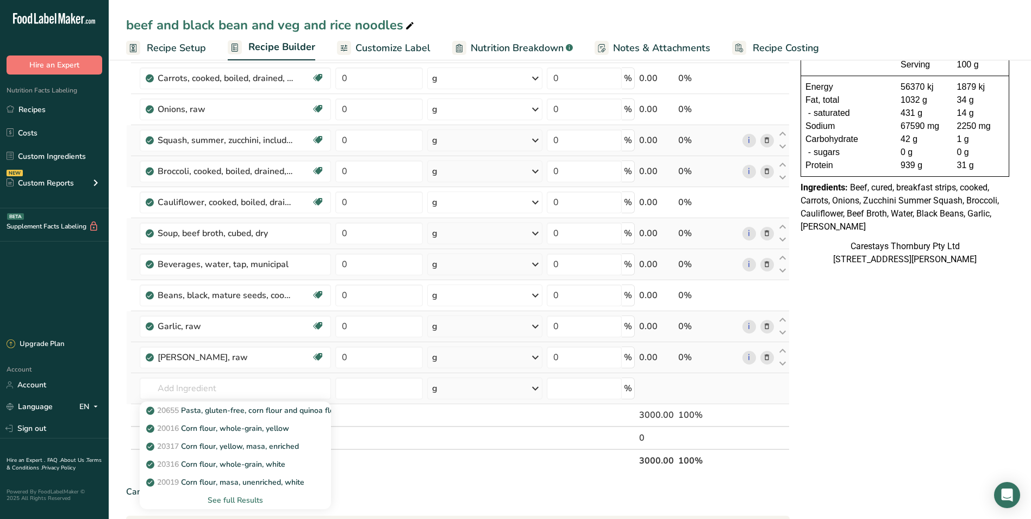
click at [231, 499] on div "See full Results" at bounding box center [235, 499] width 175 height 11
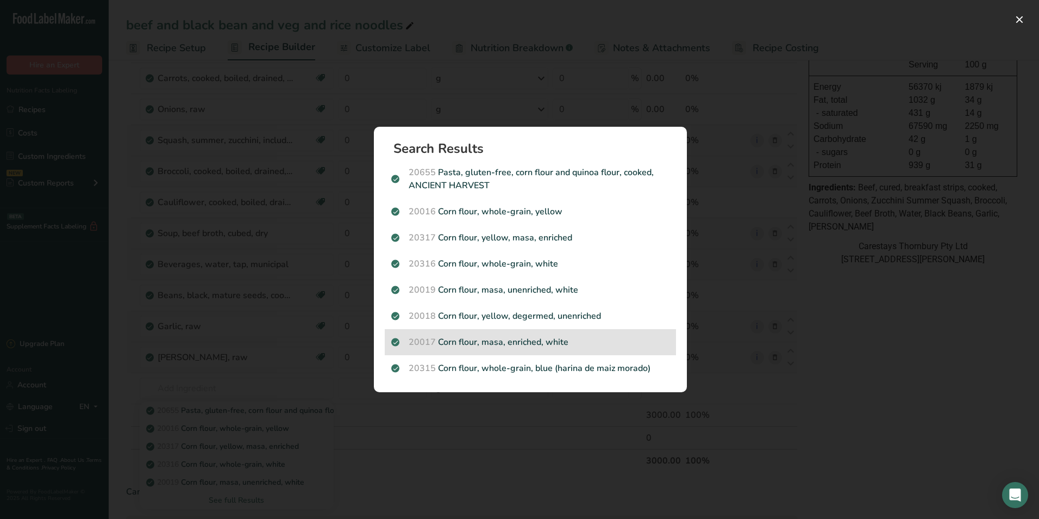
click at [487, 339] on p "20017 Corn flour, masa, enriched, white" at bounding box center [530, 341] width 278 height 13
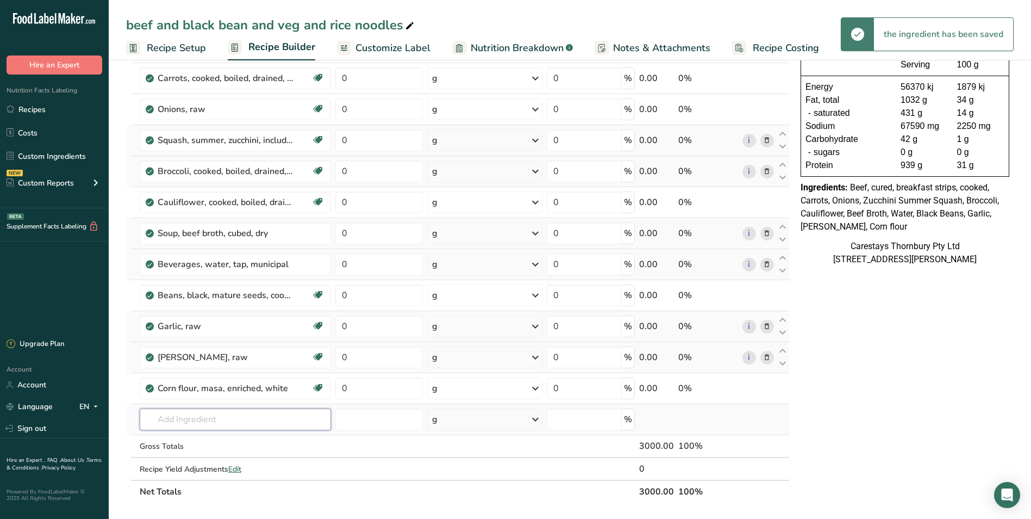
click at [175, 421] on input "text" at bounding box center [236, 419] width 192 height 22
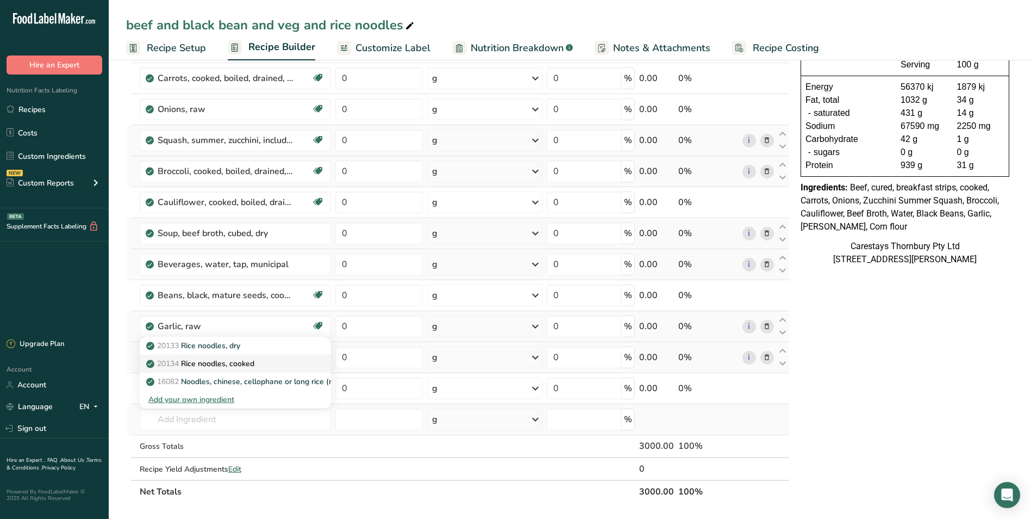
click at [191, 360] on p "20134 Rice noodles, cooked" at bounding box center [201, 363] width 106 height 11
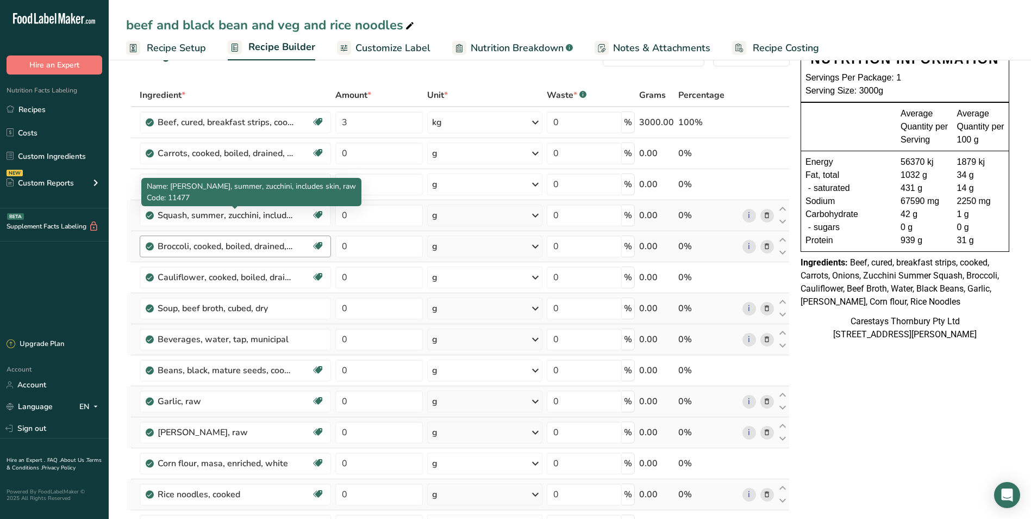
scroll to position [0, 0]
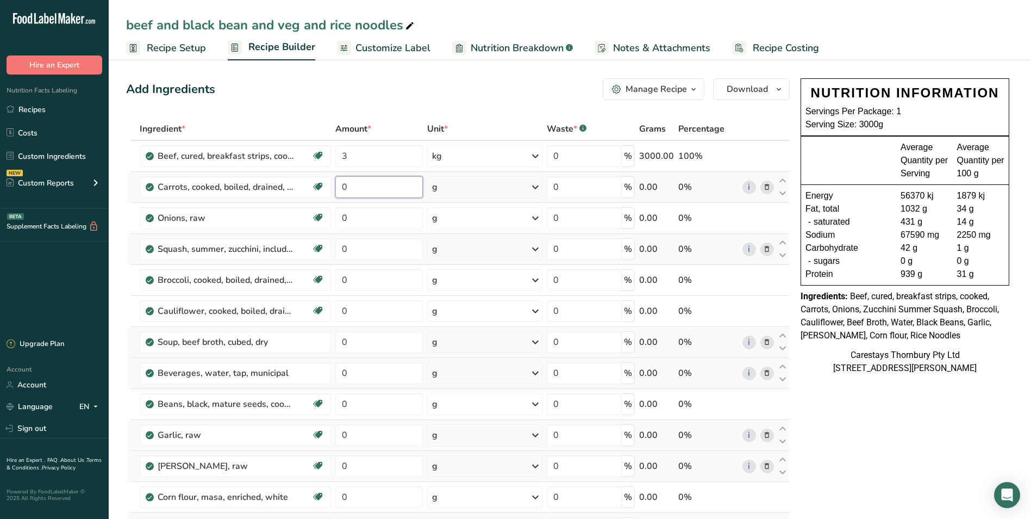
click at [365, 187] on input "0" at bounding box center [379, 187] width 88 height 22
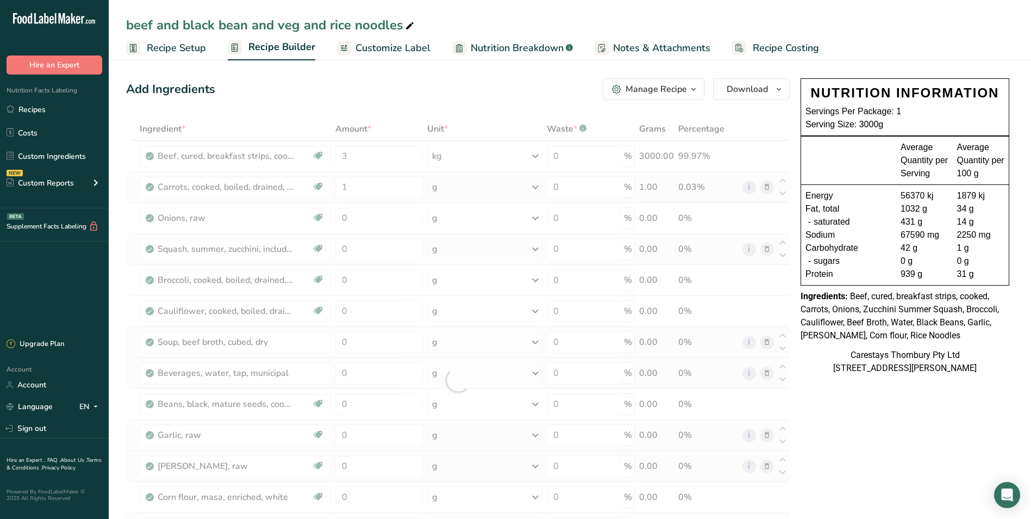
click at [538, 184] on div "Ingredient * Amount * Unit * Waste * .a-a{fill:#347362;}.b-a{fill:#fff;} Grams …" at bounding box center [458, 379] width 664 height 525
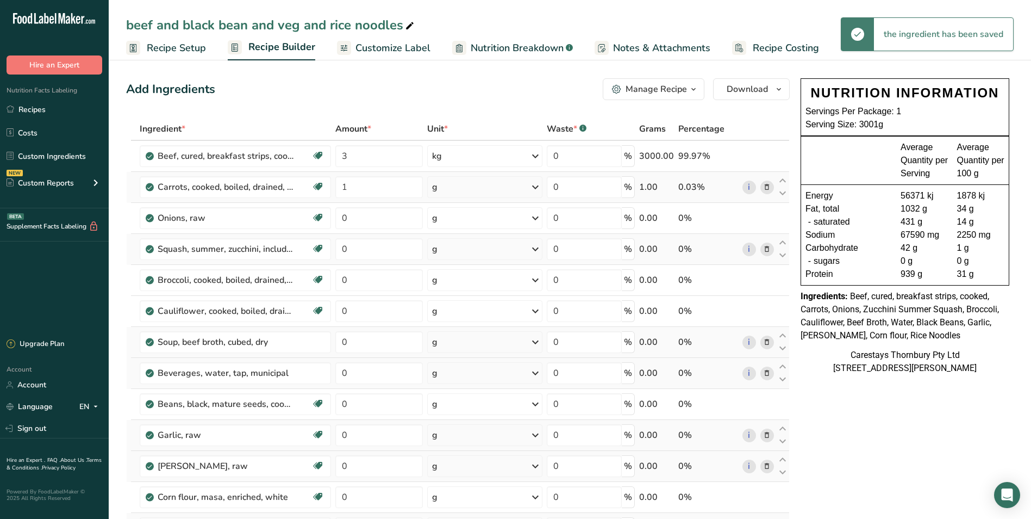
click at [536, 186] on icon at bounding box center [535, 187] width 13 height 20
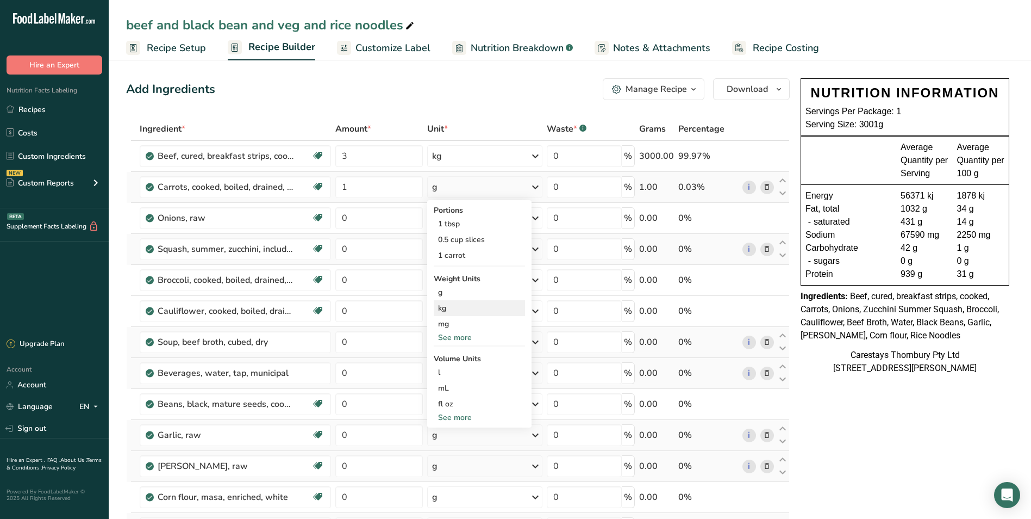
click at [465, 304] on div "kg" at bounding box center [479, 308] width 91 height 16
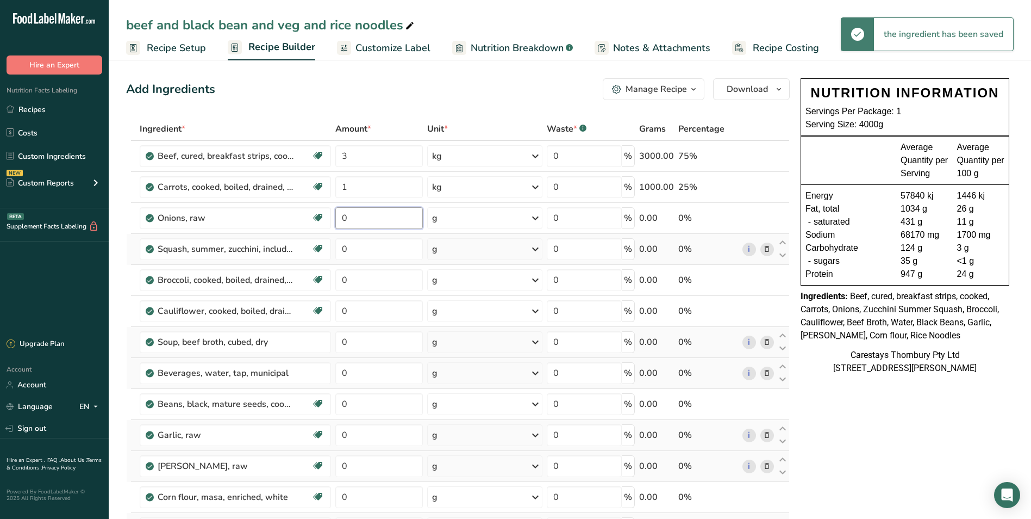
click at [358, 217] on input "0" at bounding box center [379, 218] width 88 height 22
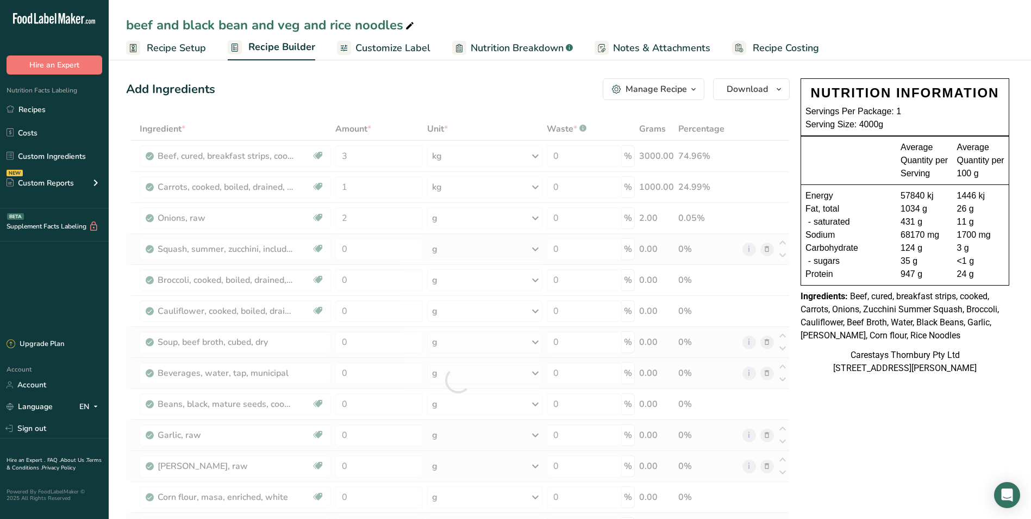
click at [539, 217] on div "Ingredient * Amount * Unit * Waste * .a-a{fill:#347362;}.b-a{fill:#fff;} Grams …" at bounding box center [458, 379] width 664 height 525
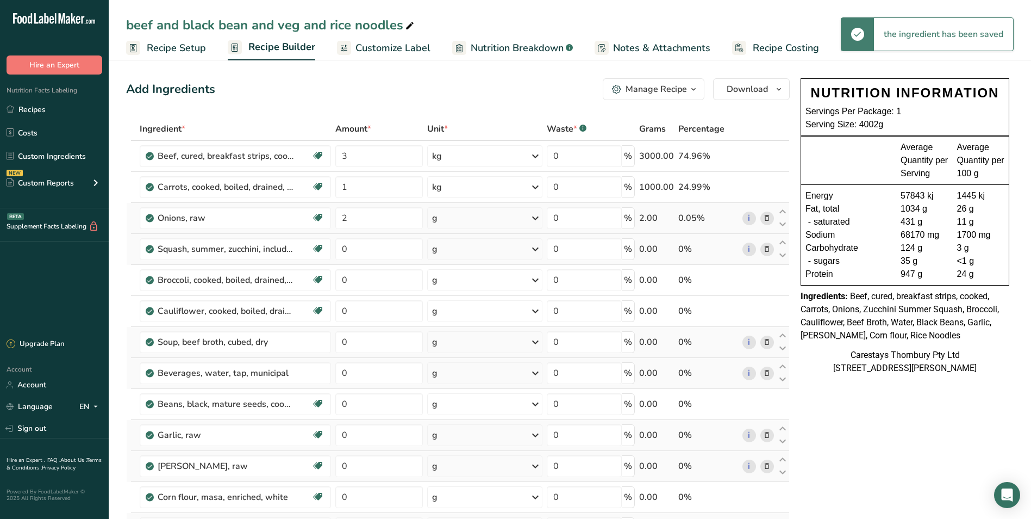
click at [536, 217] on icon at bounding box center [535, 218] width 13 height 20
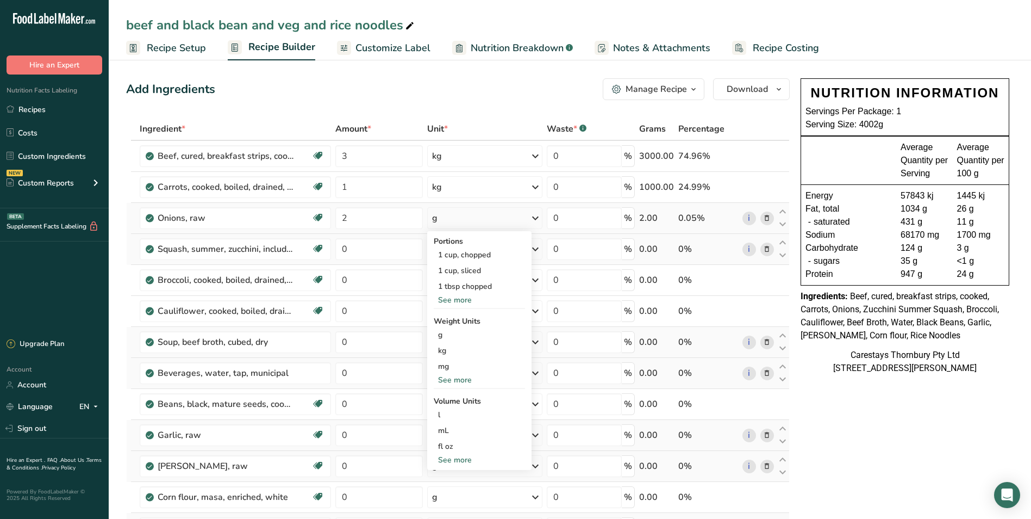
click at [469, 298] on div "See more" at bounding box center [479, 299] width 91 height 11
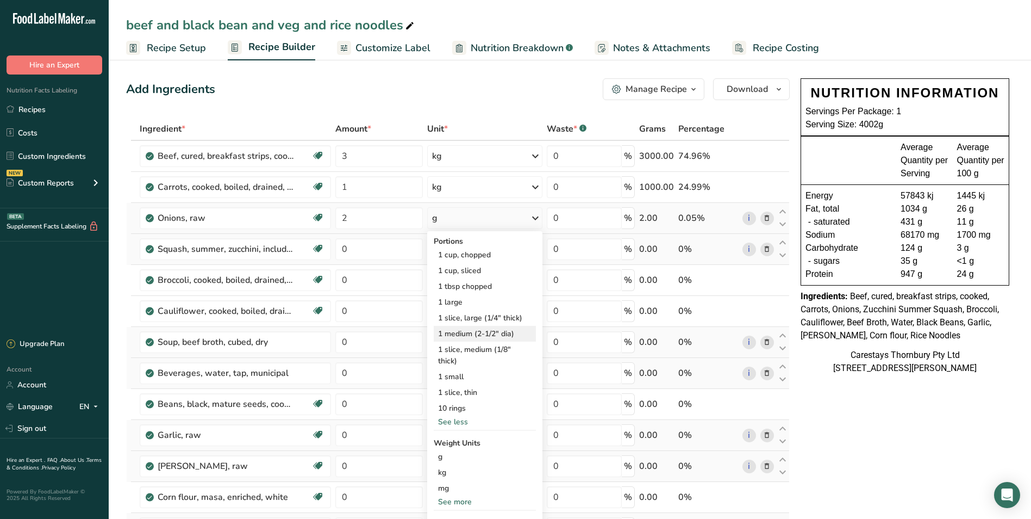
click at [470, 330] on div "1 medium (2-1/2" dia)" at bounding box center [485, 334] width 102 height 16
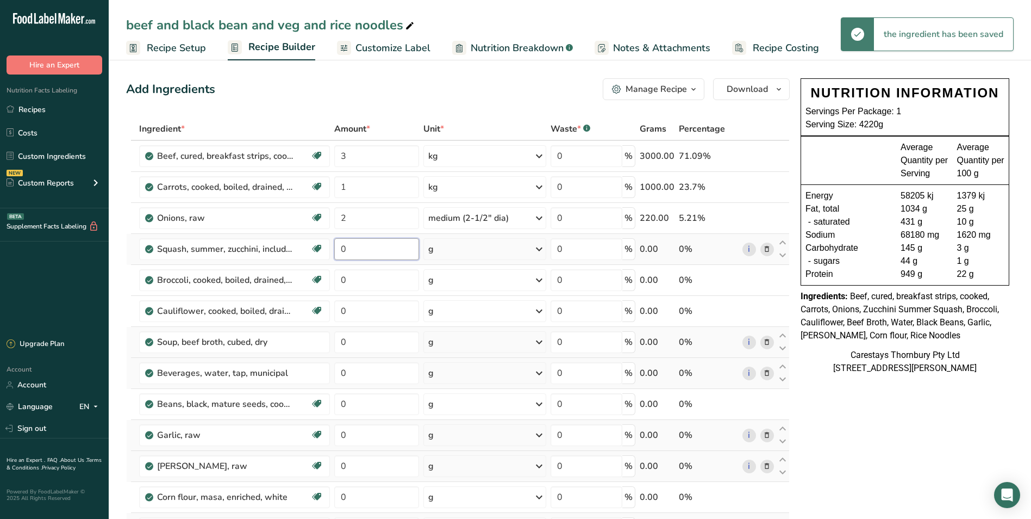
click at [356, 250] on input "0" at bounding box center [376, 249] width 84 height 22
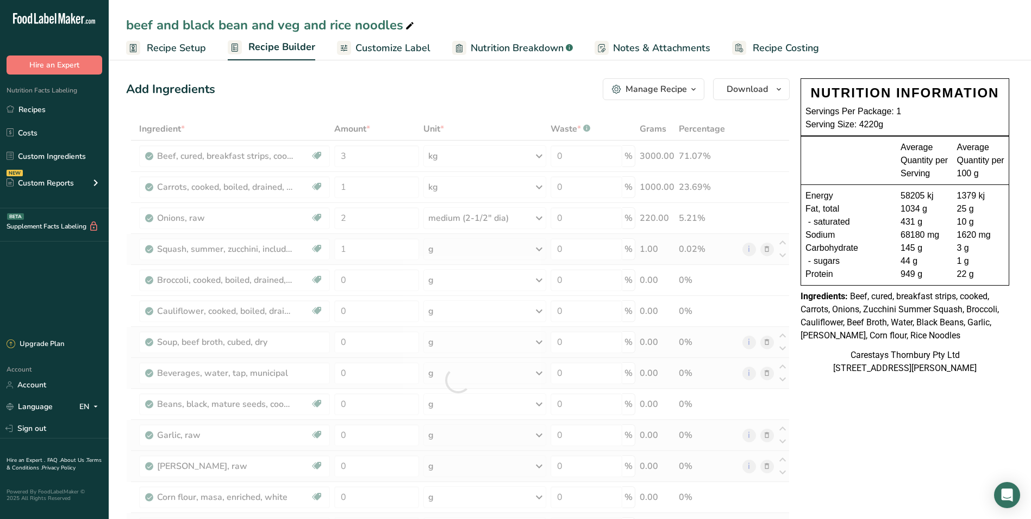
click at [540, 246] on div "Ingredient * Amount * Unit * Waste * .a-a{fill:#347362;}.b-a{fill:#fff;} Grams …" at bounding box center [458, 379] width 664 height 525
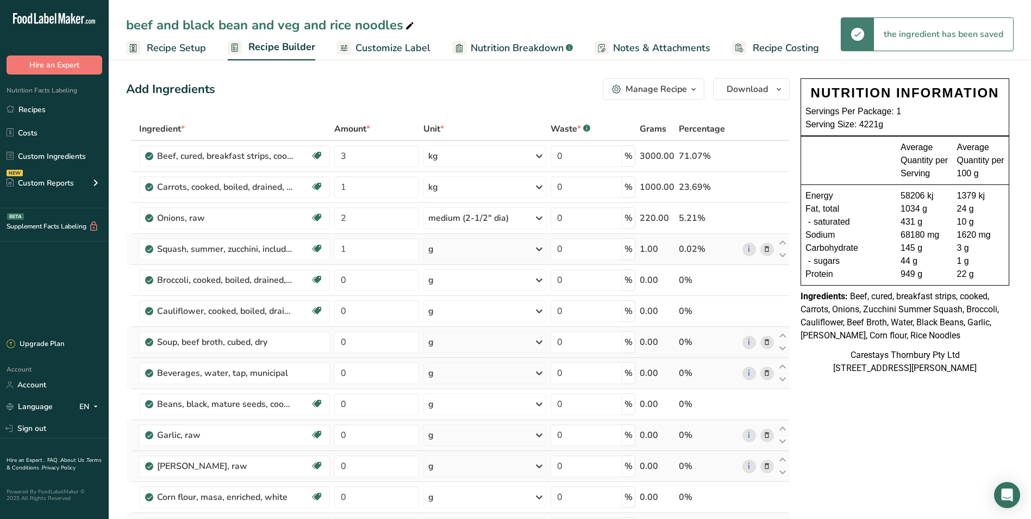
click at [540, 246] on icon at bounding box center [539, 249] width 13 height 20
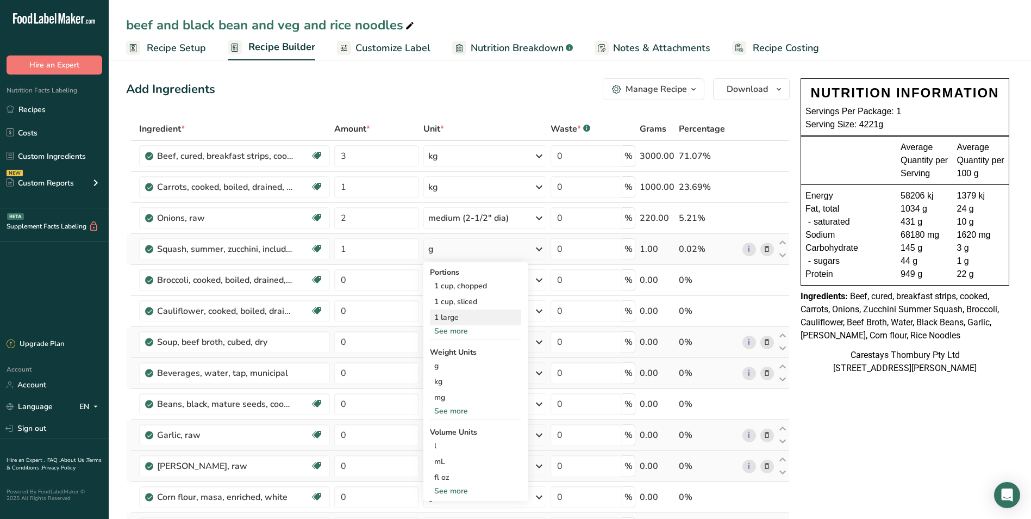
click at [464, 316] on div "1 large" at bounding box center [475, 317] width 91 height 16
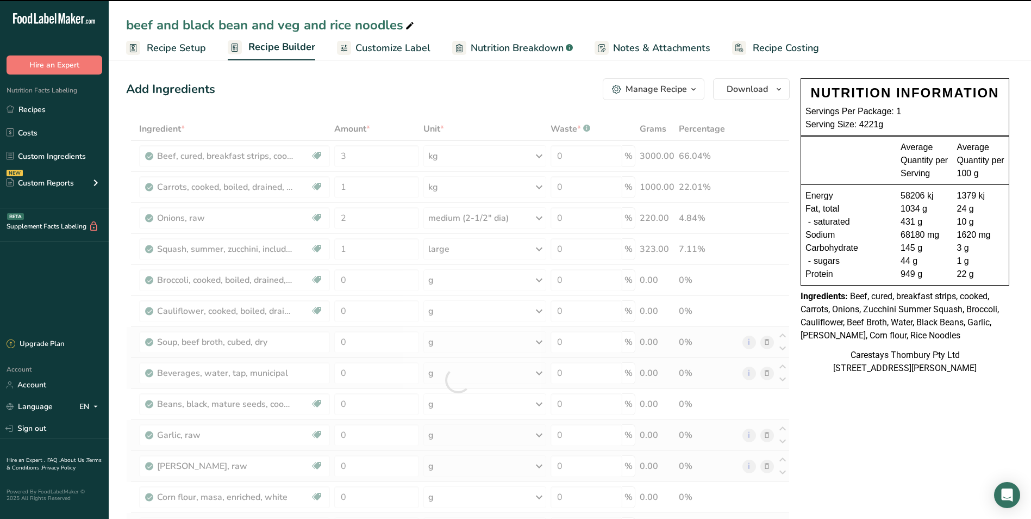
click at [539, 249] on div at bounding box center [458, 379] width 664 height 525
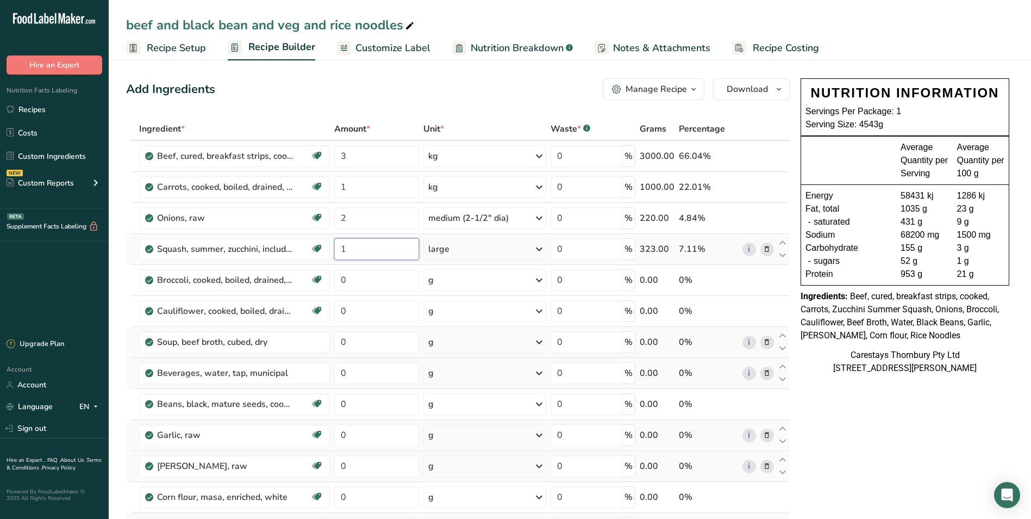
click at [352, 249] on input "1" at bounding box center [376, 249] width 84 height 22
click at [355, 186] on div "Ingredient * Amount * Unit * Waste * .a-a{fill:#347362;}.b-a{fill:#fff;} Grams …" at bounding box center [458, 379] width 664 height 525
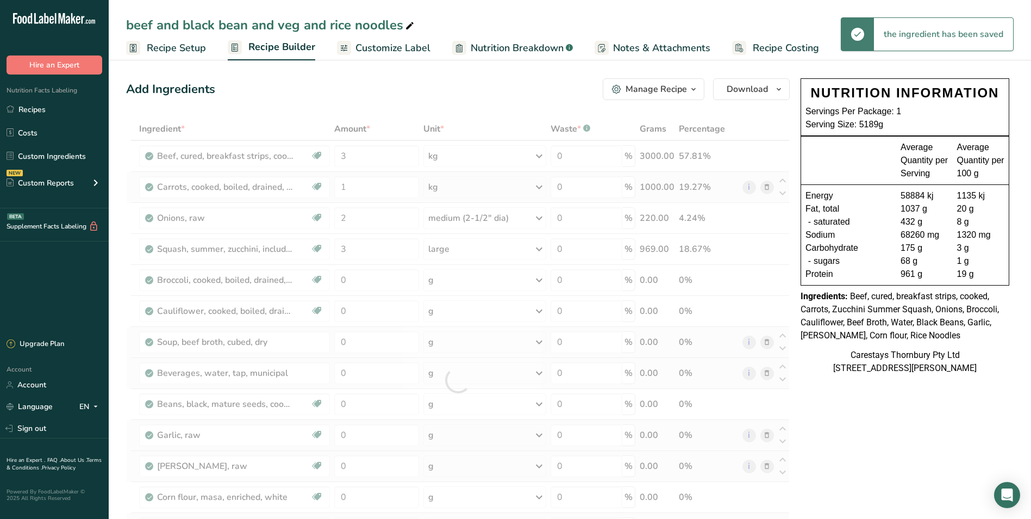
click at [542, 185] on div "Ingredient * Amount * Unit * Waste * .a-a{fill:#347362;}.b-a{fill:#fff;} Grams …" at bounding box center [458, 379] width 664 height 525
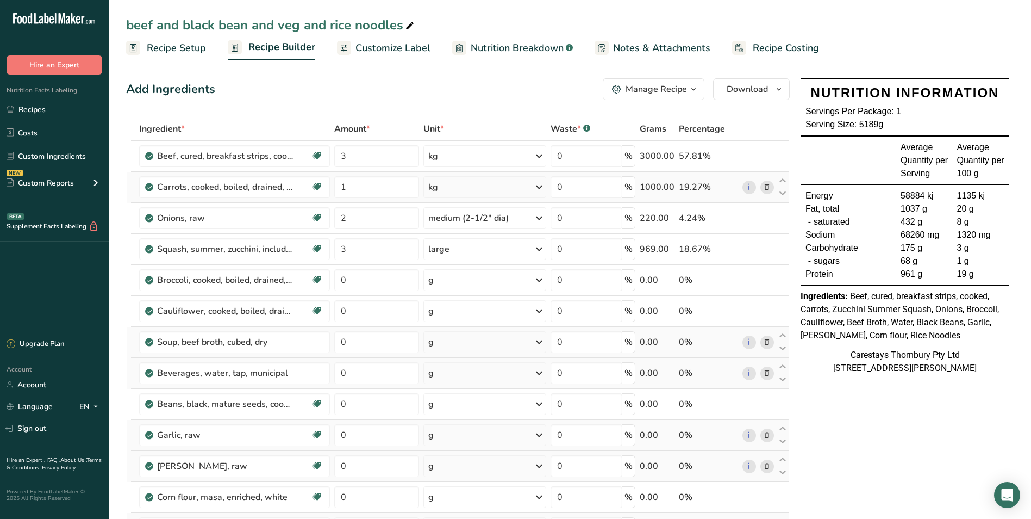
click at [540, 184] on icon at bounding box center [539, 187] width 13 height 20
click at [479, 253] on div "1 carrot" at bounding box center [475, 255] width 91 height 16
click at [369, 190] on input "1" at bounding box center [376, 187] width 84 height 22
click at [370, 284] on div "Ingredient * Amount * Unit * Waste * .a-a{fill:#347362;}.b-a{fill:#fff;} Grams …" at bounding box center [458, 379] width 664 height 525
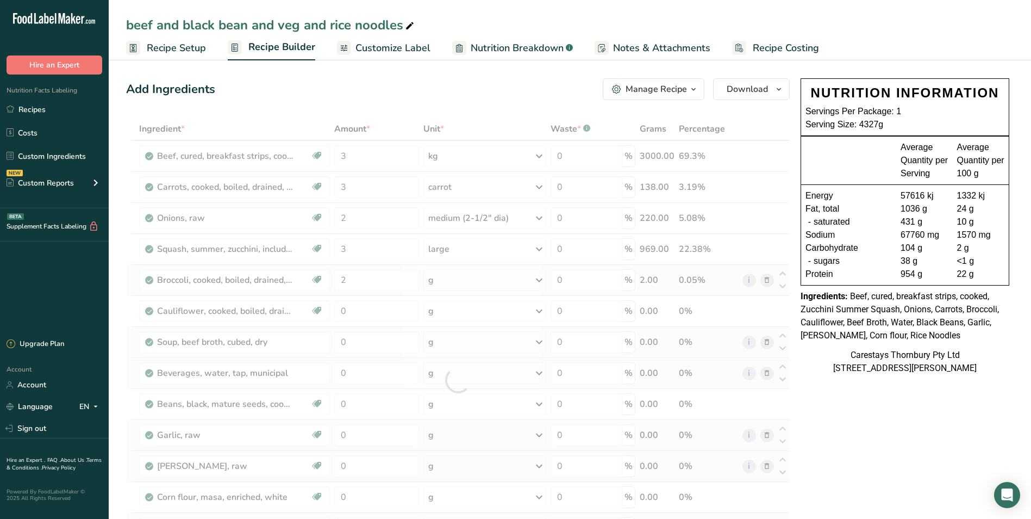
click at [538, 279] on div "Ingredient * Amount * Unit * Waste * .a-a{fill:#347362;}.b-a{fill:#fff;} Grams …" at bounding box center [458, 379] width 664 height 525
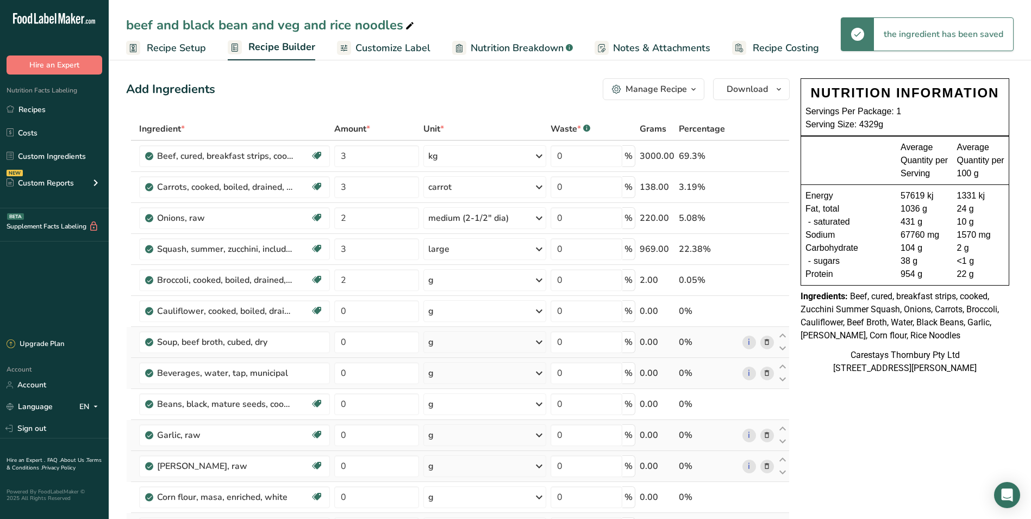
click at [539, 279] on icon at bounding box center [539, 280] width 13 height 20
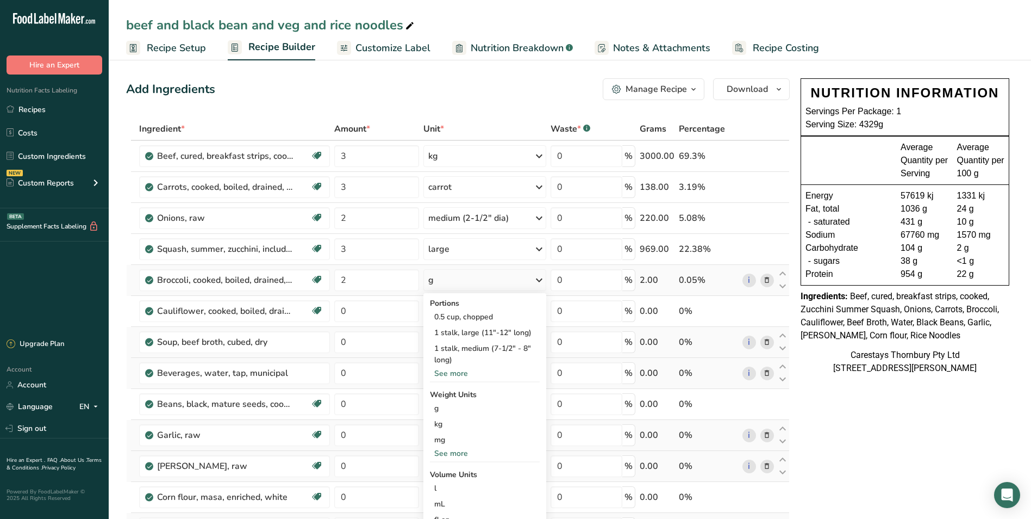
click at [468, 370] on div "See more" at bounding box center [485, 373] width 110 height 11
click at [485, 345] on div "1 stalk, medium (7-1/2" - 8" long)" at bounding box center [485, 353] width 110 height 27
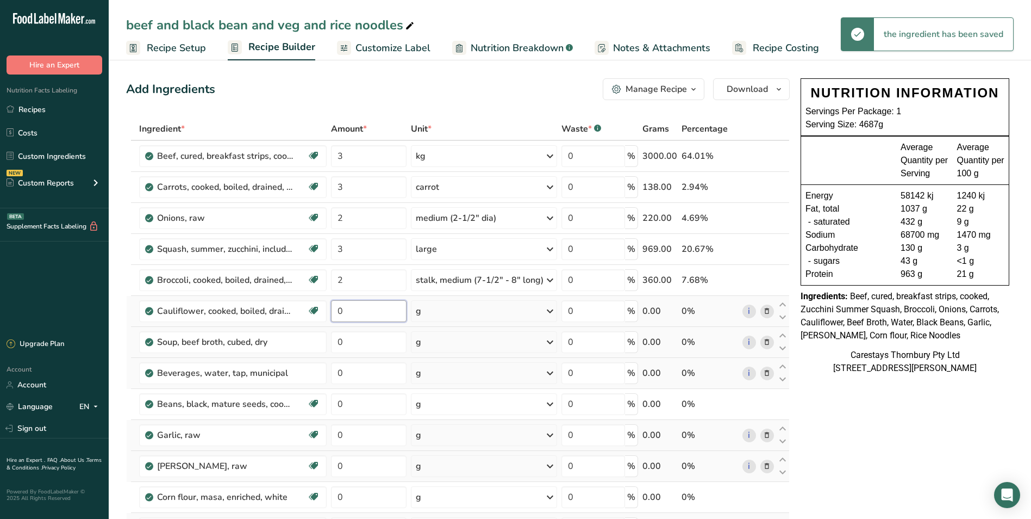
click at [357, 313] on input "0" at bounding box center [369, 311] width 76 height 22
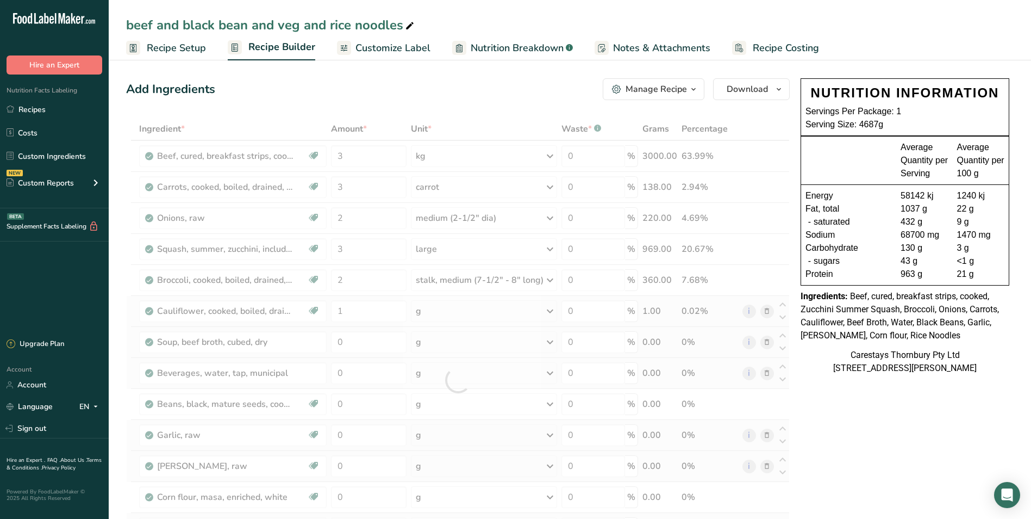
click at [552, 307] on div "Ingredient * Amount * Unit * Waste * .a-a{fill:#347362;}.b-a{fill:#fff;} Grams …" at bounding box center [458, 379] width 664 height 525
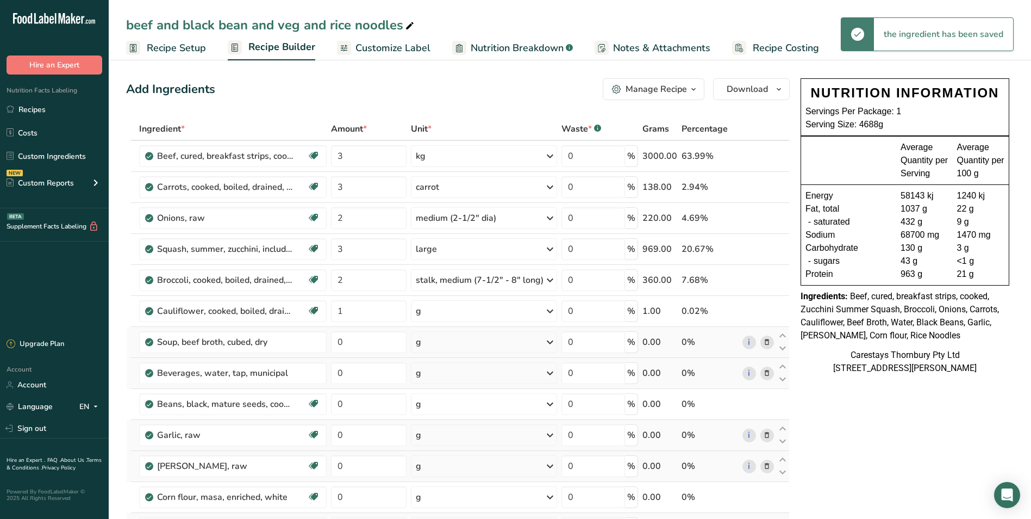
click at [551, 309] on icon at bounding box center [550, 311] width 13 height 20
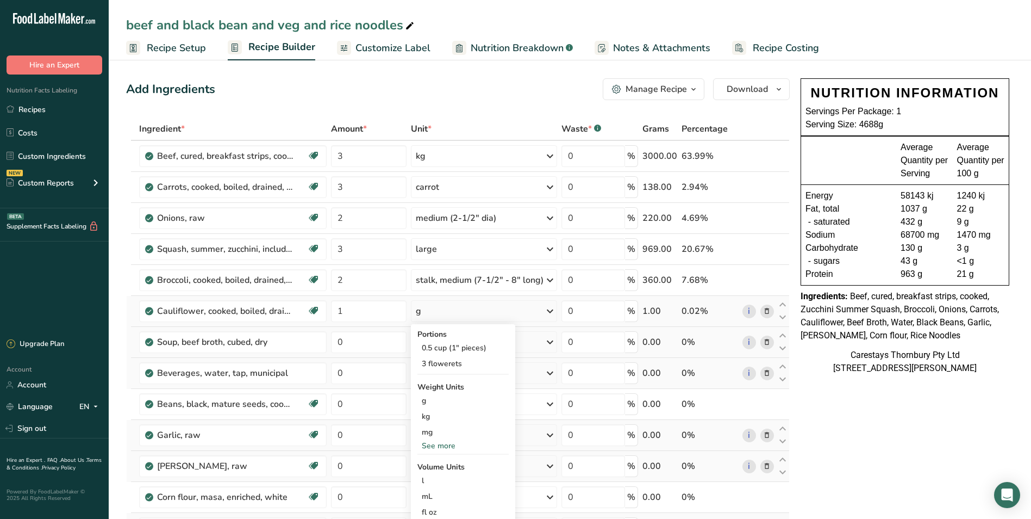
click at [437, 307] on div "g" at bounding box center [484, 311] width 146 height 22
click at [550, 307] on icon at bounding box center [550, 311] width 13 height 20
click at [550, 309] on icon at bounding box center [550, 311] width 13 height 20
click at [483, 346] on div "0.5 cup (1" pieces)" at bounding box center [463, 348] width 91 height 16
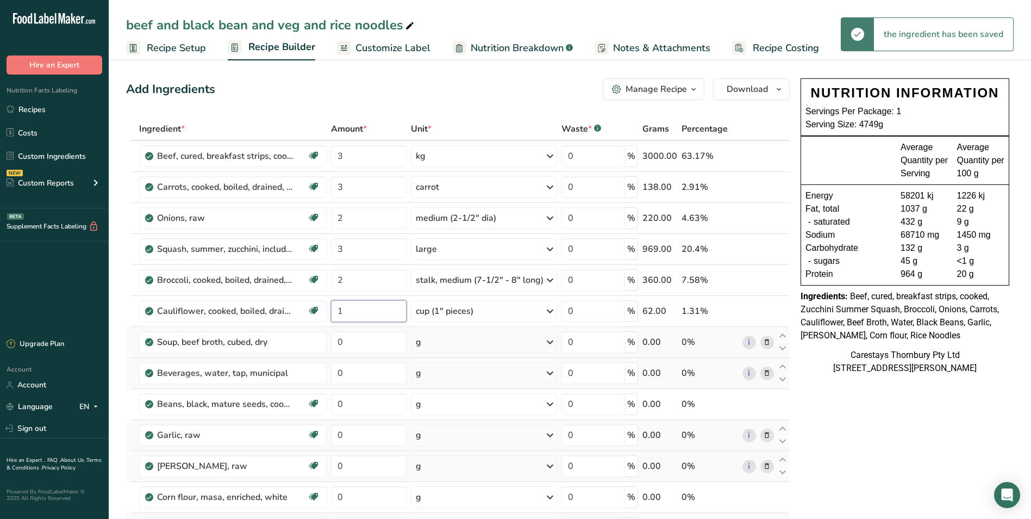
click at [350, 312] on input "1" at bounding box center [369, 311] width 76 height 22
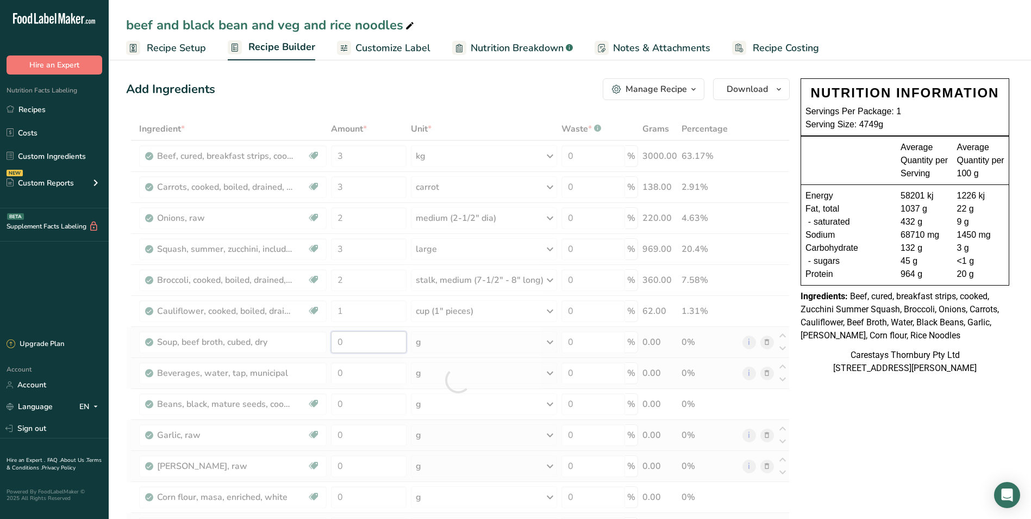
click at [353, 343] on div "Ingredient * Amount * Unit * Waste * .a-a{fill:#347362;}.b-a{fill:#fff;} Grams …" at bounding box center [458, 379] width 664 height 525
click at [549, 338] on div "Ingredient * Amount * Unit * Waste * .a-a{fill:#347362;}.b-a{fill:#fff;} Grams …" at bounding box center [458, 379] width 664 height 525
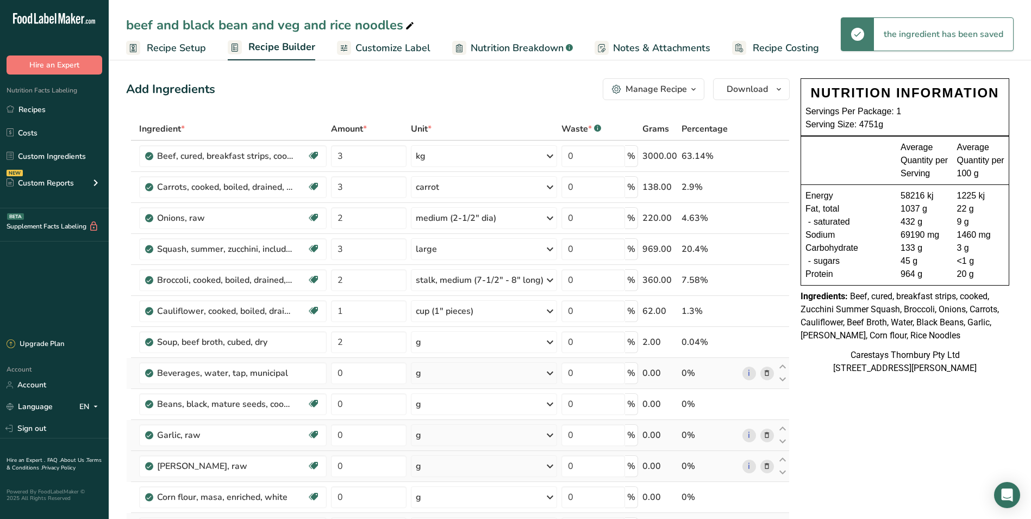
click at [551, 339] on icon at bounding box center [550, 342] width 13 height 20
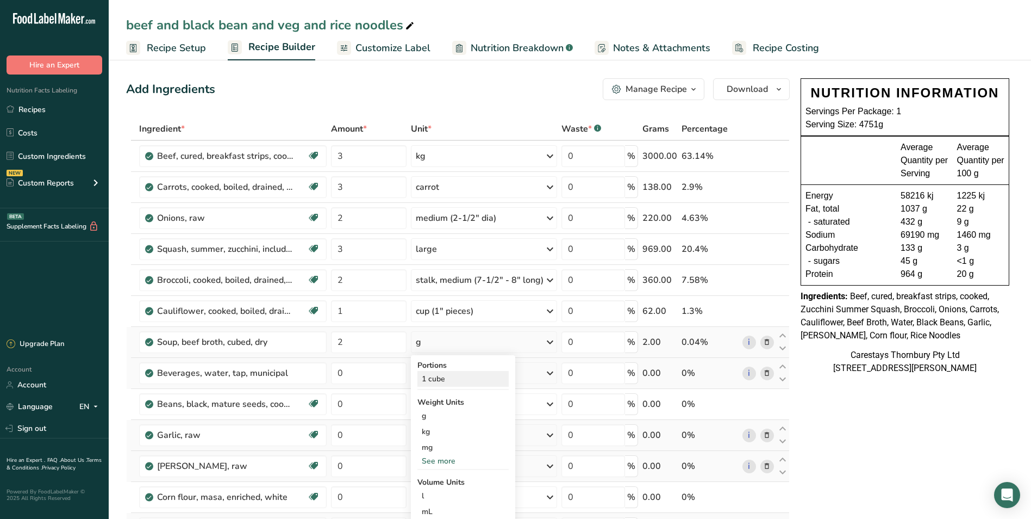
click at [479, 379] on div "1 cube" at bounding box center [463, 379] width 91 height 16
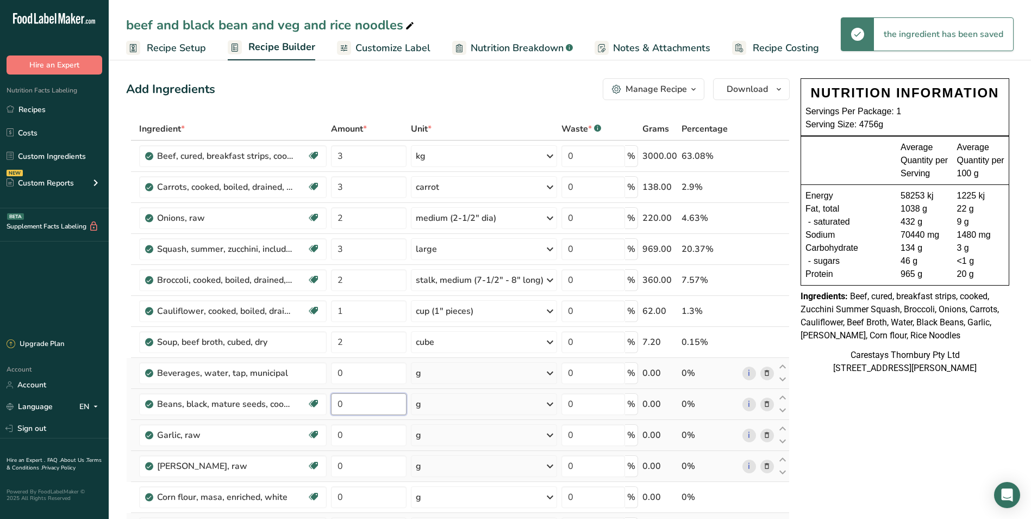
click at [362, 407] on input "0" at bounding box center [369, 404] width 76 height 22
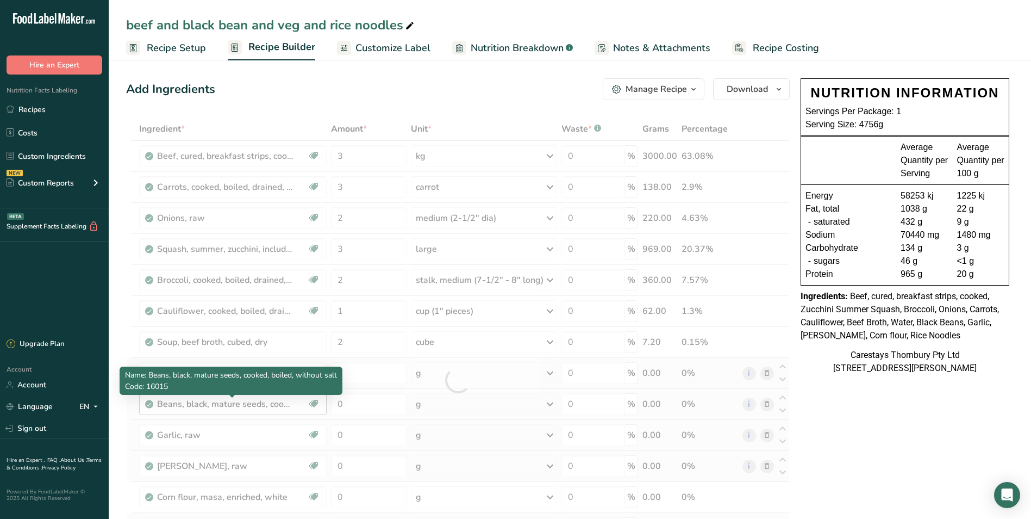
click at [263, 402] on div "Ingredient * Amount * Unit * Waste * .a-a{fill:#347362;}.b-a{fill:#fff;} Grams …" at bounding box center [458, 379] width 664 height 525
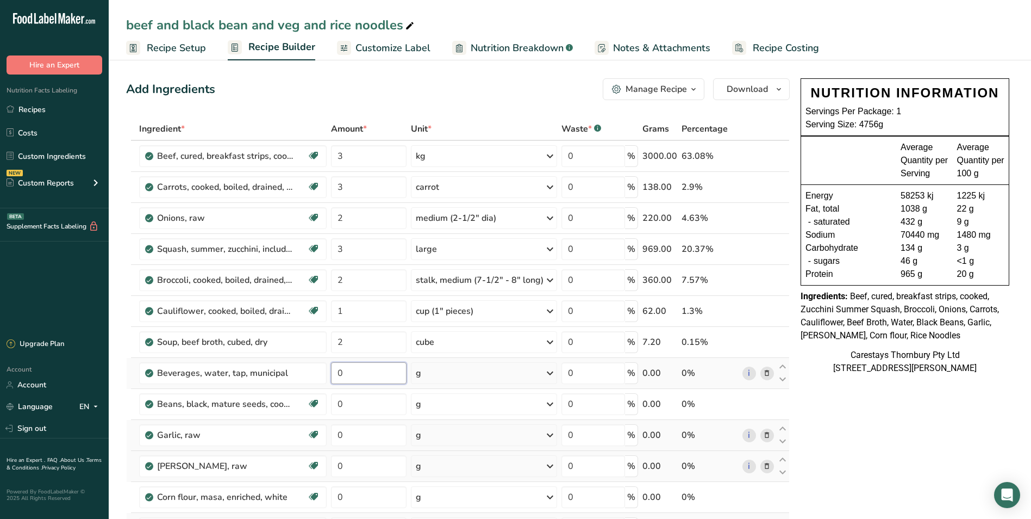
click at [361, 374] on input "0" at bounding box center [369, 373] width 76 height 22
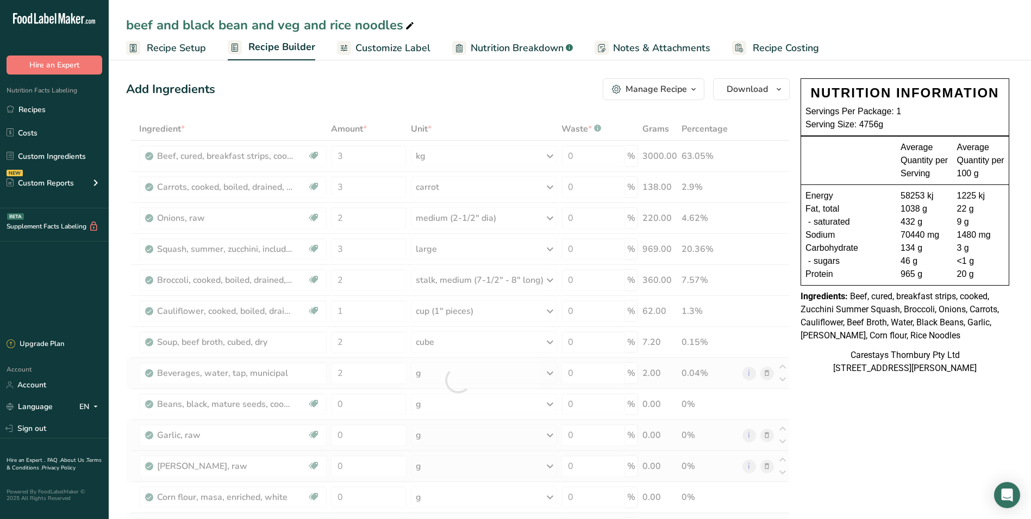
click at [551, 372] on div "Ingredient * Amount * Unit * Waste * .a-a{fill:#347362;}.b-a{fill:#fff;} Grams …" at bounding box center [458, 379] width 664 height 525
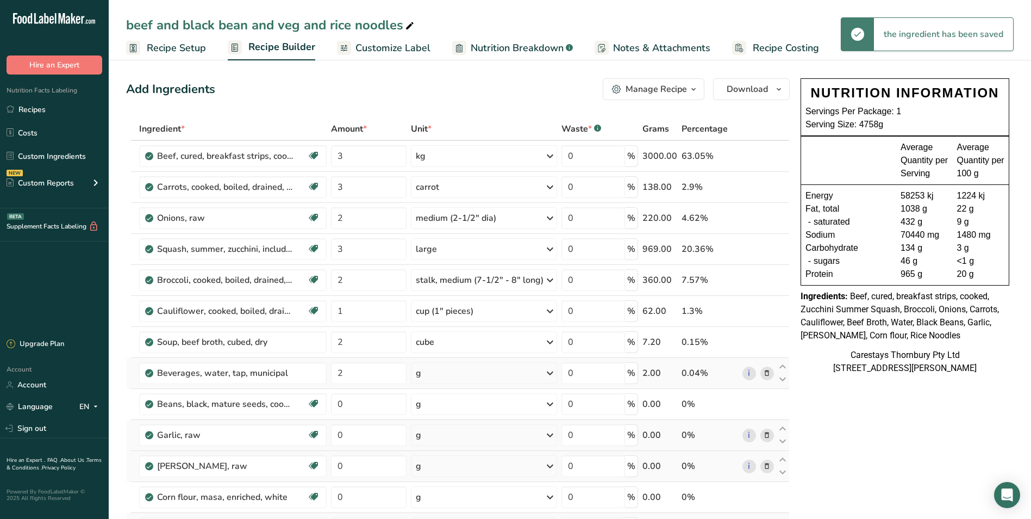
click at [551, 372] on icon at bounding box center [550, 373] width 13 height 20
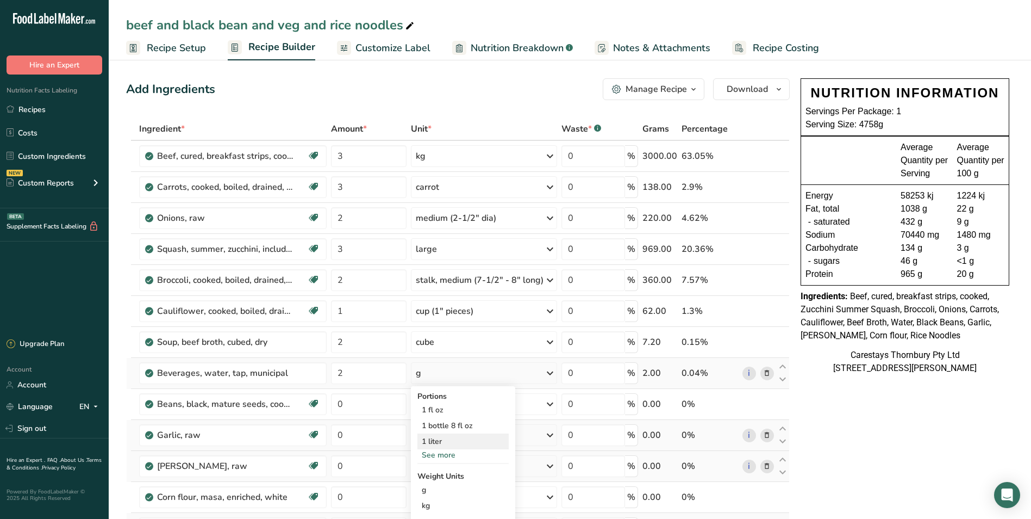
click at [460, 440] on div "1 liter" at bounding box center [463, 441] width 91 height 16
click at [348, 404] on input "0" at bounding box center [369, 404] width 76 height 22
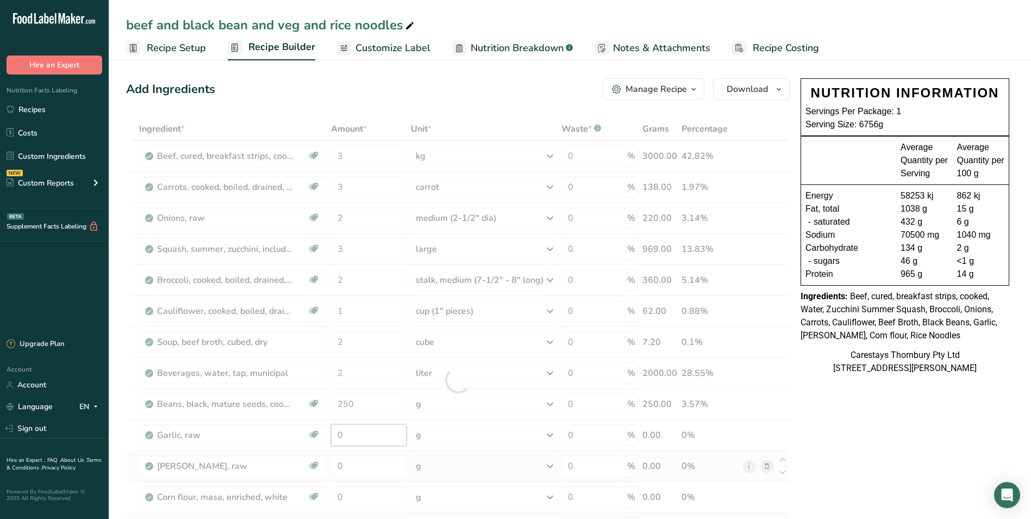
click at [346, 437] on div "Ingredient * Amount * Unit * Waste * .a-a{fill:#347362;}.b-a{fill:#fff;} Grams …" at bounding box center [458, 379] width 664 height 525
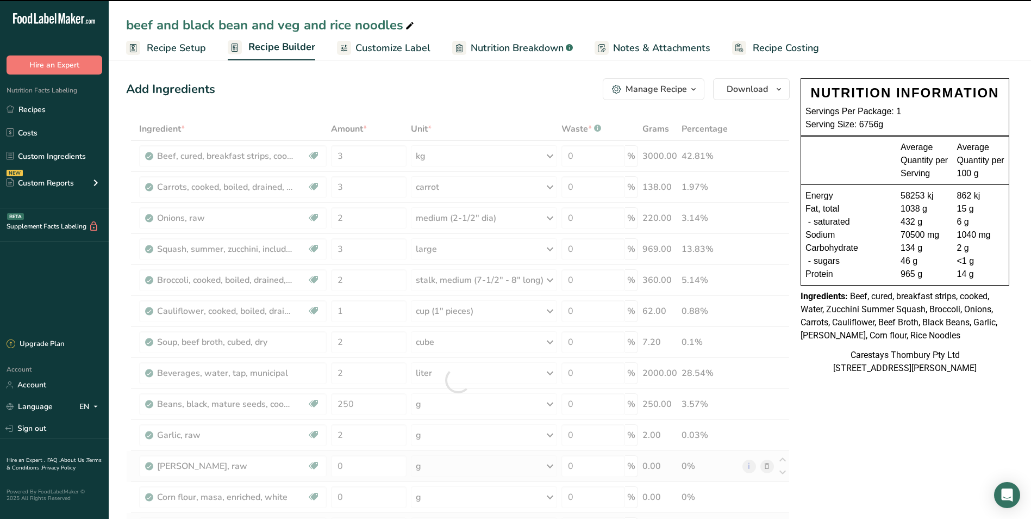
click at [550, 432] on div "Ingredient * Amount * Unit * Waste * .a-a{fill:#347362;}.b-a{fill:#fff;} Grams …" at bounding box center [458, 379] width 664 height 525
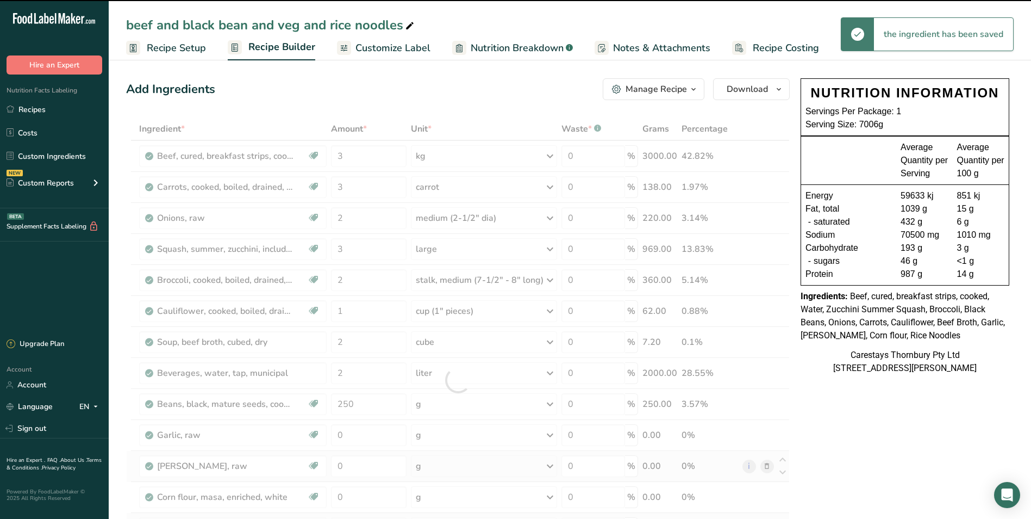
click at [550, 432] on div at bounding box center [458, 379] width 664 height 525
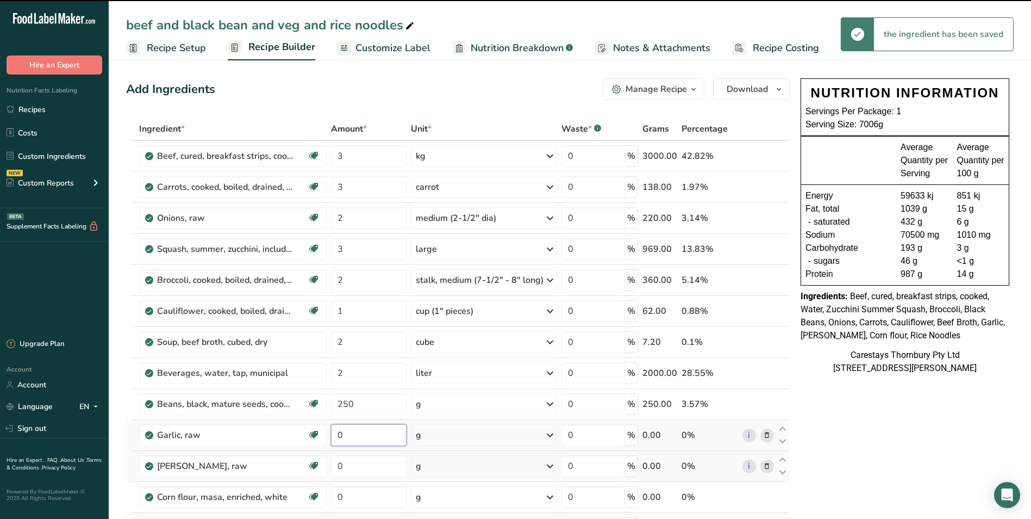
click at [363, 434] on input "0" at bounding box center [369, 435] width 76 height 22
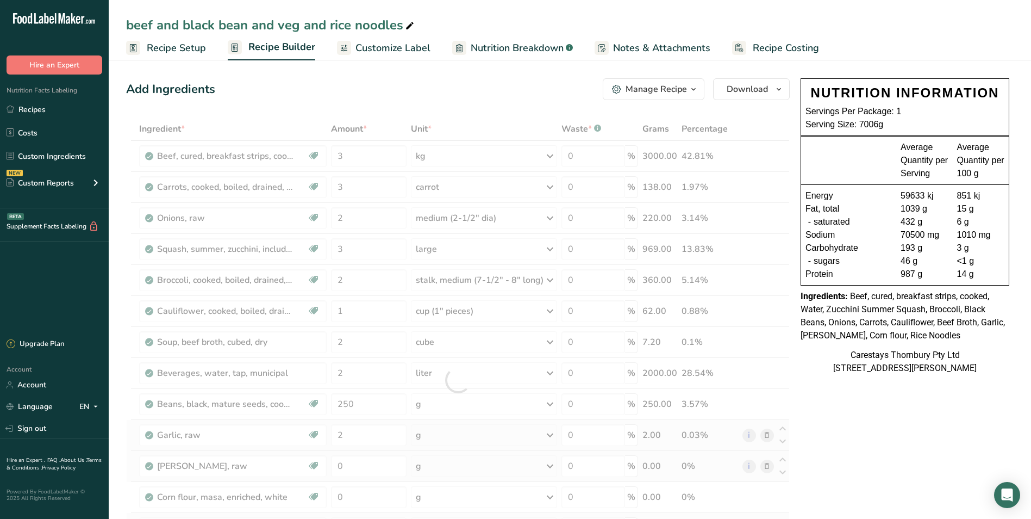
click at [550, 435] on div "Ingredient * Amount * Unit * Waste * .a-a{fill:#347362;}.b-a{fill:#fff;} Grams …" at bounding box center [458, 379] width 664 height 525
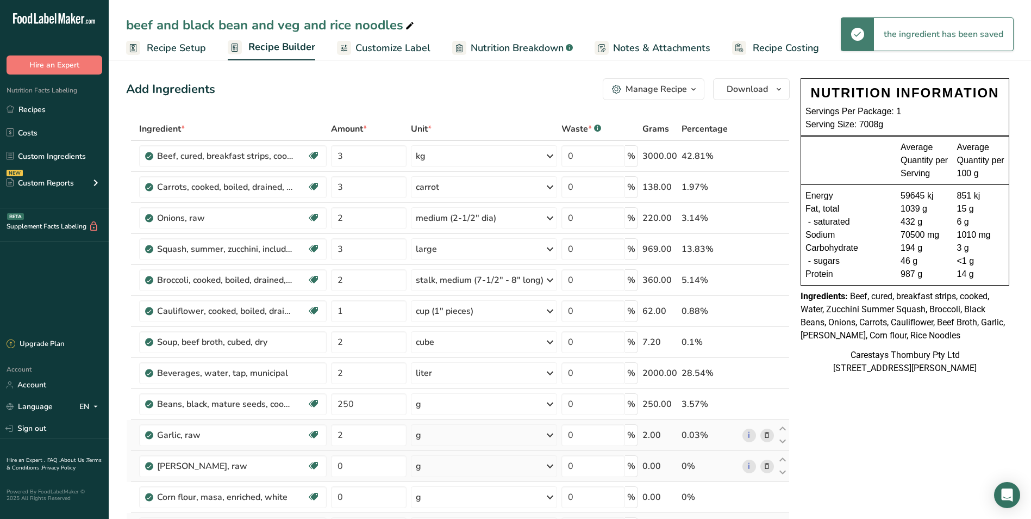
click at [550, 435] on icon at bounding box center [550, 435] width 13 height 20
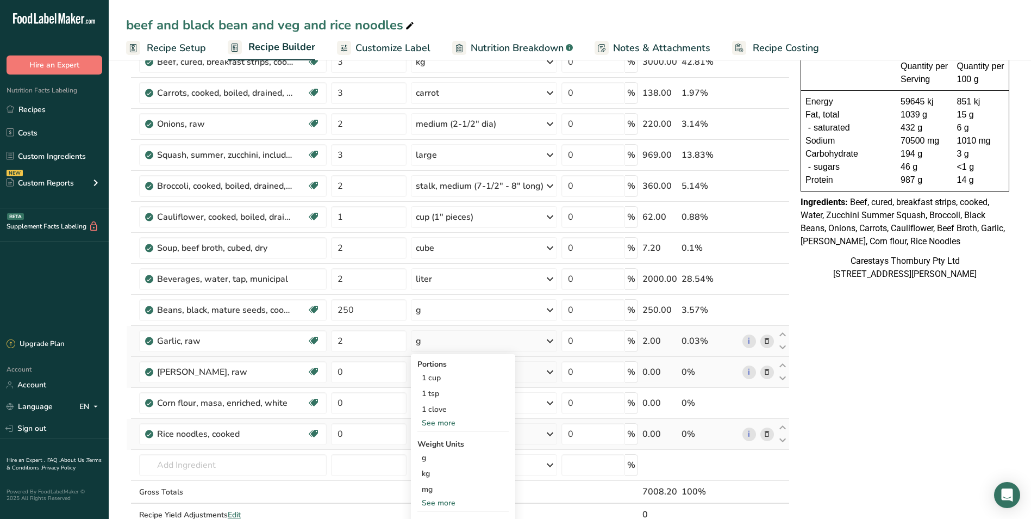
scroll to position [109, 0]
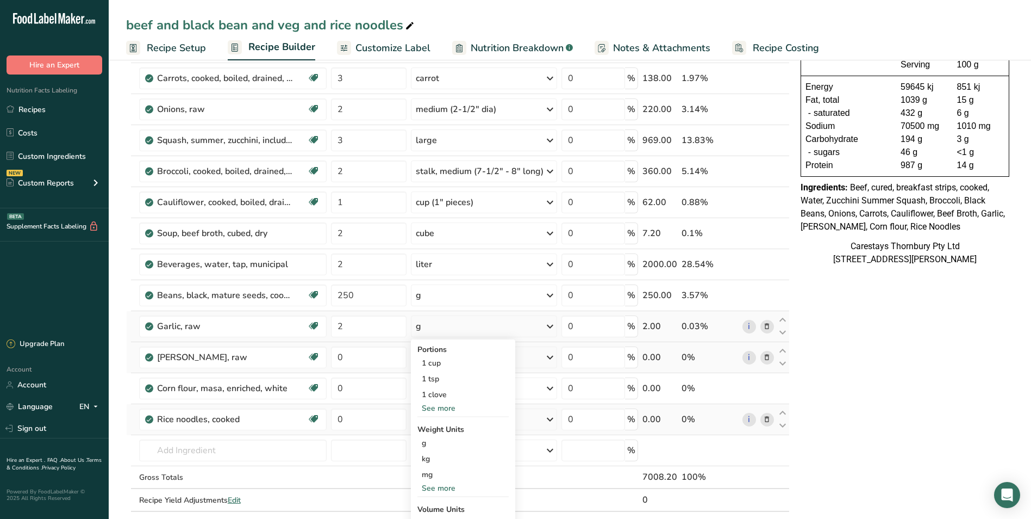
click at [444, 405] on div "See more" at bounding box center [463, 407] width 91 height 11
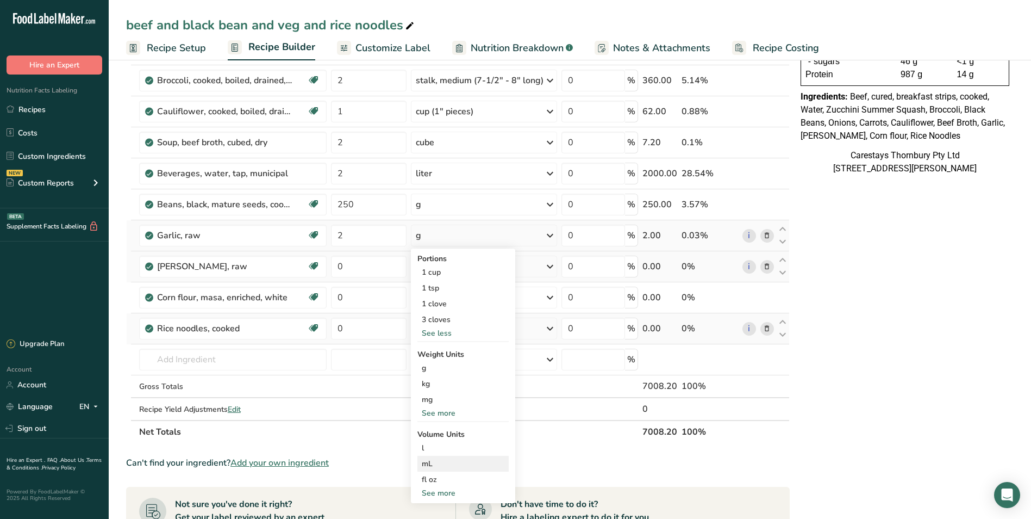
scroll to position [217, 0]
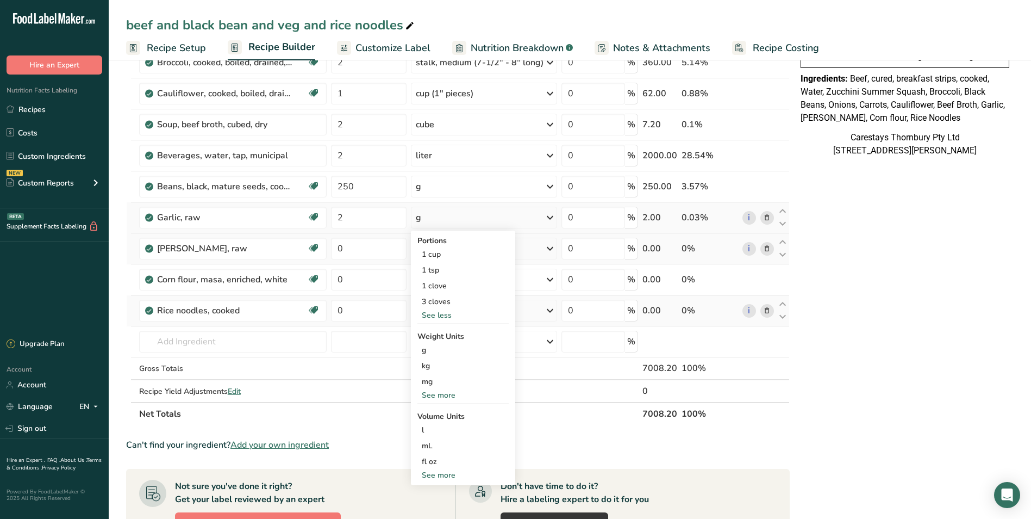
click at [449, 392] on div "See more" at bounding box center [463, 394] width 91 height 11
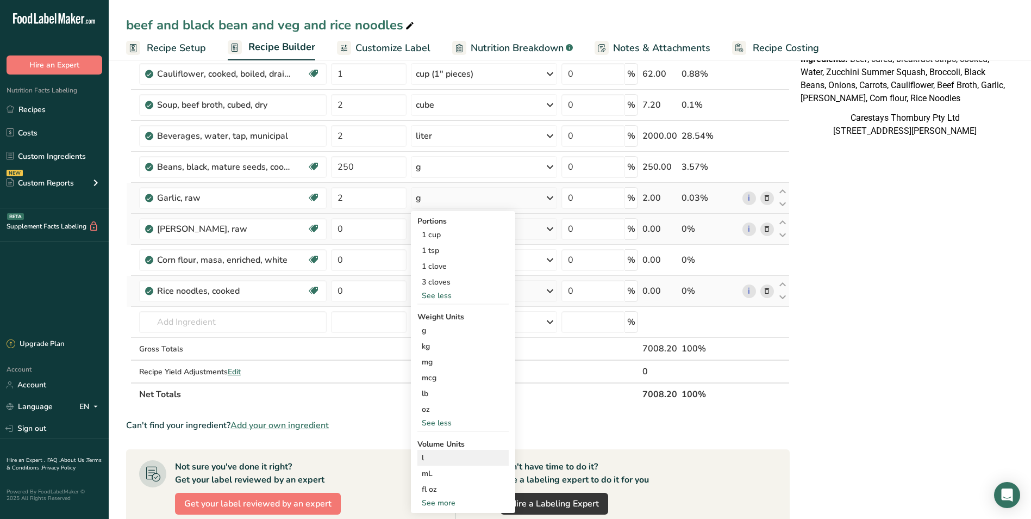
scroll to position [326, 0]
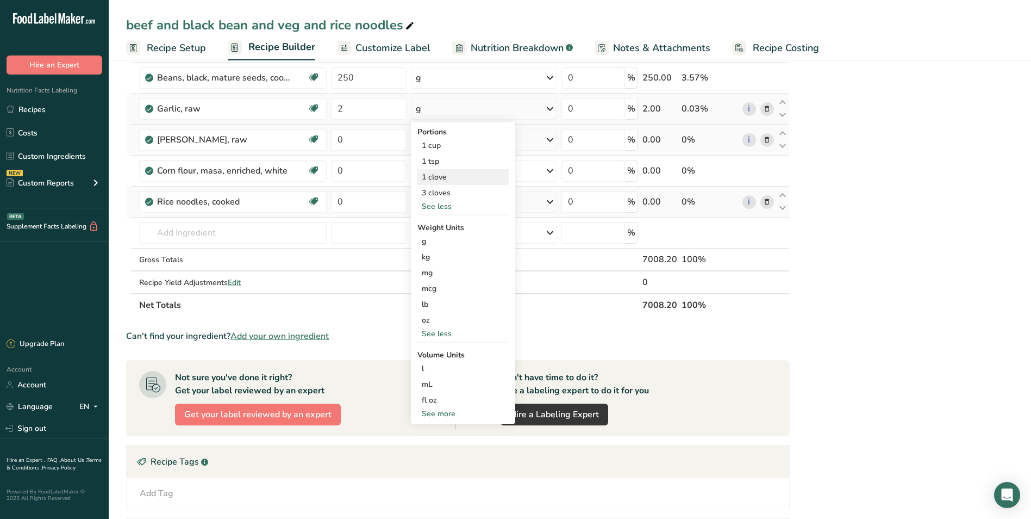
click at [445, 175] on div "1 clove" at bounding box center [463, 177] width 91 height 16
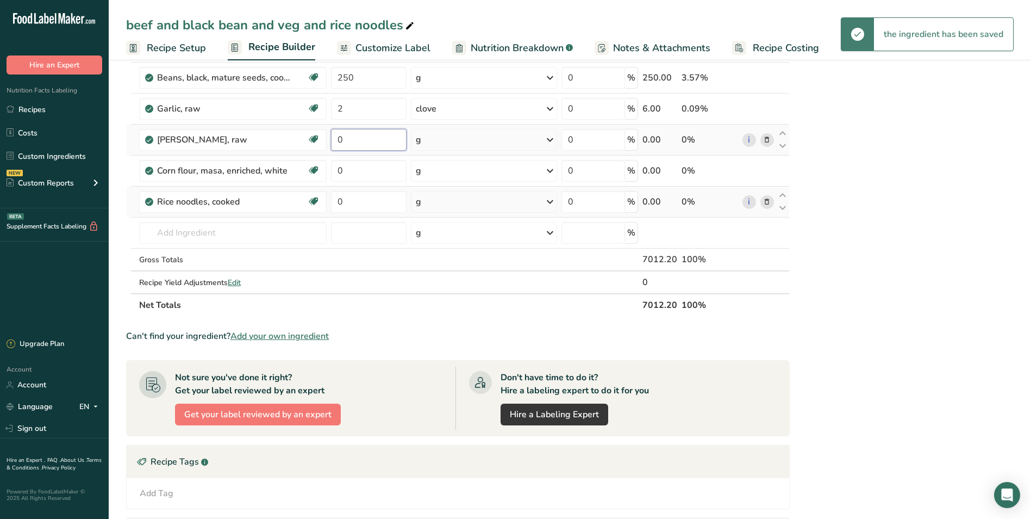
click at [348, 137] on input "0" at bounding box center [369, 140] width 76 height 22
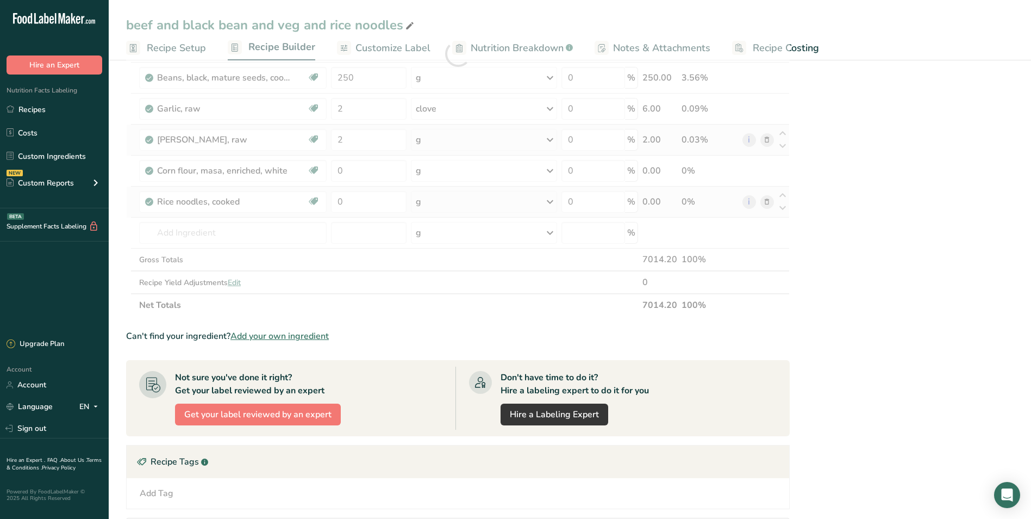
click at [550, 139] on div "Ingredient * Amount * Unit * Waste * .a-a{fill:#347362;}.b-a{fill:#fff;} Grams …" at bounding box center [458, 53] width 664 height 525
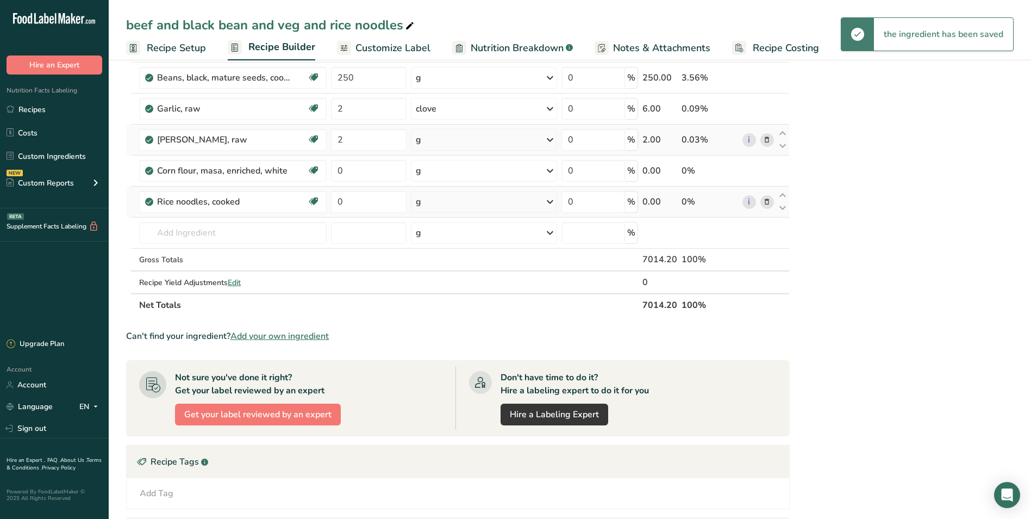
click at [550, 139] on icon at bounding box center [550, 140] width 13 height 20
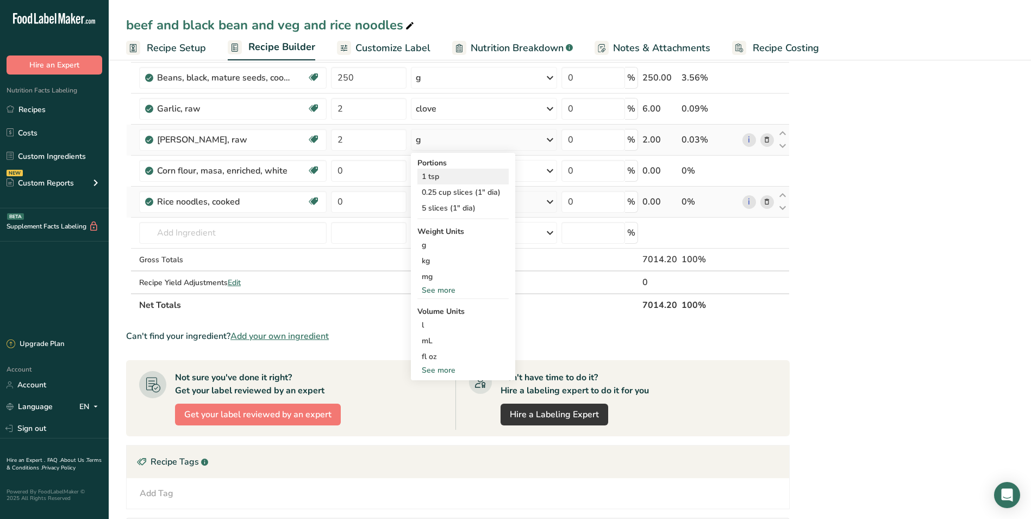
click at [456, 173] on div "1 tsp" at bounding box center [463, 177] width 91 height 16
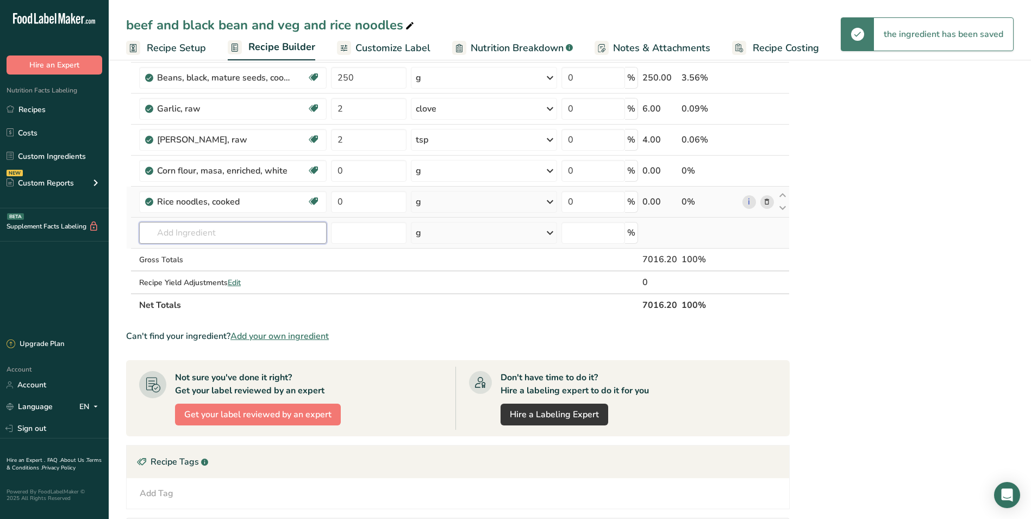
click at [178, 234] on input "text" at bounding box center [233, 233] width 188 height 22
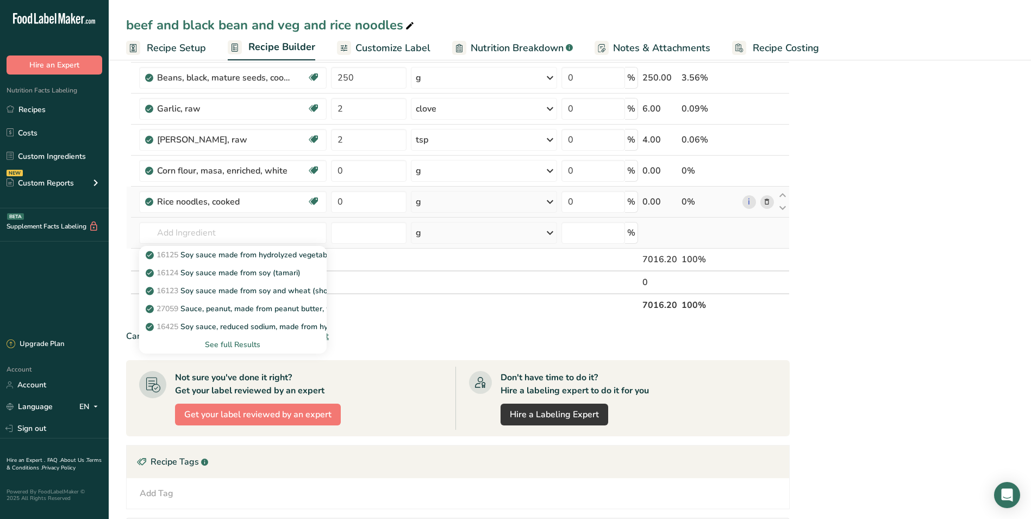
click at [231, 341] on div "See full Results" at bounding box center [233, 344] width 170 height 11
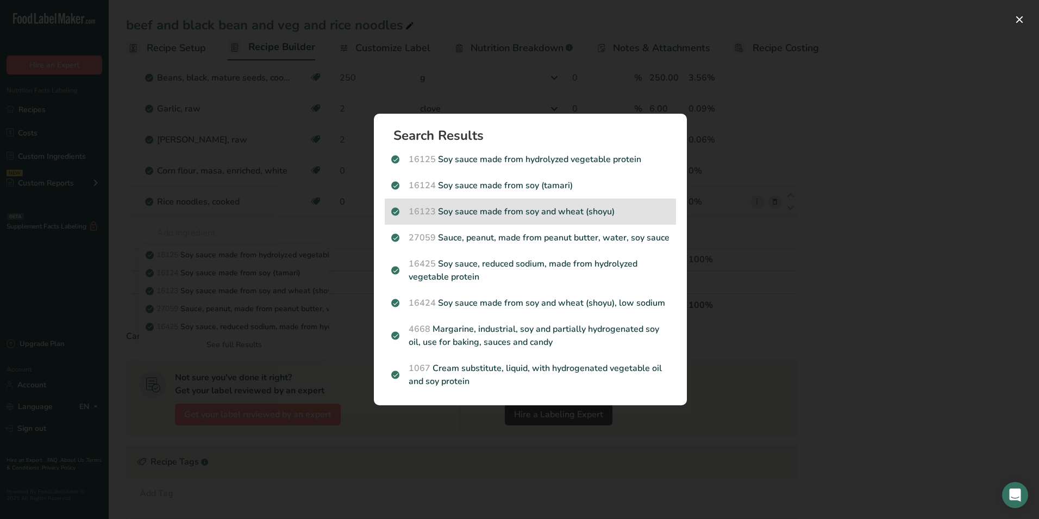
click at [465, 208] on p "16123 Soy sauce made from soy and wheat (shoyu)" at bounding box center [530, 211] width 278 height 13
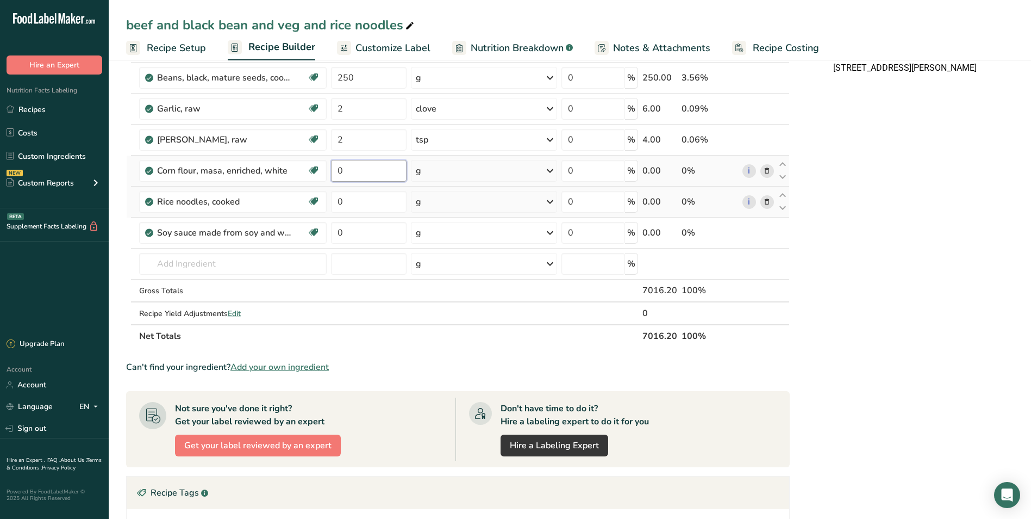
click at [362, 171] on input "0" at bounding box center [369, 171] width 76 height 22
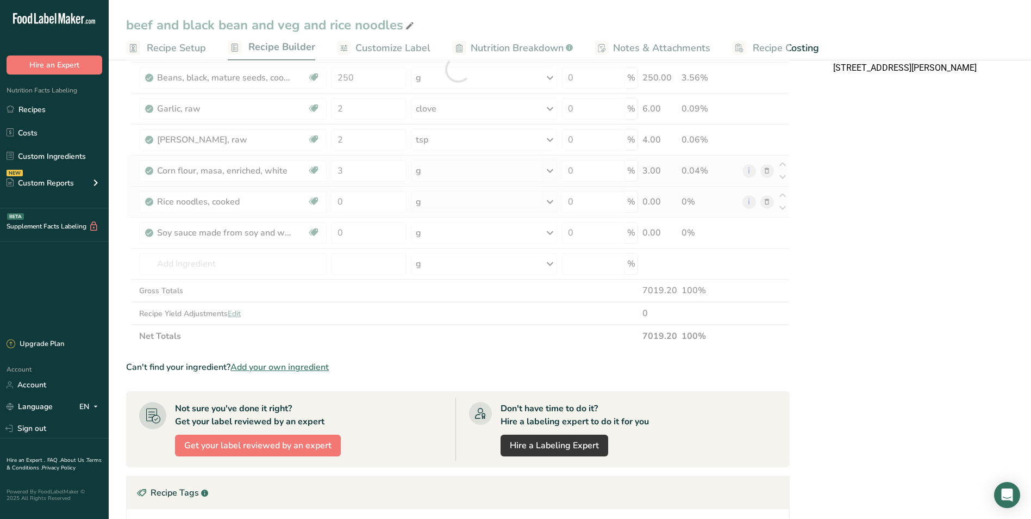
click at [550, 169] on div "Ingredient * Amount * Unit * Waste * .a-a{fill:#347362;}.b-a{fill:#fff;} Grams …" at bounding box center [458, 69] width 664 height 556
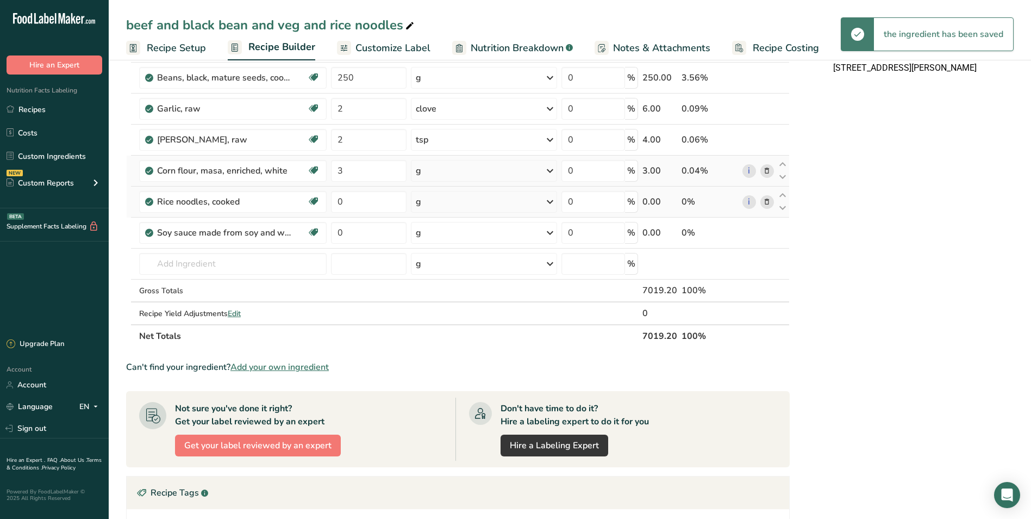
click at [550, 171] on icon at bounding box center [550, 171] width 13 height 20
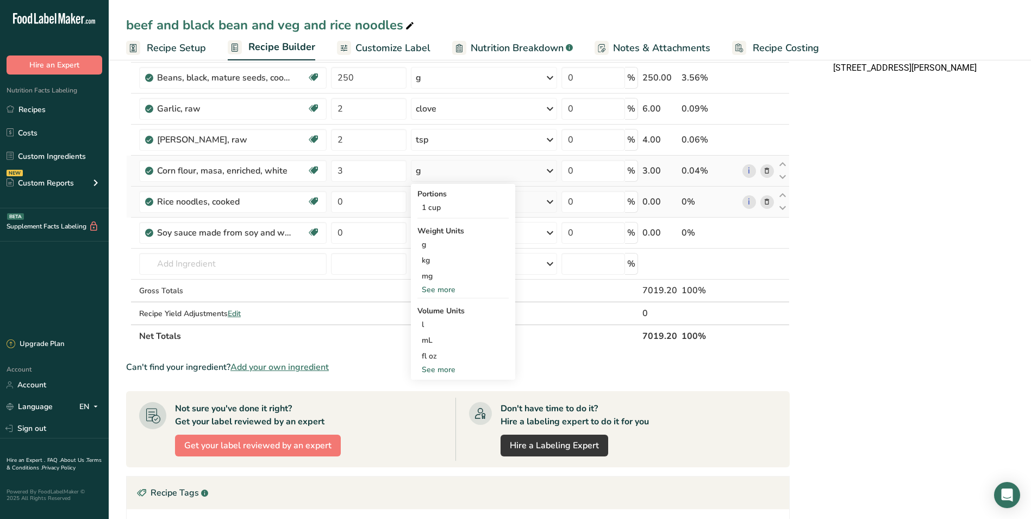
click at [457, 288] on div "See more" at bounding box center [463, 289] width 91 height 11
click at [446, 412] on div "See more" at bounding box center [463, 416] width 91 height 11
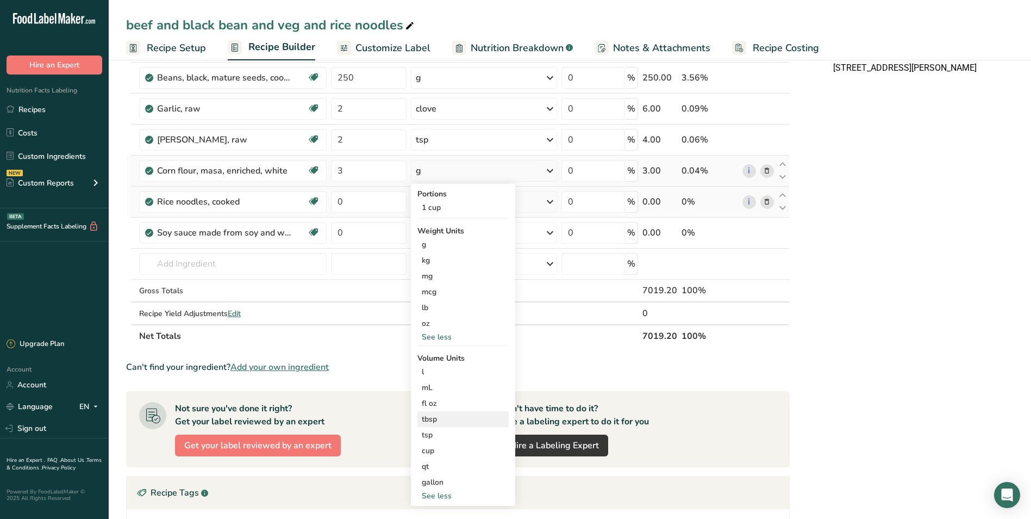
click at [445, 418] on div "tbsp" at bounding box center [463, 418] width 83 height 11
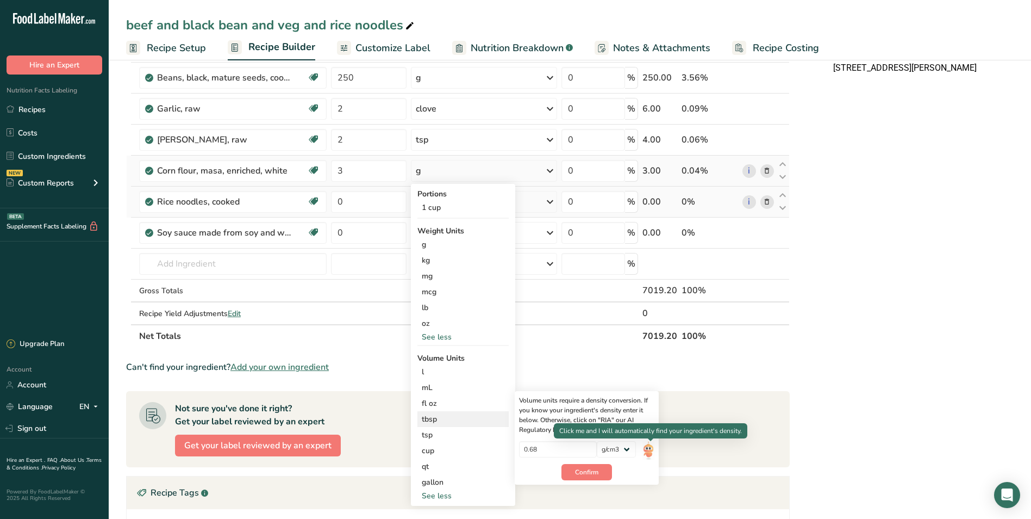
click at [651, 450] on img at bounding box center [649, 450] width 12 height 19
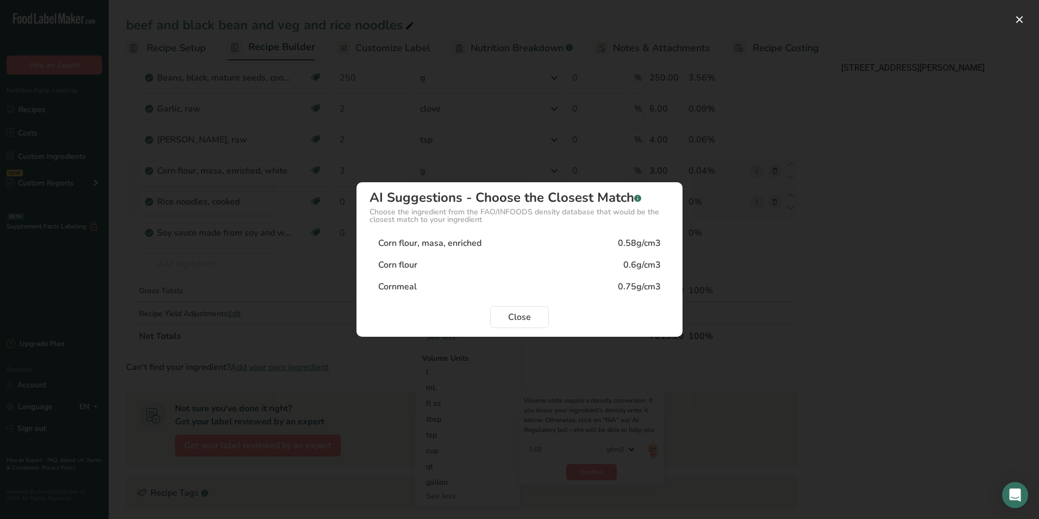
click at [399, 263] on div "Corn flour" at bounding box center [397, 264] width 39 height 13
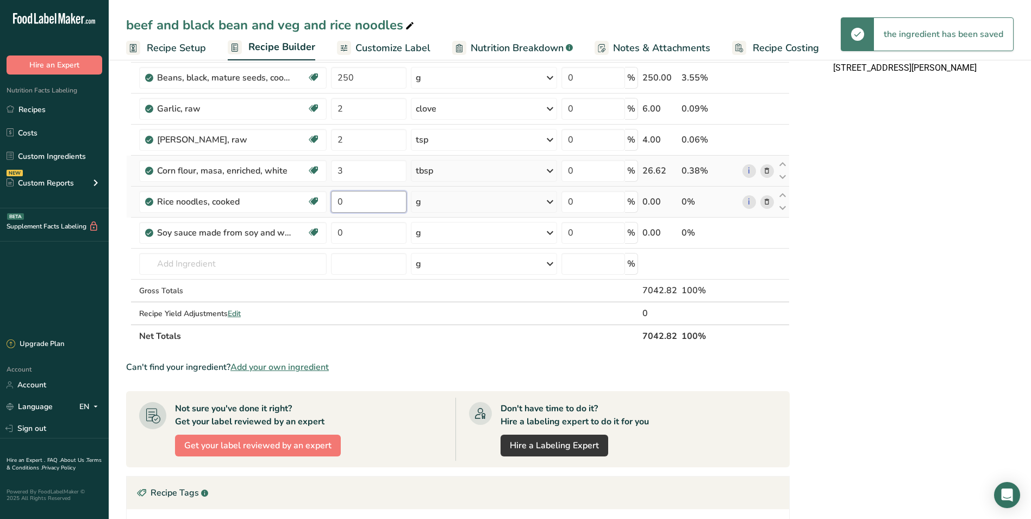
click at [365, 203] on input "0" at bounding box center [369, 202] width 76 height 22
click at [549, 198] on div "Ingredient * Amount * Unit * Waste * .a-a{fill:#347362;}.b-a{fill:#fff;} Grams …" at bounding box center [458, 69] width 664 height 556
click at [549, 200] on icon at bounding box center [550, 202] width 13 height 20
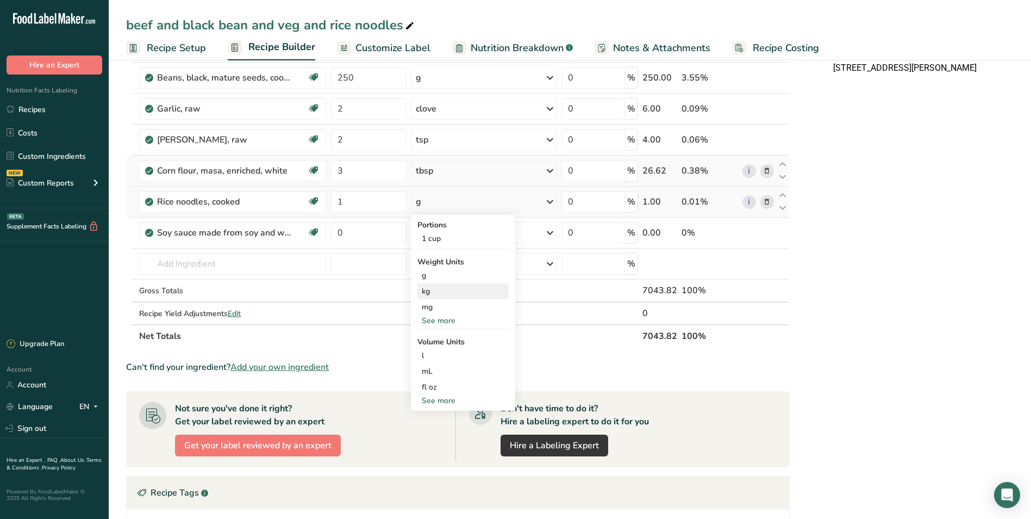
click at [458, 290] on div "kg" at bounding box center [463, 291] width 91 height 16
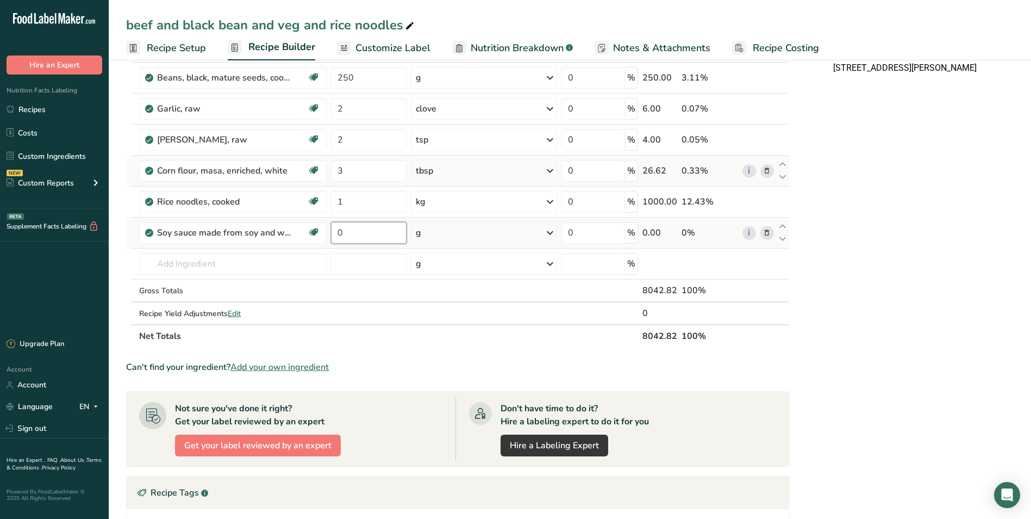
click at [349, 233] on input "0" at bounding box center [369, 233] width 76 height 22
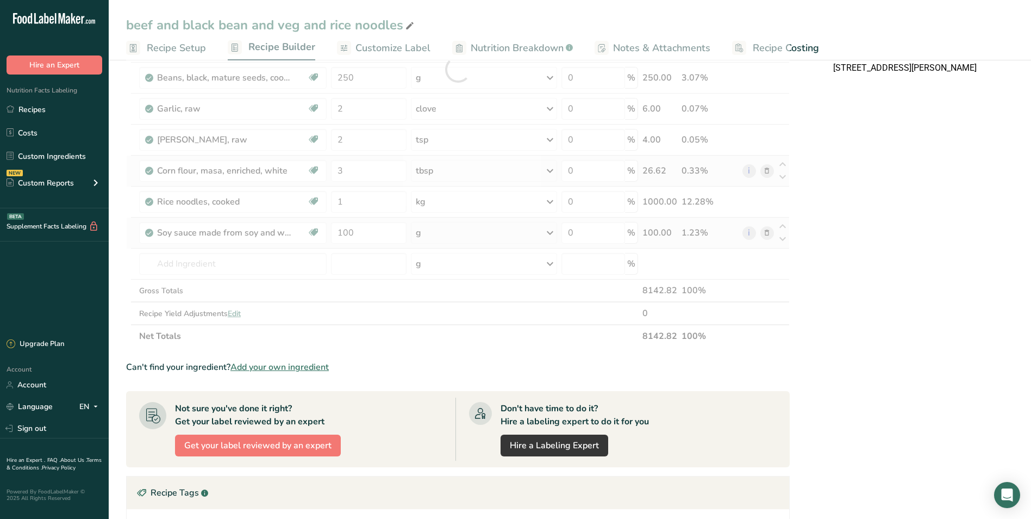
click at [552, 232] on div "Ingredient * Amount * Unit * Waste * .a-a{fill:#347362;}.b-a{fill:#fff;} Grams …" at bounding box center [458, 69] width 664 height 556
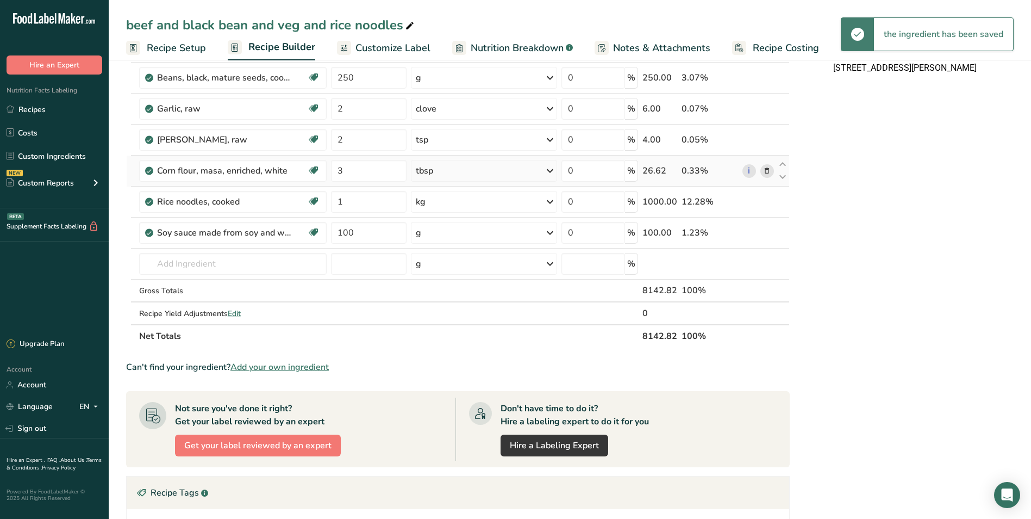
click at [550, 232] on icon at bounding box center [550, 233] width 13 height 20
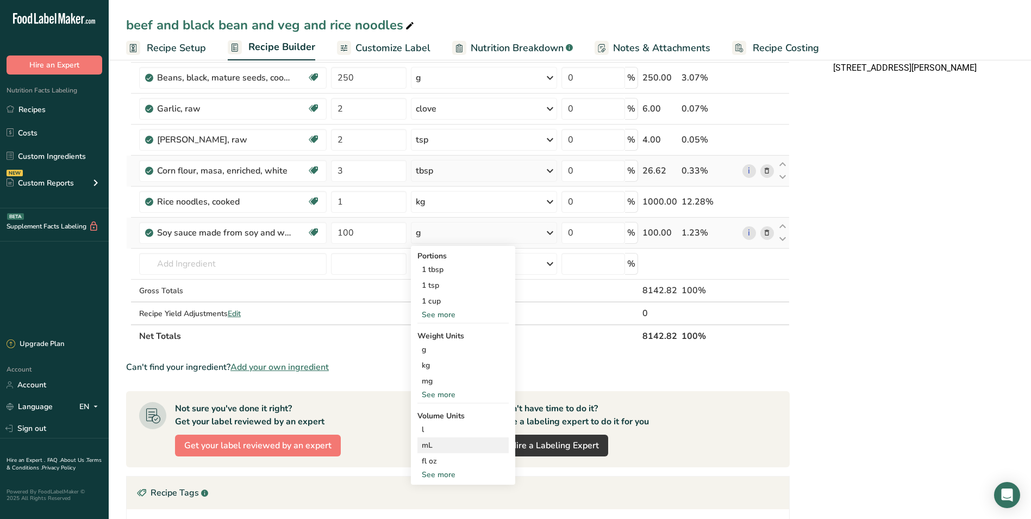
click at [452, 446] on div "mL" at bounding box center [463, 444] width 83 height 11
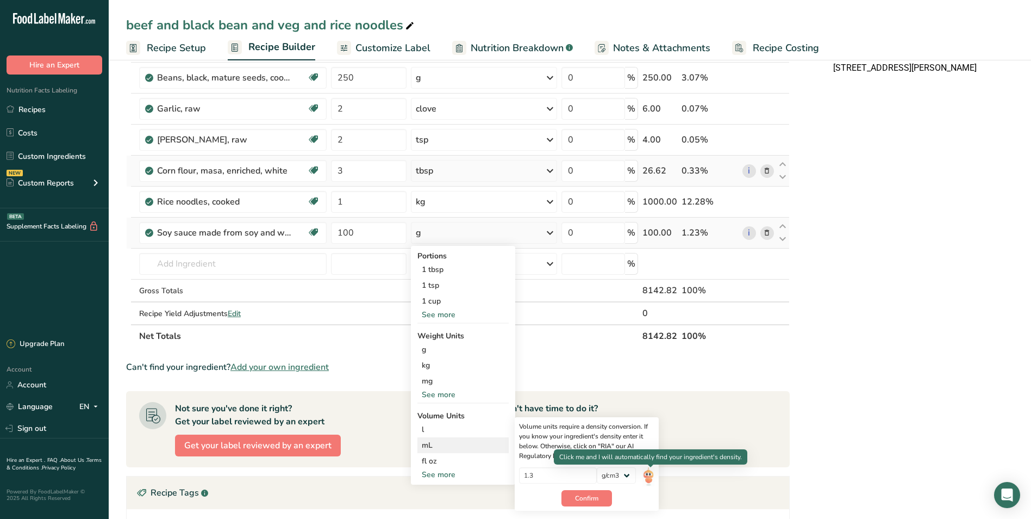
click at [651, 475] on img at bounding box center [649, 476] width 12 height 19
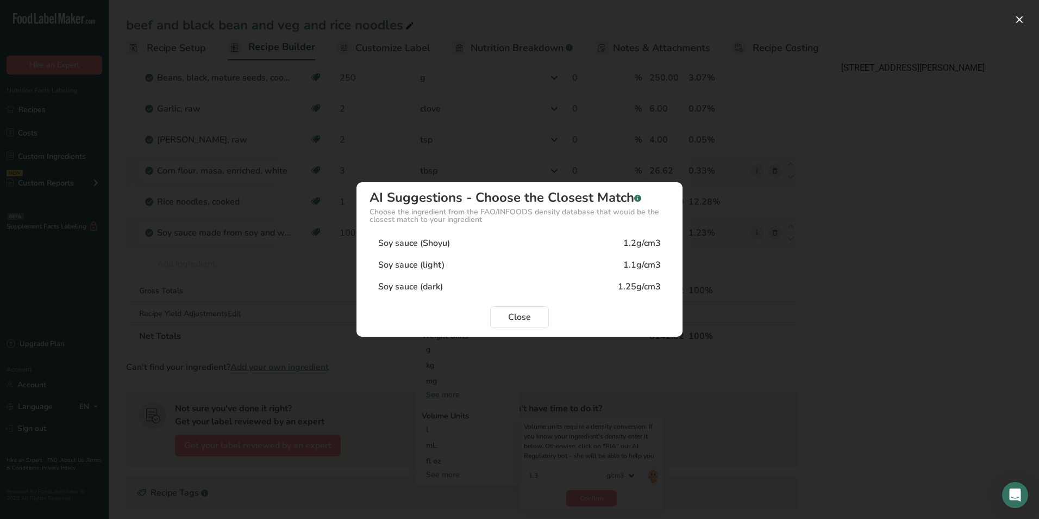
click at [406, 264] on div "Soy sauce (light)" at bounding box center [411, 264] width 66 height 13
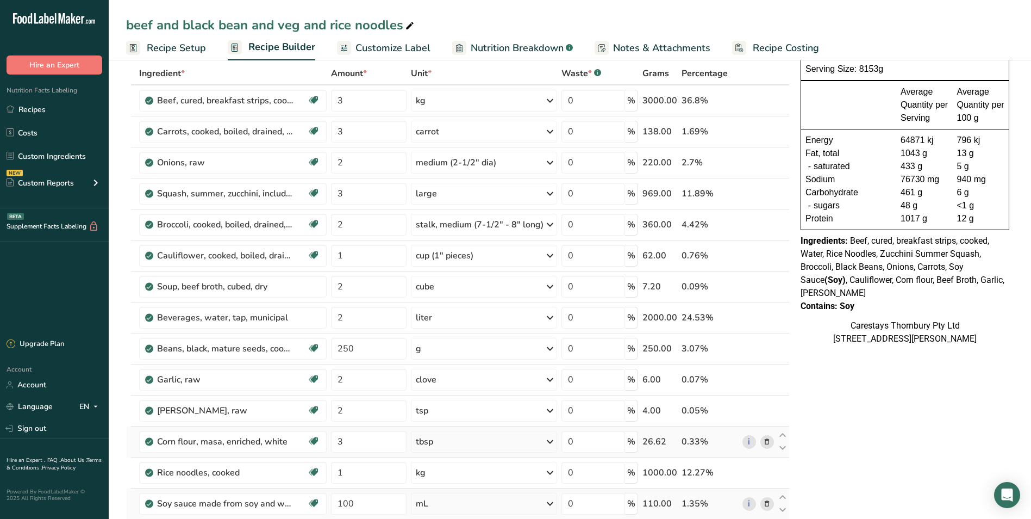
scroll to position [54, 0]
click at [774, 47] on span "Recipe Costing" at bounding box center [786, 48] width 66 height 15
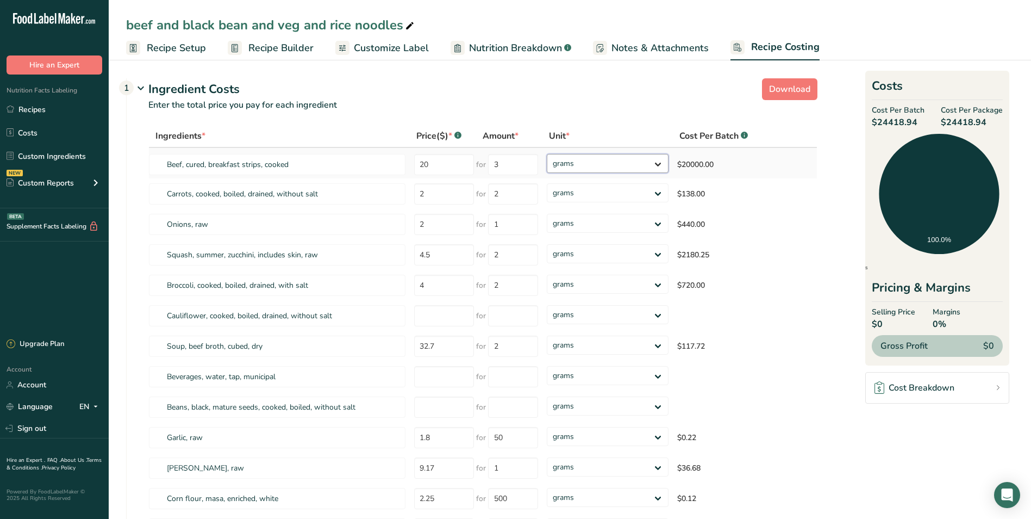
click at [659, 161] on select "grams kg mg mcg lb oz" at bounding box center [608, 163] width 122 height 19
click at [547, 154] on select "grams kg mg mcg lb oz" at bounding box center [608, 163] width 122 height 19
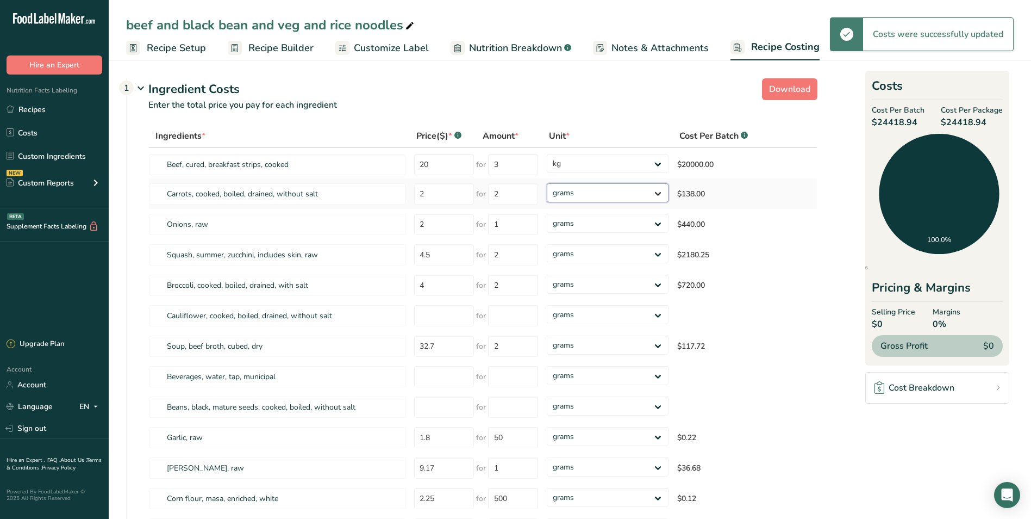
click at [657, 191] on select "grams kg mg mcg lb oz" at bounding box center [608, 192] width 122 height 19
click at [547, 183] on select "grams kg mg mcg lb oz" at bounding box center [608, 192] width 122 height 19
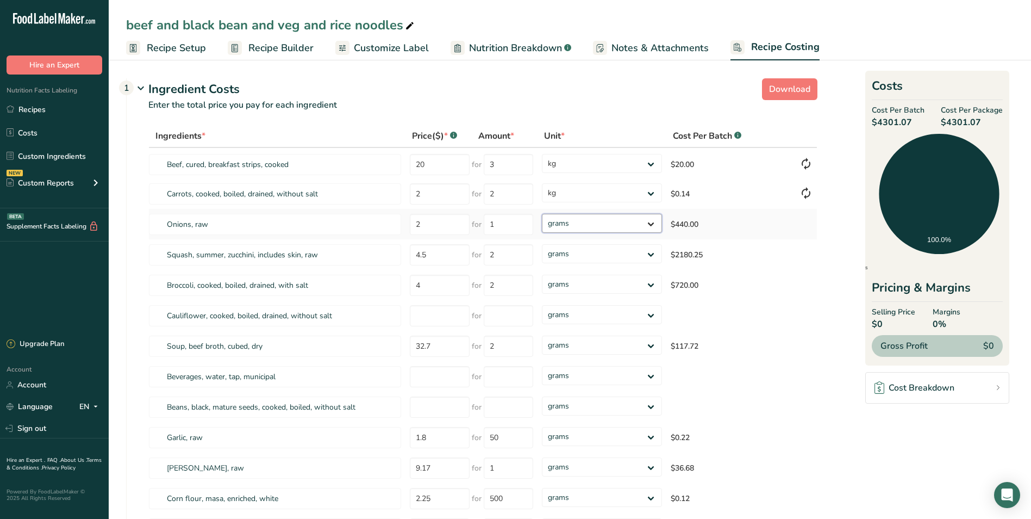
click at [651, 222] on select "grams kg mg mcg lb oz" at bounding box center [602, 223] width 120 height 19
click at [542, 214] on select "grams kg mg mcg lb oz" at bounding box center [602, 223] width 120 height 19
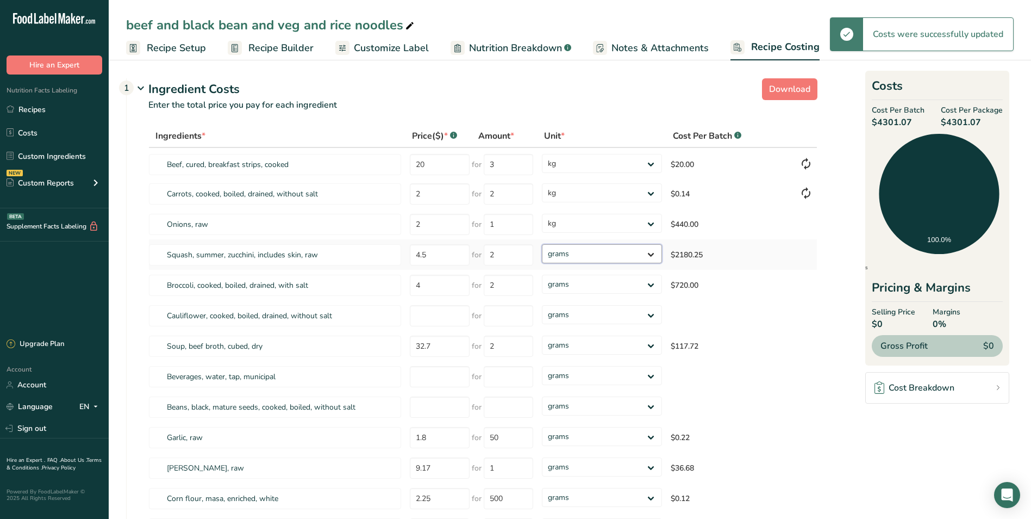
click at [652, 253] on select "grams kg mg mcg lb oz" at bounding box center [602, 253] width 120 height 19
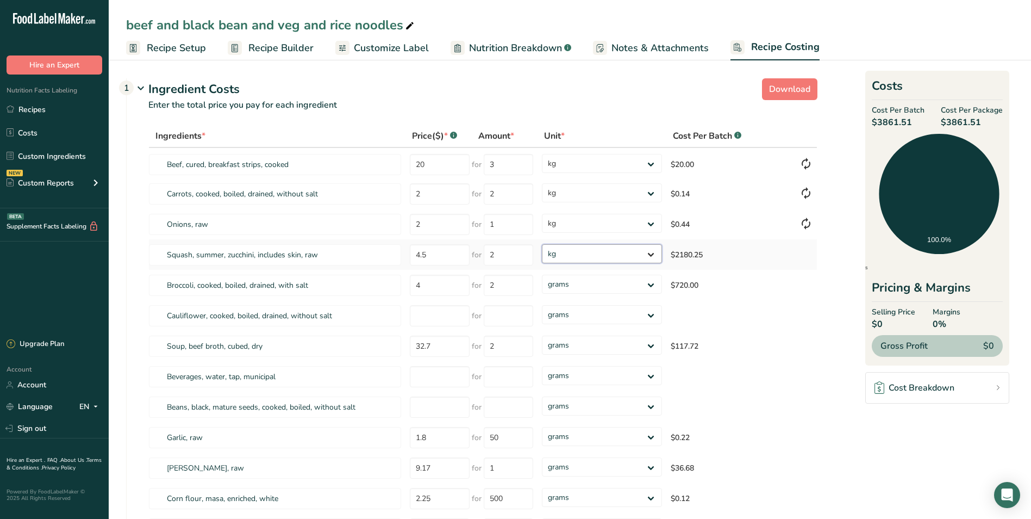
click at [542, 244] on select "grams kg mg mcg lb oz" at bounding box center [602, 253] width 120 height 19
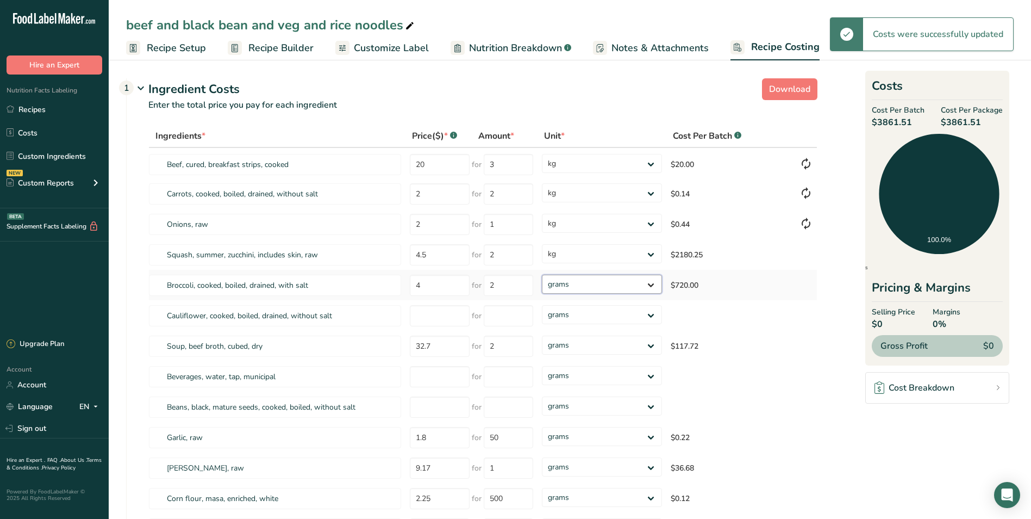
click at [649, 283] on select "grams kg mg mcg lb oz" at bounding box center [602, 284] width 120 height 19
click at [542, 275] on select "grams kg mg mcg lb oz" at bounding box center [602, 284] width 120 height 19
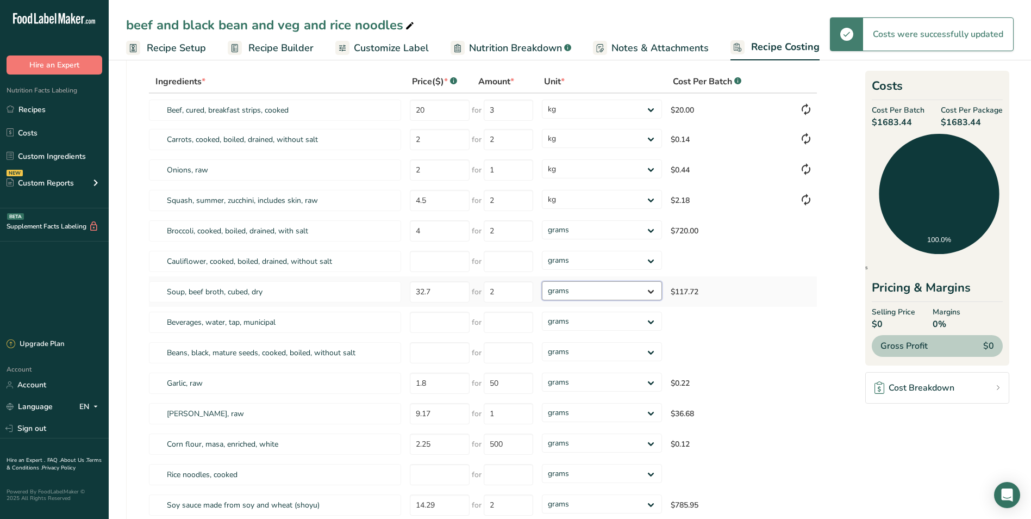
click at [651, 289] on select "grams kg mg mcg lb oz" at bounding box center [602, 290] width 120 height 19
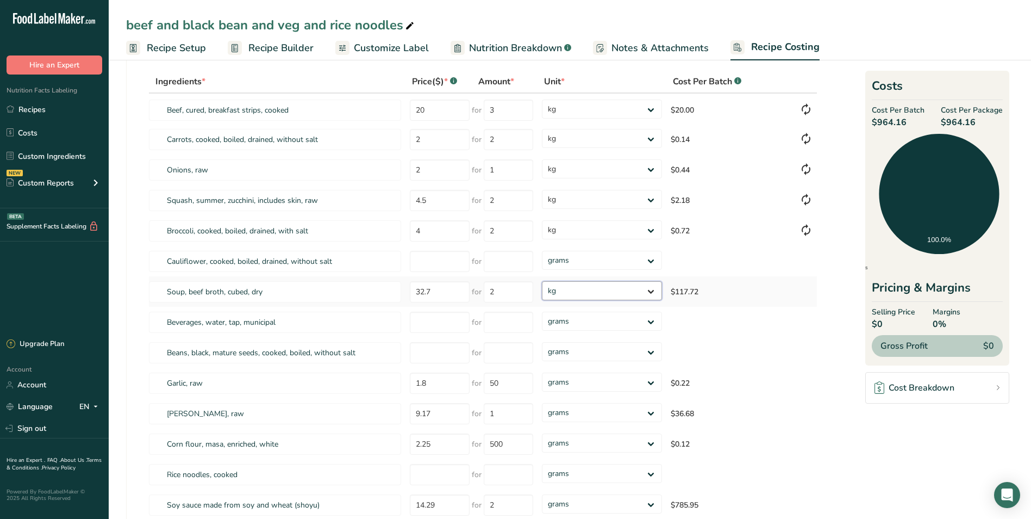
click at [542, 281] on select "grams kg mg mcg lb oz" at bounding box center [602, 290] width 120 height 19
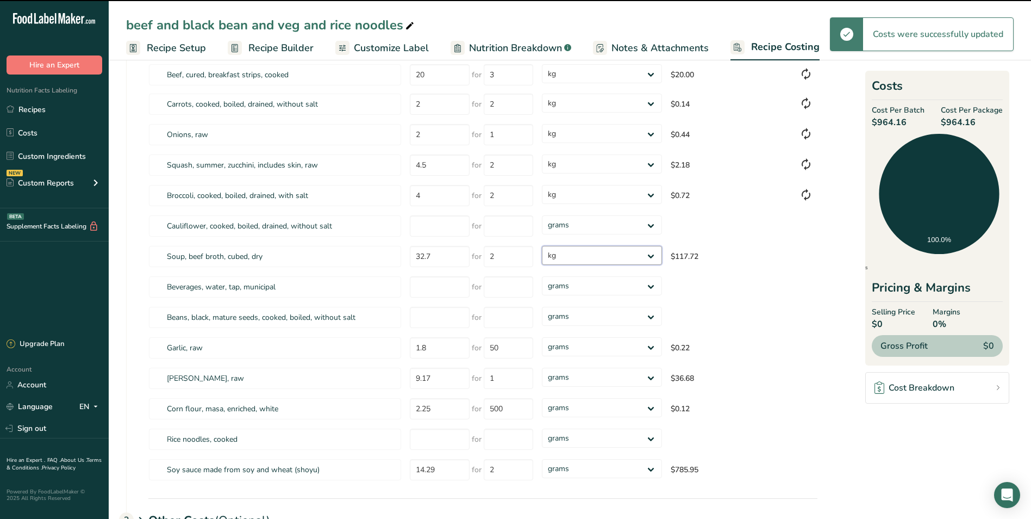
scroll to position [109, 0]
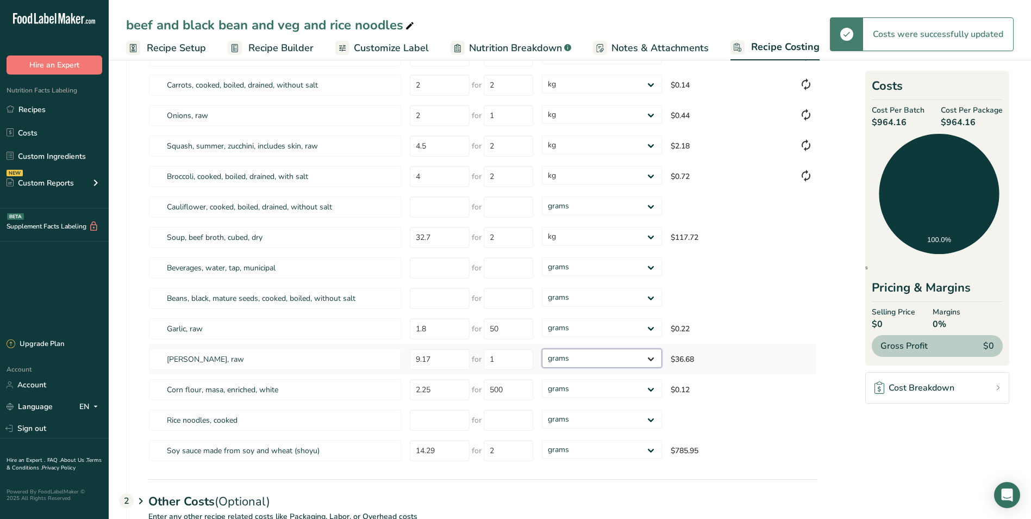
click at [651, 354] on select "grams kg mg mcg lb oz" at bounding box center [602, 357] width 120 height 19
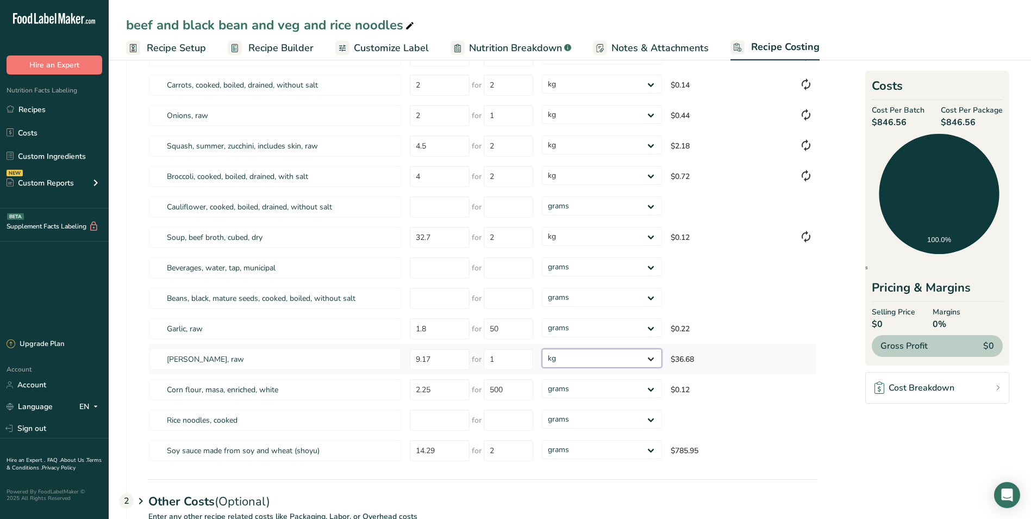
click at [542, 348] on select "grams kg mg mcg lb oz" at bounding box center [602, 357] width 120 height 19
click at [651, 448] on select "grams kg mg mcg lb oz" at bounding box center [602, 449] width 120 height 19
click at [542, 440] on select "grams kg mg mcg lb oz" at bounding box center [602, 449] width 120 height 19
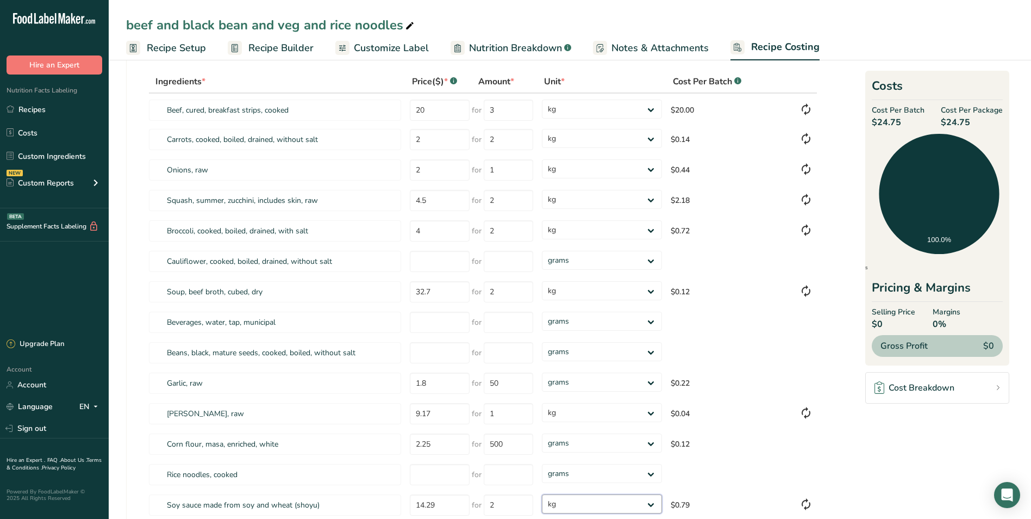
scroll to position [0, 0]
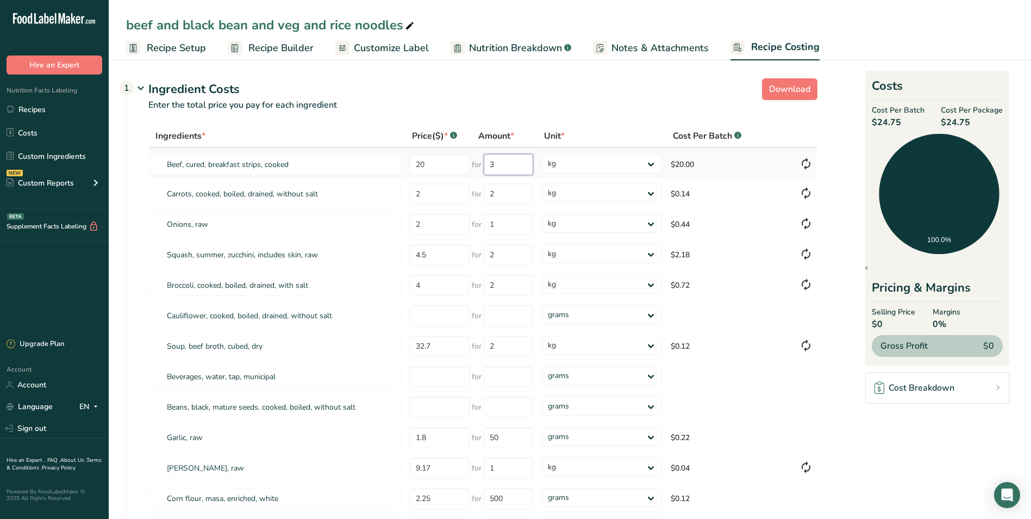
click at [496, 163] on input "3" at bounding box center [508, 164] width 49 height 21
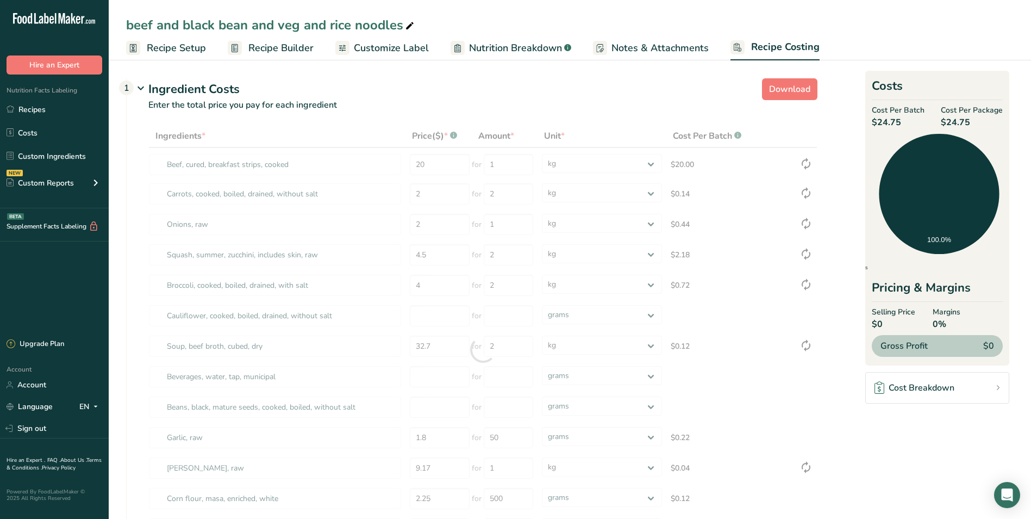
click at [179, 44] on span "Recipe Setup" at bounding box center [176, 48] width 59 height 15
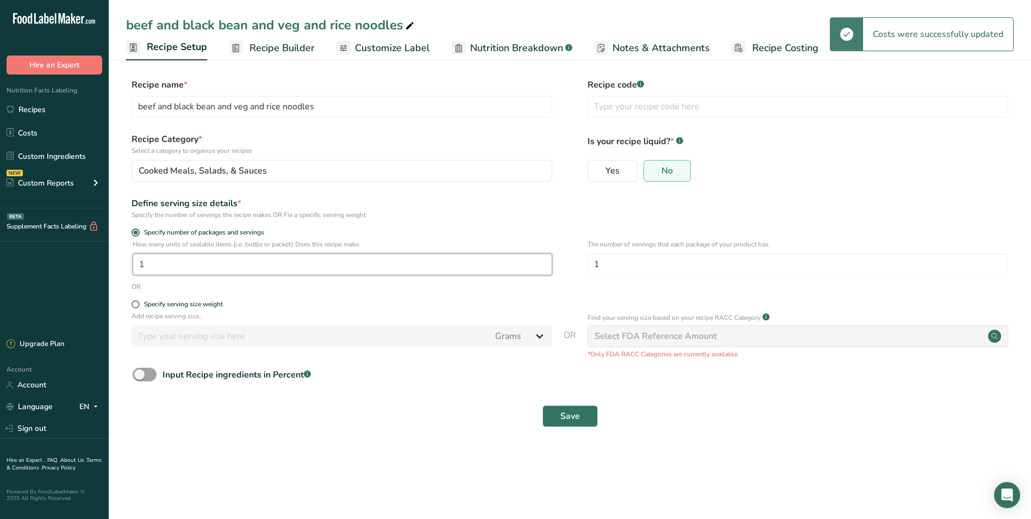
click at [159, 270] on input "1" at bounding box center [343, 264] width 420 height 22
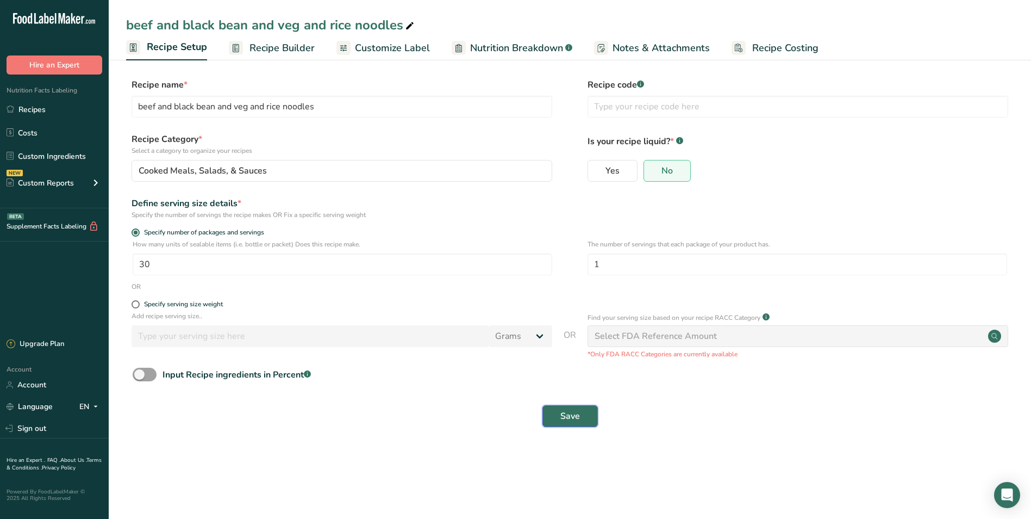
click at [576, 410] on span "Save" at bounding box center [571, 415] width 20 height 13
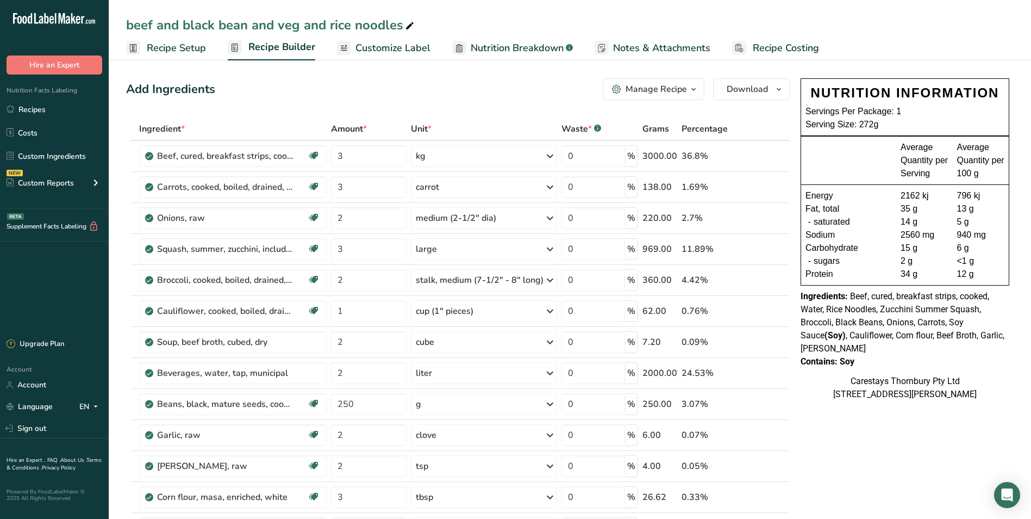
click at [753, 47] on span "Recipe Costing" at bounding box center [786, 48] width 66 height 15
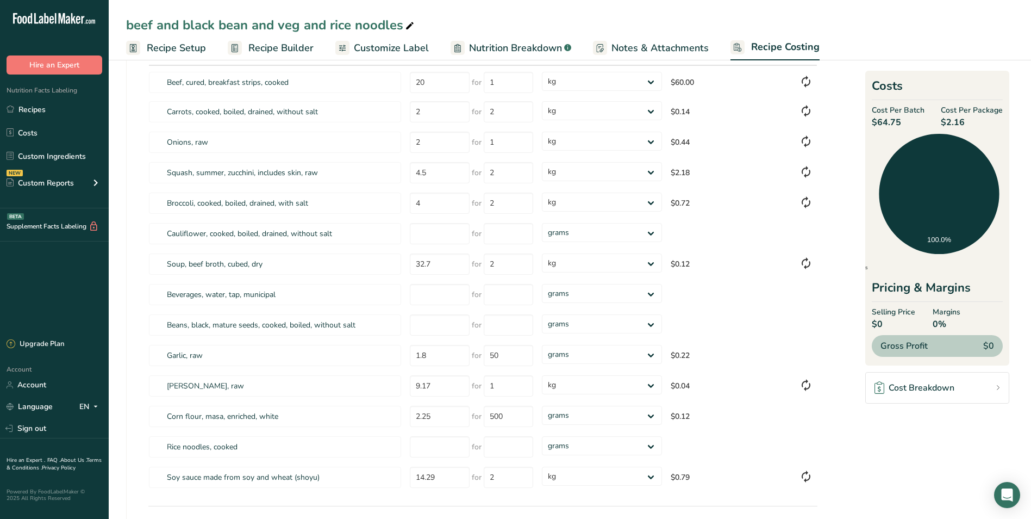
scroll to position [109, 0]
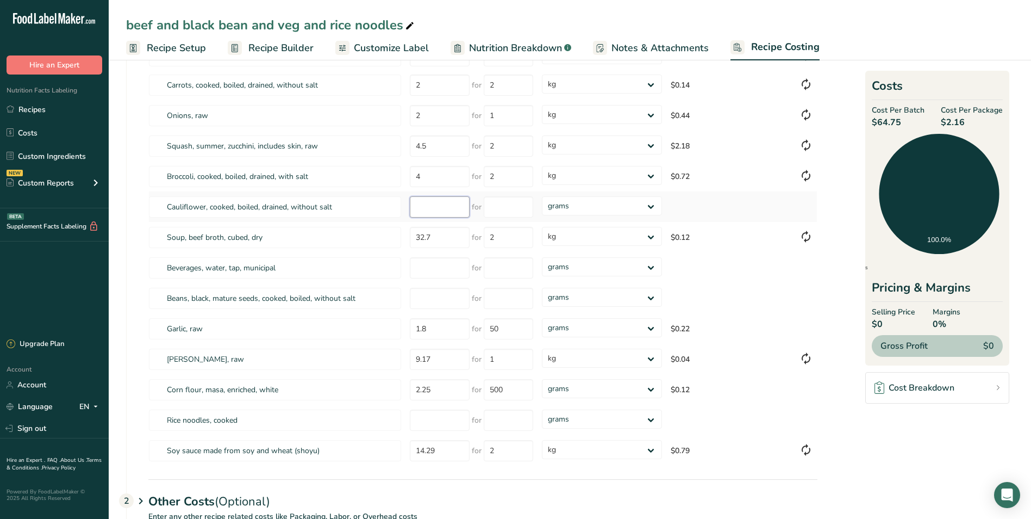
click at [432, 208] on input "number" at bounding box center [440, 206] width 60 height 21
click at [519, 210] on input "number" at bounding box center [508, 206] width 49 height 21
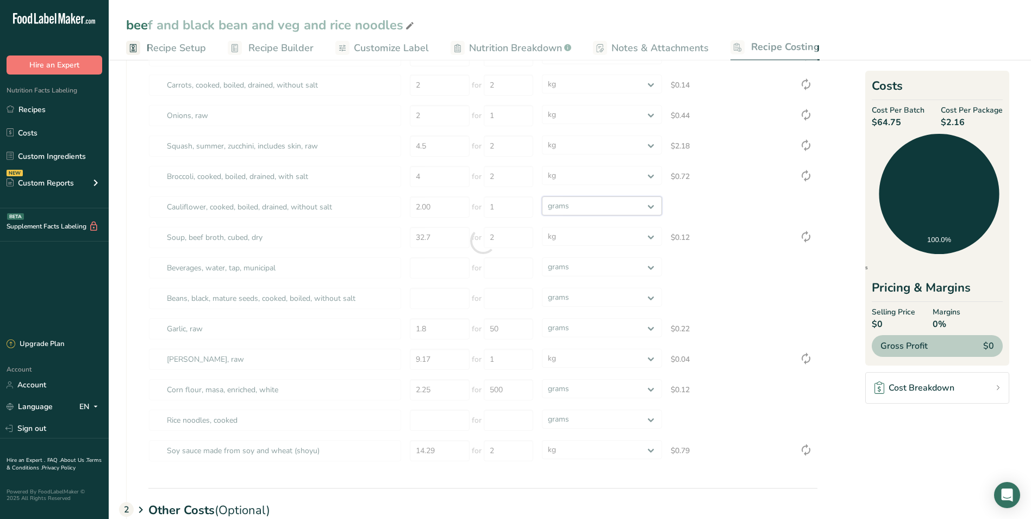
click at [651, 205] on div "Ingredients * Price($) * .a-a{fill:#347362;}.b-a{fill:#fff;} Amount * Unit * Co…" at bounding box center [482, 241] width 669 height 450
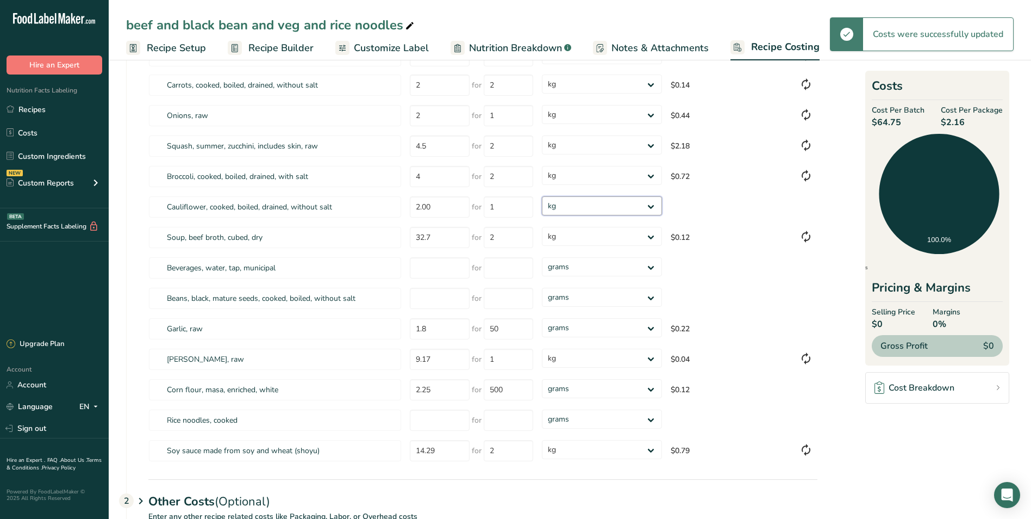
click at [542, 196] on select "grams kg mg mcg lb oz" at bounding box center [602, 205] width 120 height 19
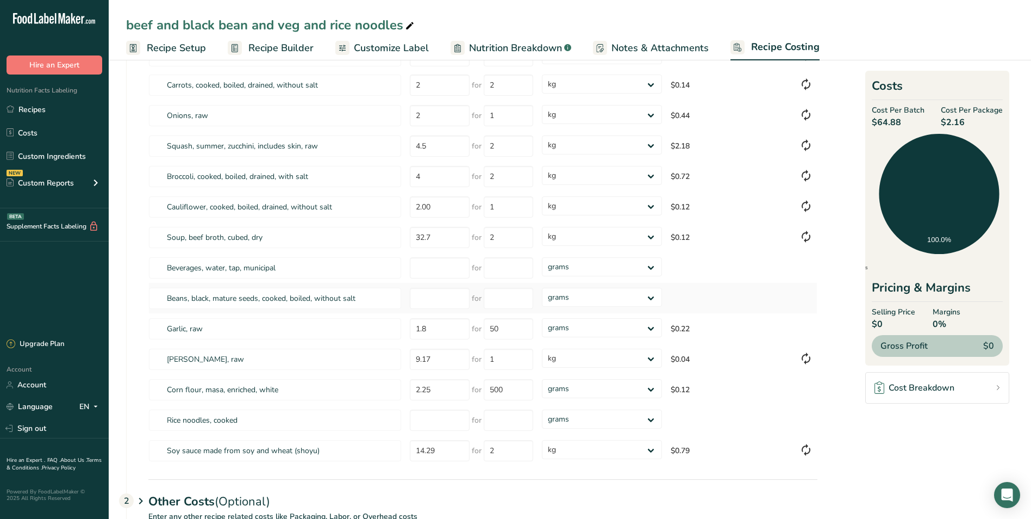
click at [409, 300] on td at bounding box center [439, 298] width 66 height 30
click at [415, 298] on input "number" at bounding box center [440, 298] width 60 height 21
click at [498, 300] on input "number" at bounding box center [508, 298] width 49 height 21
click at [418, 420] on input "number" at bounding box center [440, 419] width 60 height 21
click at [495, 418] on input "number" at bounding box center [508, 419] width 49 height 21
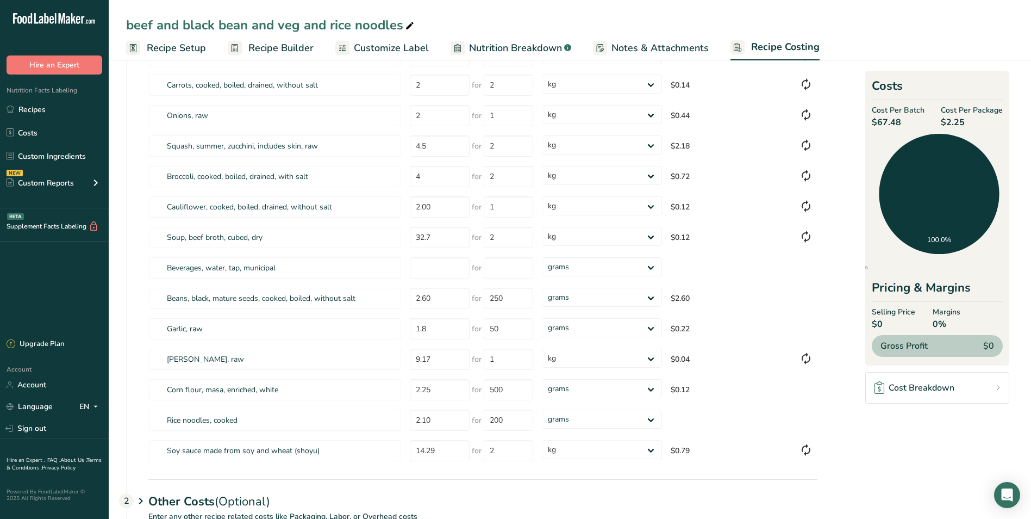
click at [165, 42] on div "beef and black bean and veg and rice noodles Recipe Setup Recipe Builder Custom…" at bounding box center [570, 280] width 923 height 664
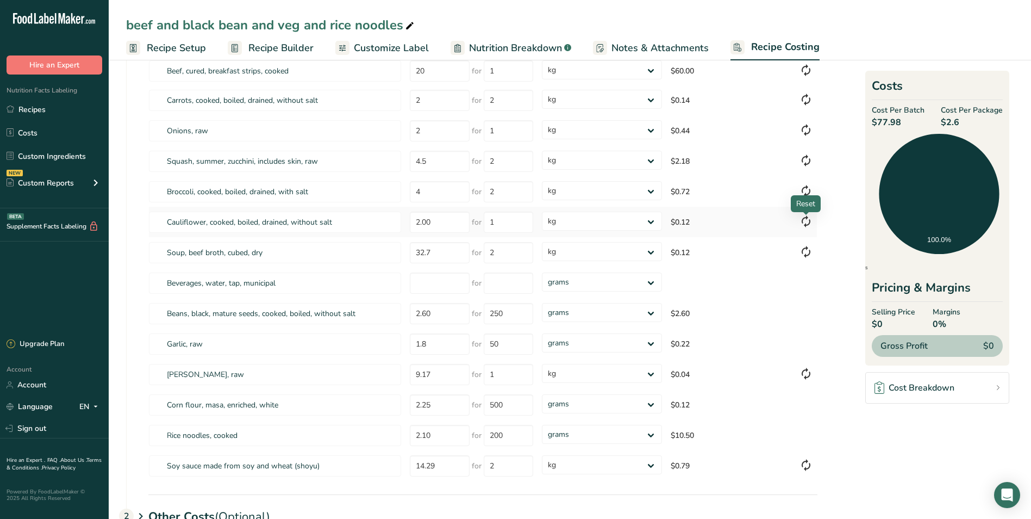
scroll to position [54, 0]
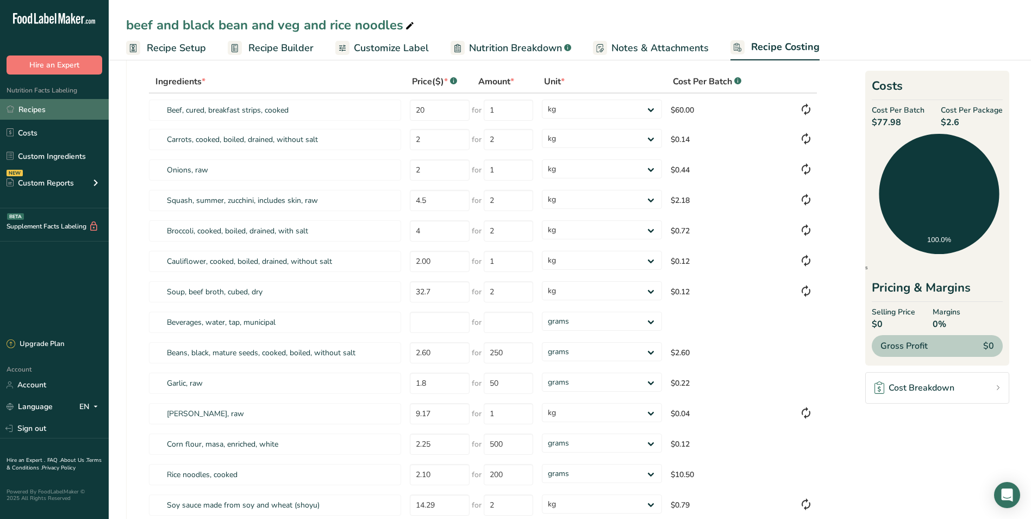
click at [45, 106] on link "Recipes" at bounding box center [54, 109] width 109 height 21
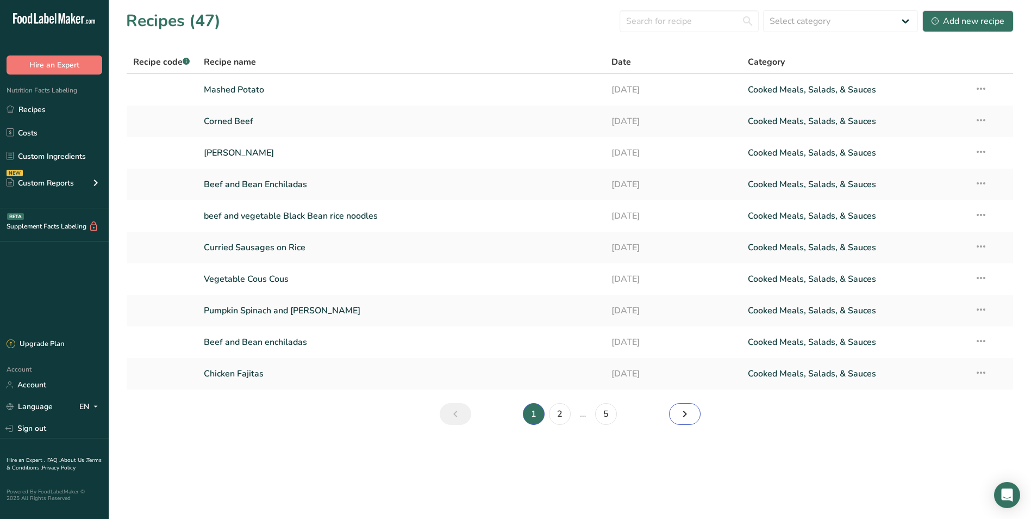
click at [686, 414] on icon "Next page" at bounding box center [684, 414] width 13 height 20
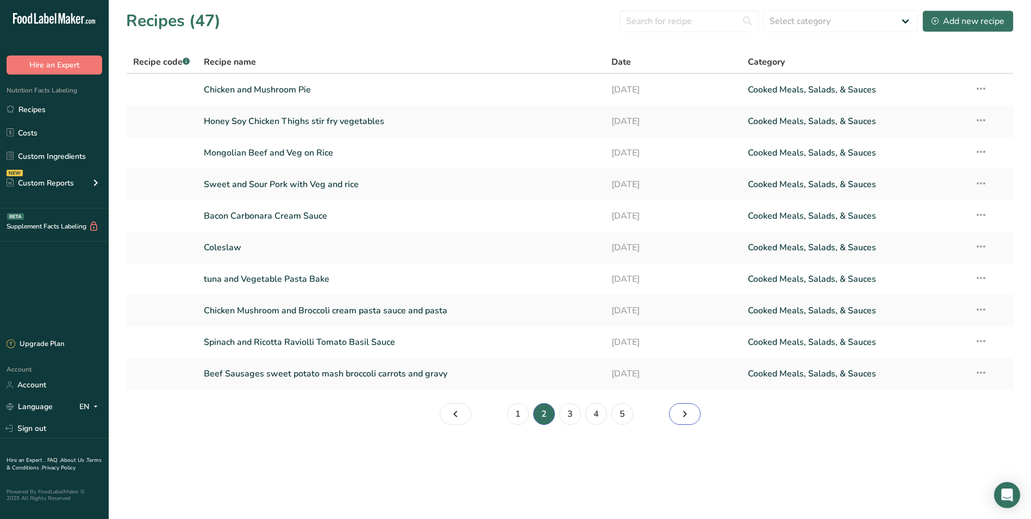
click at [686, 414] on icon "Page 3." at bounding box center [684, 414] width 13 height 20
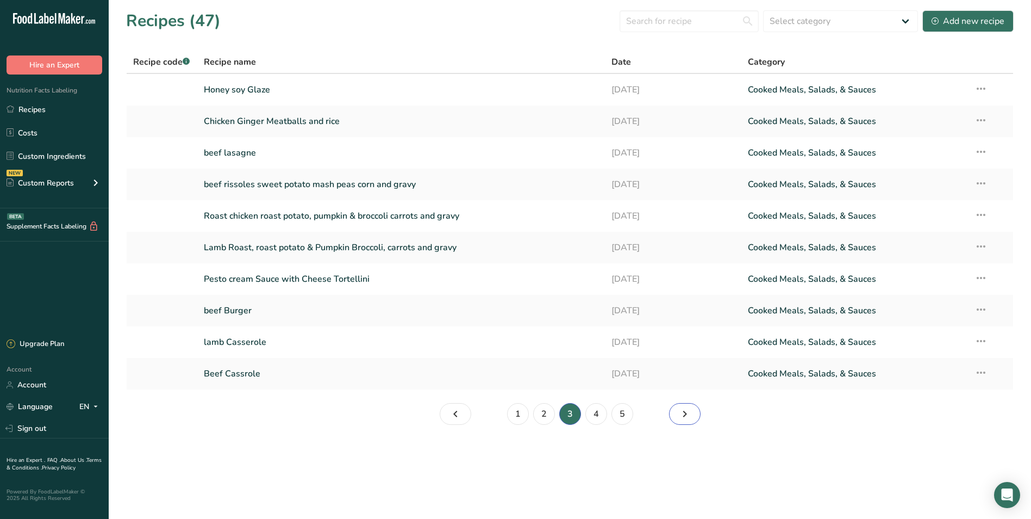
click at [686, 414] on icon "Page 4." at bounding box center [684, 414] width 13 height 20
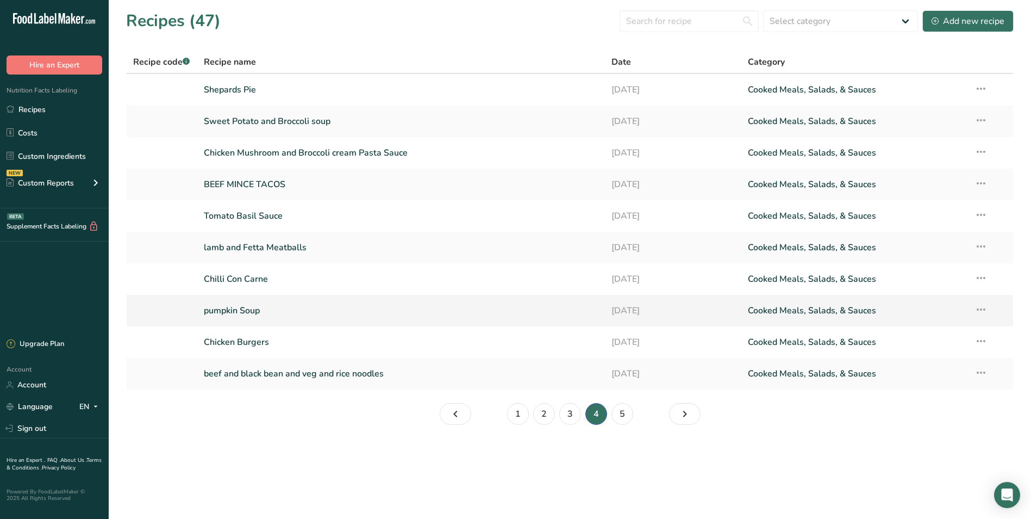
click at [253, 309] on link "pumpkin Soup" at bounding box center [401, 310] width 395 height 23
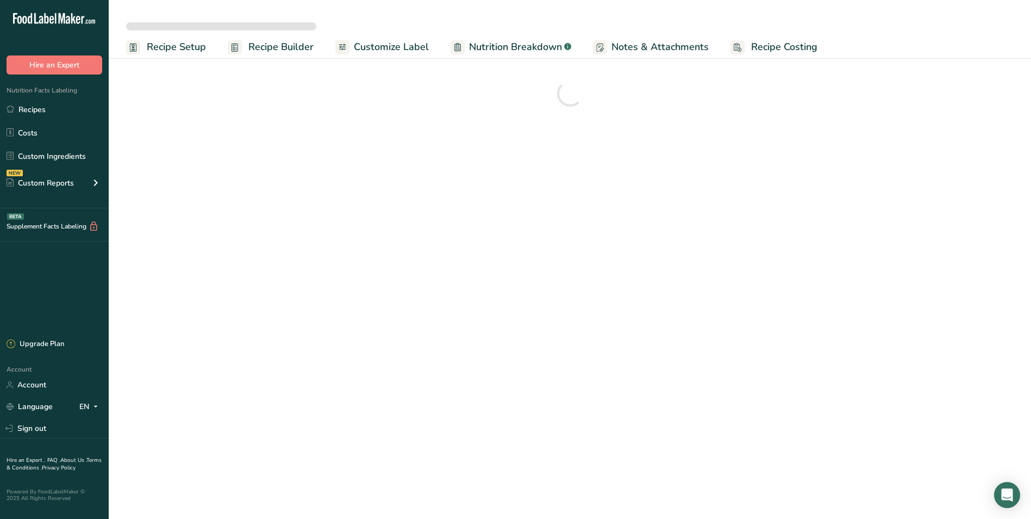
click at [170, 44] on span "Recipe Setup" at bounding box center [176, 47] width 59 height 15
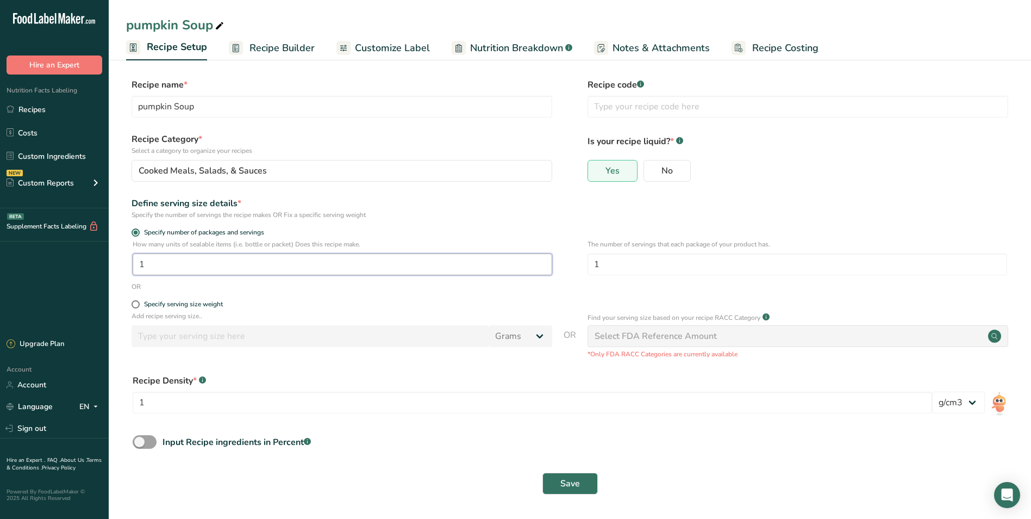
click at [162, 265] on input "1" at bounding box center [343, 264] width 420 height 22
click at [587, 483] on button "Save" at bounding box center [570, 483] width 55 height 22
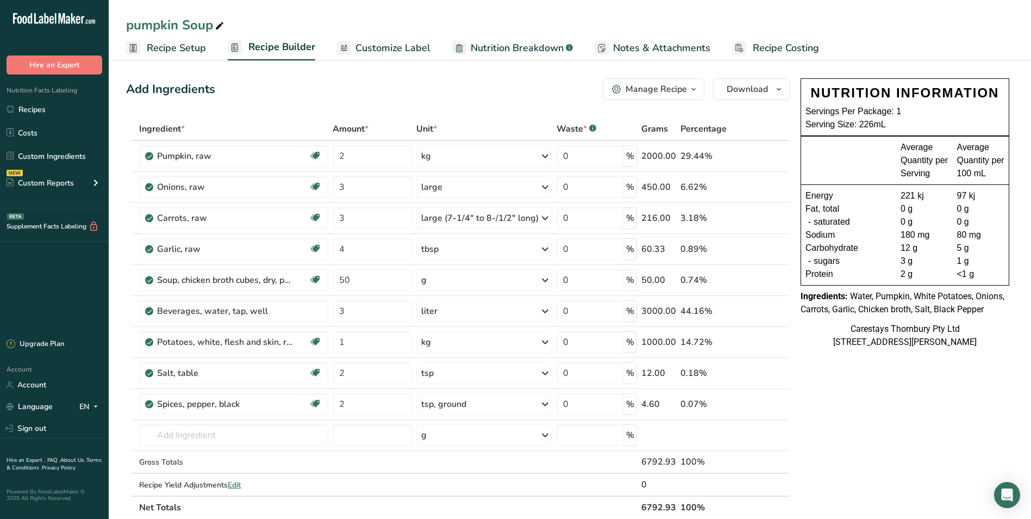
click at [773, 50] on span "Recipe Costing" at bounding box center [786, 48] width 66 height 15
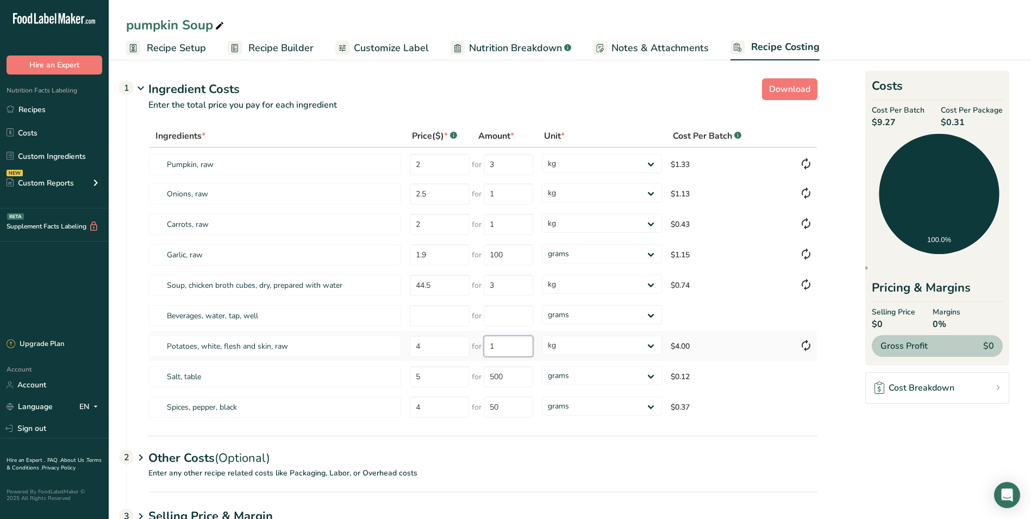
click at [512, 348] on input "1" at bounding box center [508, 345] width 49 height 21
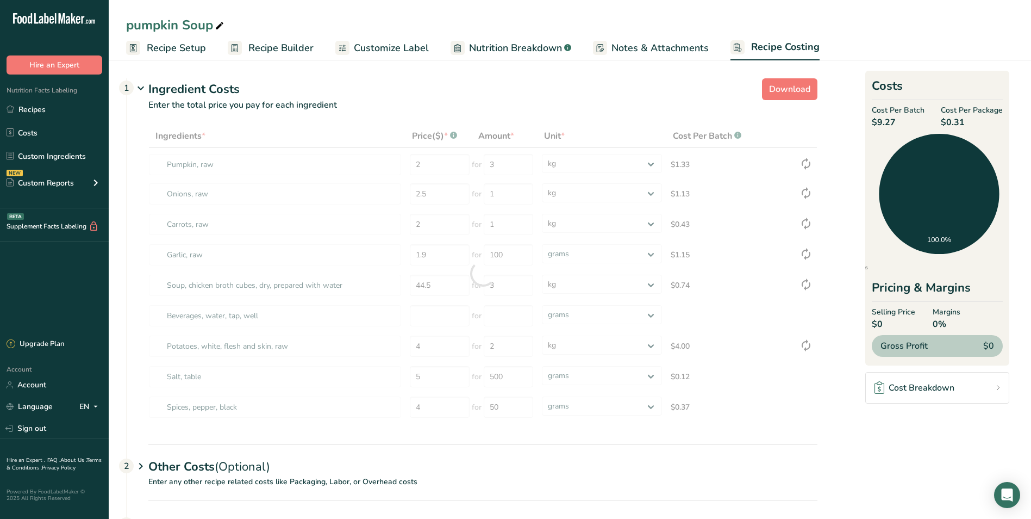
click at [748, 455] on div "Other Costs (Optional) 2" at bounding box center [482, 460] width 669 height 32
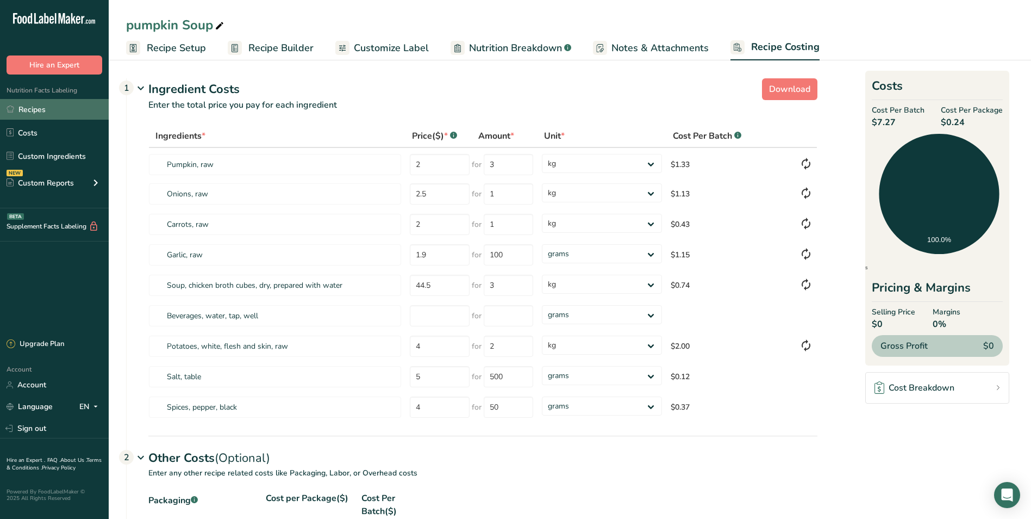
click at [55, 104] on link "Recipes" at bounding box center [54, 109] width 109 height 21
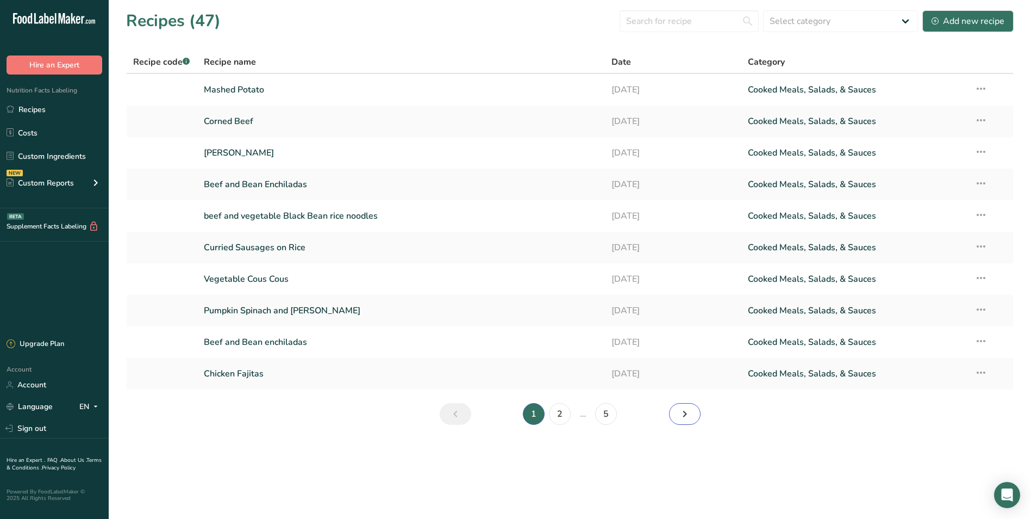
click at [685, 410] on icon "Next page" at bounding box center [684, 414] width 13 height 20
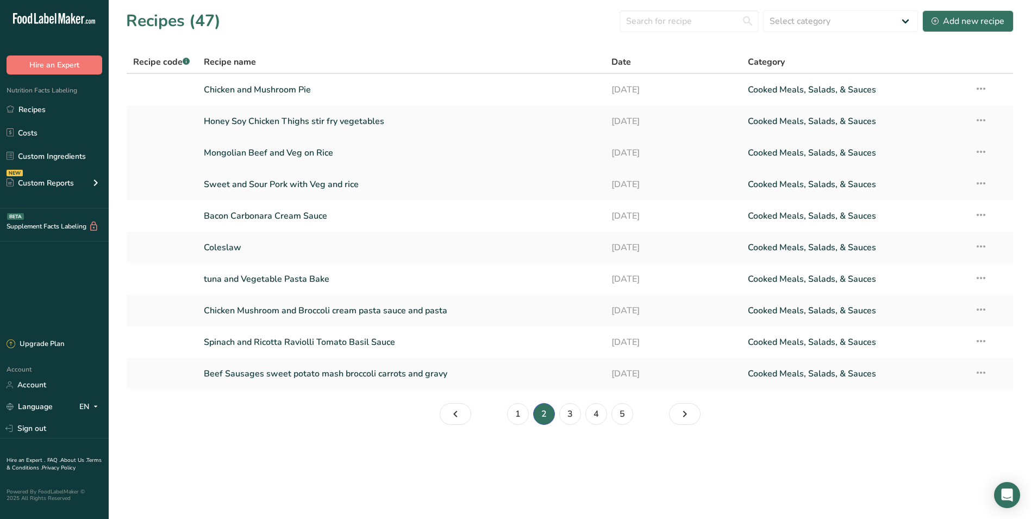
click at [408, 157] on link "Mongolian Beef and Veg on Rice" at bounding box center [401, 152] width 395 height 23
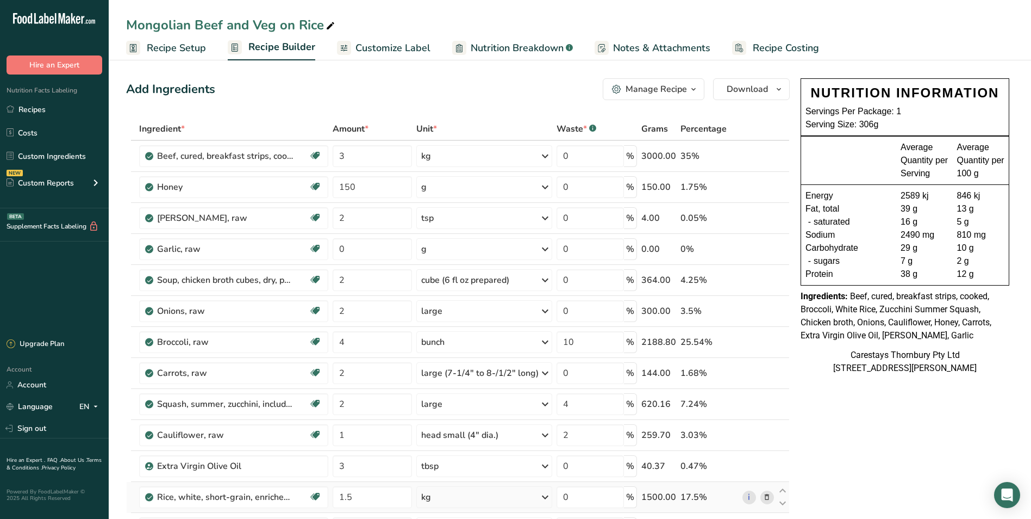
click at [768, 497] on icon at bounding box center [767, 496] width 8 height 11
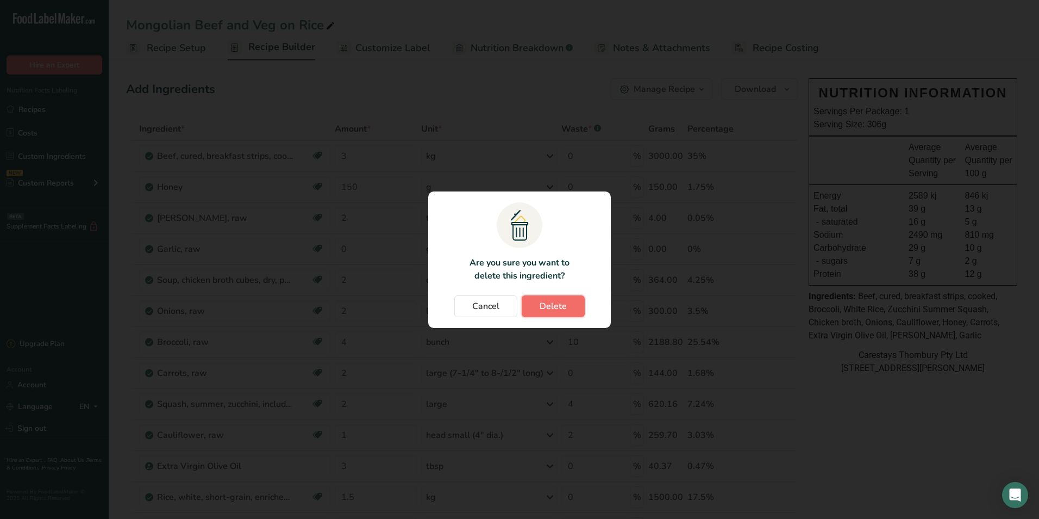
click at [551, 304] on span "Delete" at bounding box center [553, 306] width 27 height 13
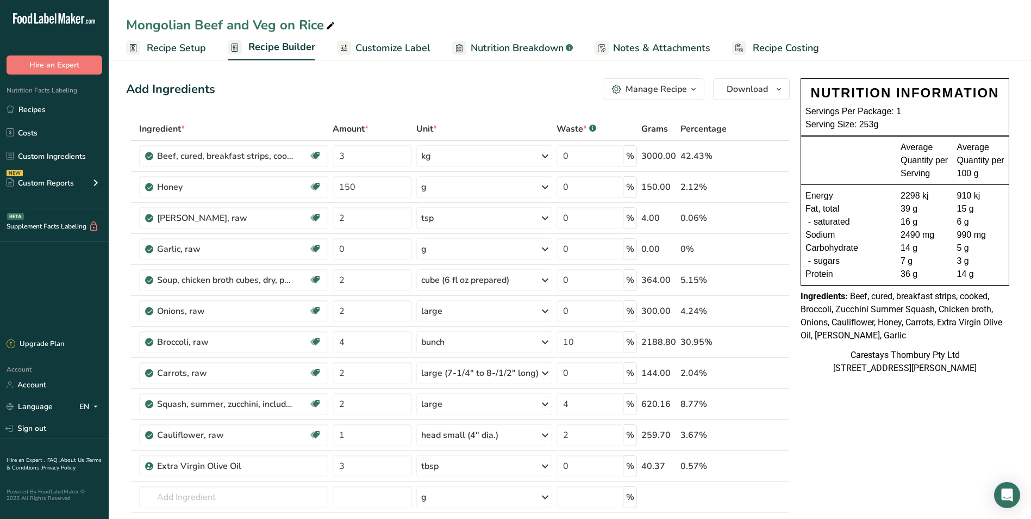
click at [326, 26] on icon at bounding box center [331, 25] width 10 height 15
click at [786, 48] on span "Recipe Costing" at bounding box center [786, 48] width 66 height 15
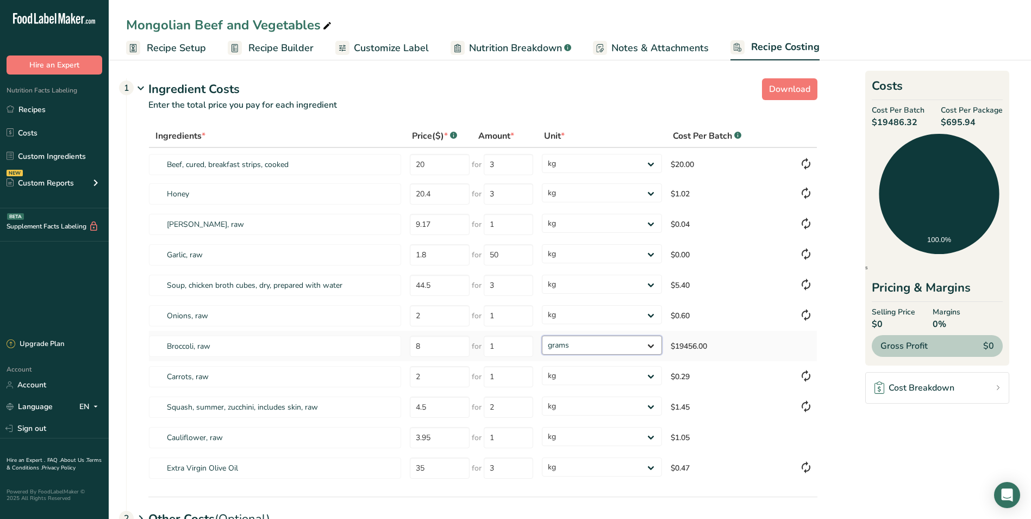
click at [653, 345] on select "grams kg mg mcg lb oz" at bounding box center [602, 344] width 120 height 19
click at [542, 335] on select "grams kg mg mcg lb oz" at bounding box center [602, 344] width 120 height 19
click at [45, 109] on link "Recipes" at bounding box center [54, 109] width 109 height 21
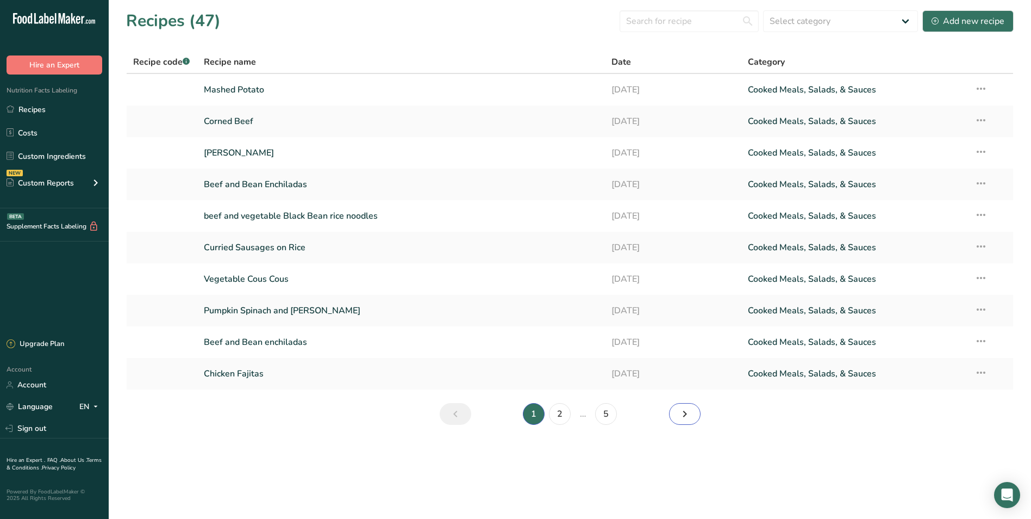
click at [690, 410] on icon "Next page" at bounding box center [684, 414] width 13 height 20
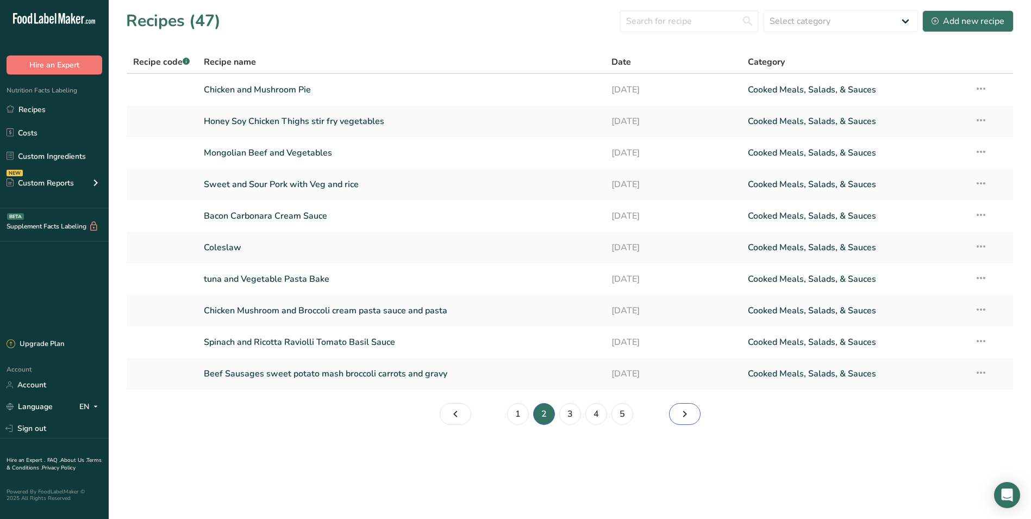
click at [689, 410] on icon "Page 3." at bounding box center [684, 414] width 13 height 20
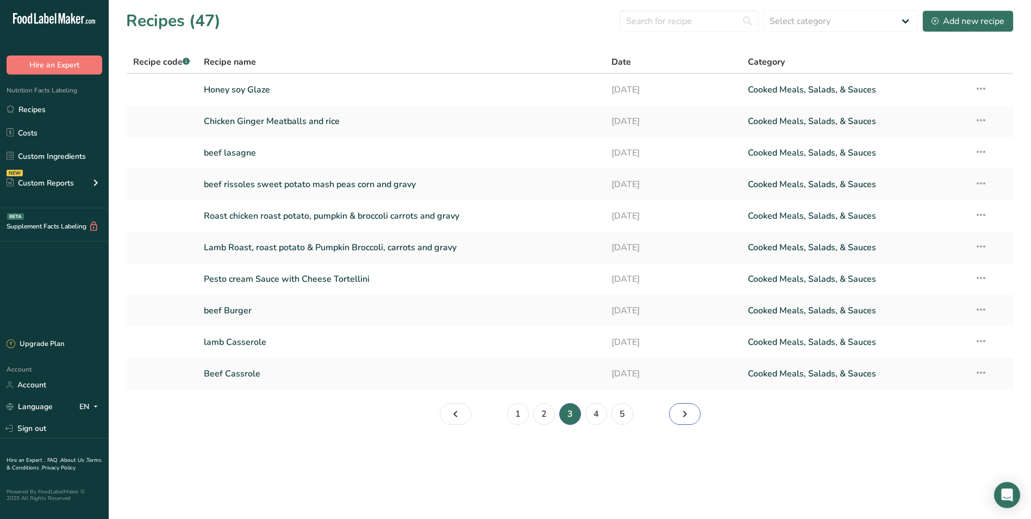
click at [689, 410] on icon "Page 4." at bounding box center [684, 414] width 13 height 20
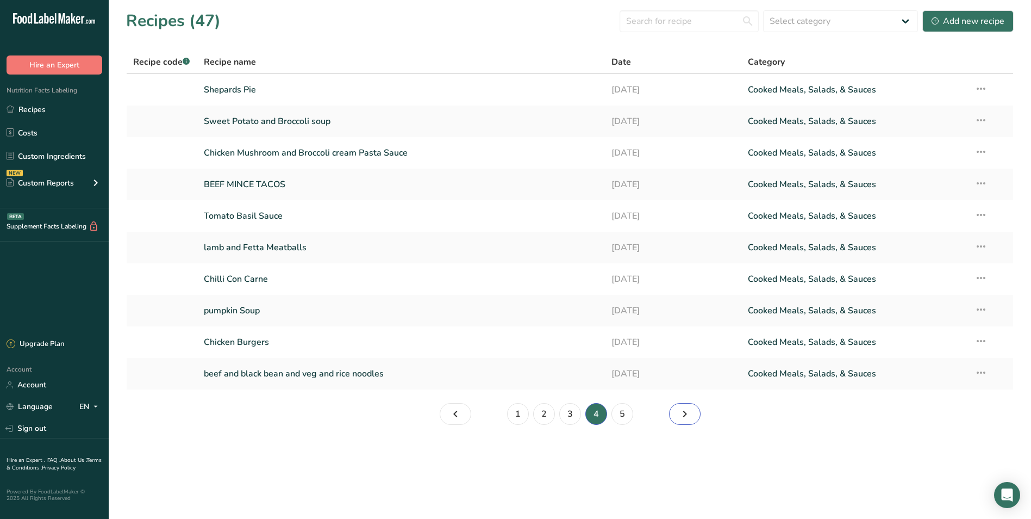
click at [689, 410] on icon "Page 5." at bounding box center [684, 414] width 13 height 20
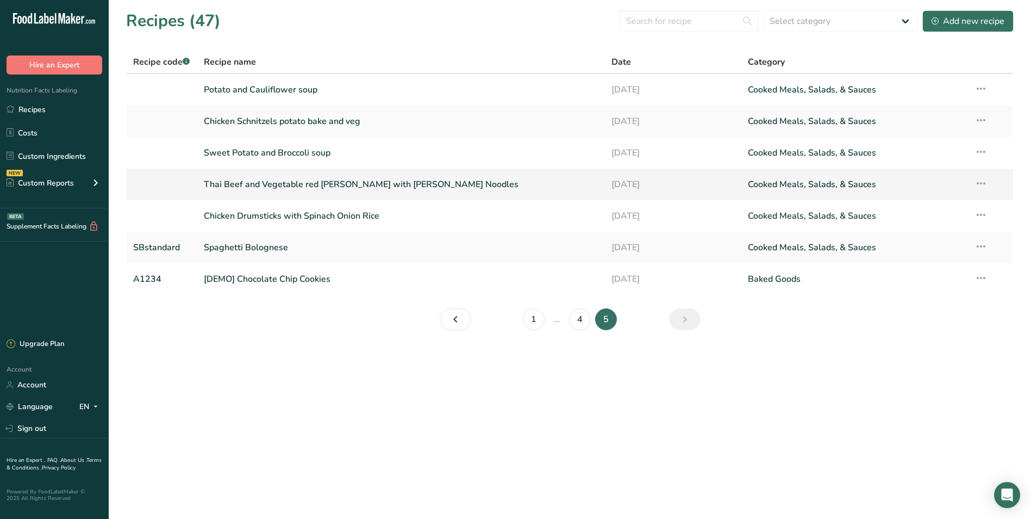
click at [281, 181] on link "Thai Beef and Vegetable red curry with Rice Noodles" at bounding box center [401, 184] width 395 height 23
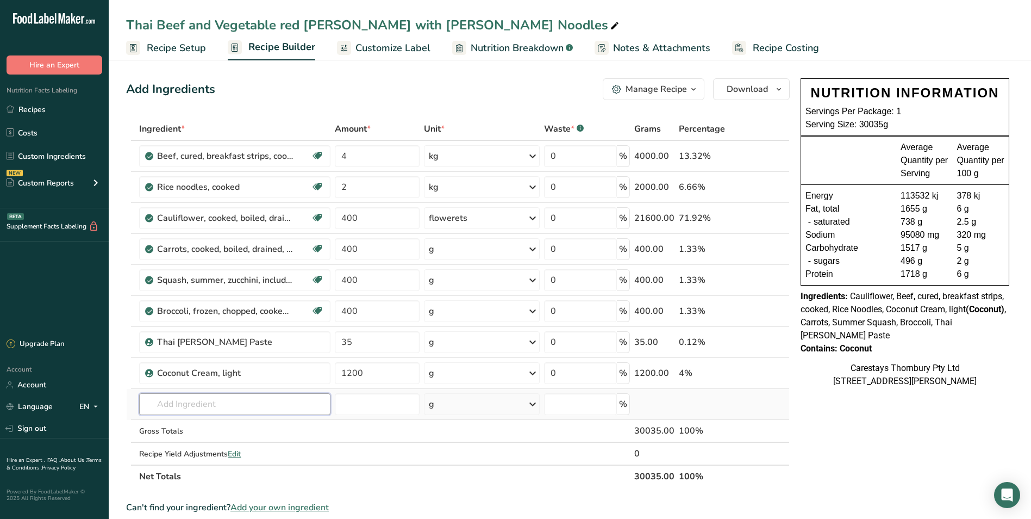
click at [178, 409] on input "text" at bounding box center [234, 404] width 191 height 22
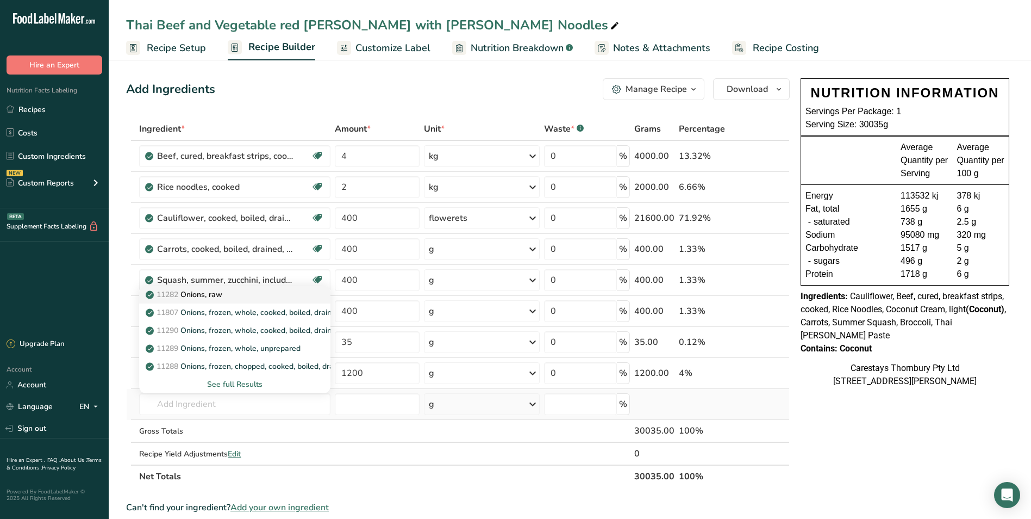
click at [206, 292] on p "11282 Onions, raw" at bounding box center [185, 294] width 74 height 11
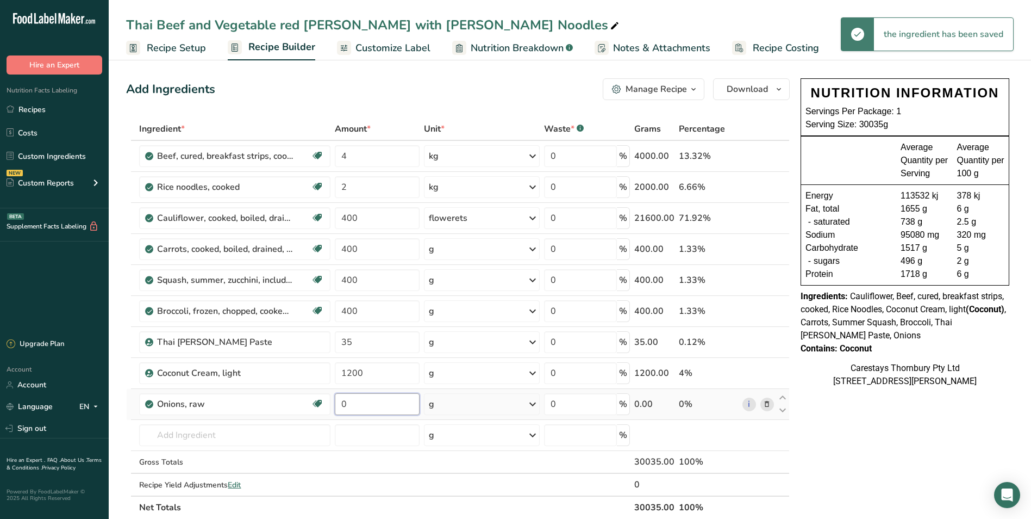
click at [358, 404] on input "0" at bounding box center [377, 404] width 85 height 22
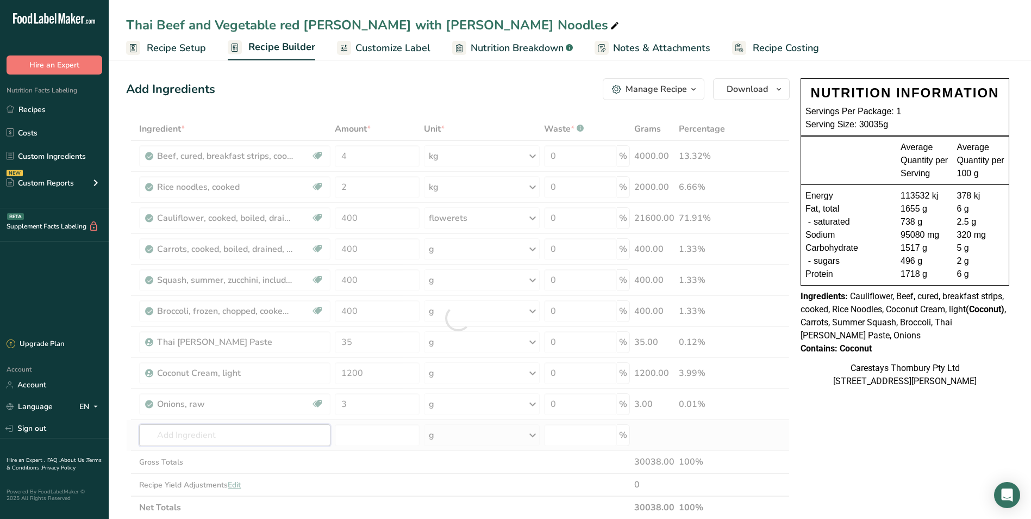
click at [171, 439] on div "Ingredient * Amount * Unit * Waste * .a-a{fill:#347362;}.b-a{fill:#fff;} Grams …" at bounding box center [458, 317] width 664 height 401
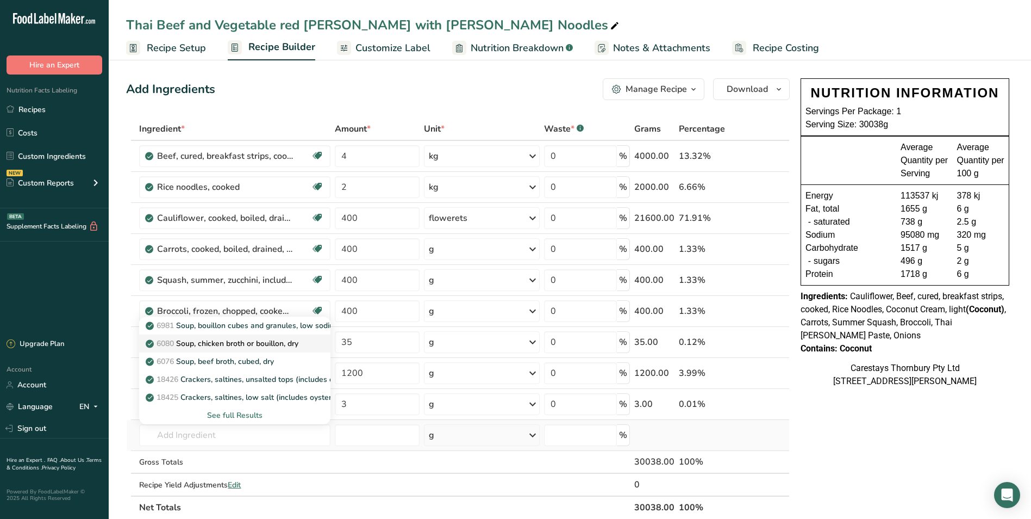
click at [235, 341] on p "6080 Soup, chicken broth or bouillon, dry" at bounding box center [223, 343] width 151 height 11
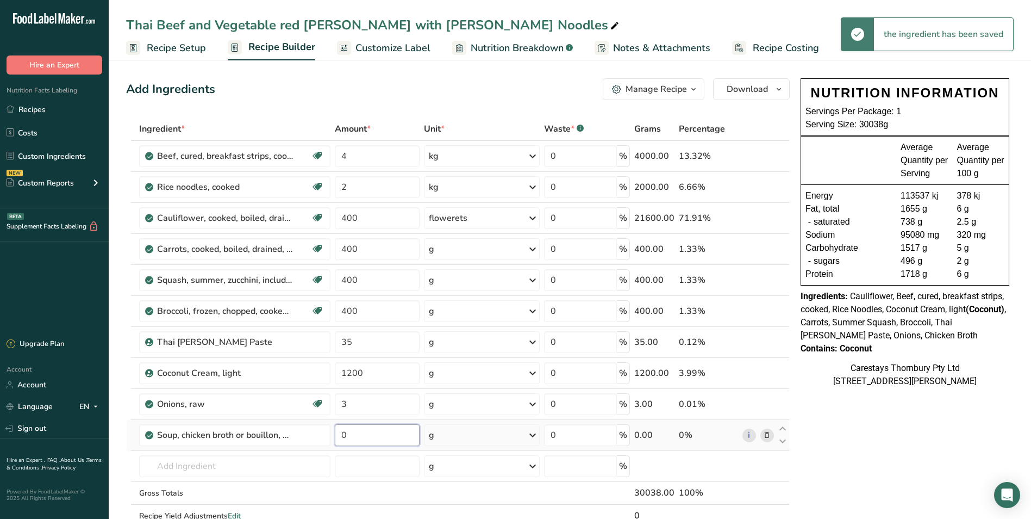
click at [356, 435] on input "0" at bounding box center [377, 435] width 85 height 22
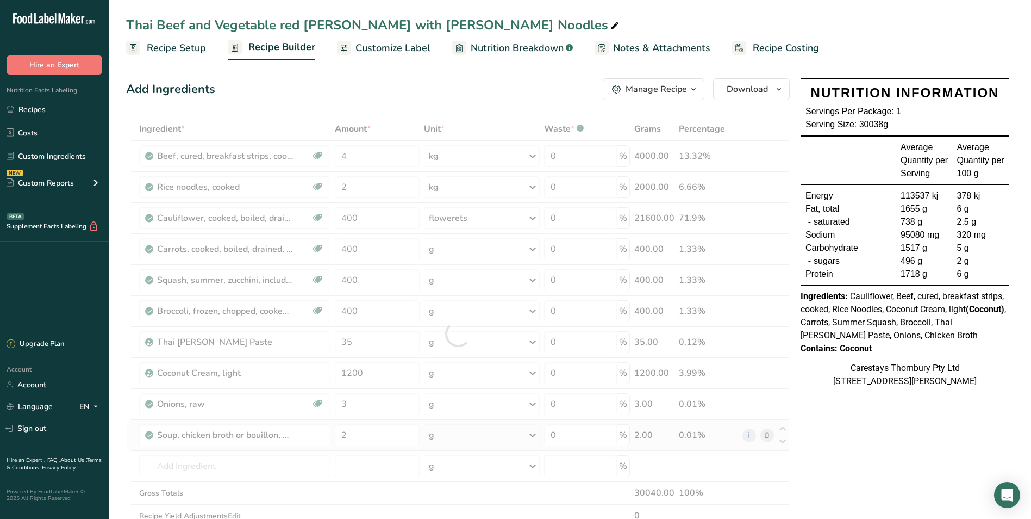
click at [533, 433] on div "Ingredient * Amount * Unit * Waste * .a-a{fill:#347362;}.b-a{fill:#fff;} Grams …" at bounding box center [458, 333] width 664 height 432
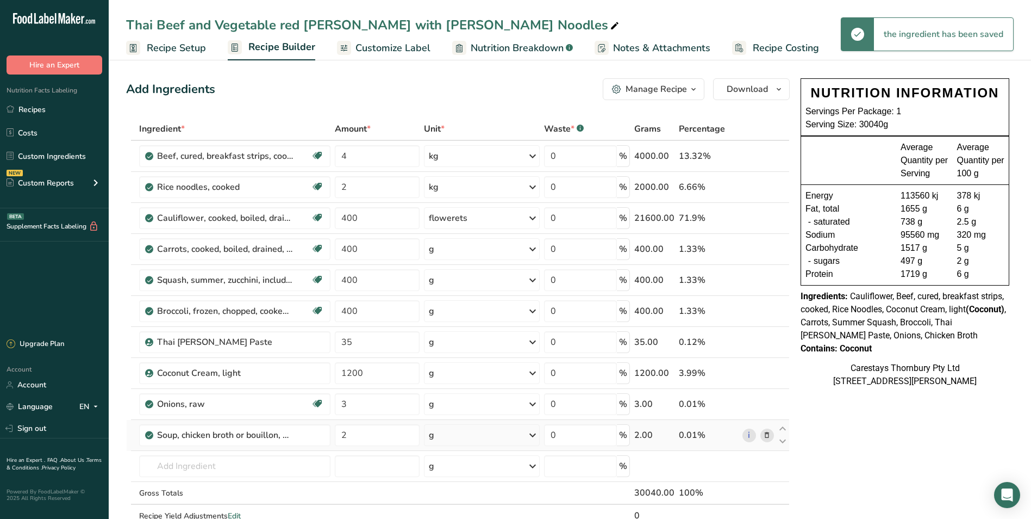
click at [533, 433] on icon at bounding box center [532, 435] width 13 height 20
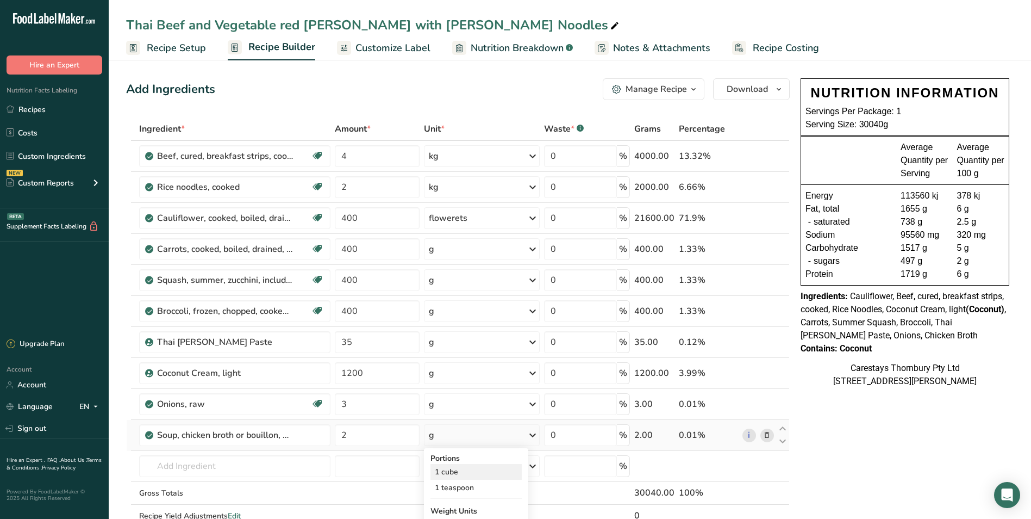
click at [471, 470] on div "1 cube" at bounding box center [476, 472] width 91 height 16
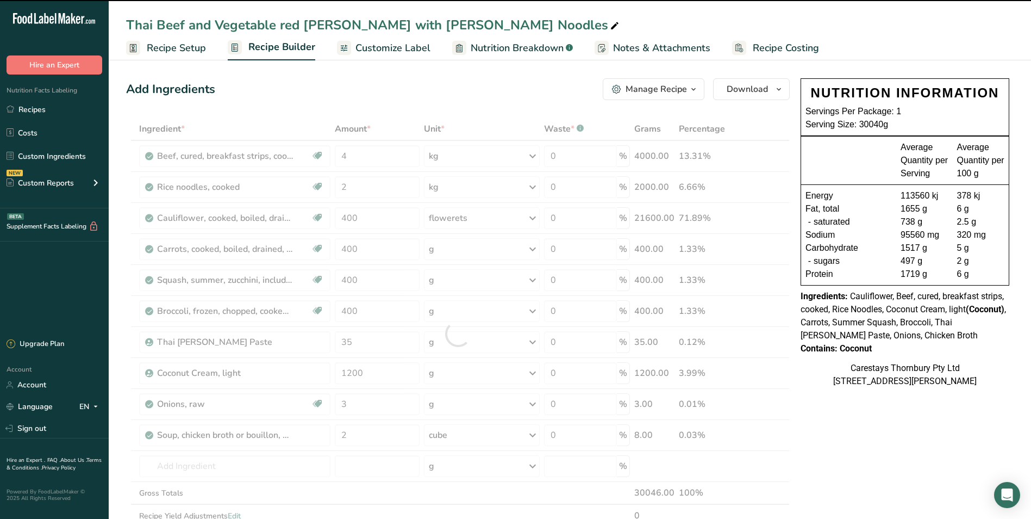
click at [533, 433] on icon at bounding box center [532, 435] width 13 height 20
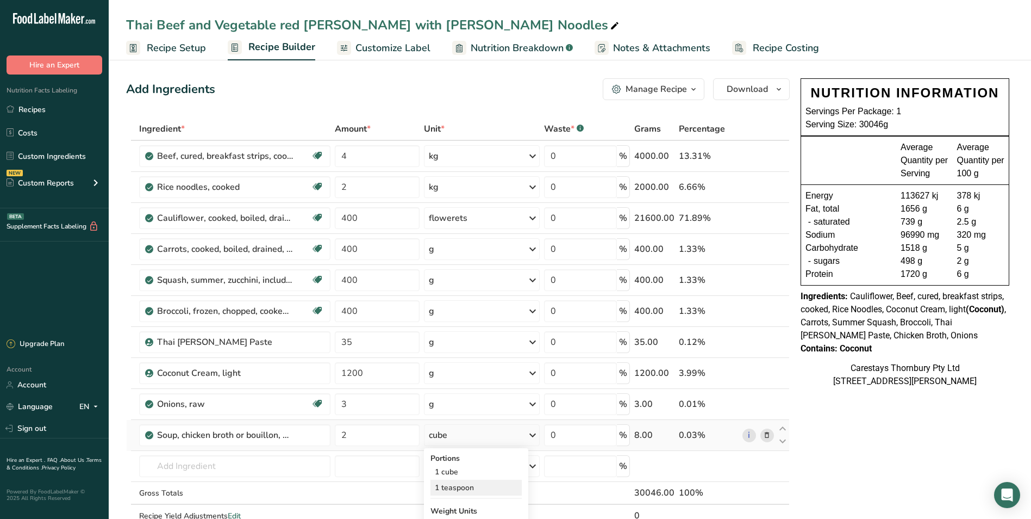
click at [476, 483] on div "1 teaspoon" at bounding box center [476, 488] width 91 height 16
click at [354, 157] on input "4" at bounding box center [377, 156] width 85 height 22
click at [176, 468] on div "Ingredient * Amount * Unit * Waste * .a-a{fill:#347362;}.b-a{fill:#fff;} Grams …" at bounding box center [458, 333] width 664 height 432
click at [220, 461] on input "text" at bounding box center [234, 466] width 191 height 22
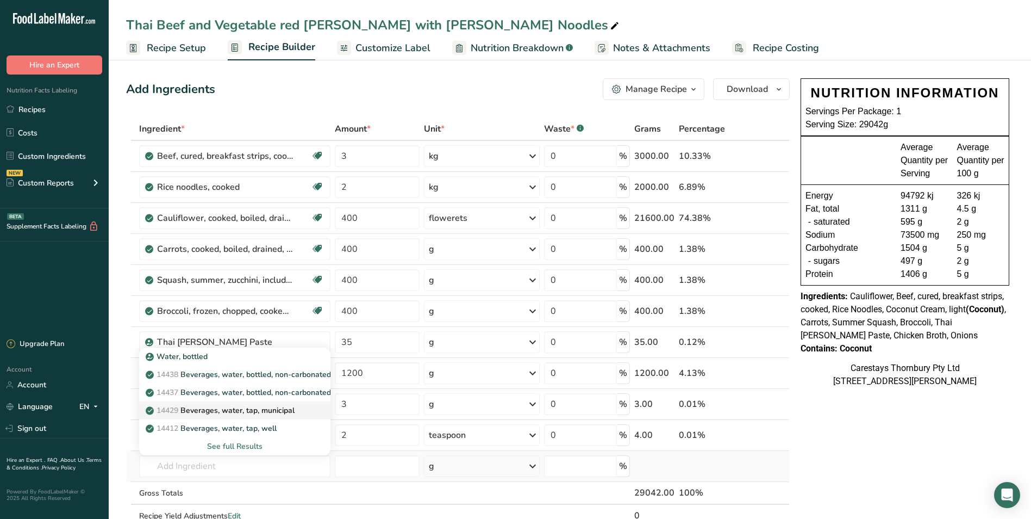
click at [219, 409] on p "14429 Beverages, water, tap, municipal" at bounding box center [221, 409] width 147 height 11
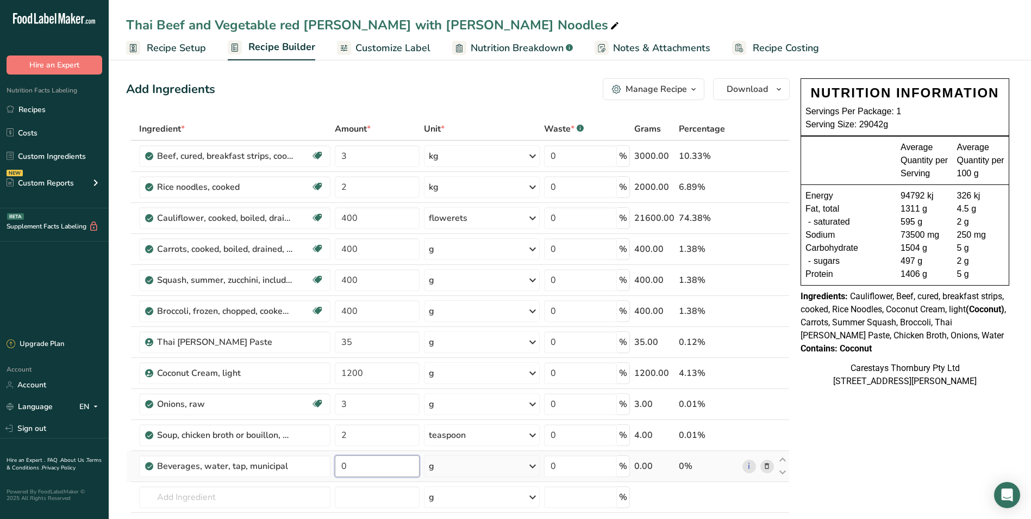
click at [356, 464] on input "0" at bounding box center [377, 466] width 85 height 22
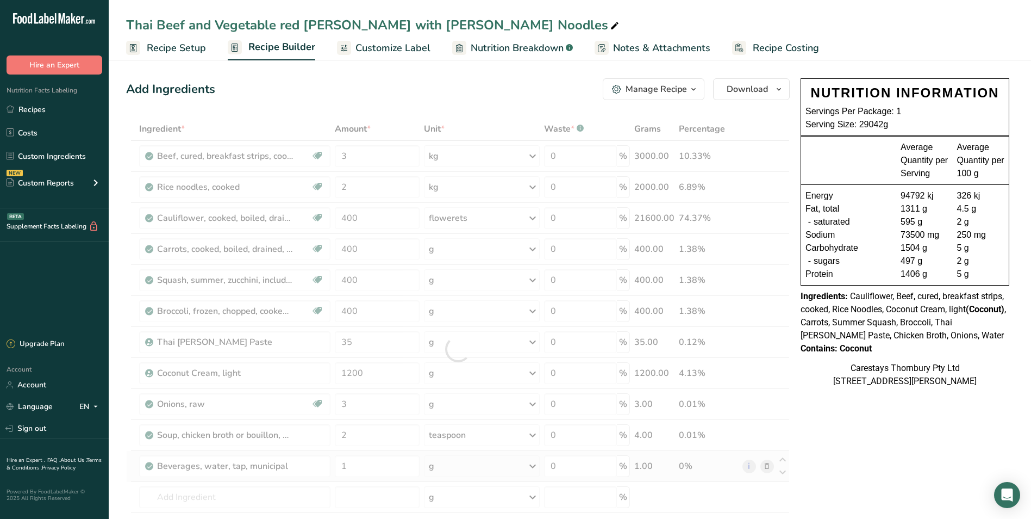
click at [535, 465] on div "Ingredient * Amount * Unit * Waste * .a-a{fill:#347362;}.b-a{fill:#fff;} Grams …" at bounding box center [458, 348] width 664 height 463
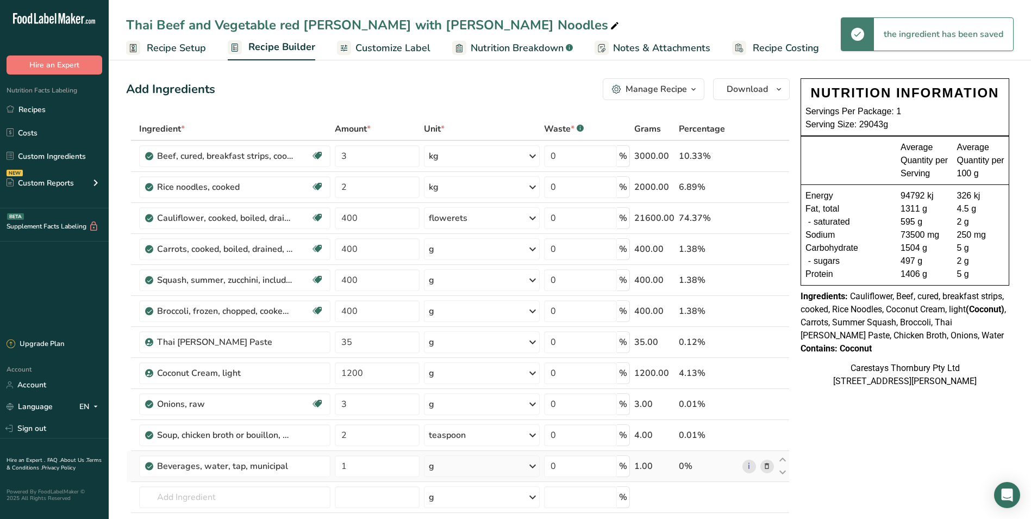
click at [534, 464] on icon at bounding box center [532, 466] width 13 height 20
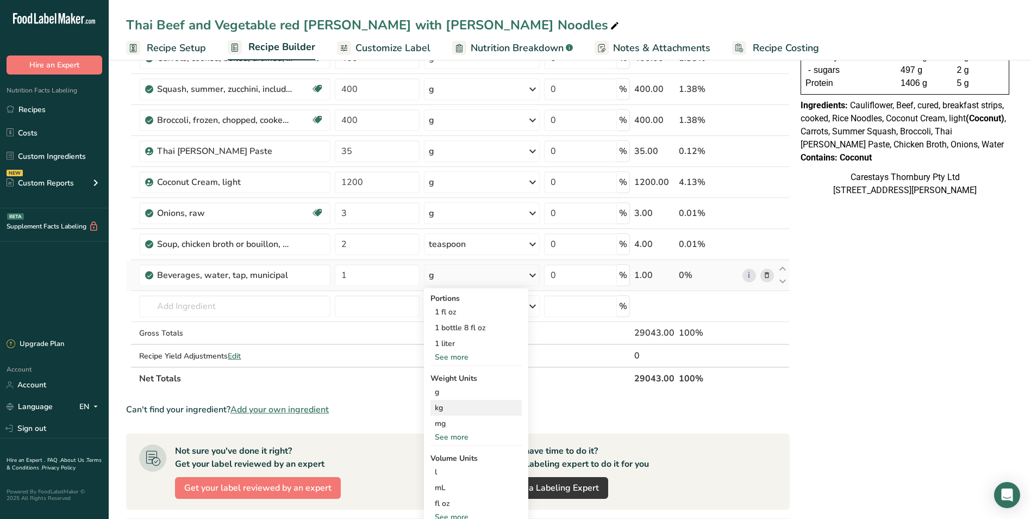
scroll to position [217, 0]
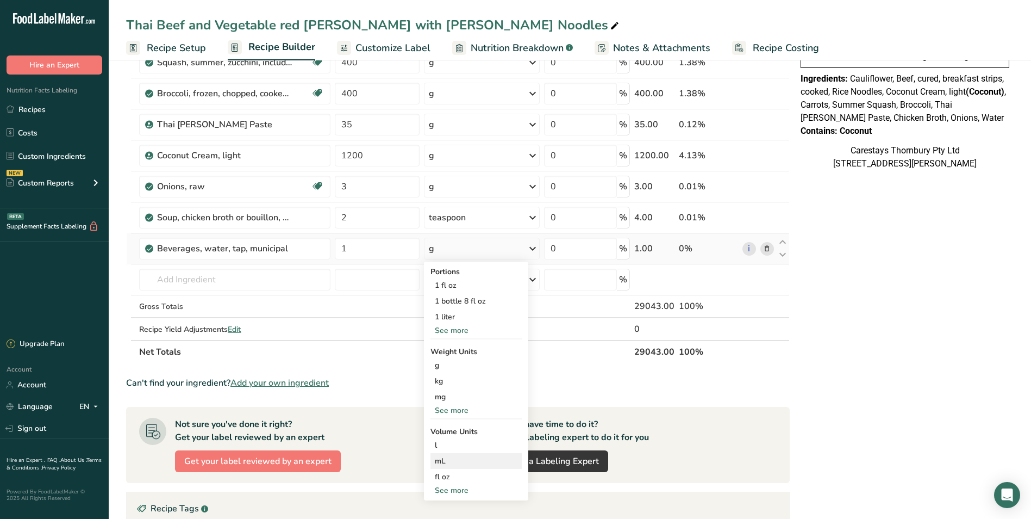
click at [449, 461] on div "mL" at bounding box center [476, 460] width 83 height 11
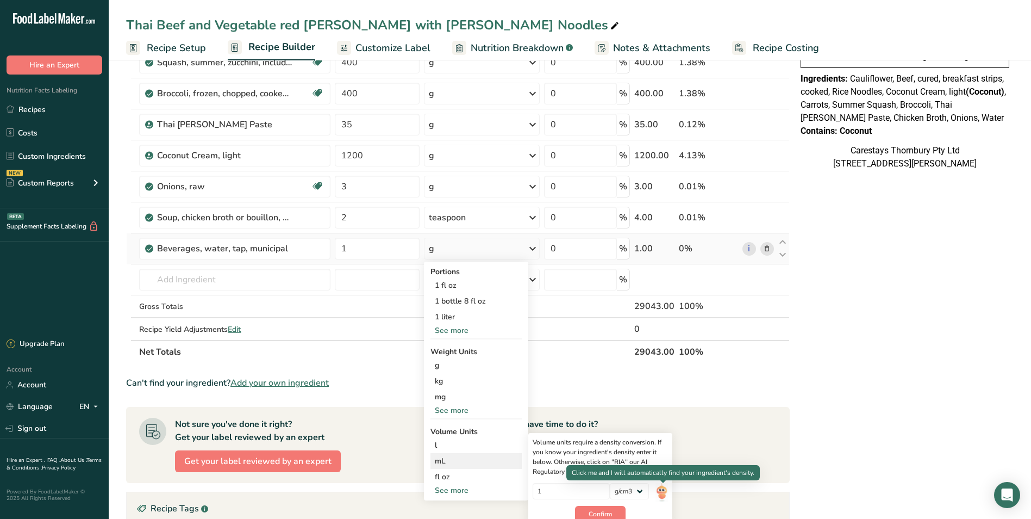
click at [662, 488] on img at bounding box center [662, 492] width 12 height 19
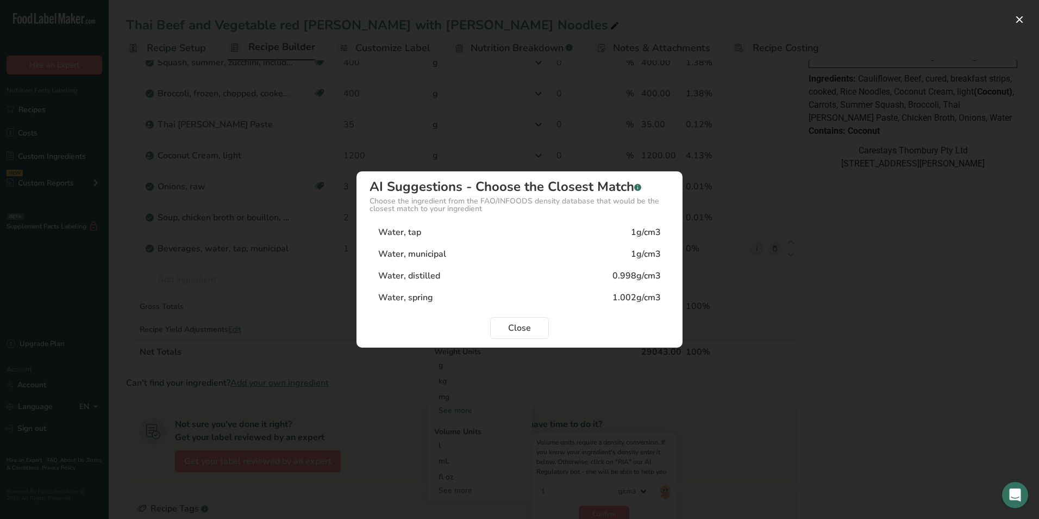
click at [455, 233] on div "Water, tap 1g/cm3" at bounding box center [520, 232] width 300 height 22
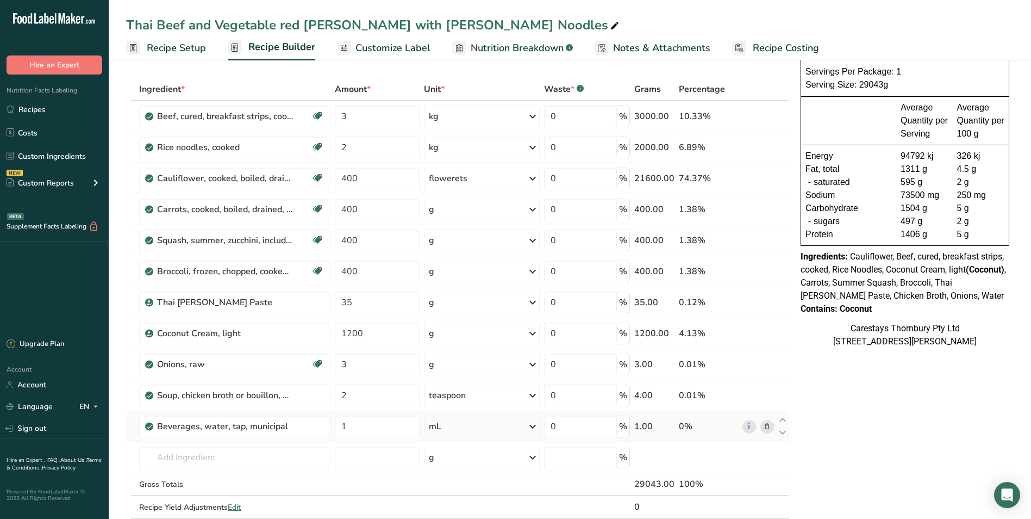
scroll to position [0, 0]
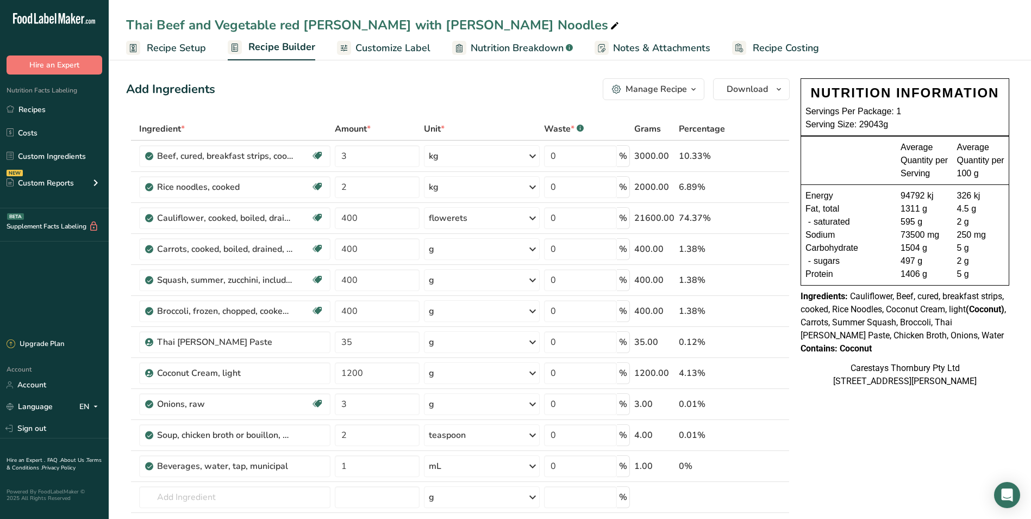
click at [780, 45] on span "Recipe Costing" at bounding box center [786, 48] width 66 height 15
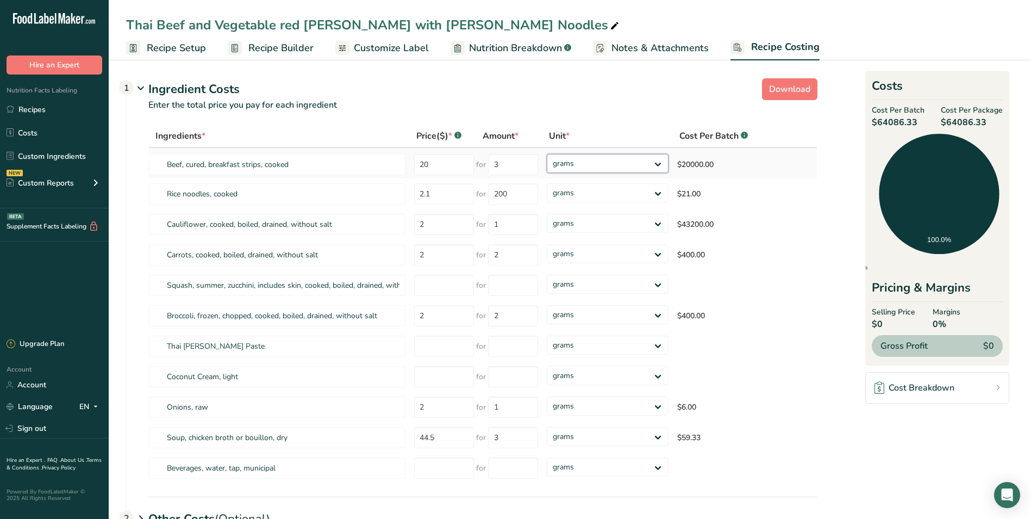
click at [660, 161] on select "grams kg mg mcg lb oz" at bounding box center [608, 163] width 122 height 19
click at [547, 154] on select "grams kg mg mcg lb oz" at bounding box center [608, 163] width 122 height 19
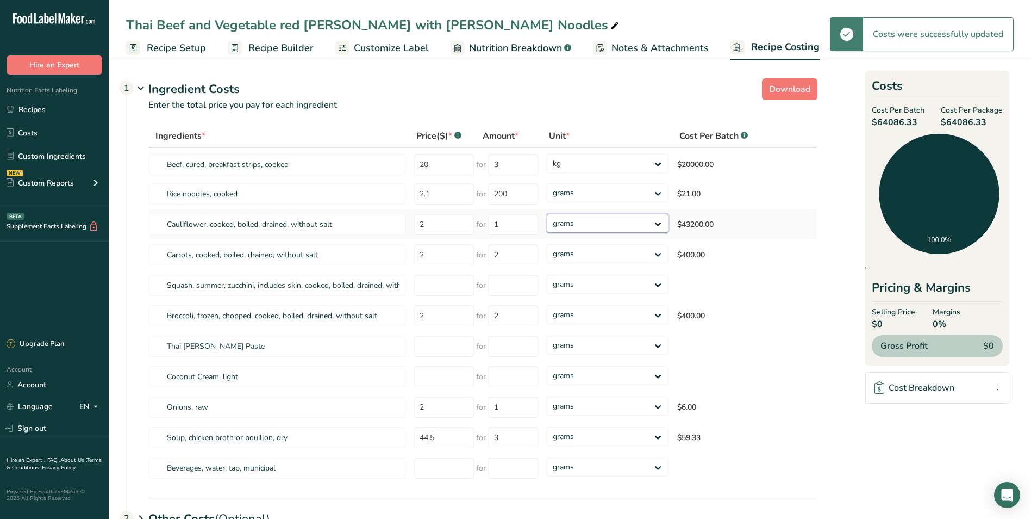
click at [660, 222] on select "grams kg mg mcg lb oz" at bounding box center [608, 223] width 122 height 19
click at [547, 214] on select "grams kg mg mcg lb oz" at bounding box center [608, 223] width 122 height 19
click at [652, 222] on select "grams kg mg mcg lb oz" at bounding box center [602, 223] width 120 height 19
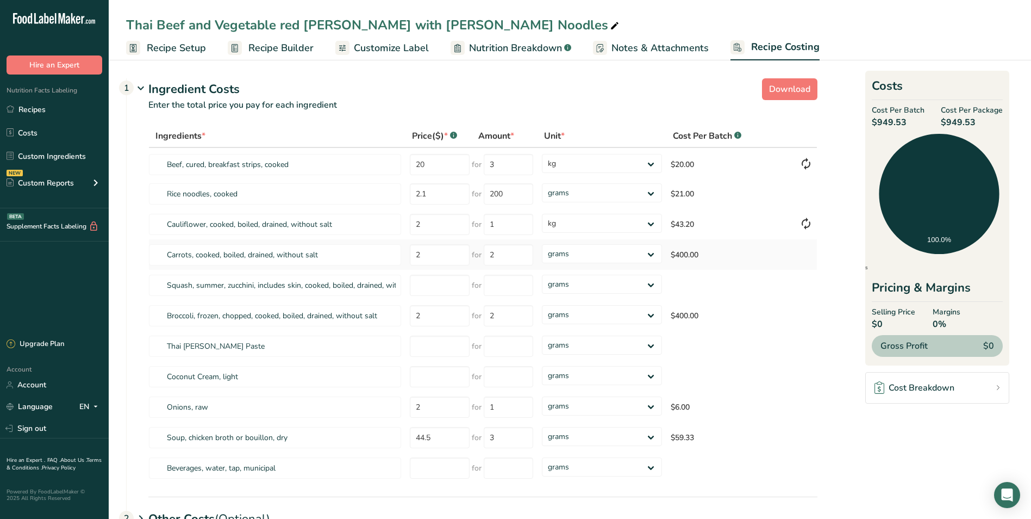
drag, startPoint x: 771, startPoint y: 262, endPoint x: 675, endPoint y: 262, distance: 96.2
click at [771, 262] on td "$400.00" at bounding box center [731, 254] width 129 height 30
click at [651, 250] on select "grams kg mg mcg lb oz" at bounding box center [602, 253] width 120 height 19
click at [542, 244] on select "grams kg mg mcg lb oz" at bounding box center [602, 253] width 120 height 19
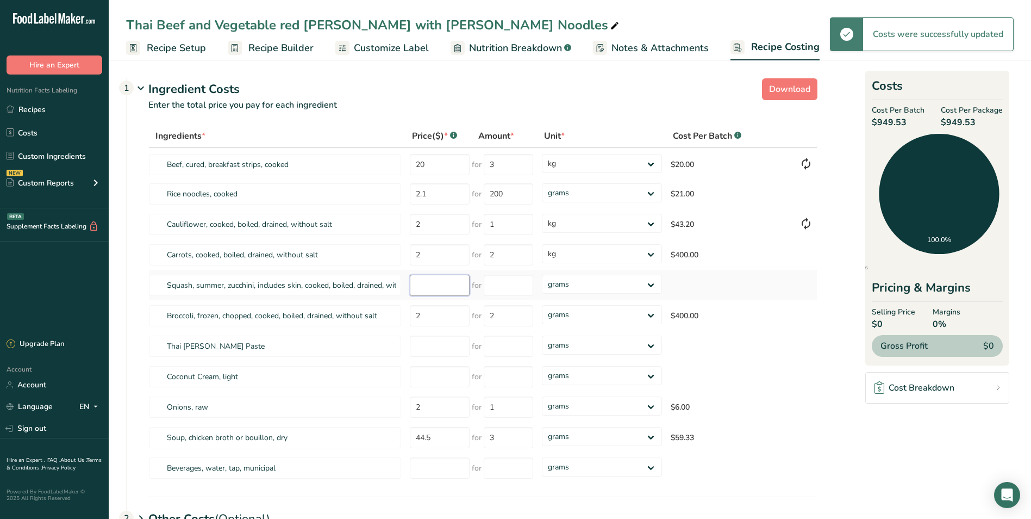
click at [418, 286] on input "number" at bounding box center [440, 285] width 60 height 21
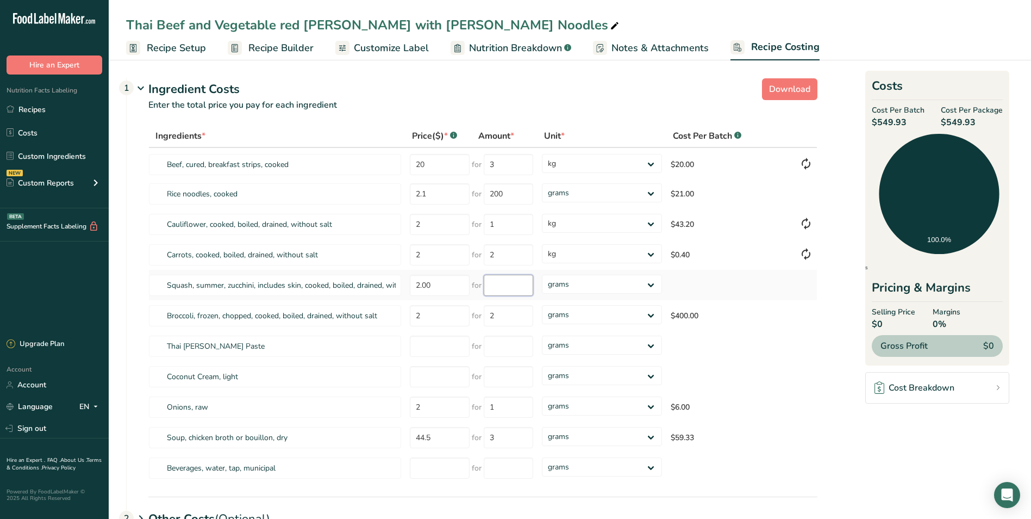
click at [497, 282] on input "number" at bounding box center [508, 285] width 49 height 21
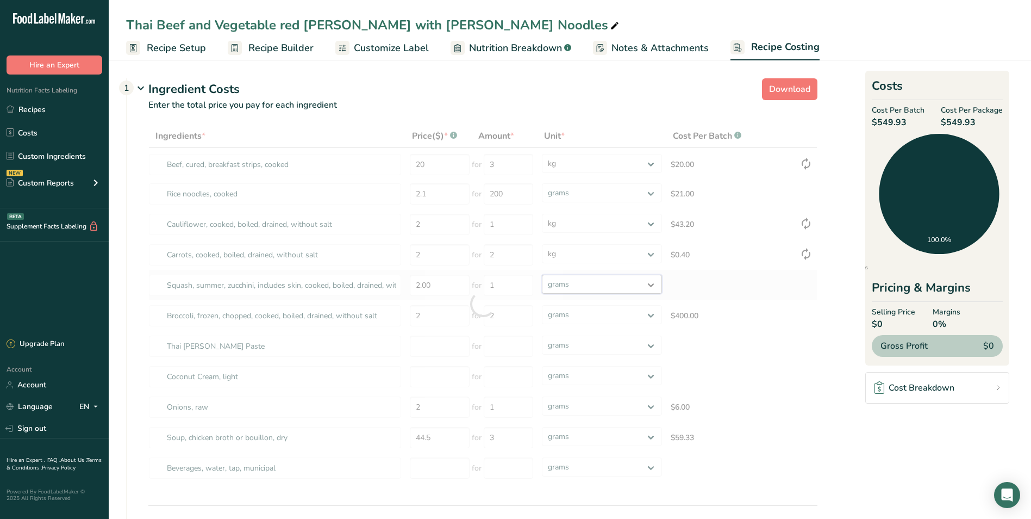
click at [651, 282] on div "Ingredients * Price($) * .a-a{fill:#347362;}.b-a{fill:#fff;} Amount * Unit * Co…" at bounding box center [482, 303] width 669 height 359
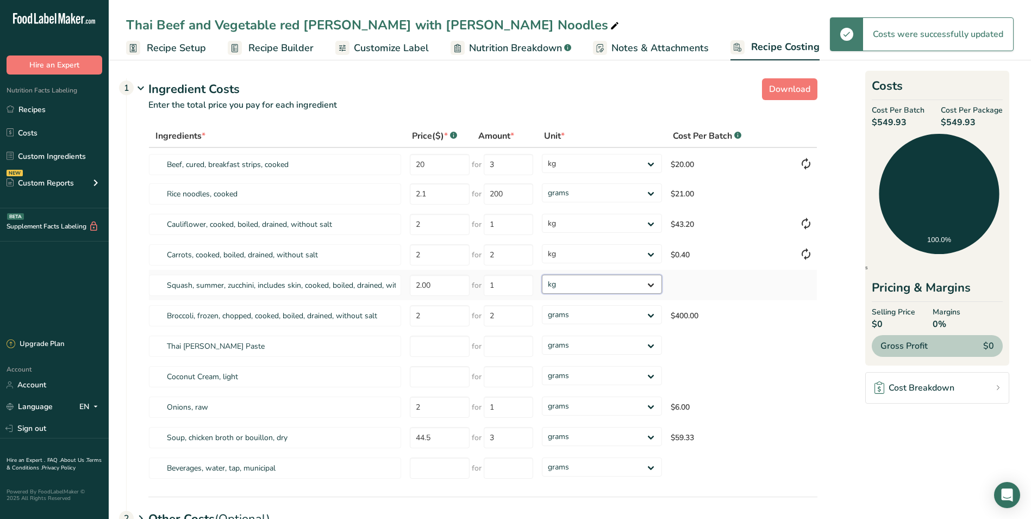
click at [542, 275] on select "grams kg mg mcg lb oz" at bounding box center [602, 284] width 120 height 19
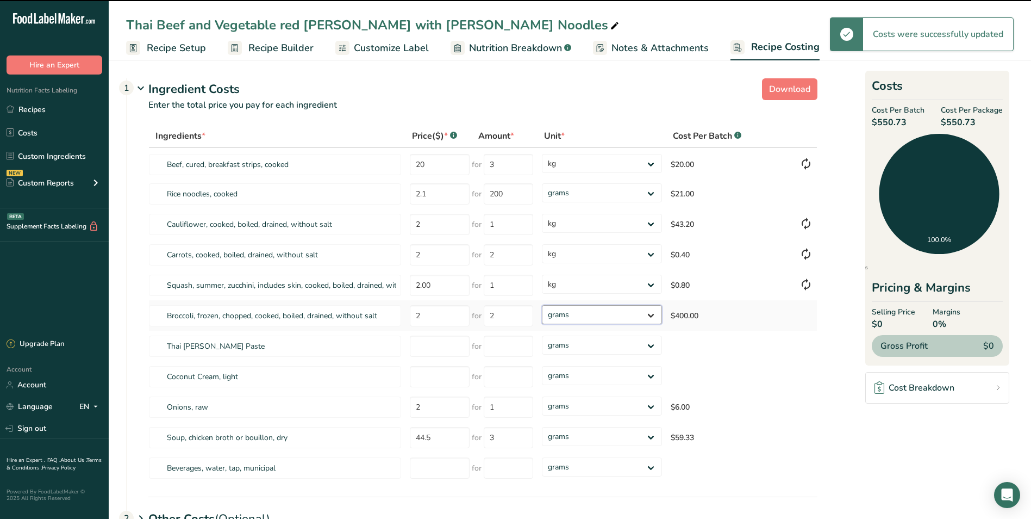
click at [651, 313] on select "grams kg mg mcg lb oz" at bounding box center [602, 314] width 120 height 19
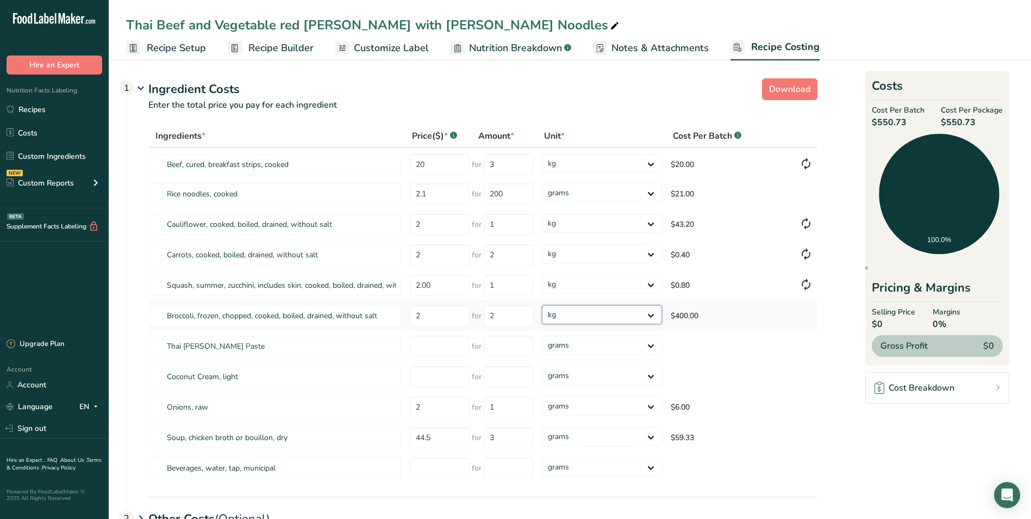
click at [542, 305] on select "grams kg mg mcg lb oz" at bounding box center [602, 314] width 120 height 19
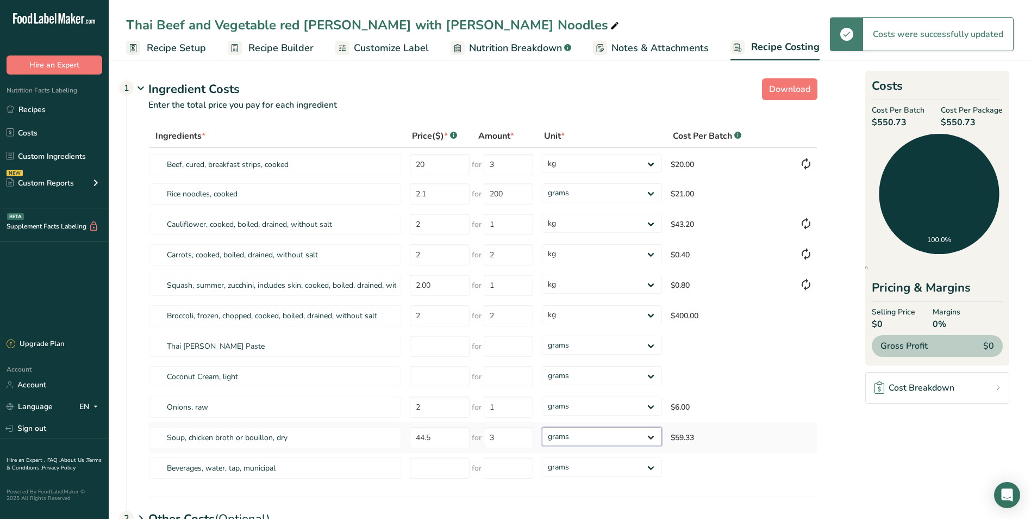
click at [653, 436] on select "grams kg mg mcg lb oz" at bounding box center [602, 436] width 120 height 19
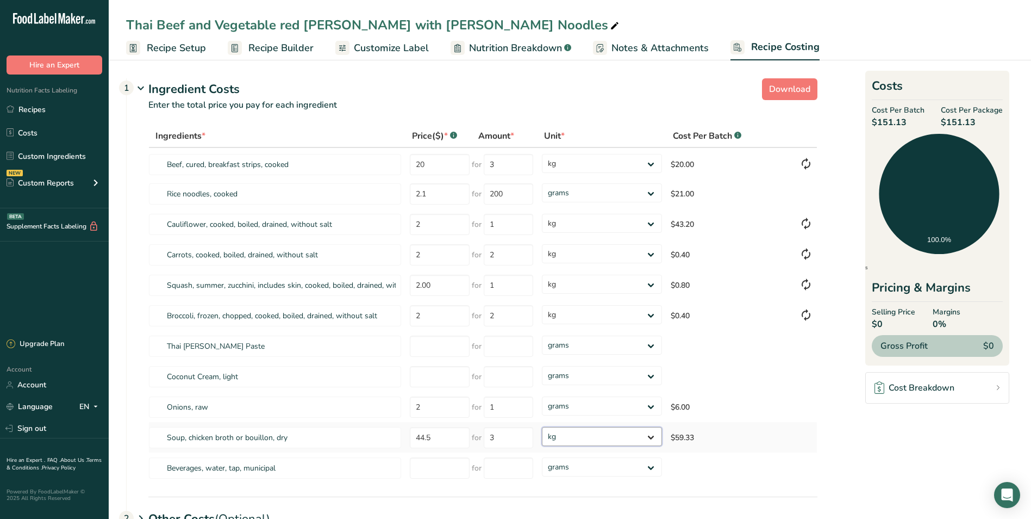
click at [542, 427] on select "grams kg mg mcg lb oz" at bounding box center [602, 436] width 120 height 19
click at [429, 345] on input "number" at bounding box center [440, 345] width 60 height 21
click at [430, 346] on input "number" at bounding box center [440, 345] width 60 height 21
click at [501, 344] on input "number" at bounding box center [508, 345] width 49 height 21
click at [426, 377] on div "Ingredients * Price($) * .a-a{fill:#347362;}.b-a{fill:#fff;} Amount * Unit * Co…" at bounding box center [482, 303] width 669 height 359
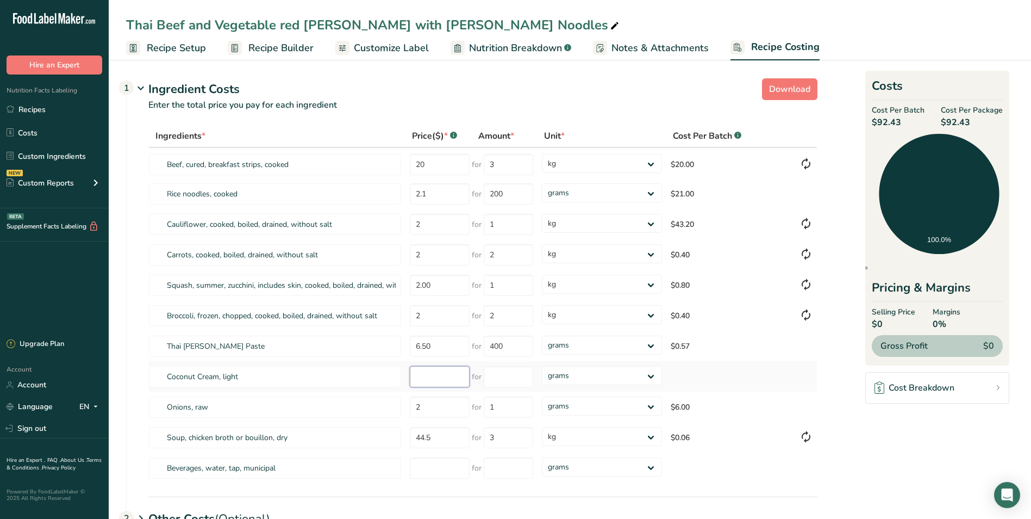
click at [435, 376] on input "number" at bounding box center [440, 376] width 60 height 21
click at [504, 378] on input "number" at bounding box center [508, 376] width 49 height 21
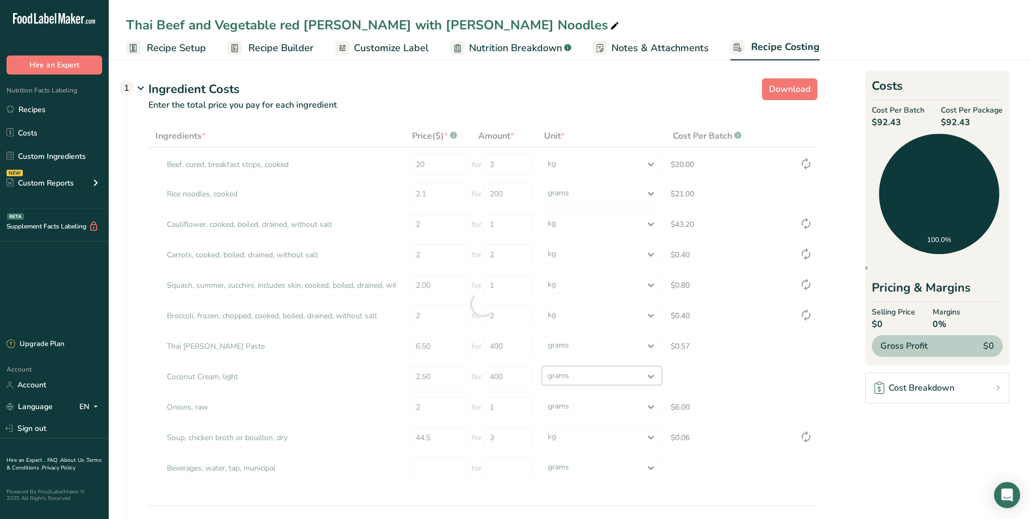
click at [651, 374] on div "Ingredients * Price($) * .a-a{fill:#347362;}.b-a{fill:#fff;} Amount * Unit * Co…" at bounding box center [482, 303] width 669 height 359
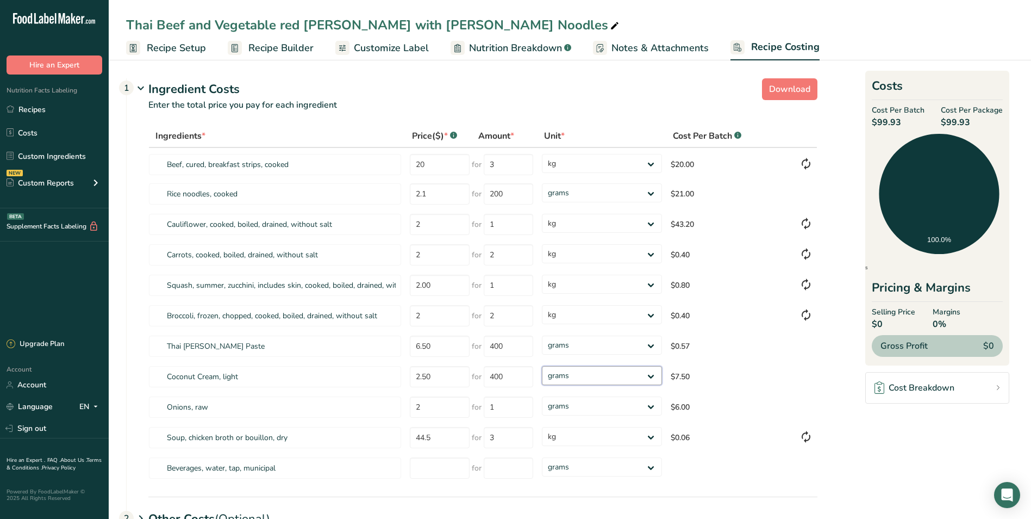
click at [542, 366] on select "grams kg mg mcg lb oz" at bounding box center [602, 375] width 120 height 19
click at [186, 46] on span "Recipe Setup" at bounding box center [176, 48] width 59 height 15
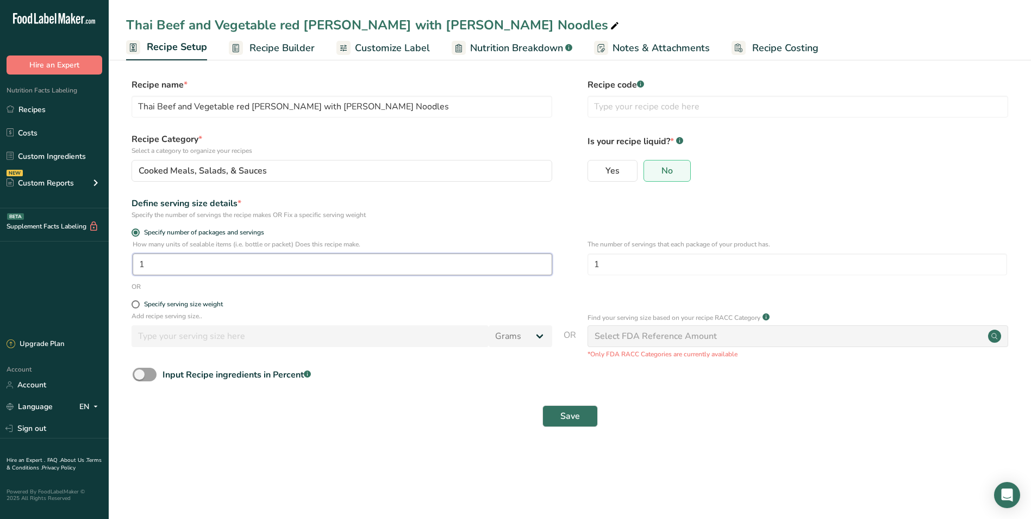
click at [157, 265] on input "1" at bounding box center [343, 264] width 420 height 22
click at [562, 410] on span "Save" at bounding box center [571, 415] width 20 height 13
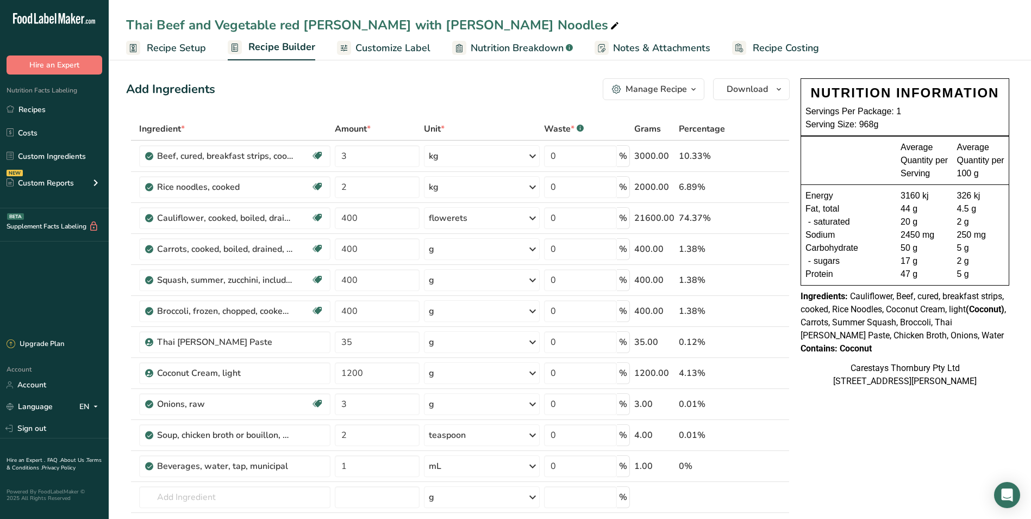
click at [795, 47] on span "Recipe Costing" at bounding box center [786, 48] width 66 height 15
